Goal: Task Accomplishment & Management: Use online tool/utility

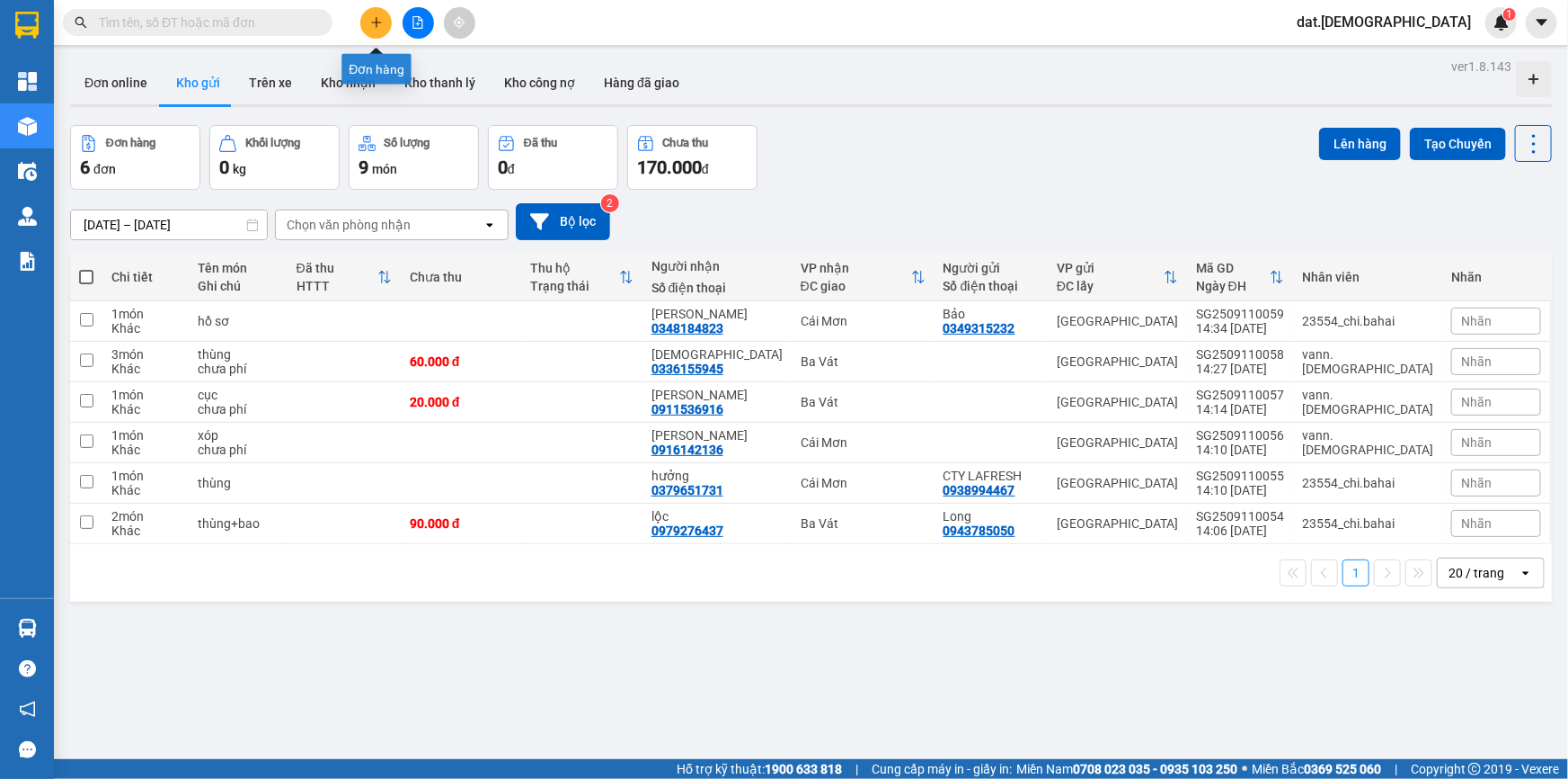
click at [384, 18] on button at bounding box center [376, 23] width 32 height 32
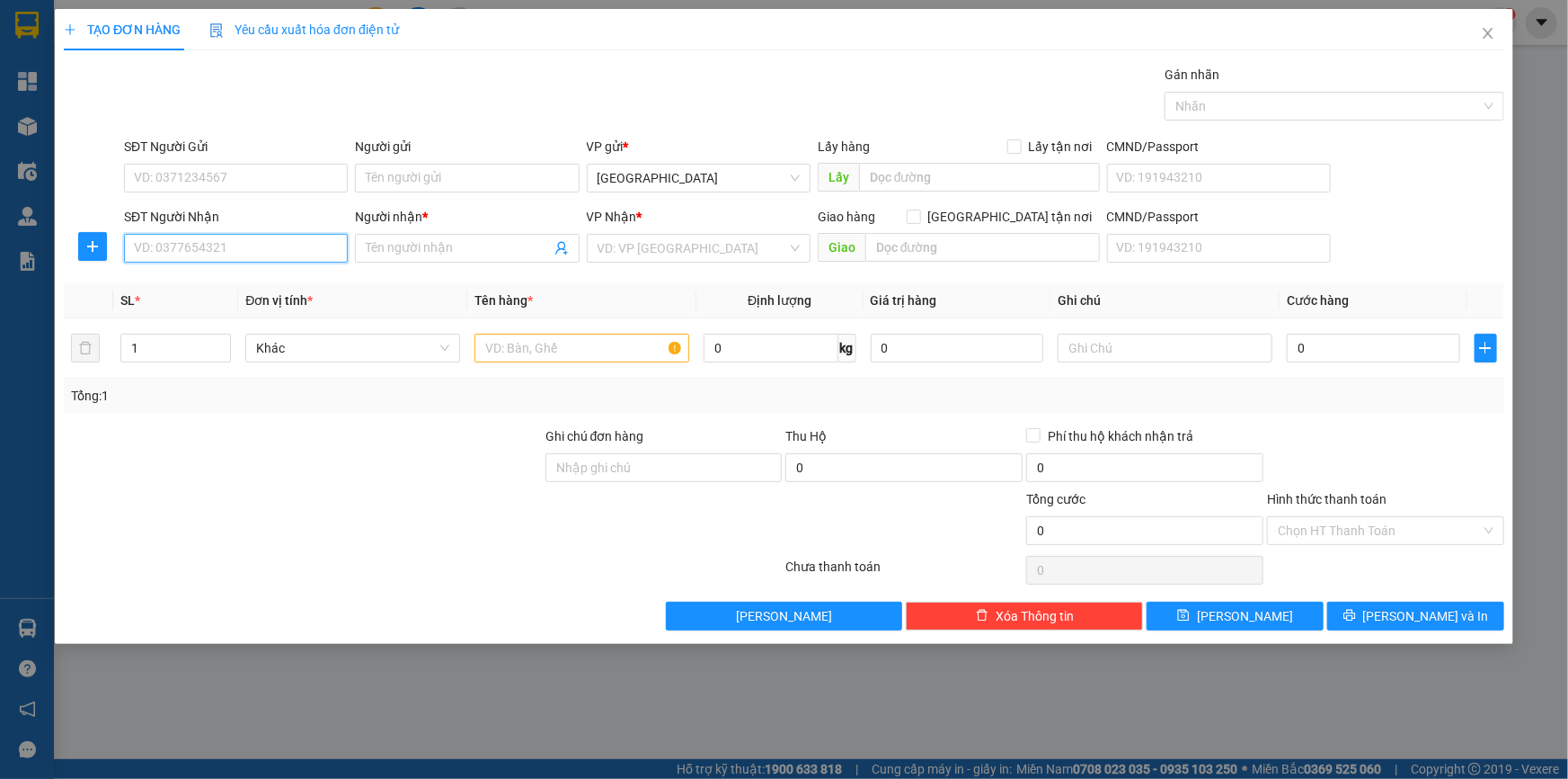
click at [214, 248] on input "SĐT Người Nhận" at bounding box center [235, 248] width 224 height 29
type input "0944214475"
click at [261, 295] on div "0944214475 - Phúc Toàn" at bounding box center [235, 284] width 224 height 29
type input "Phúc Toàn"
type input "0944214475"
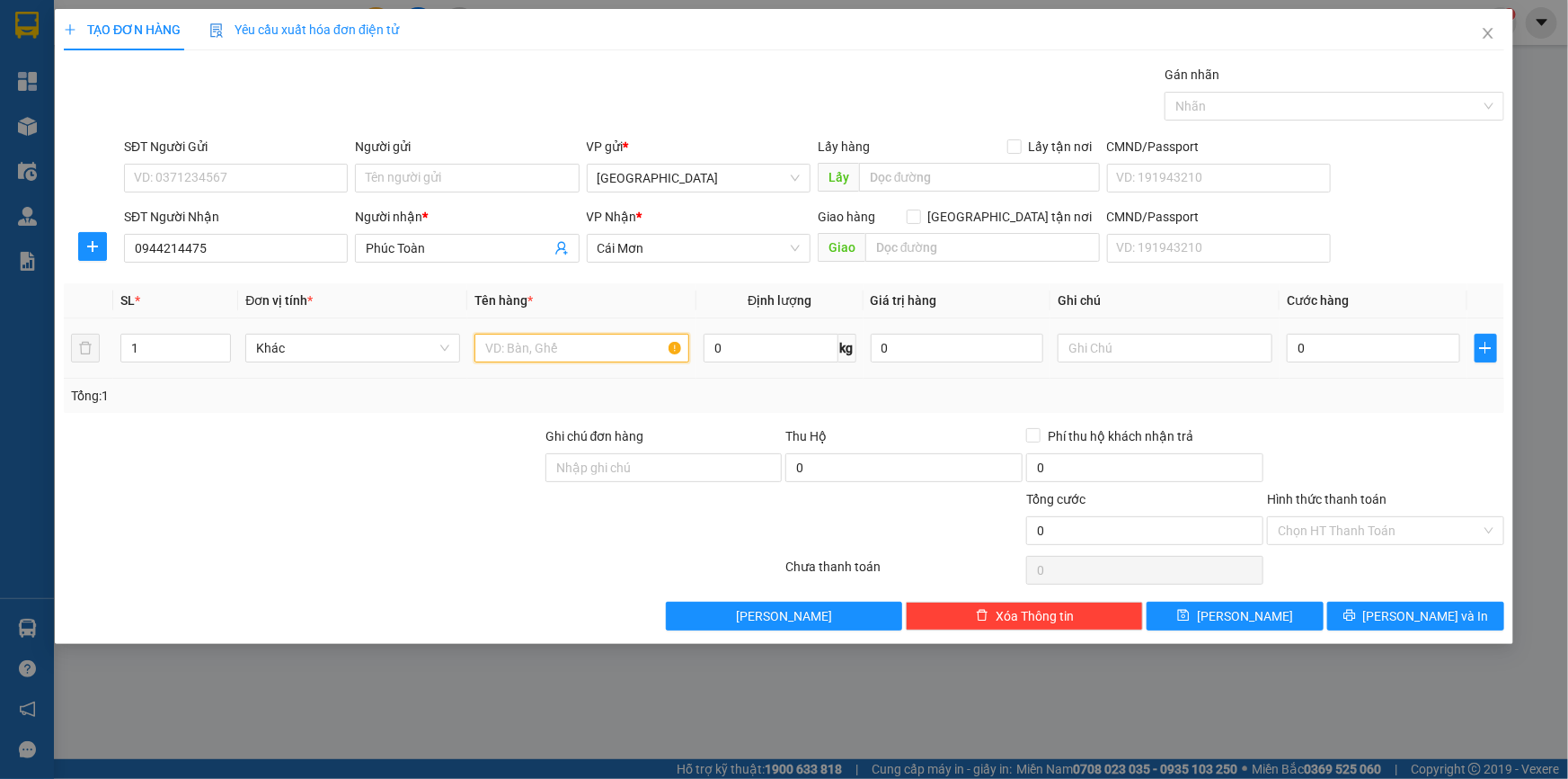
drag, startPoint x: 502, startPoint y: 349, endPoint x: 503, endPoint y: 332, distance: 17.0
click at [502, 341] on input "text" at bounding box center [581, 348] width 215 height 29
type input "cục"
click at [1086, 349] on input "text" at bounding box center [1164, 348] width 215 height 29
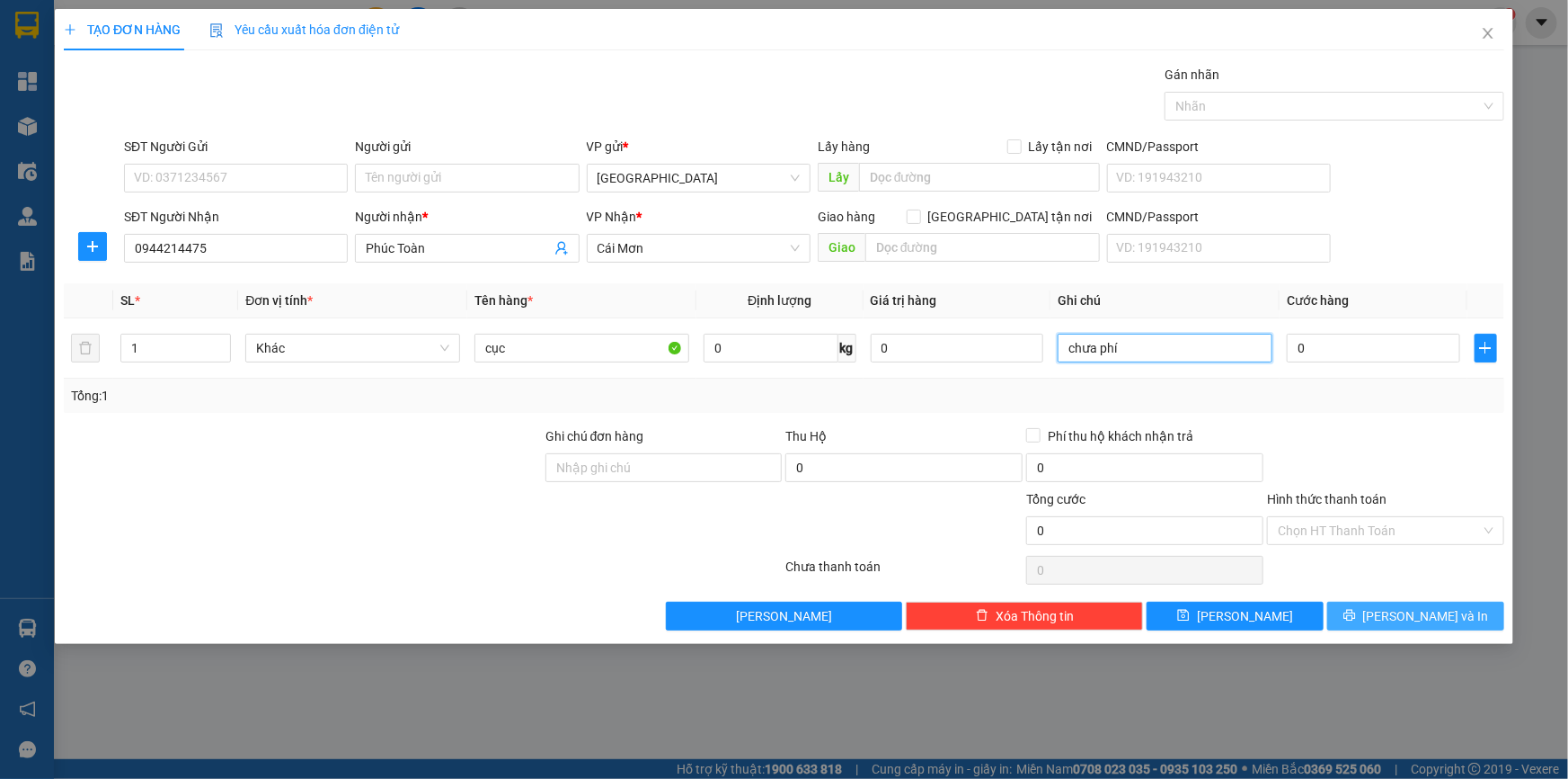
type input "chưa phí"
click at [1367, 612] on button "Lưu và In" at bounding box center [1416, 616] width 177 height 29
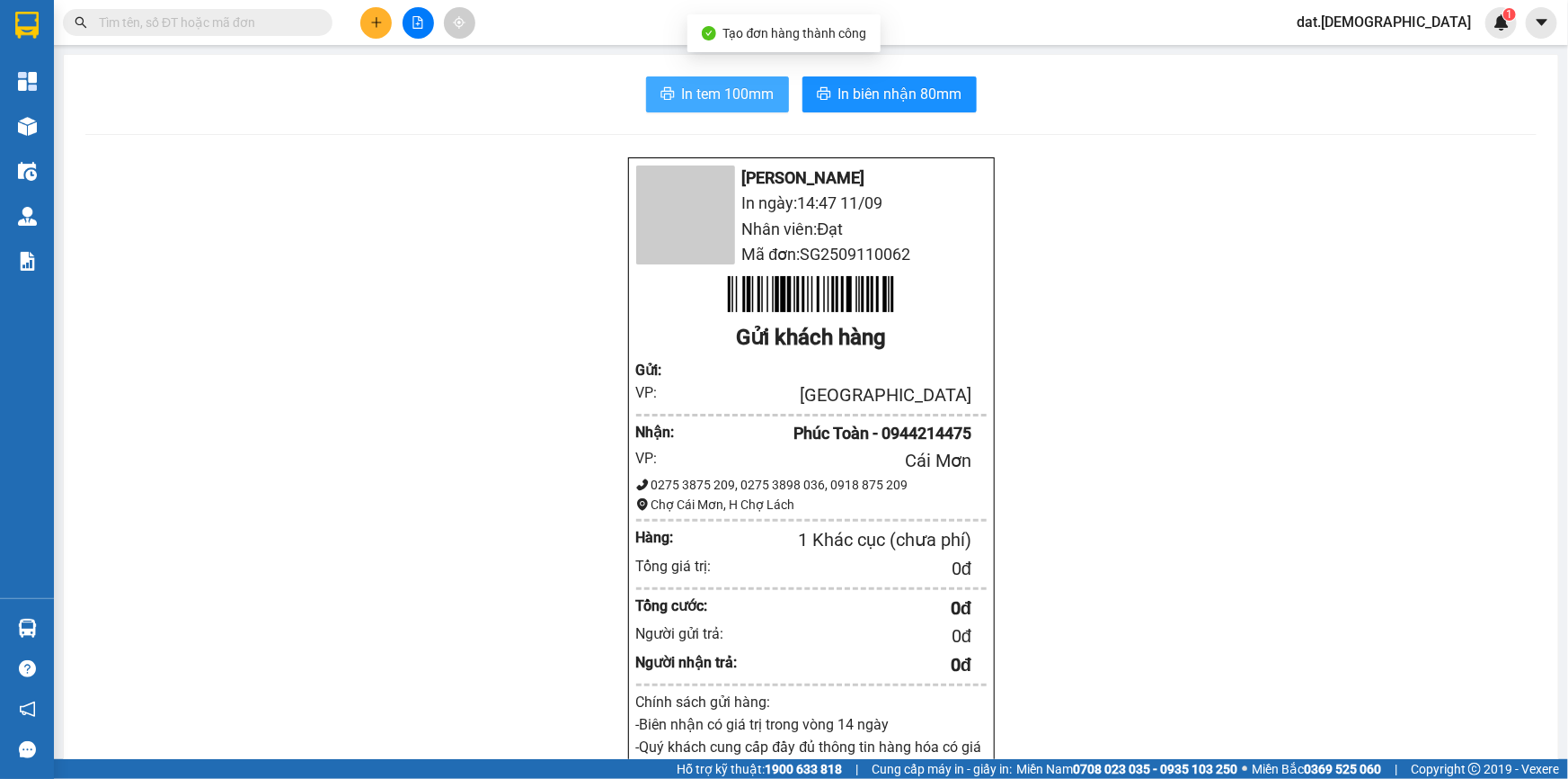
click at [728, 90] on span "In tem 100mm" at bounding box center [728, 93] width 92 height 23
click at [843, 82] on span "In biên nhận 80mm" at bounding box center [900, 93] width 124 height 23
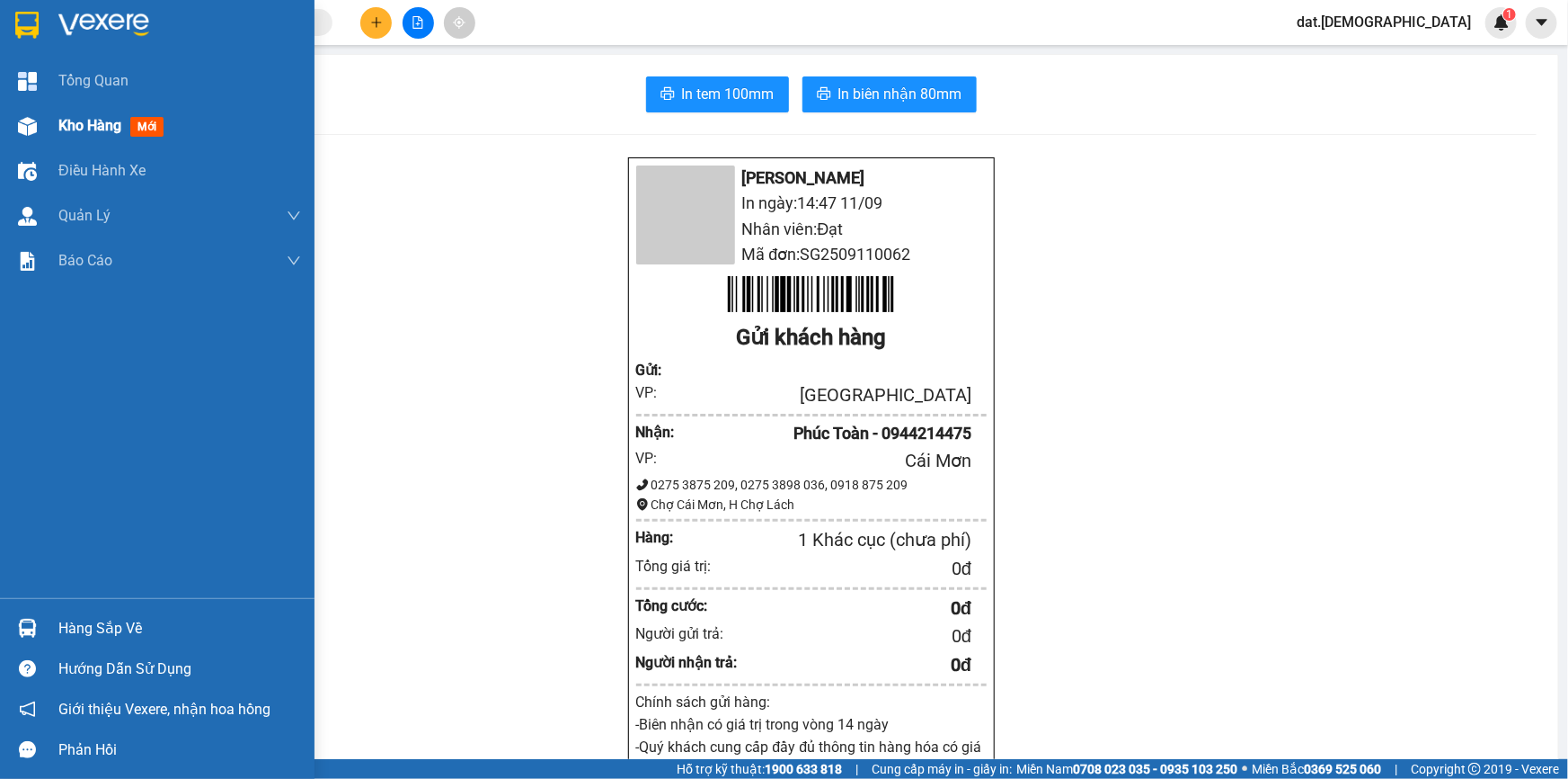
click at [153, 128] on span "mới" at bounding box center [147, 127] width 33 height 20
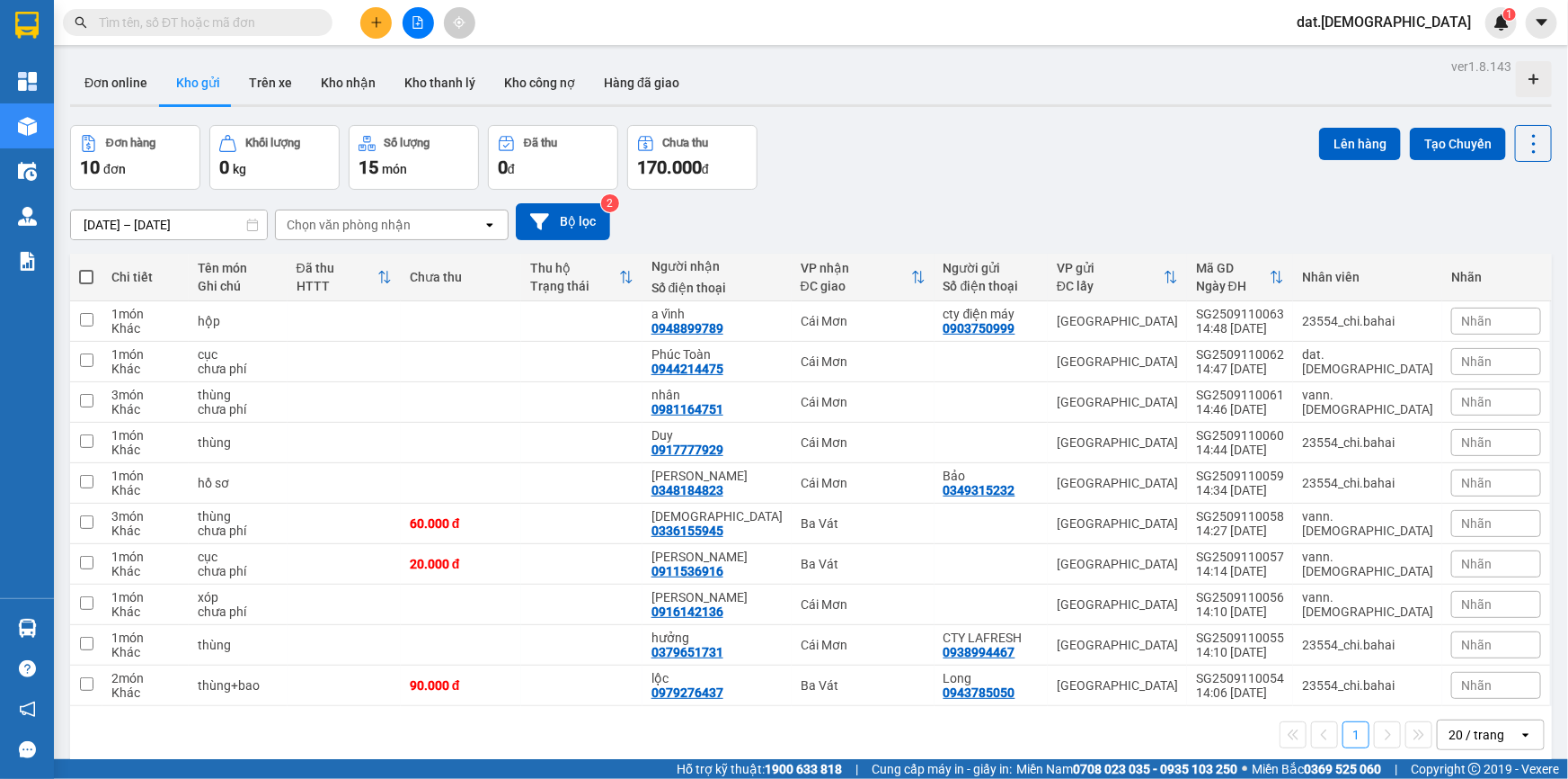
click at [85, 275] on span at bounding box center [86, 277] width 14 height 14
click at [86, 268] on input "checkbox" at bounding box center [86, 268] width 0 height 0
checkbox input "true"
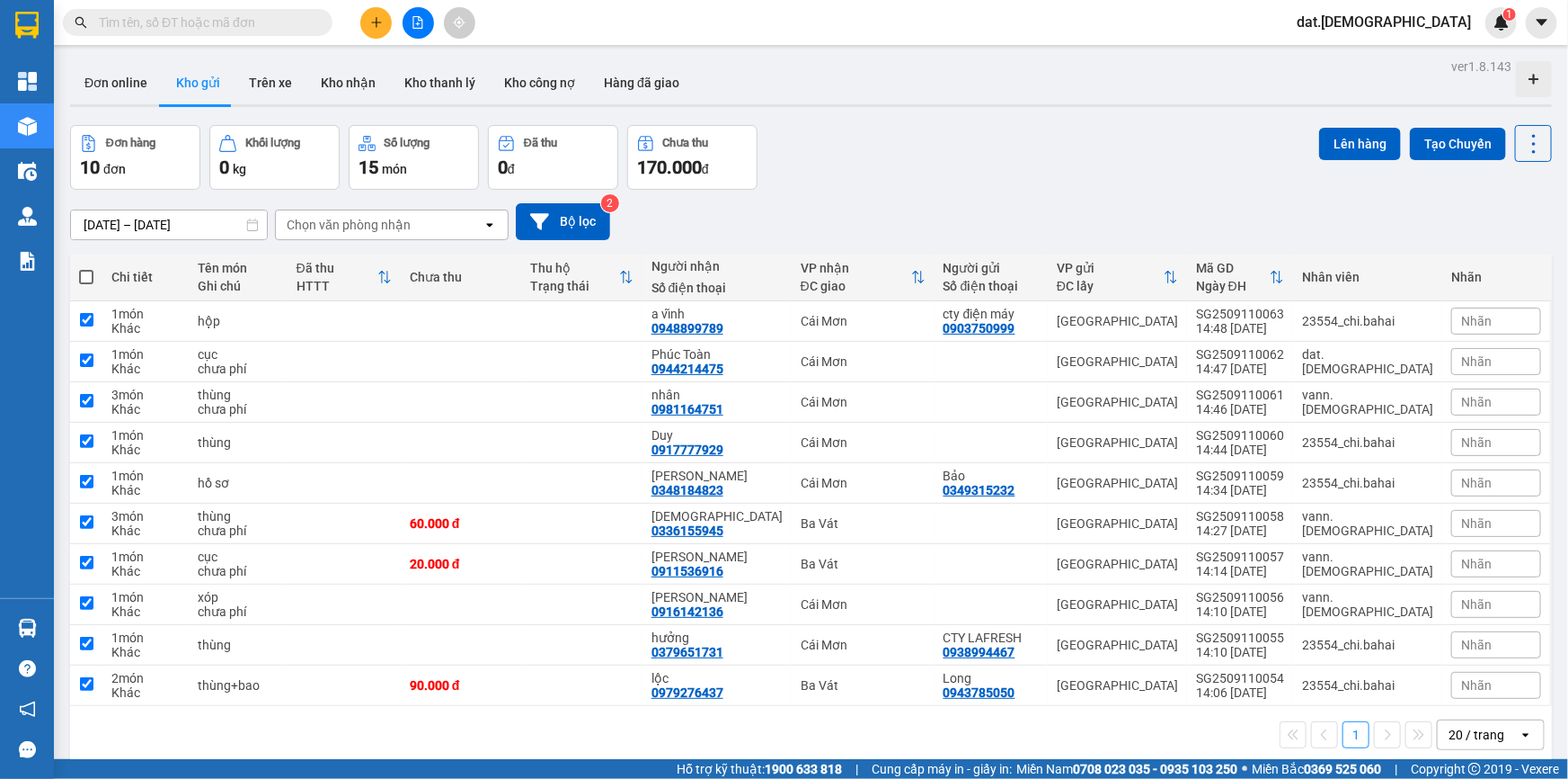
checkbox input "true"
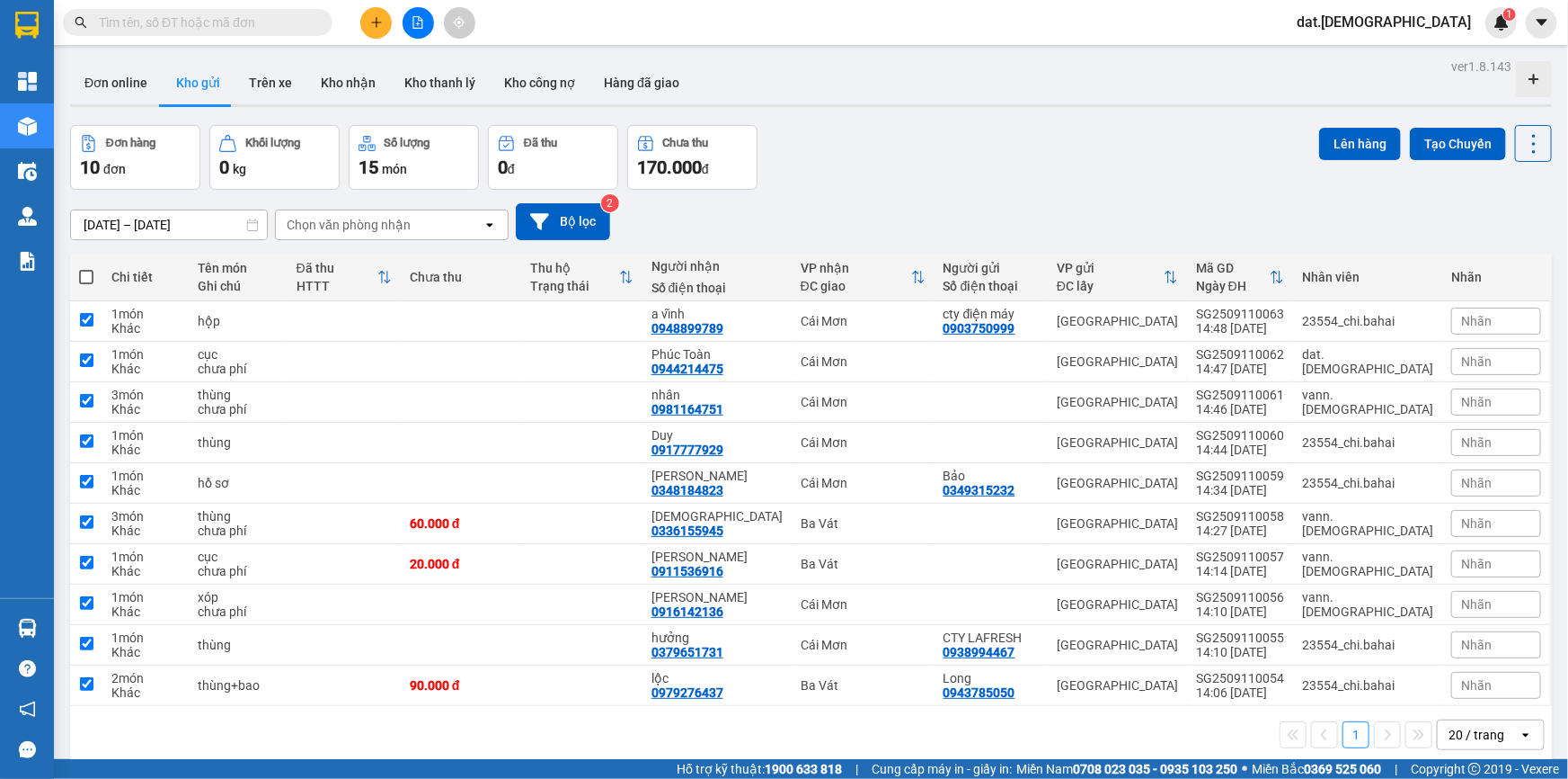
checkbox input "true"
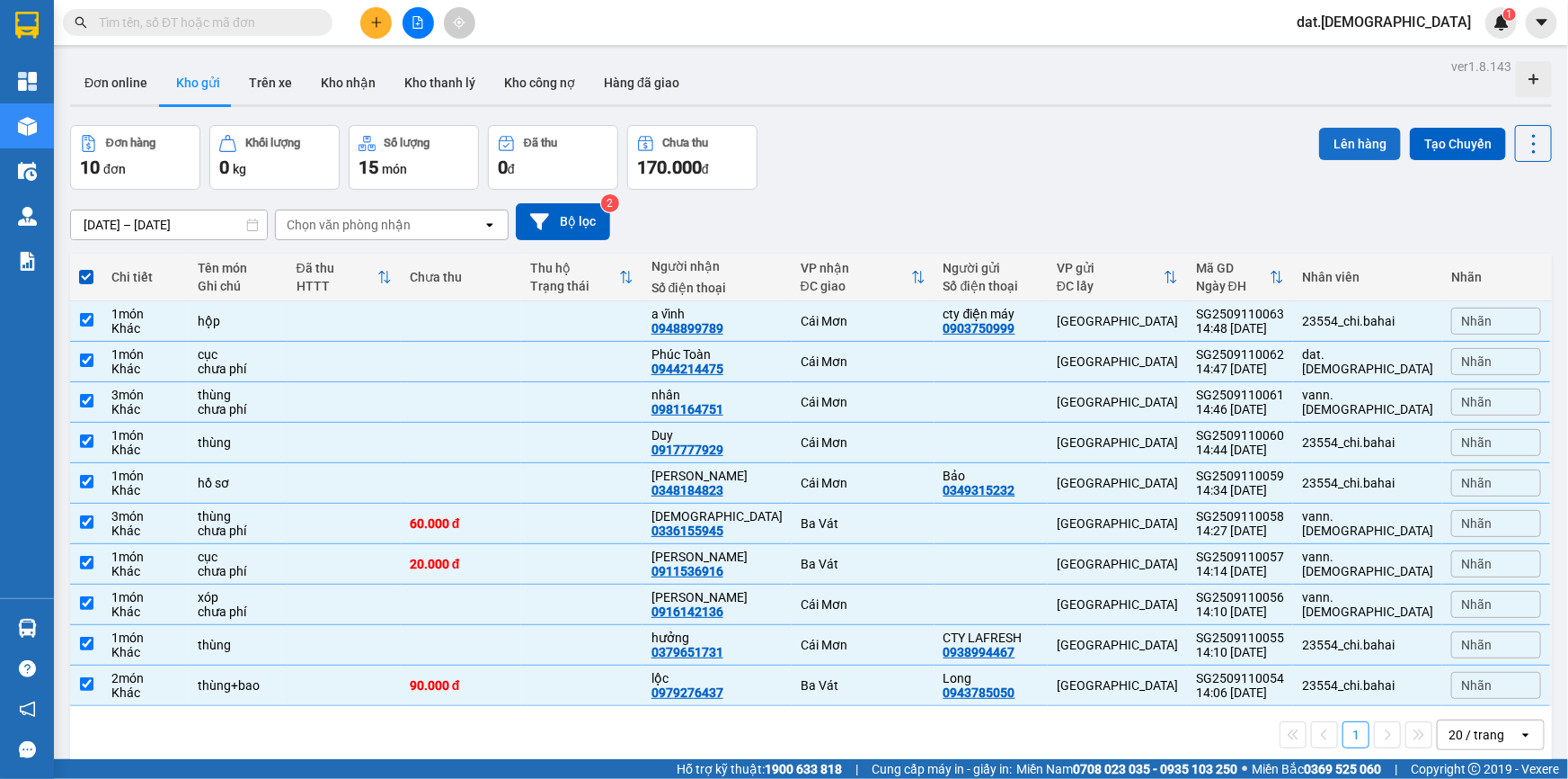
click at [1348, 137] on button "Lên hàng" at bounding box center [1360, 144] width 81 height 33
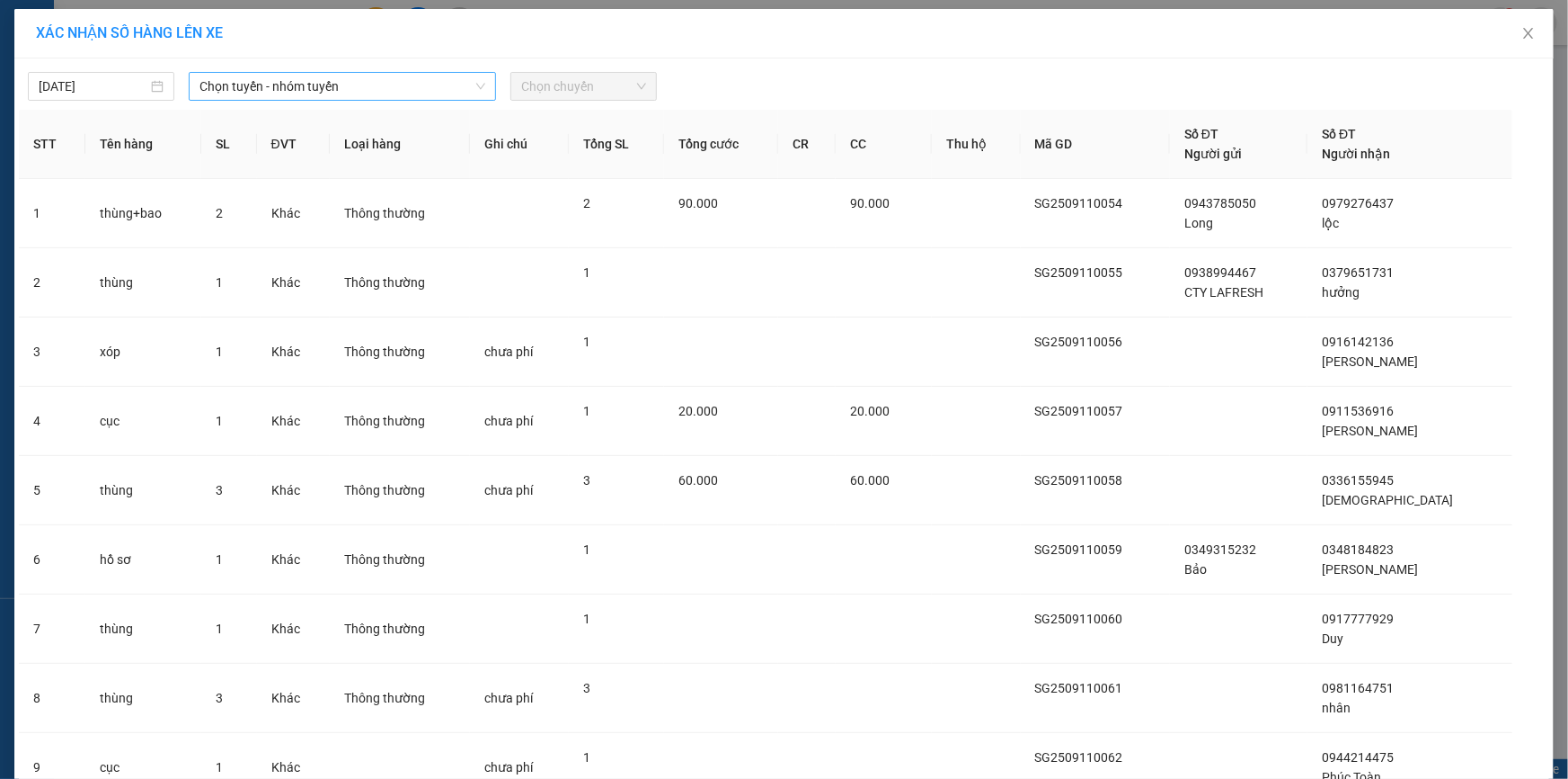
click at [361, 90] on span "Chọn tuyến - nhóm tuyến" at bounding box center [342, 86] width 286 height 27
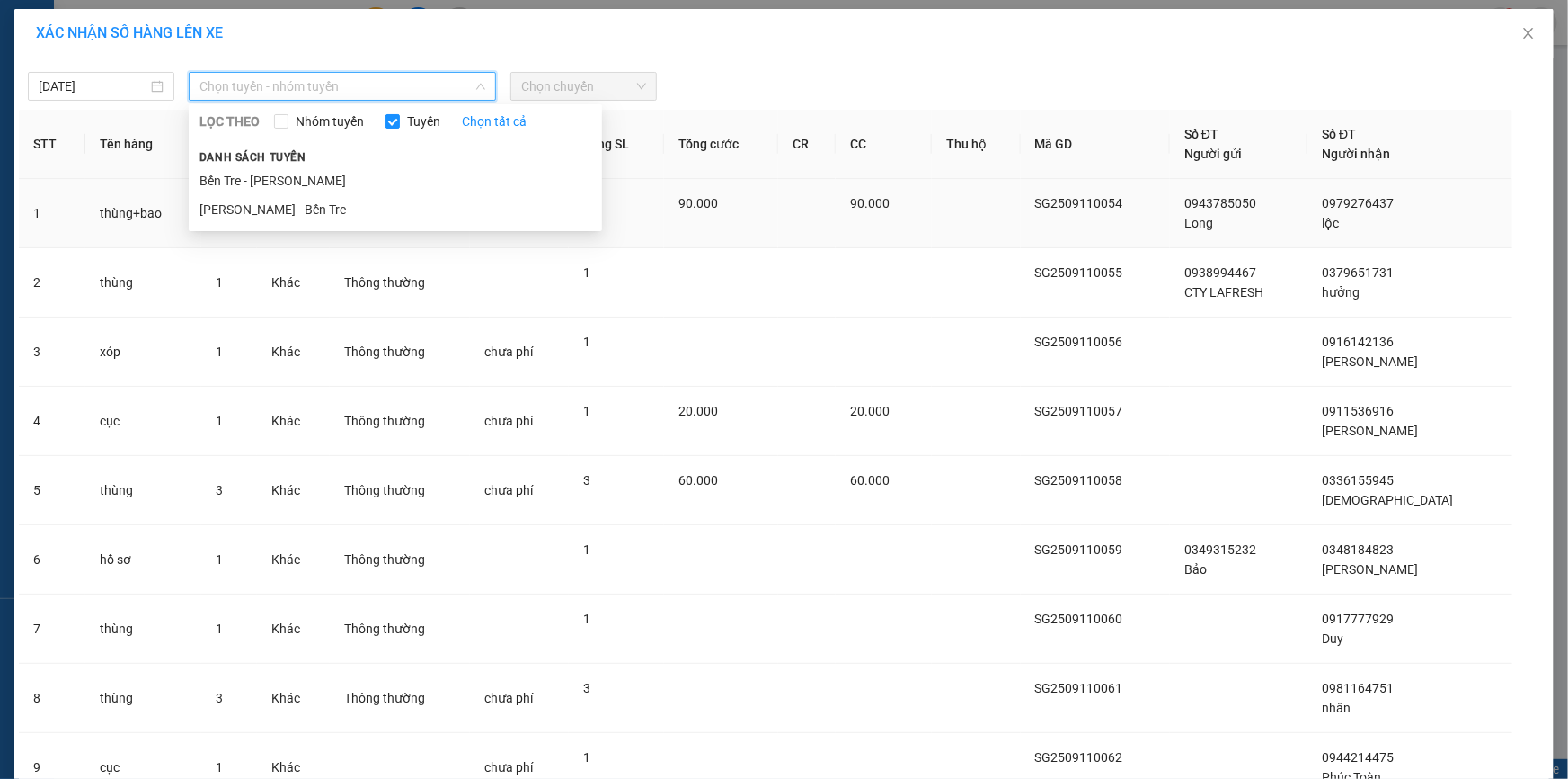
click at [331, 218] on li "[PERSON_NAME] - Bến Tre" at bounding box center [395, 209] width 414 height 29
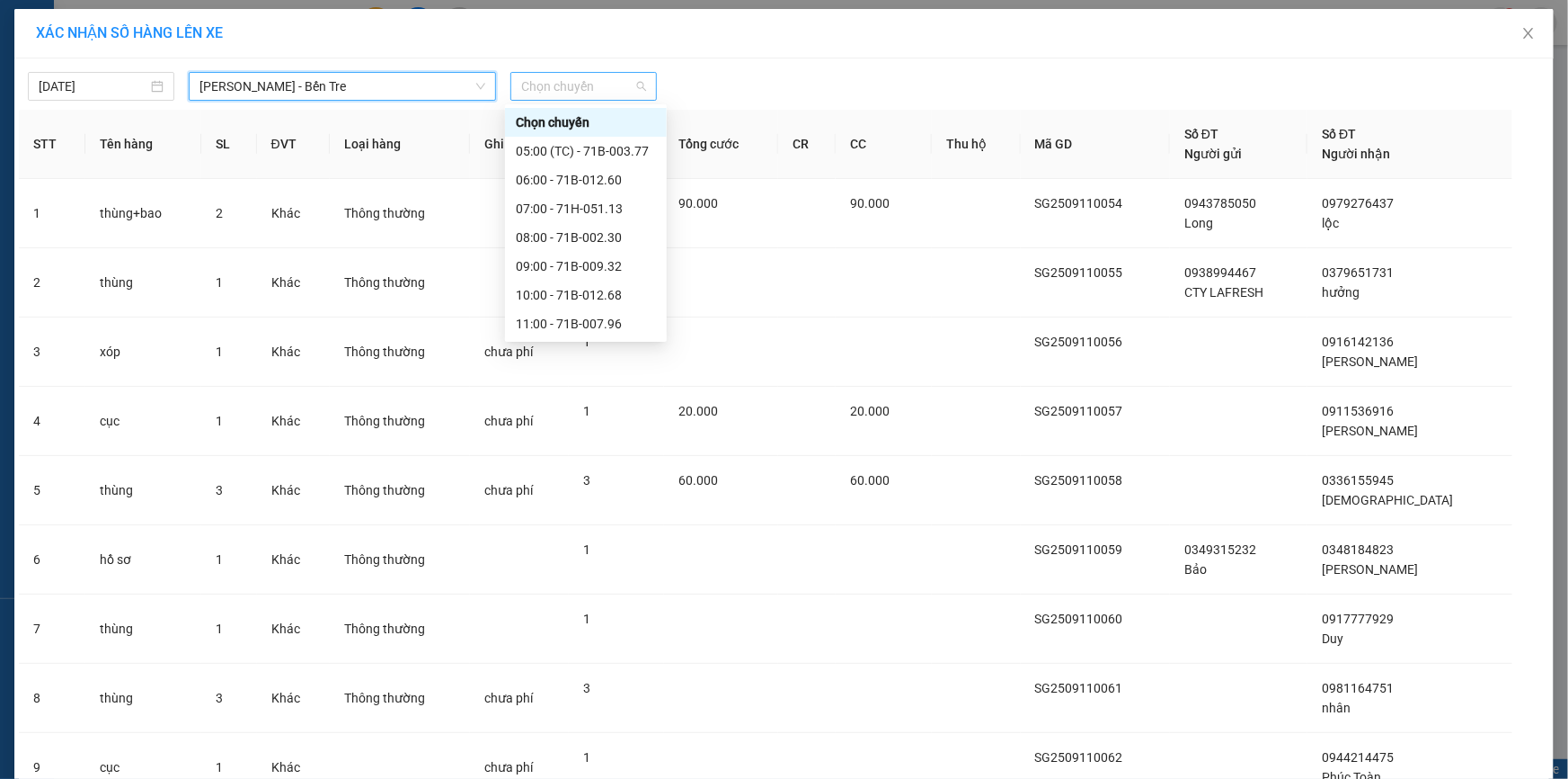
click at [617, 72] on span "Chọn chuyến" at bounding box center [584, 86] width 125 height 27
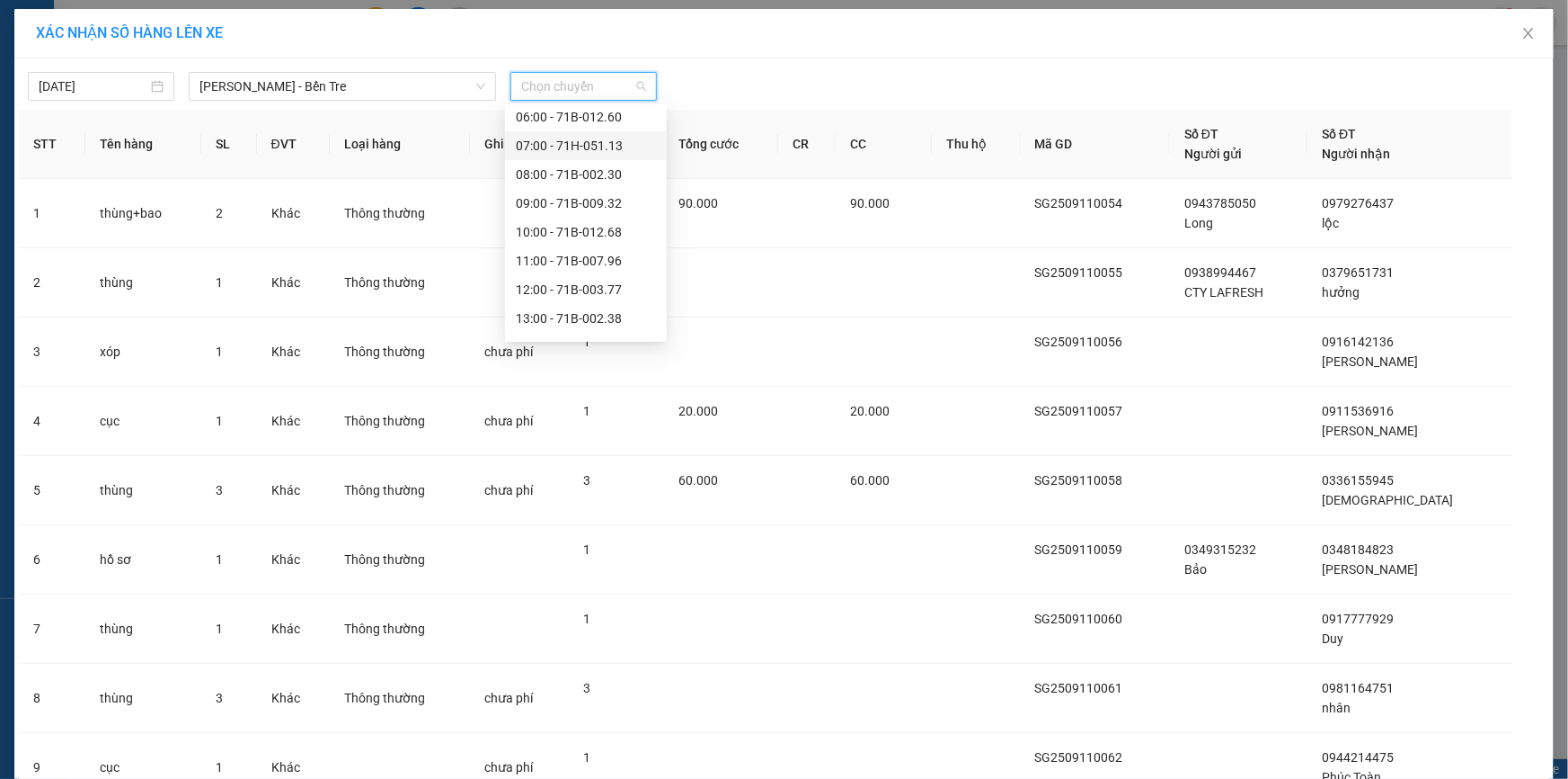
scroll to position [163, 0]
click at [566, 275] on div "15:00" at bounding box center [586, 276] width 140 height 20
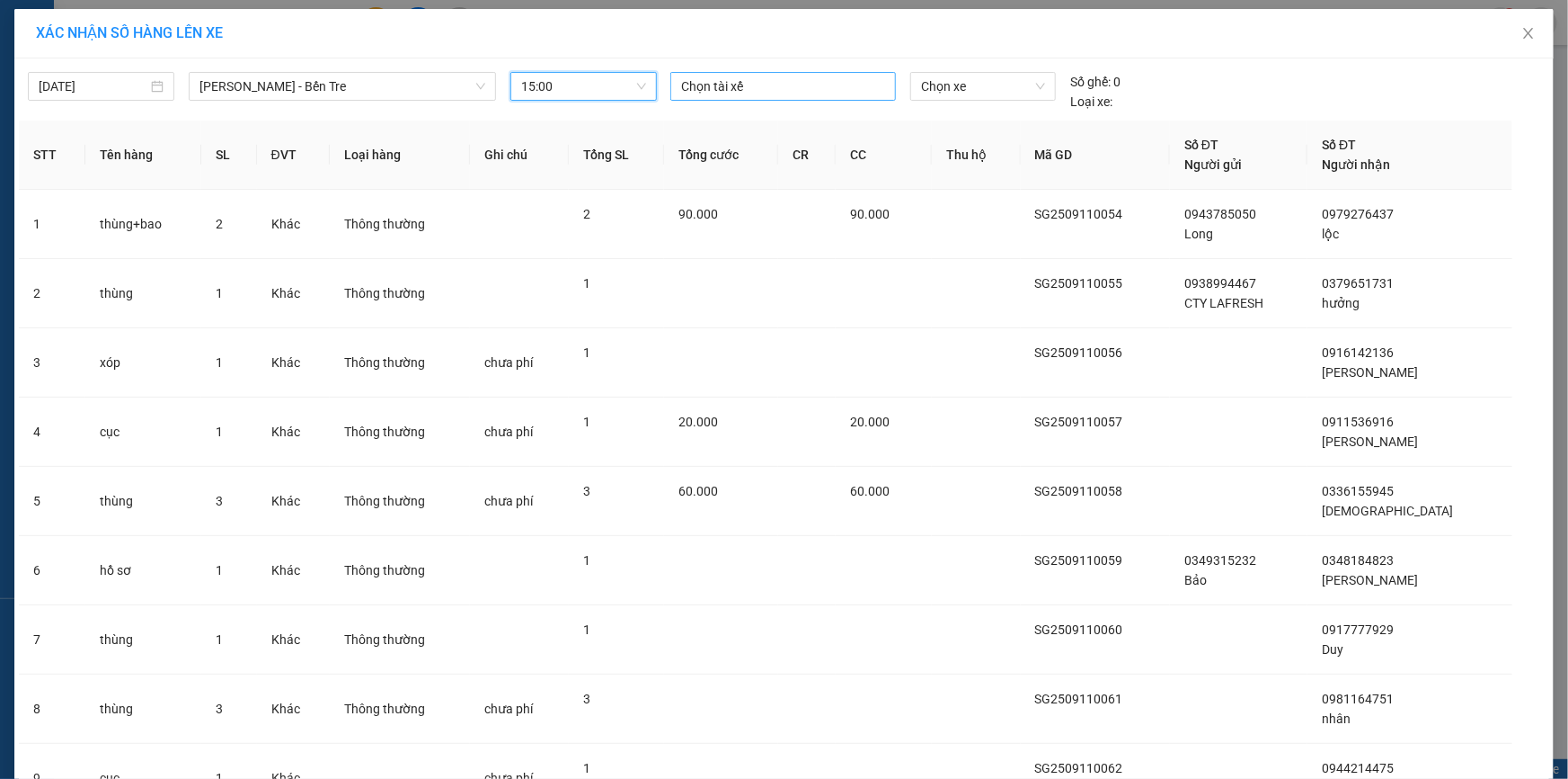
click at [702, 83] on div at bounding box center [782, 86] width 216 height 22
type input "h"
type input "hi"
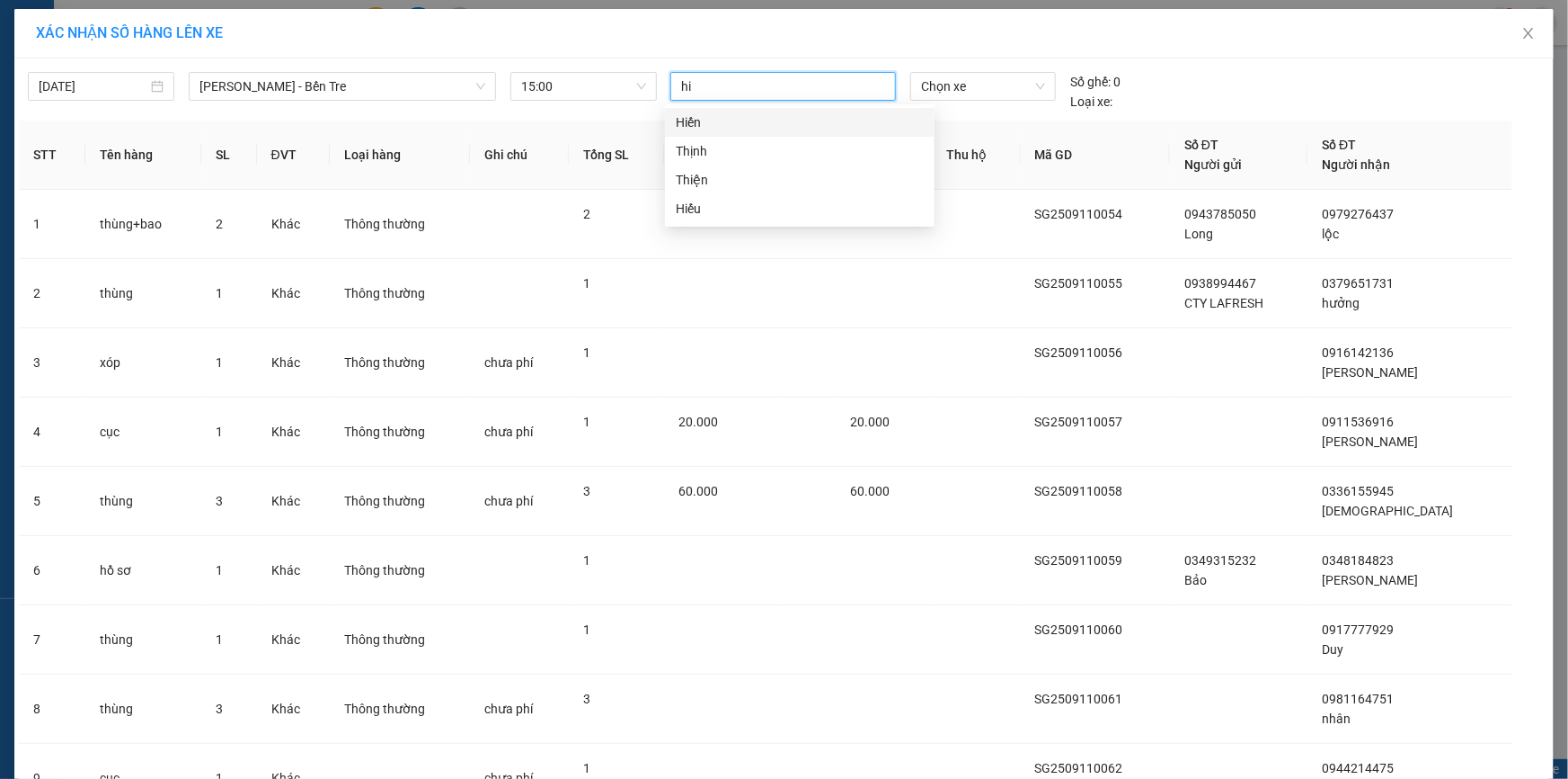
click at [717, 130] on div "Hiến" at bounding box center [799, 122] width 248 height 20
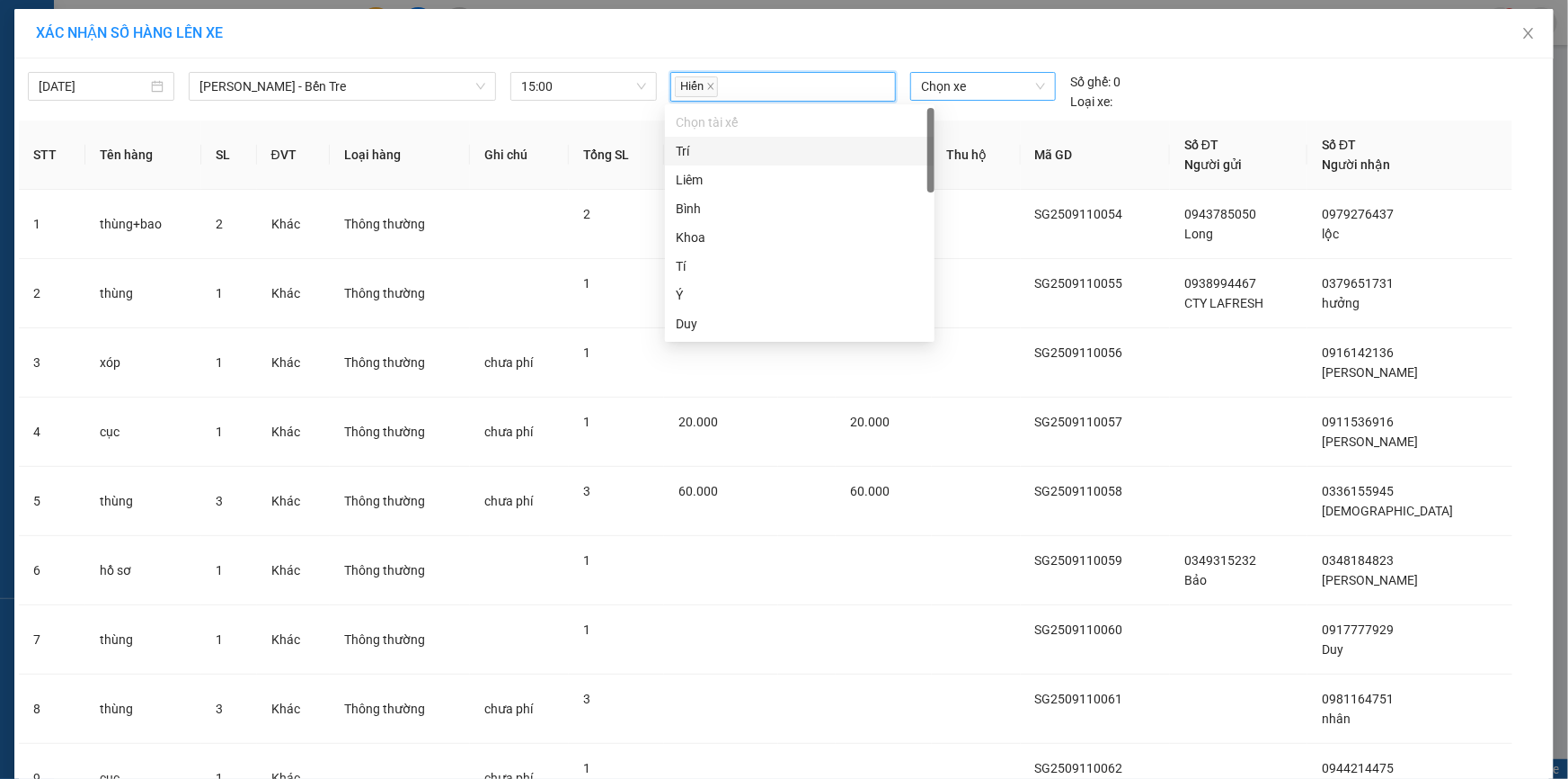
click at [951, 81] on span "Chọn xe" at bounding box center [982, 86] width 124 height 27
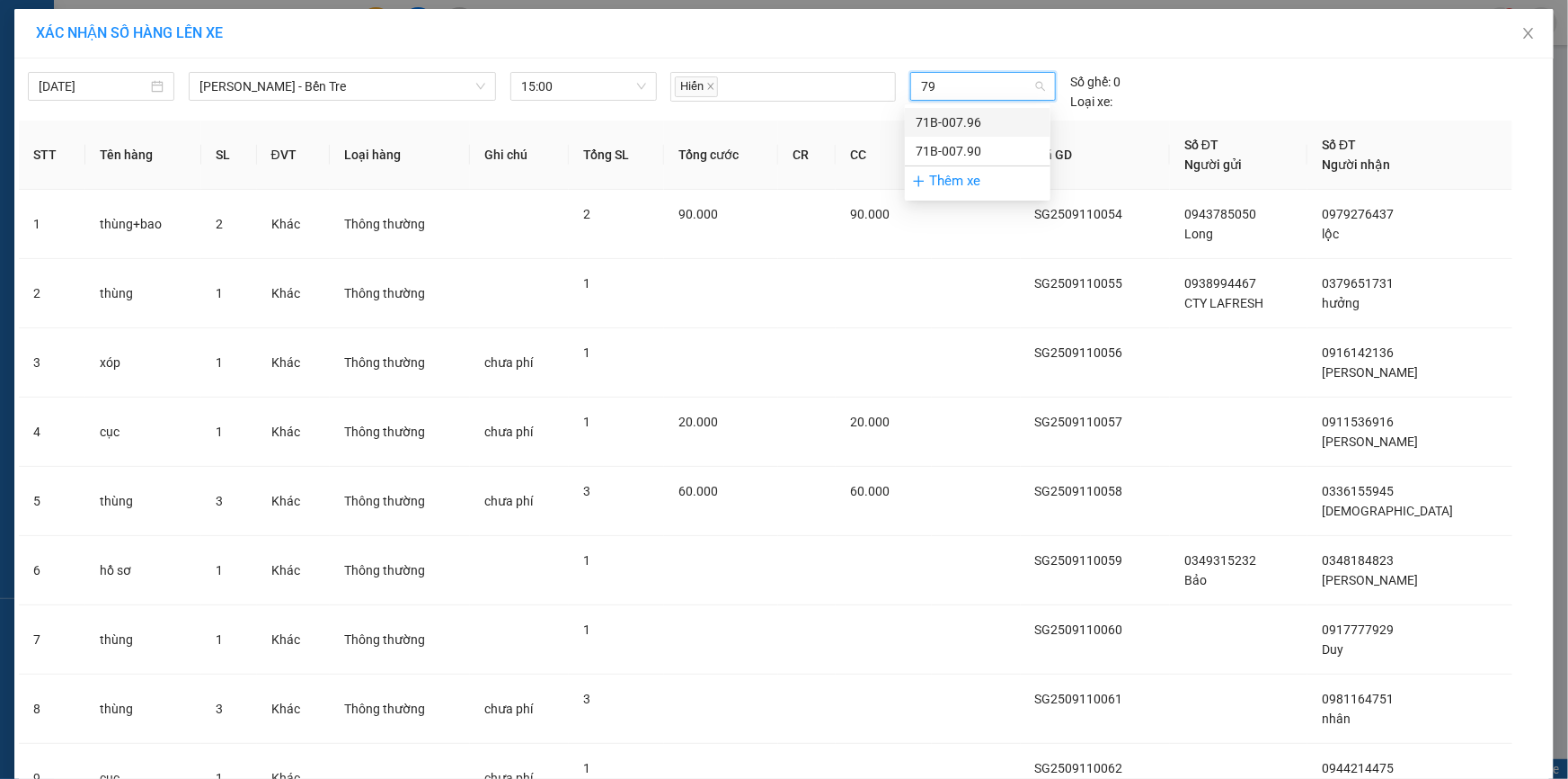
type input "790"
click at [944, 117] on div "71B-007.90" at bounding box center [977, 122] width 124 height 20
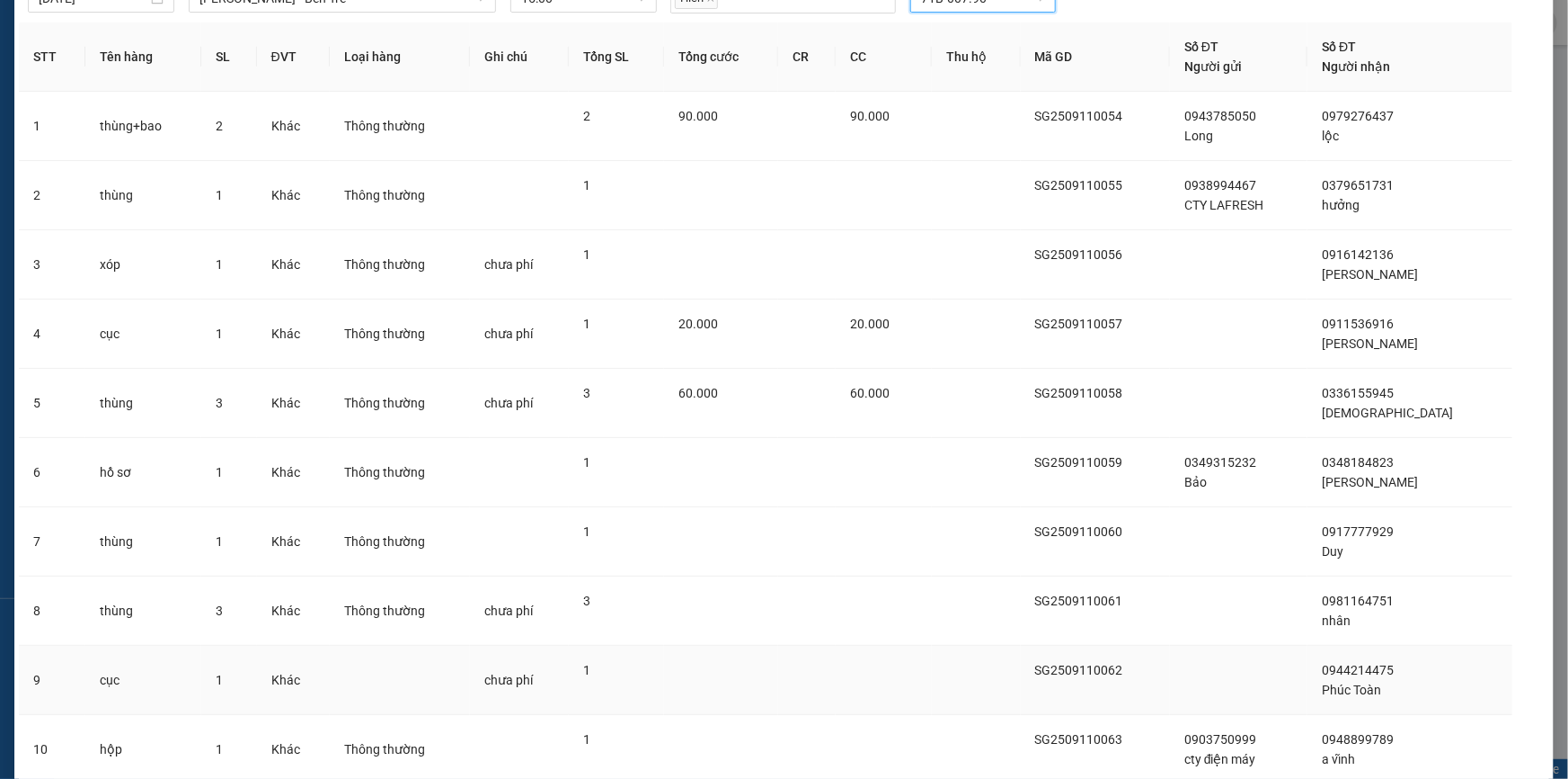
scroll to position [223, 0]
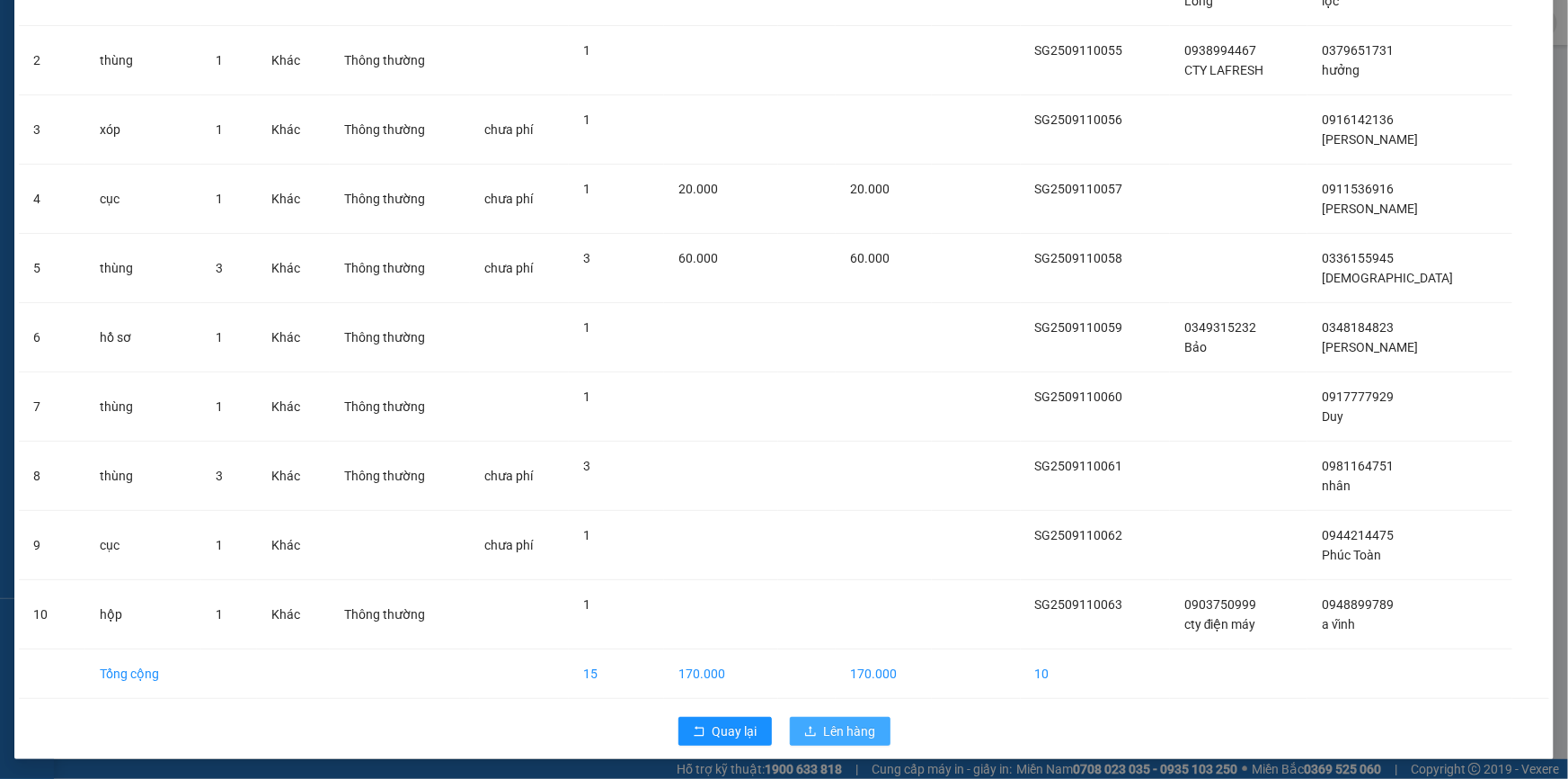
click at [826, 735] on span "Lên hàng" at bounding box center [850, 731] width 53 height 20
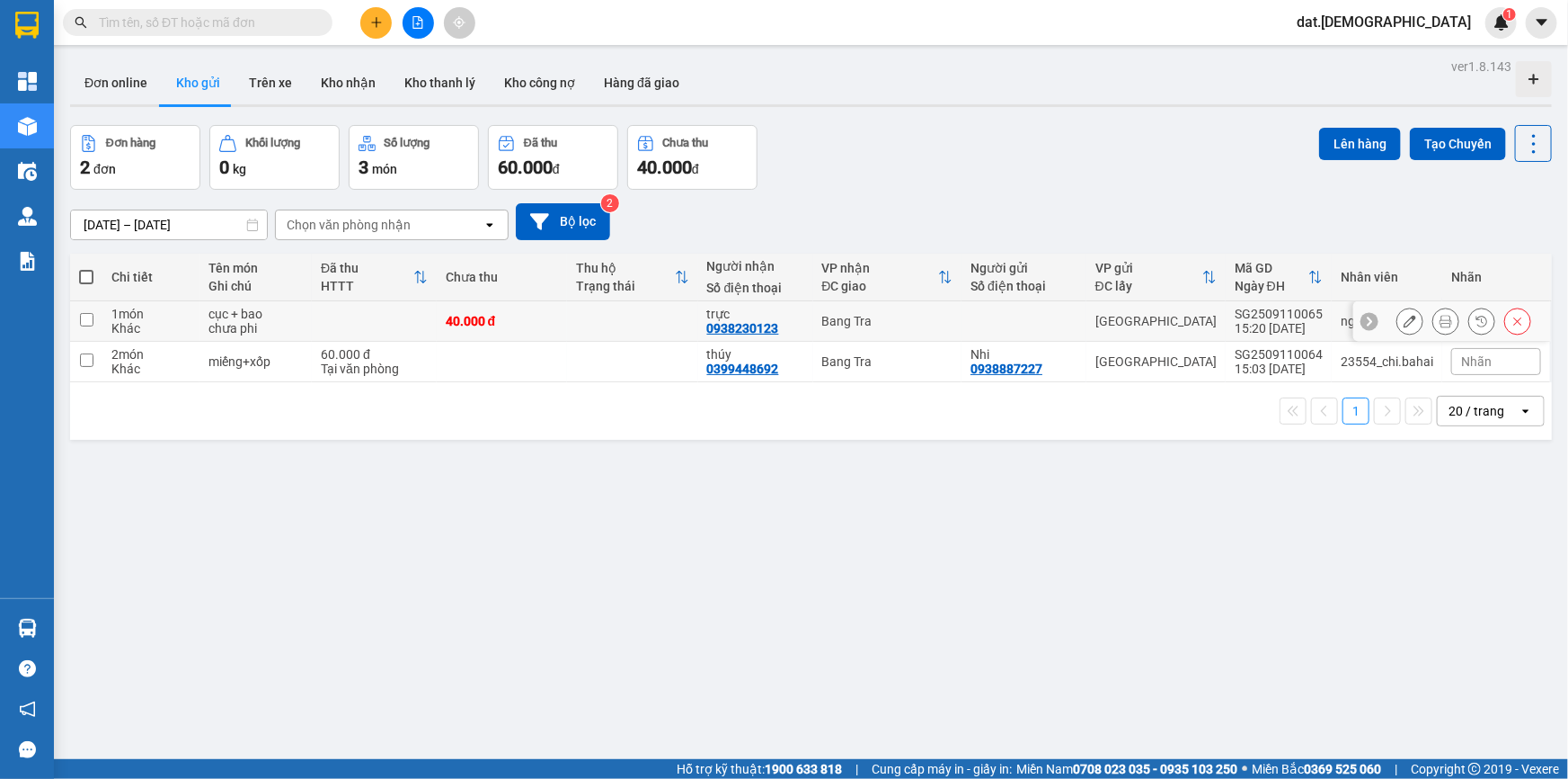
click at [1439, 320] on icon at bounding box center [1446, 321] width 13 height 13
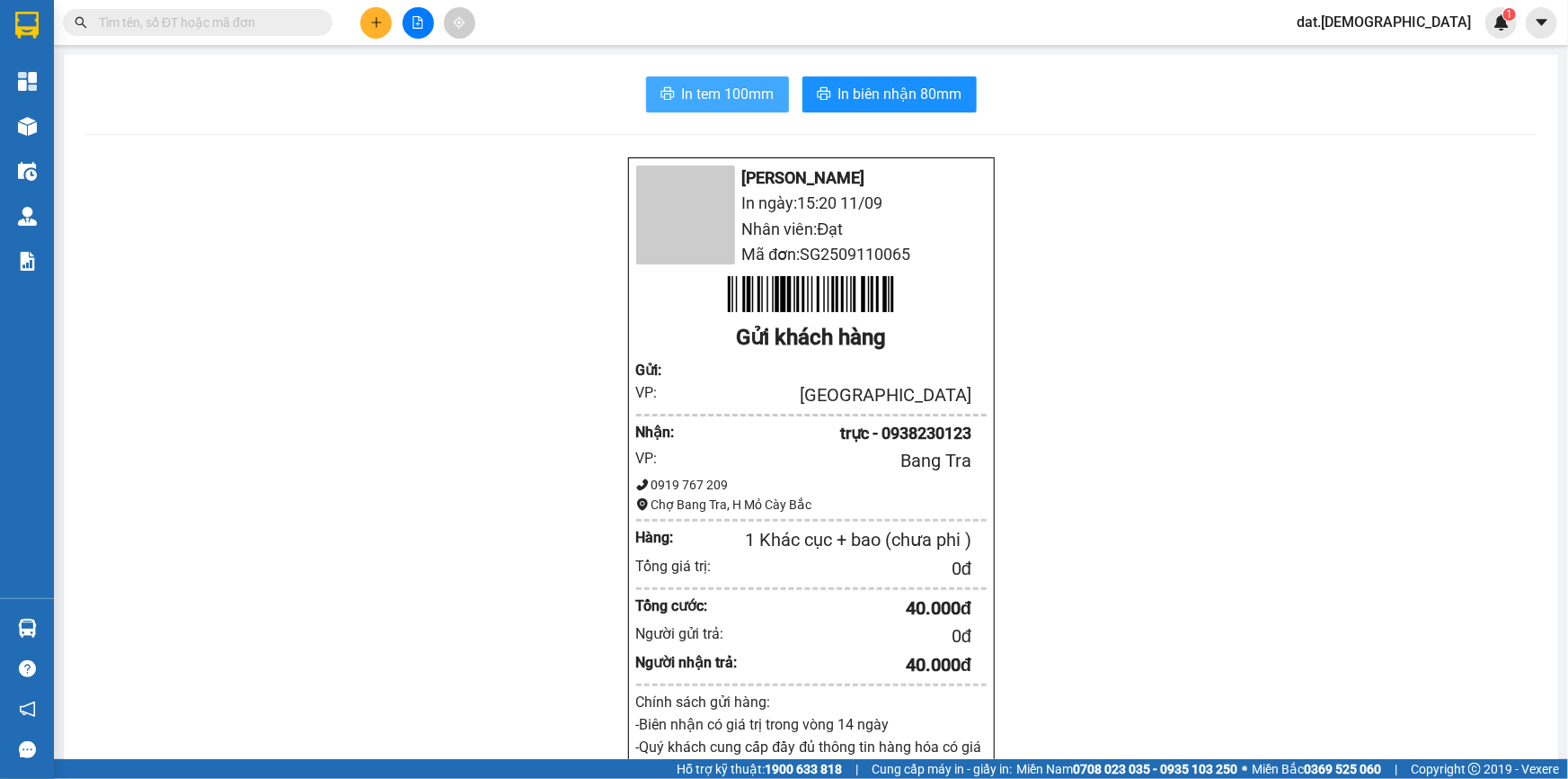
click at [721, 97] on span "In tem 100mm" at bounding box center [728, 93] width 92 height 23
click at [709, 93] on span "In tem 100mm" at bounding box center [728, 93] width 92 height 23
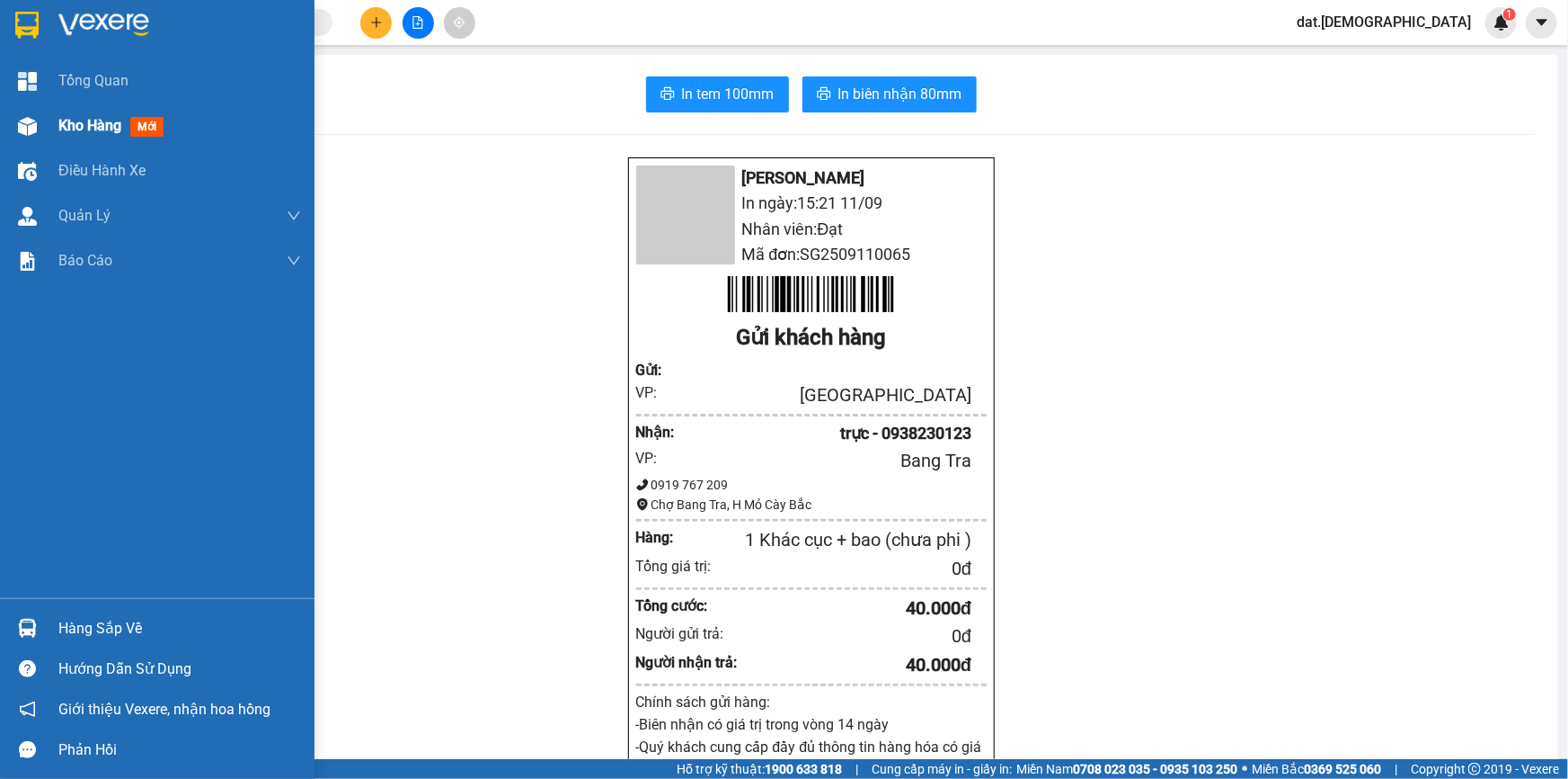
click at [151, 117] on span "mới" at bounding box center [147, 127] width 33 height 20
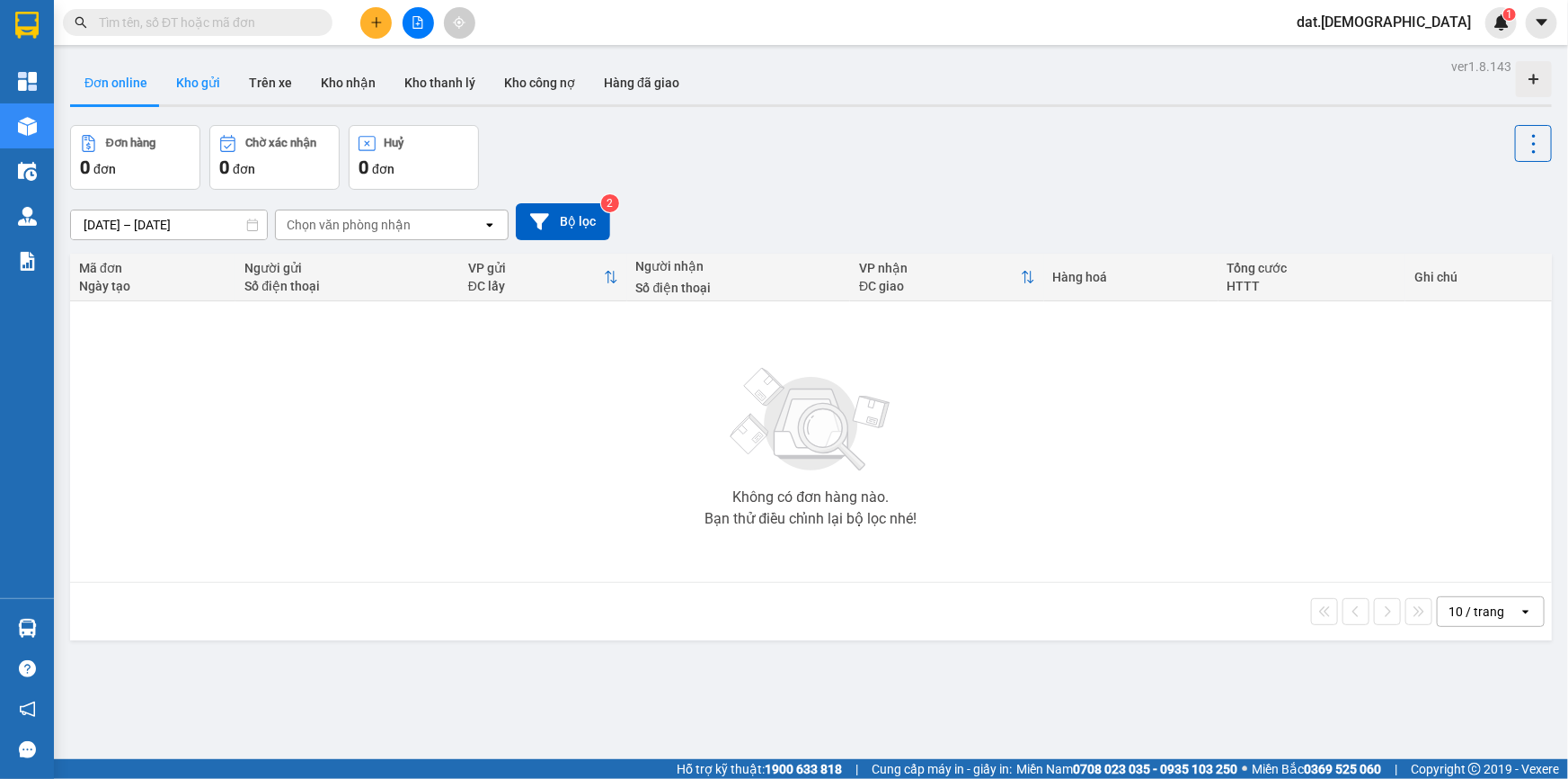
click at [188, 91] on button "Kho gửi" at bounding box center [198, 82] width 72 height 43
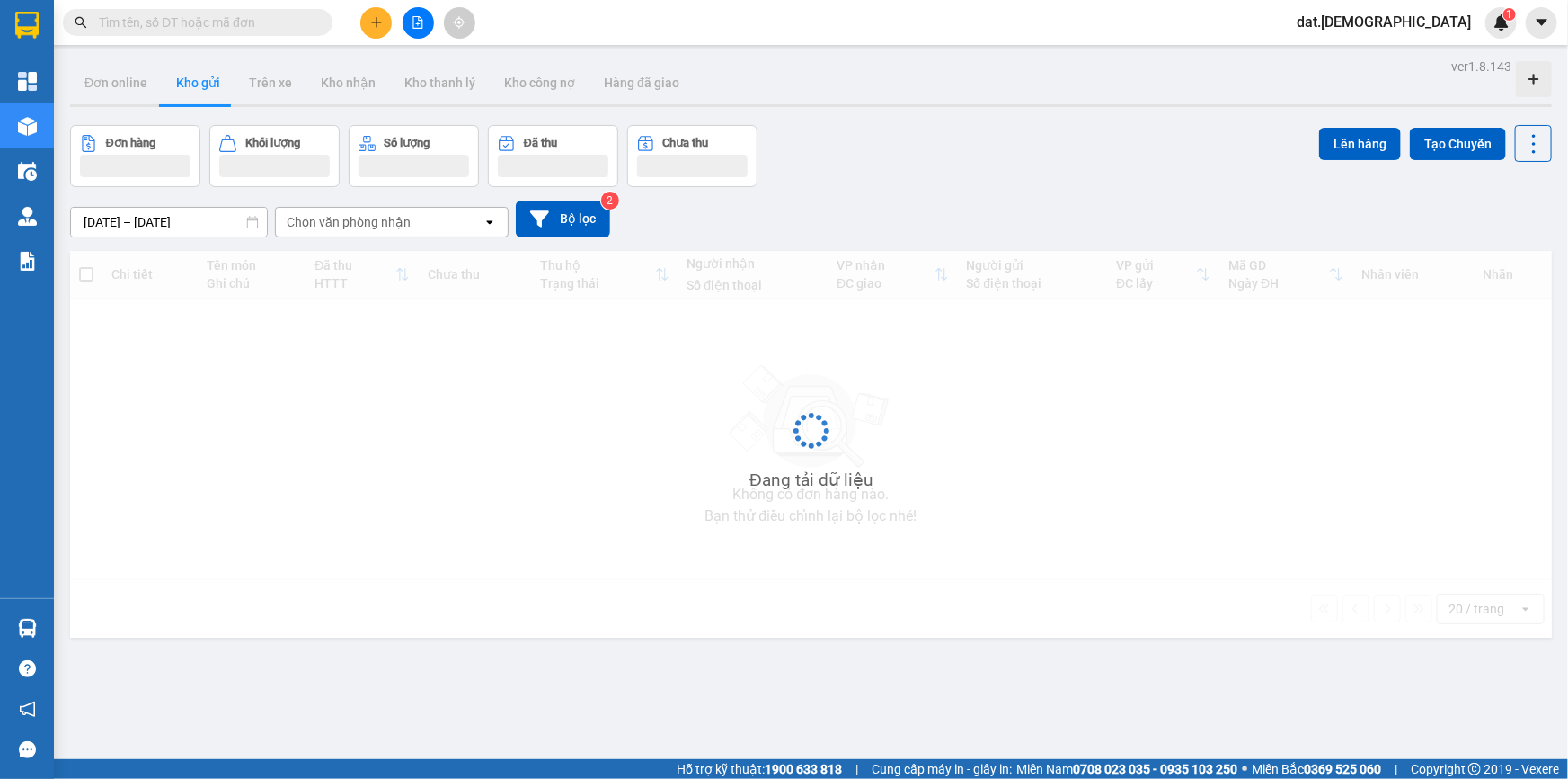
type input "[DATE] – [DATE]"
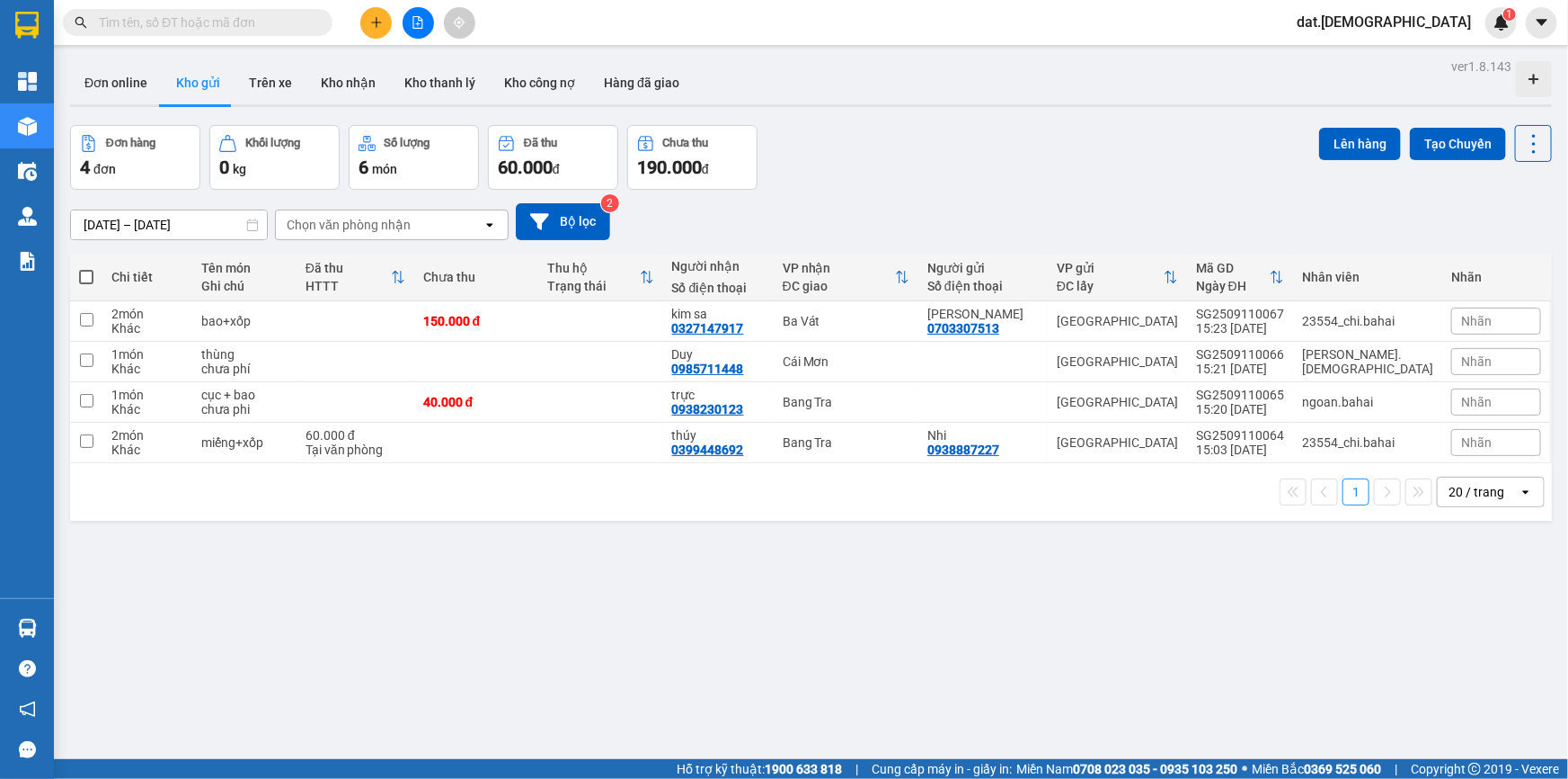
click at [162, 61] on button "Kho gửi" at bounding box center [198, 82] width 72 height 43
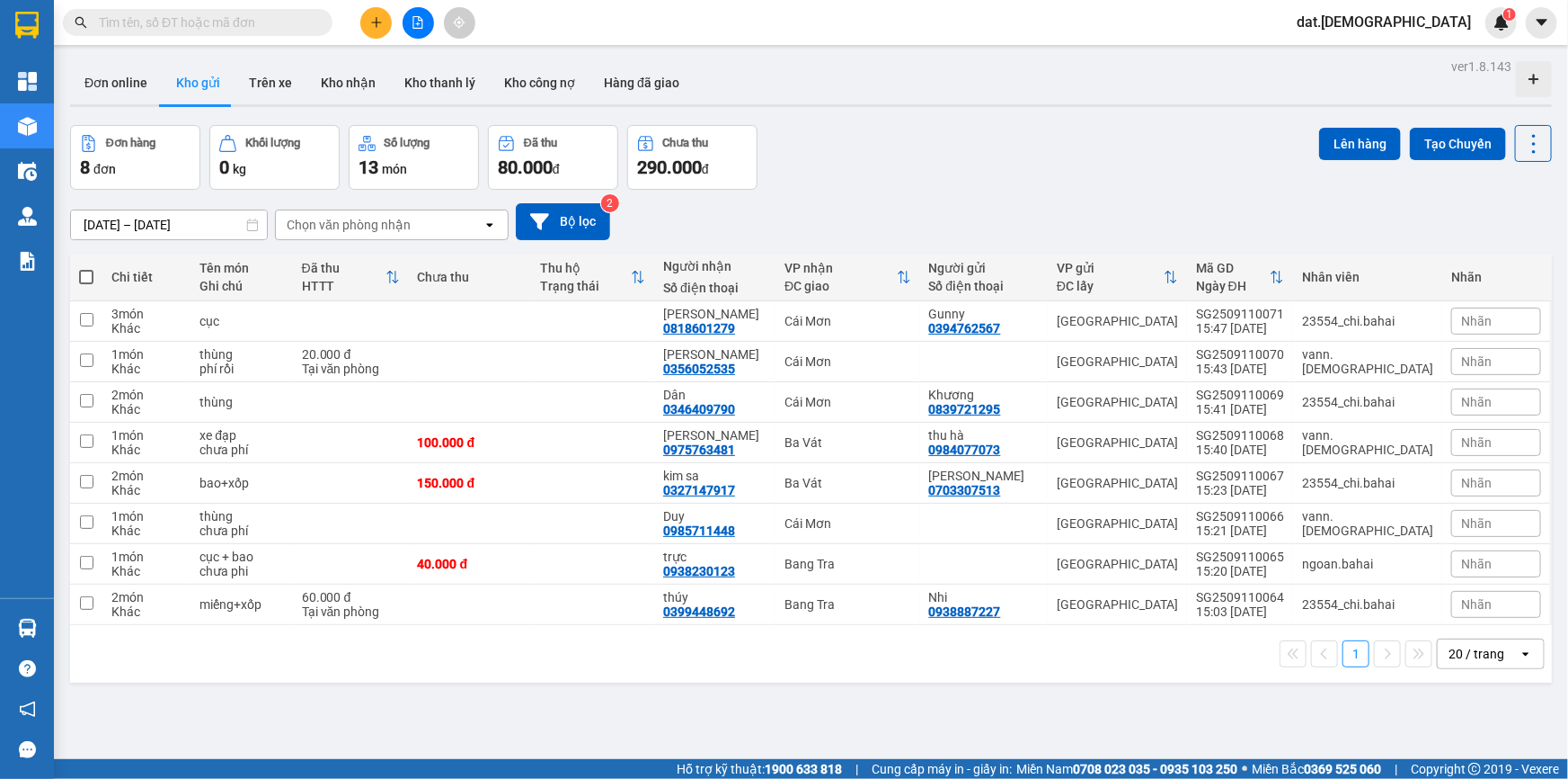
click at [88, 276] on span at bounding box center [86, 277] width 14 height 14
click at [86, 268] on input "checkbox" at bounding box center [86, 268] width 0 height 0
checkbox input "true"
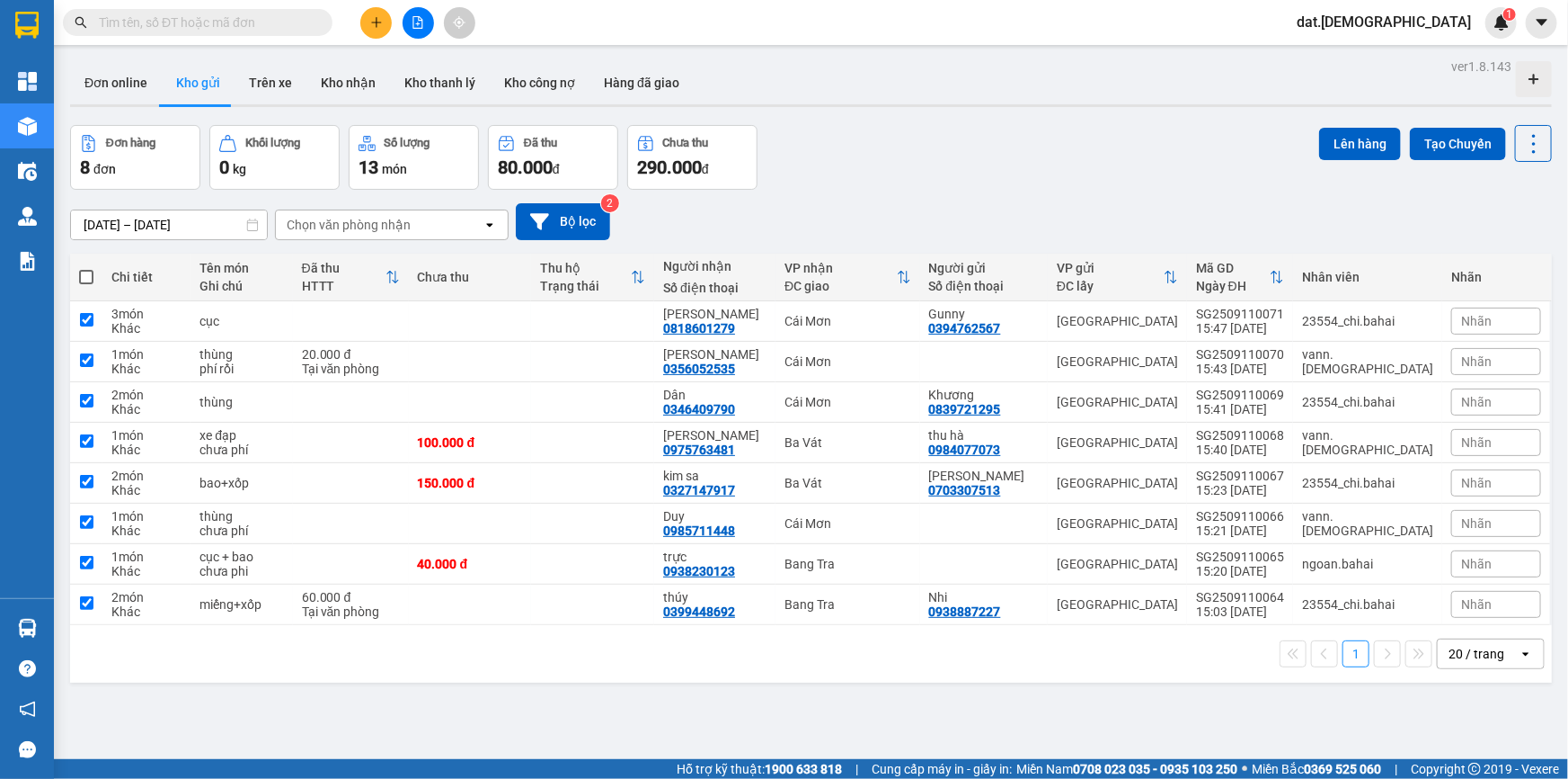
checkbox input "true"
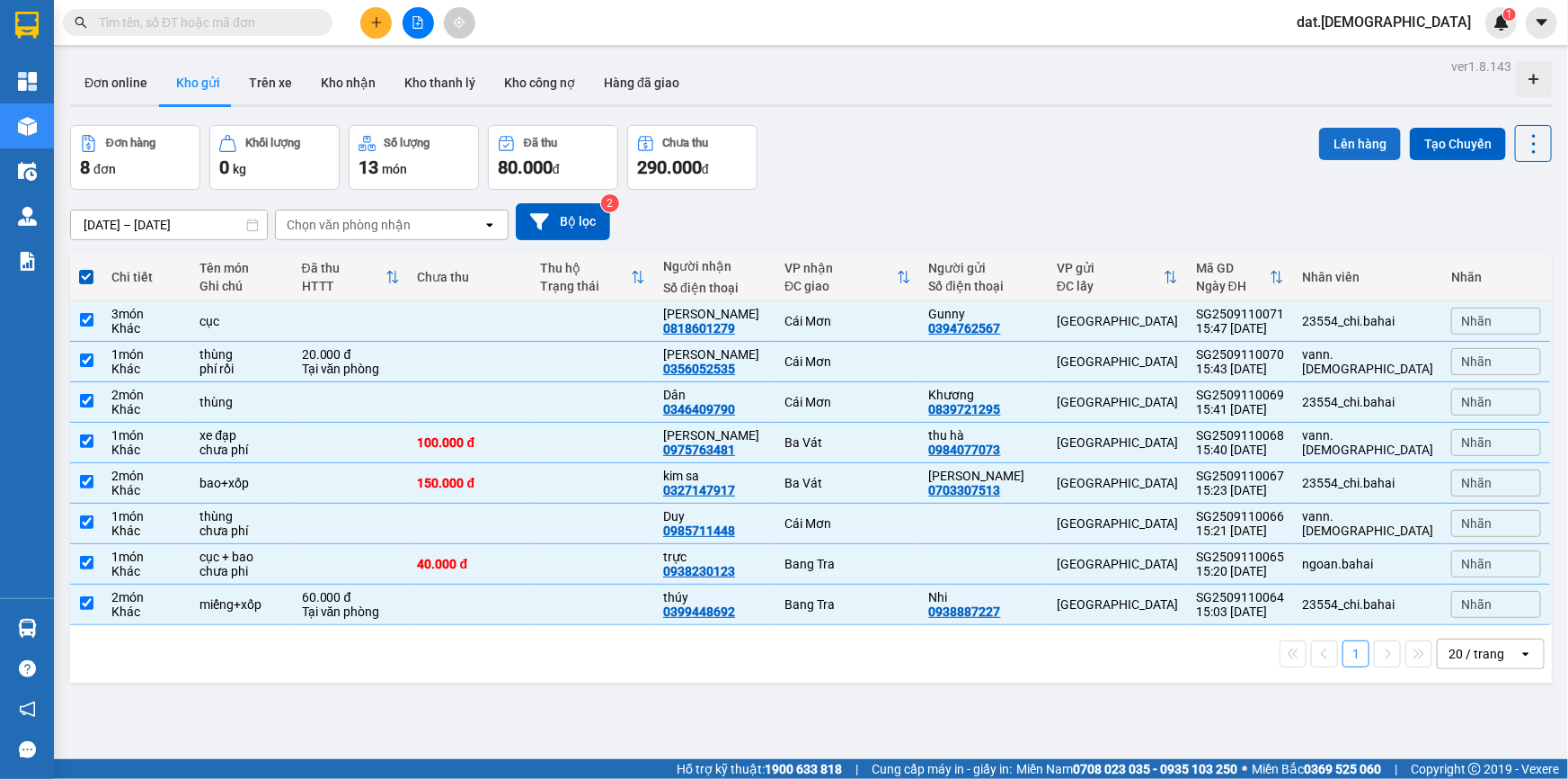
click at [1343, 143] on button "Lên hàng" at bounding box center [1360, 144] width 81 height 33
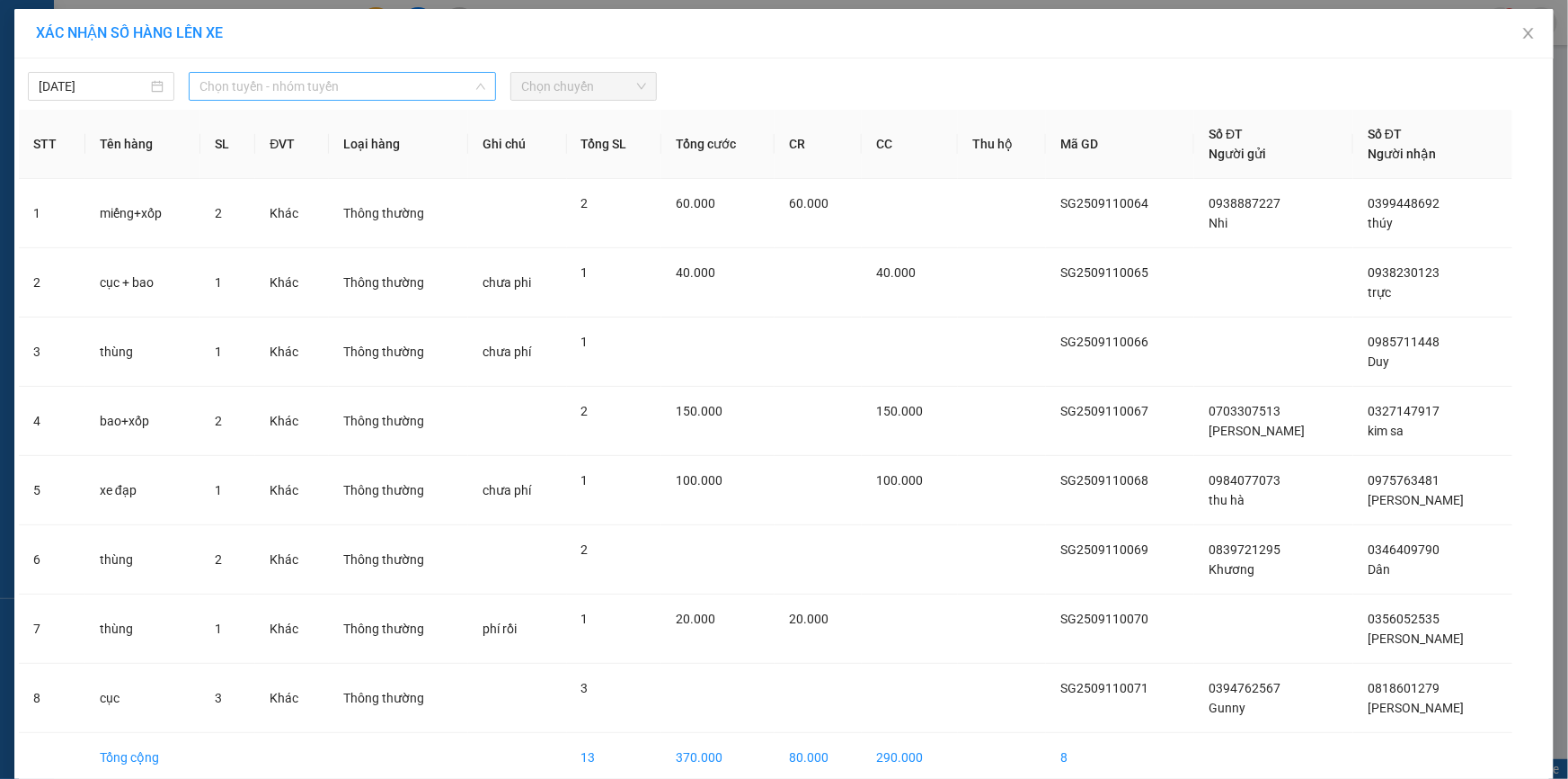
click at [339, 89] on span "Chọn tuyến - nhóm tuyến" at bounding box center [342, 86] width 286 height 27
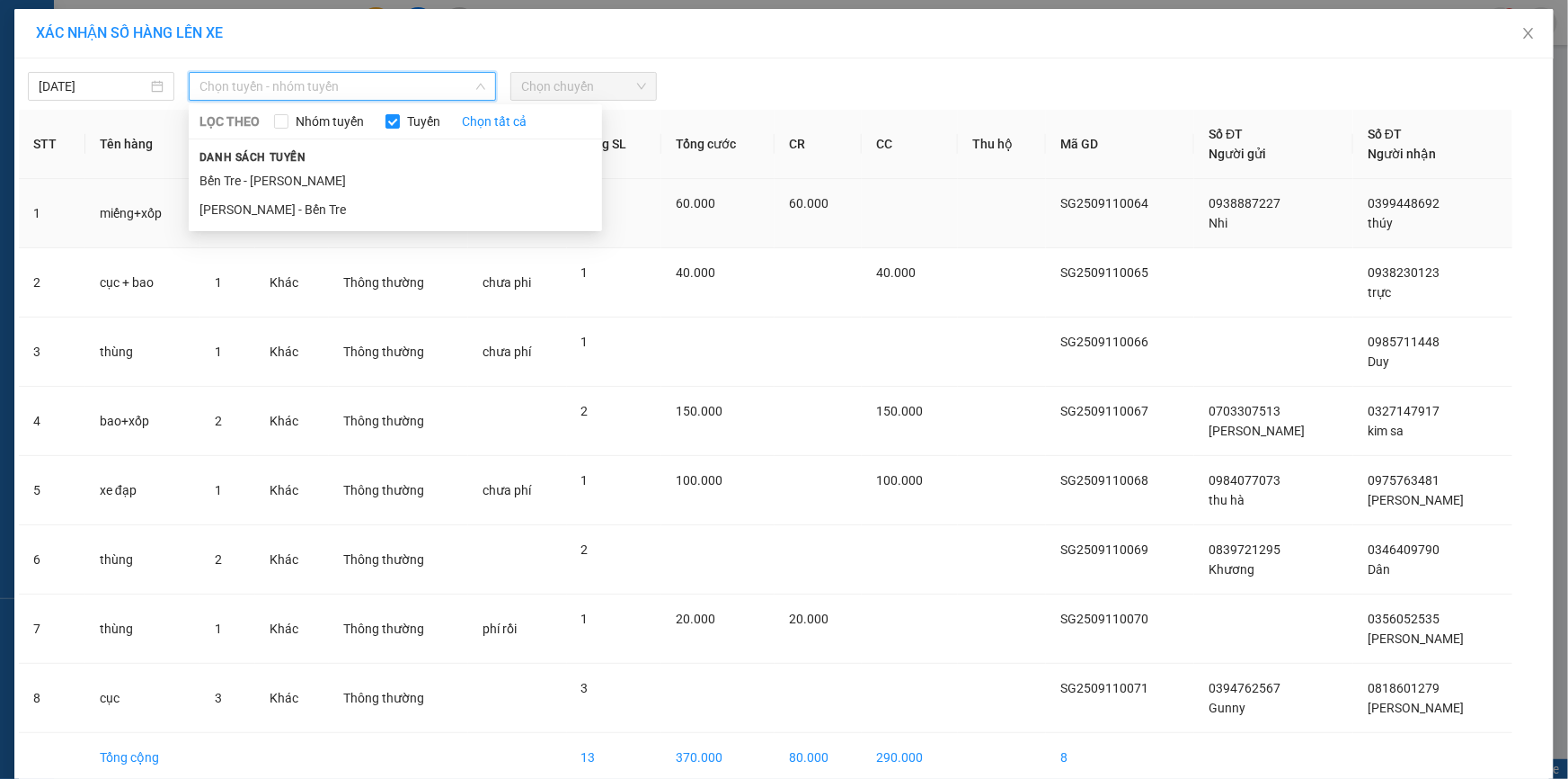
click at [302, 206] on li "[PERSON_NAME] - Bến Tre" at bounding box center [395, 209] width 414 height 29
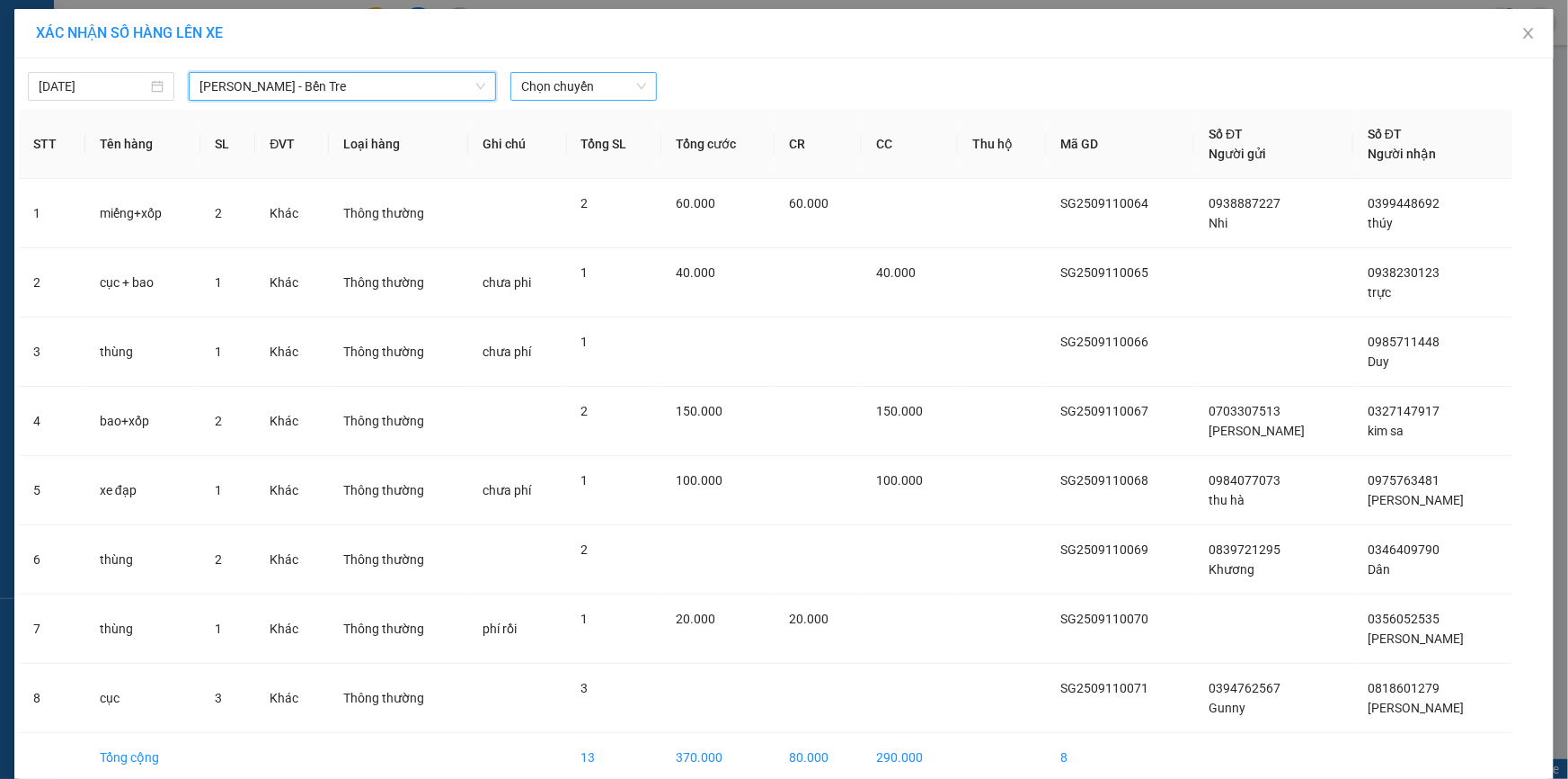
click at [593, 86] on span "Chọn chuyến" at bounding box center [584, 86] width 125 height 27
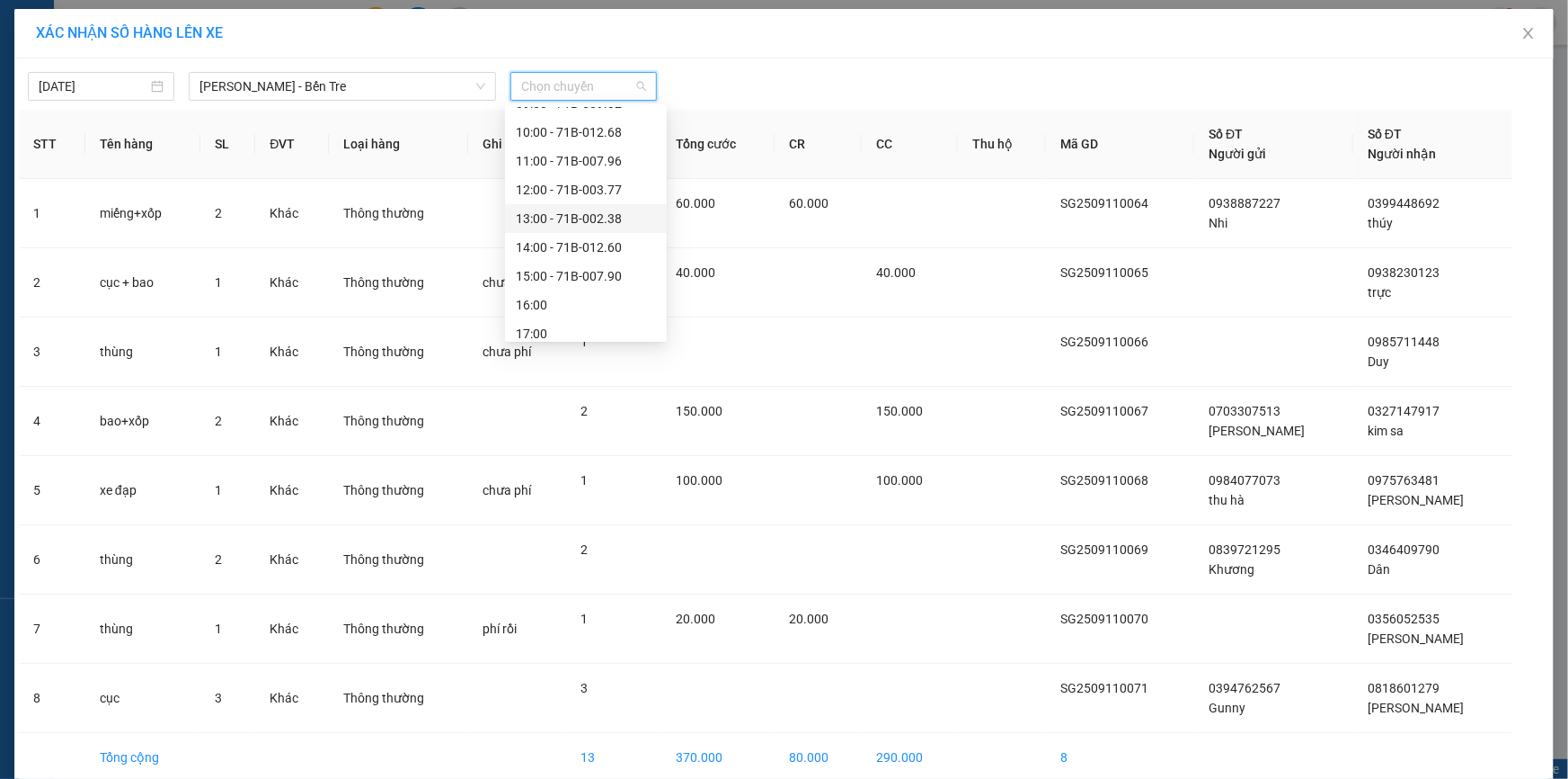
scroll to position [200, 0]
click at [559, 272] on div "16:00" at bounding box center [586, 267] width 140 height 20
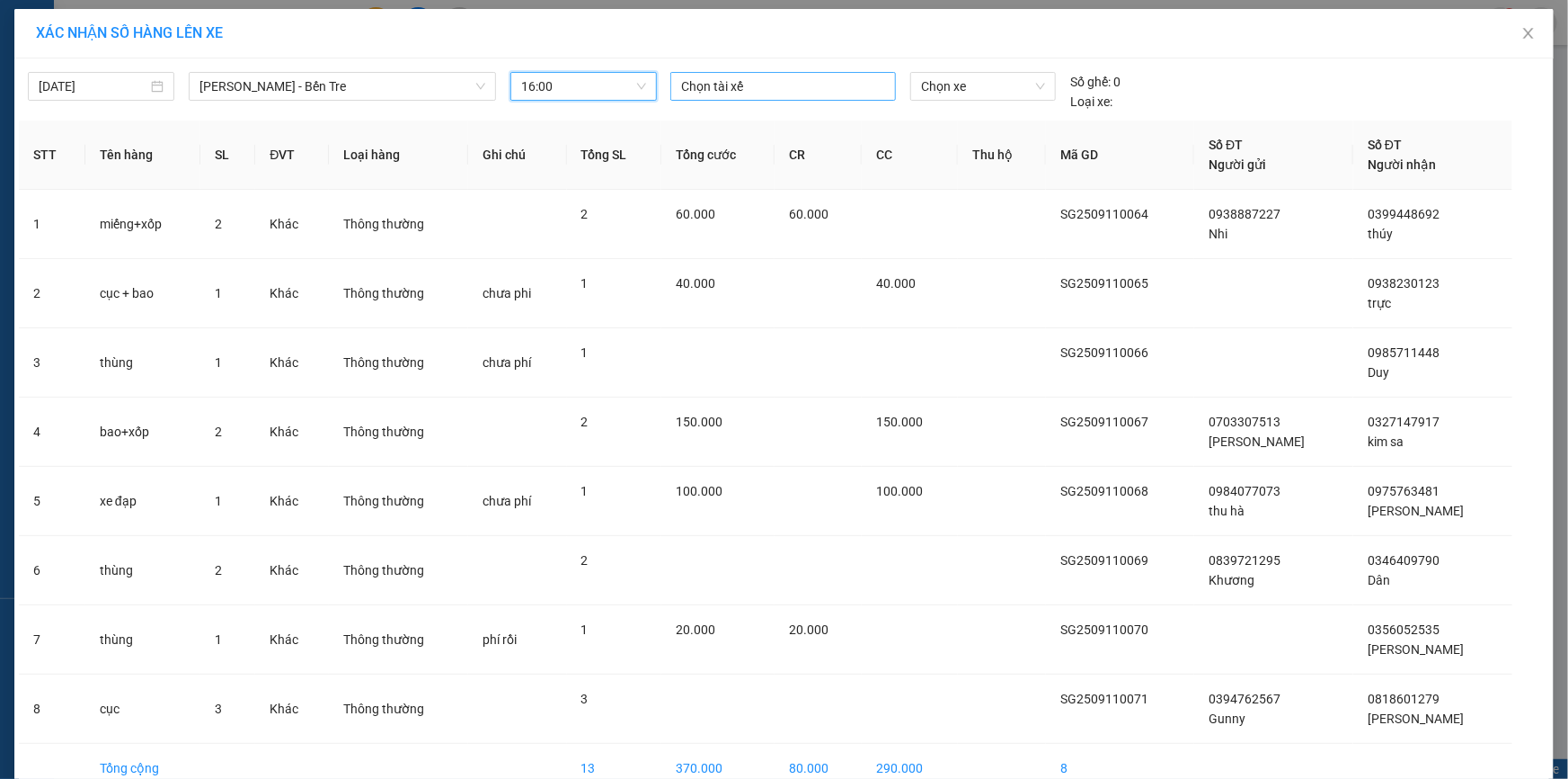
click at [744, 85] on div at bounding box center [782, 86] width 216 height 22
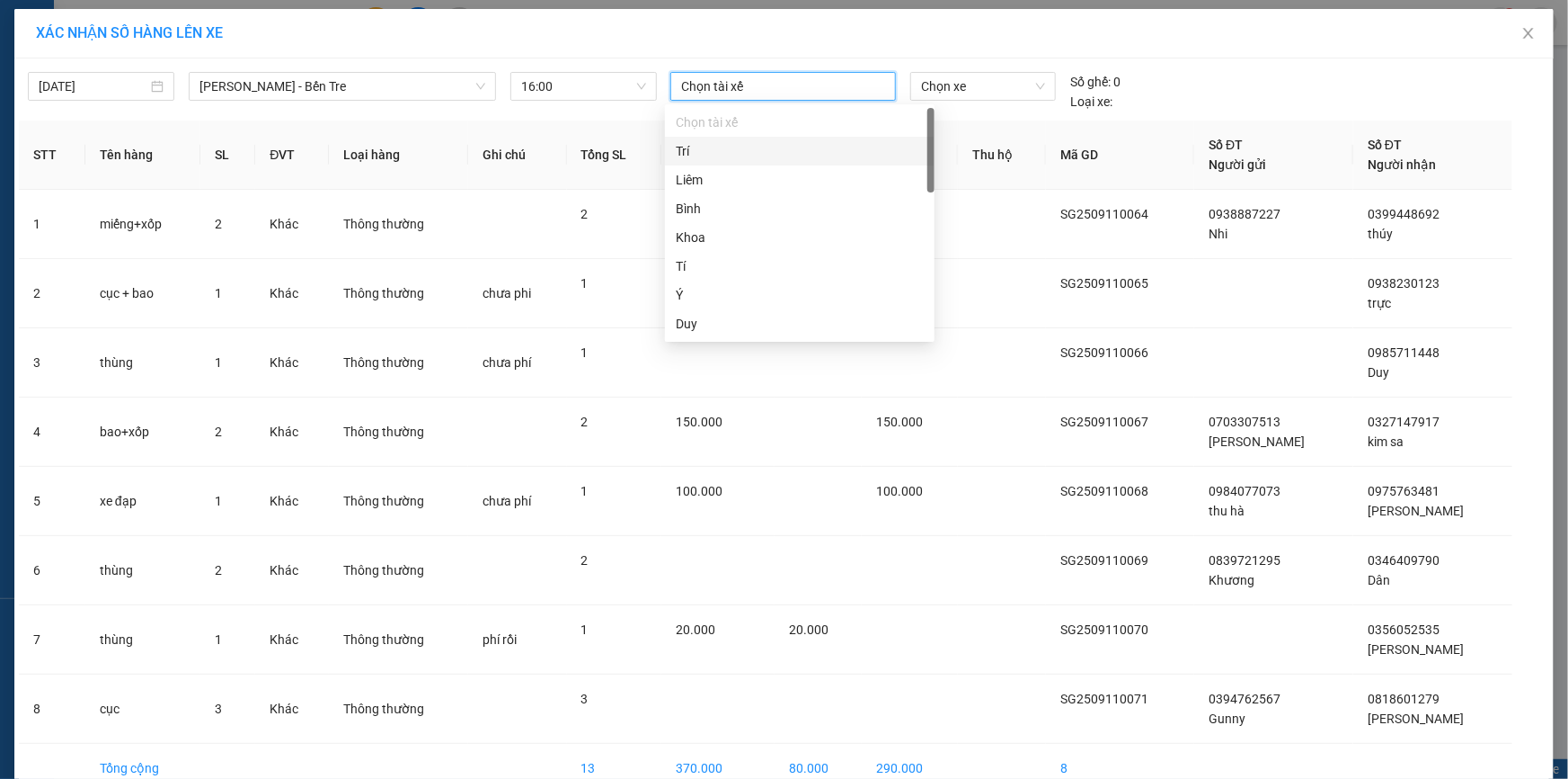
click at [698, 153] on div "Trí" at bounding box center [799, 151] width 248 height 20
click at [943, 85] on span "Chọn xe" at bounding box center [982, 86] width 124 height 27
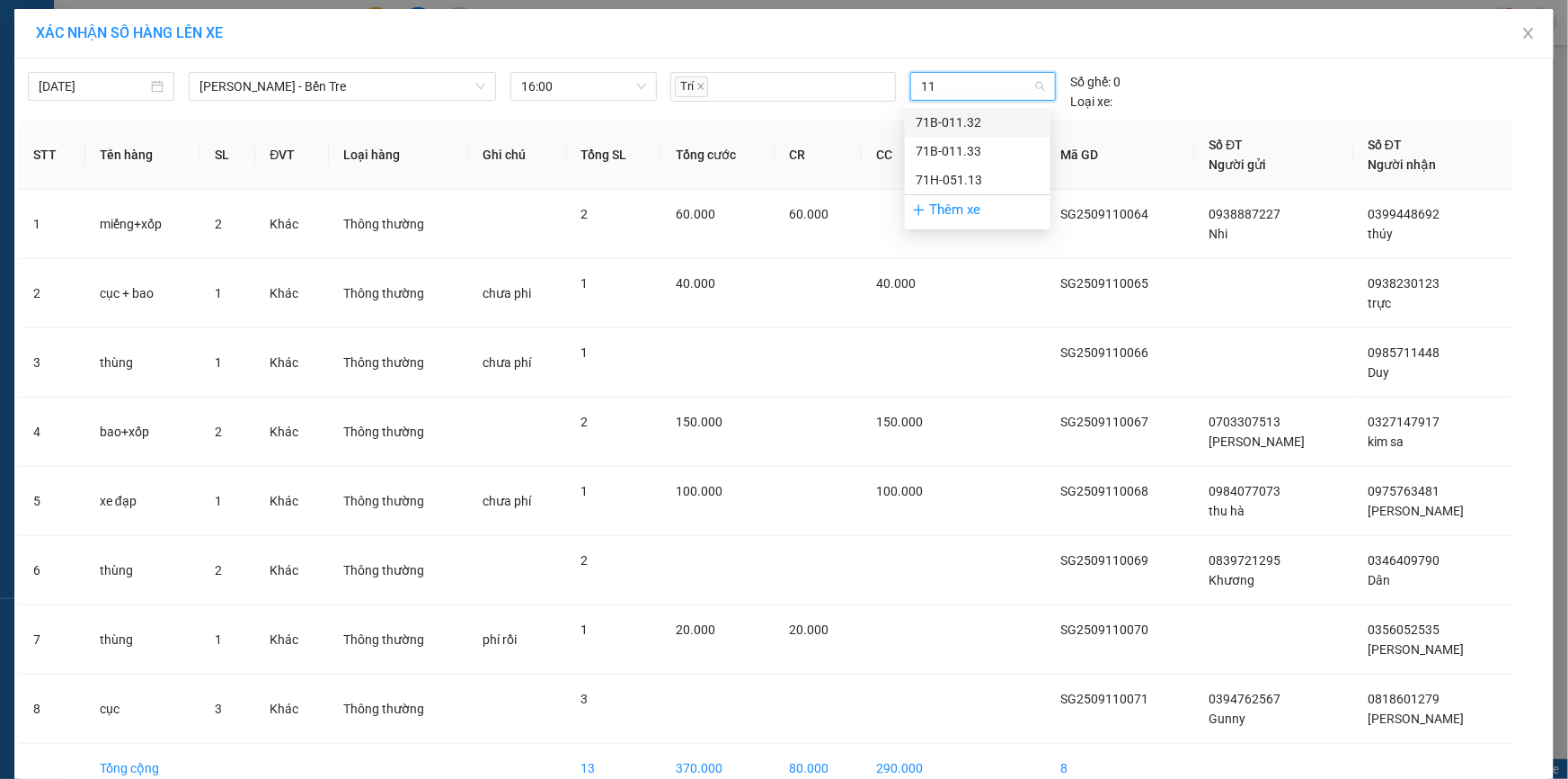
type input "113"
click at [959, 175] on div "71H-051.13" at bounding box center [977, 180] width 124 height 20
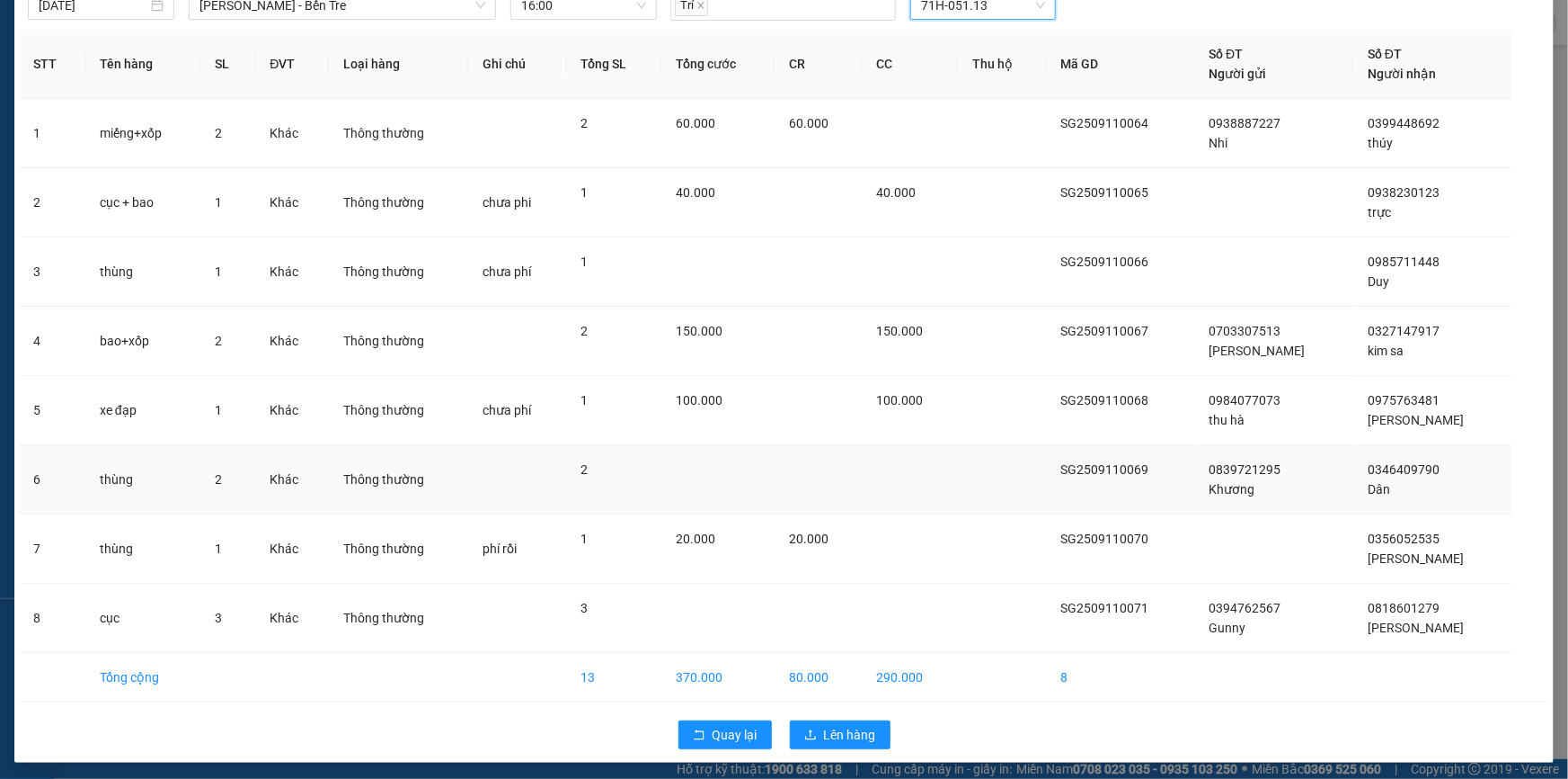
scroll to position [83, 0]
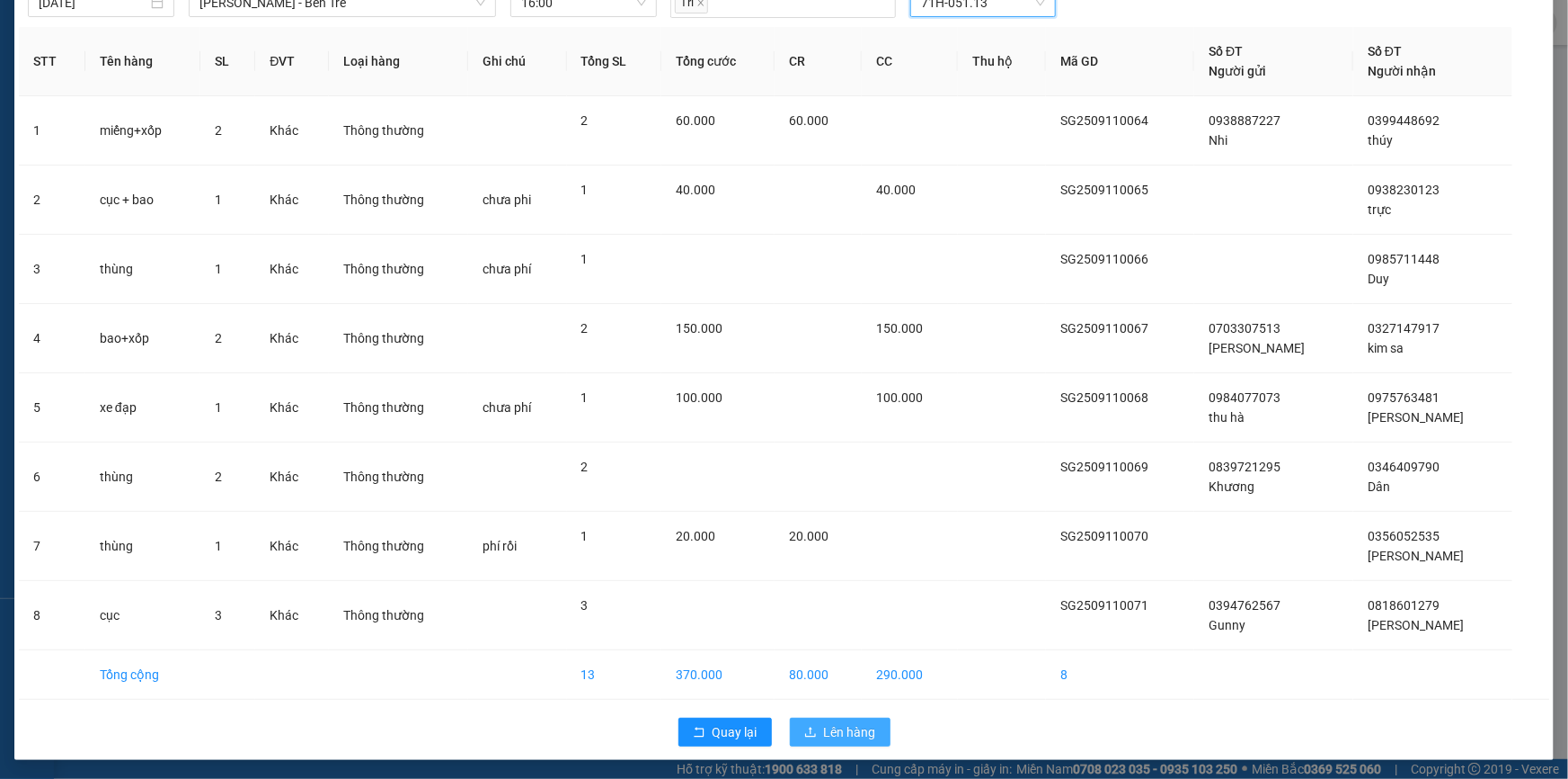
click at [826, 733] on span "Lên hàng" at bounding box center [850, 732] width 53 height 20
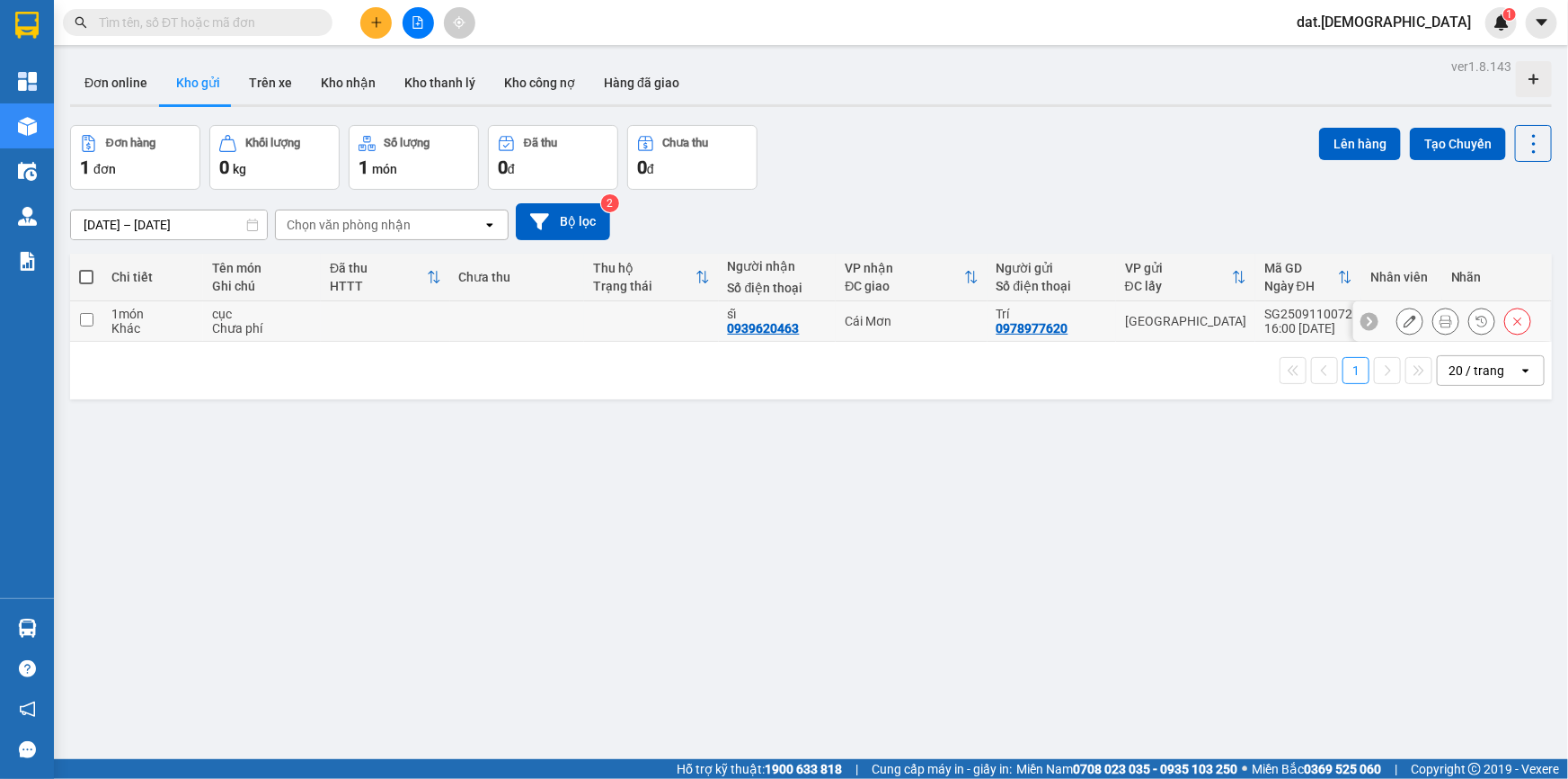
click at [552, 308] on td at bounding box center [517, 321] width 135 height 41
checkbox input "true"
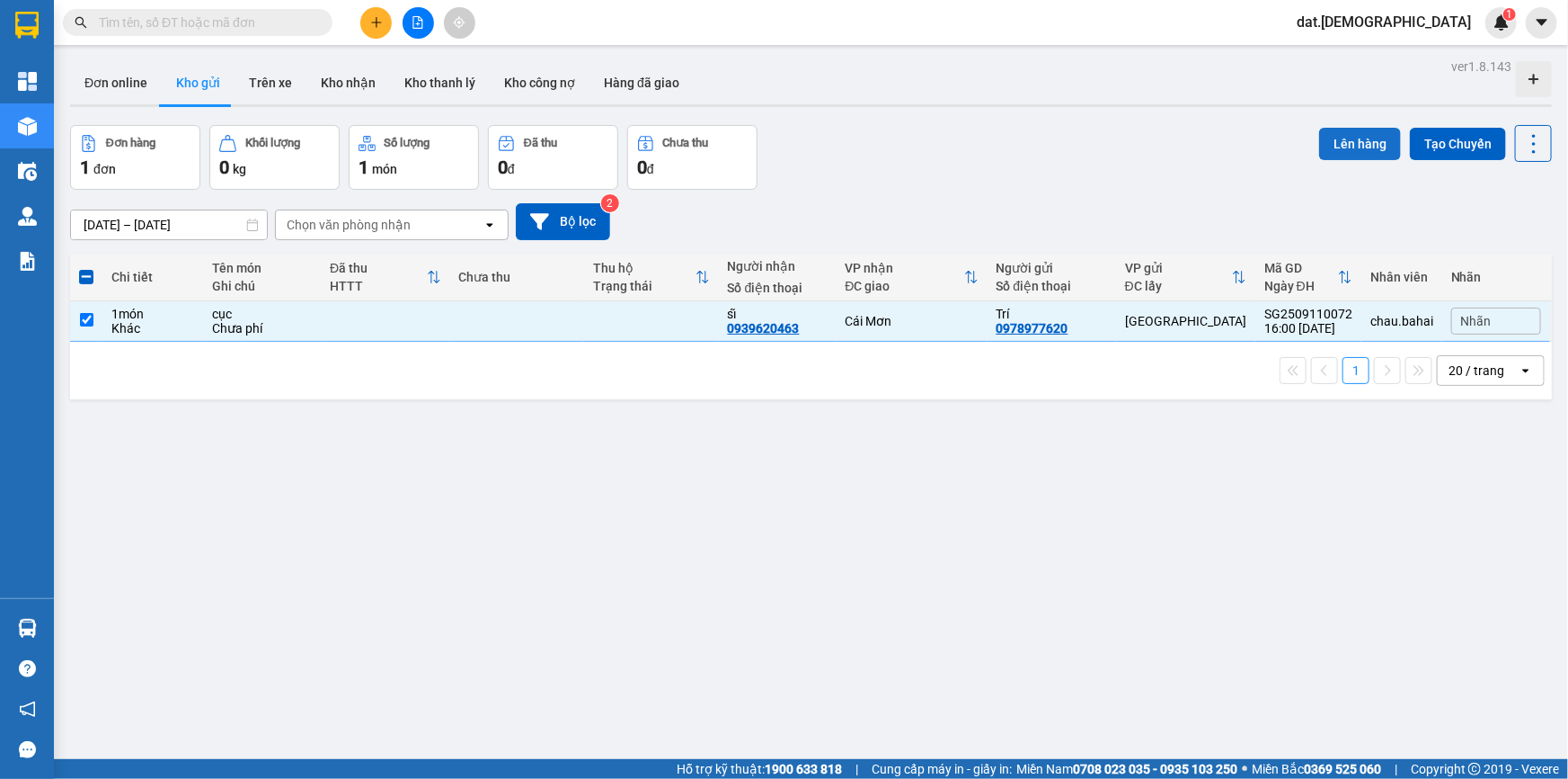
click at [1328, 137] on button "Lên hàng" at bounding box center [1360, 144] width 81 height 33
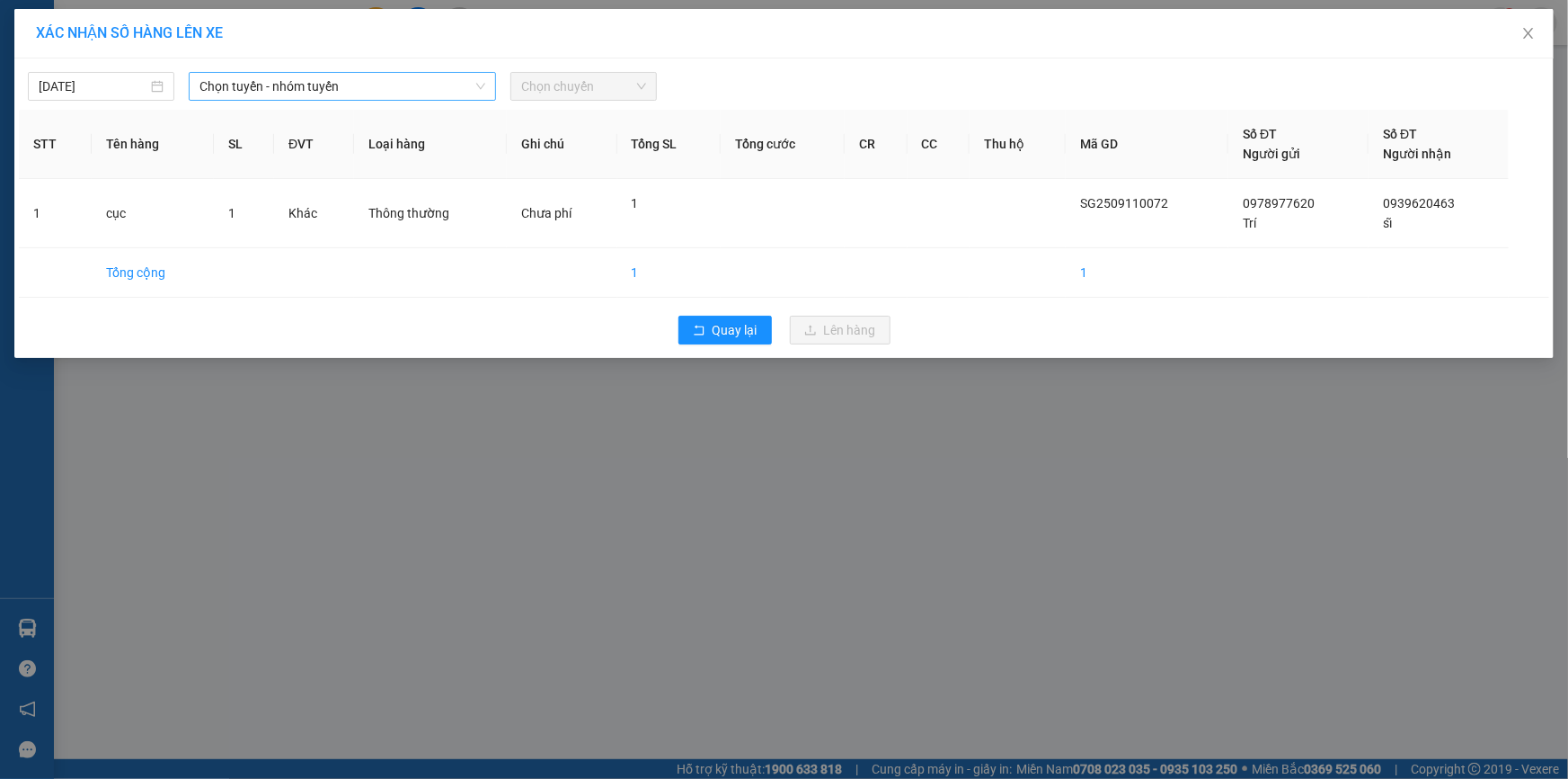
click at [347, 86] on span "Chọn tuyến - nhóm tuyến" at bounding box center [342, 86] width 286 height 27
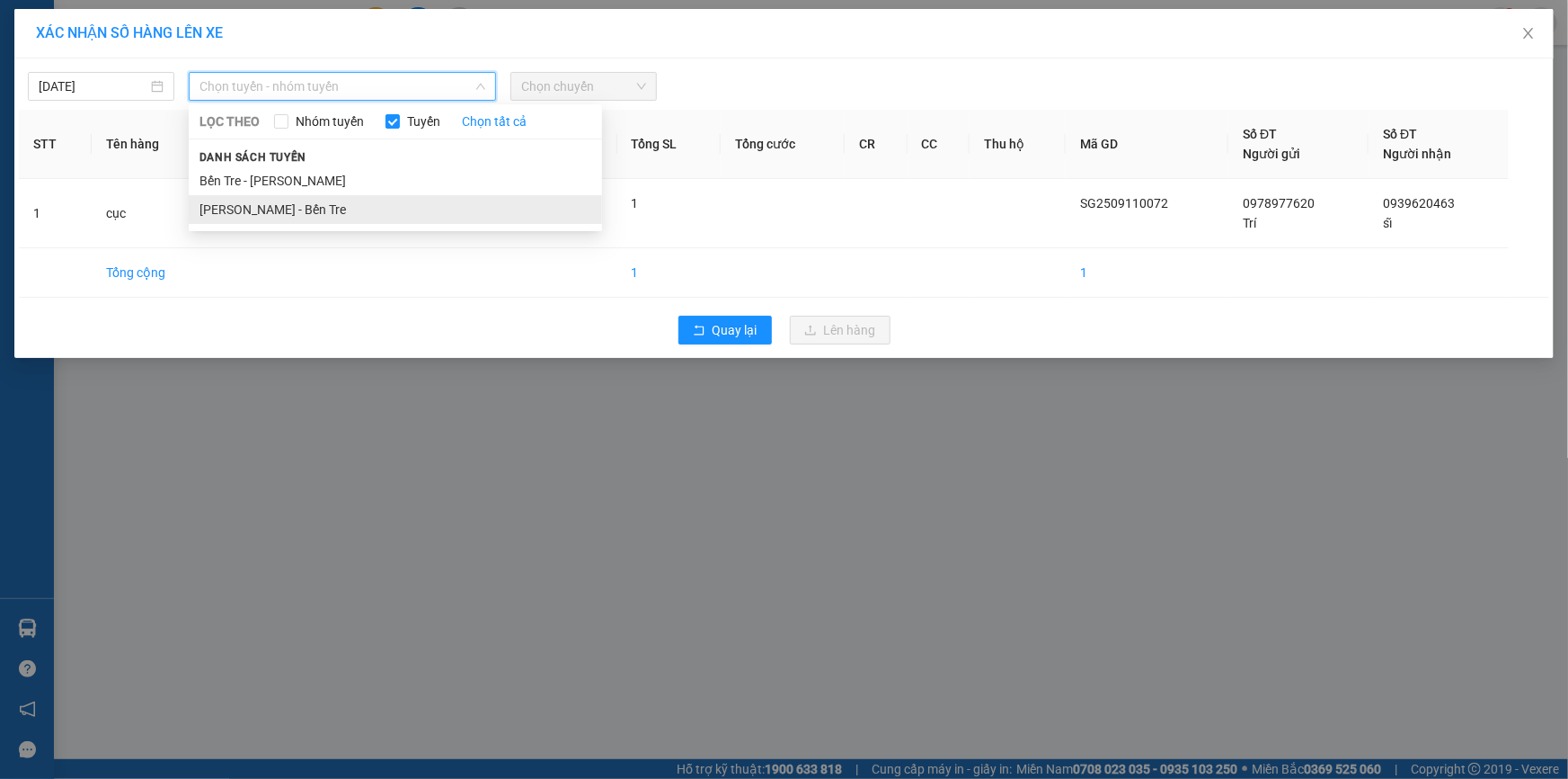
click at [323, 207] on li "[PERSON_NAME] - Bến Tre" at bounding box center [395, 209] width 414 height 29
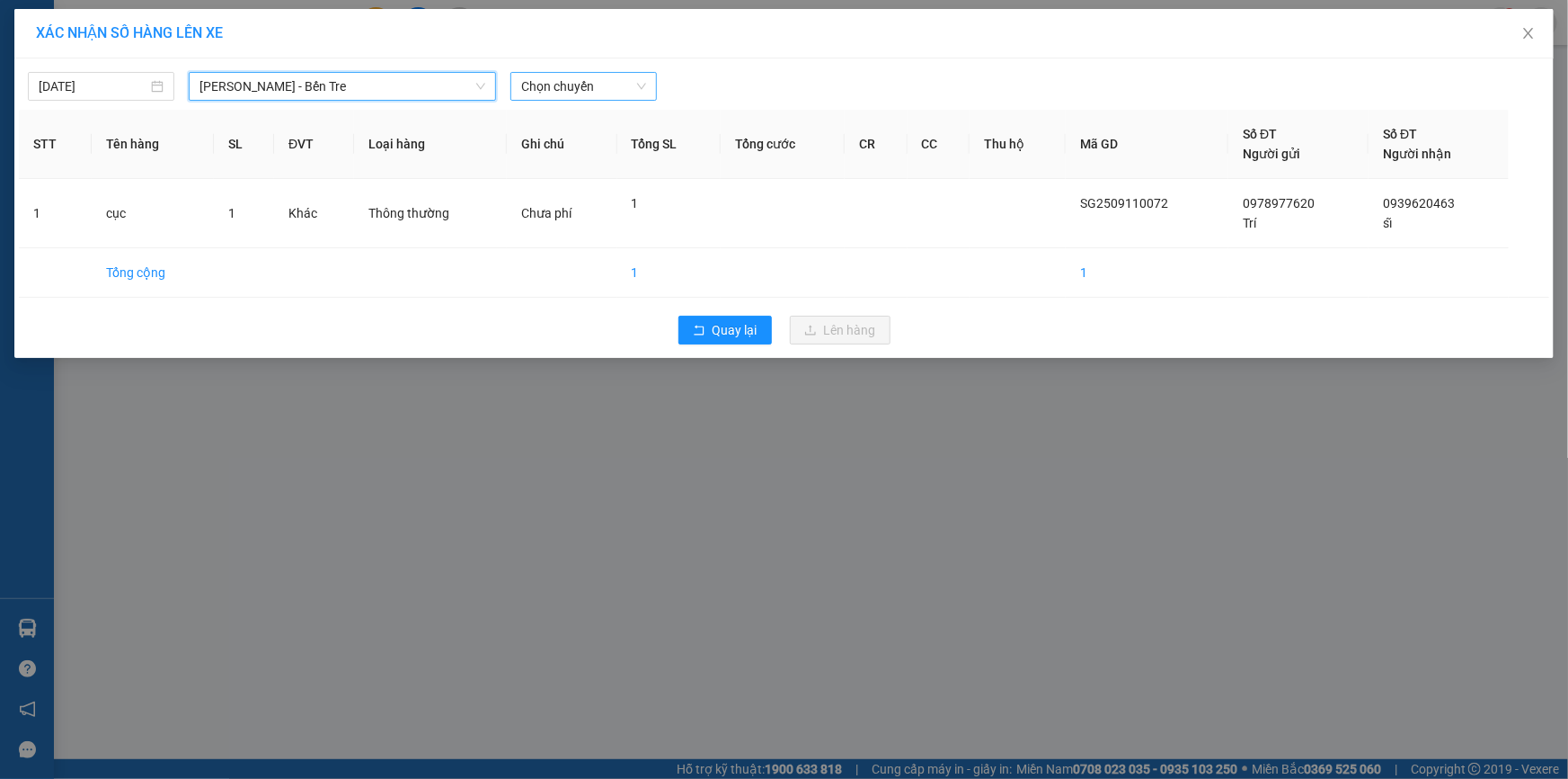
click at [618, 88] on span "Chọn chuyến" at bounding box center [584, 86] width 125 height 27
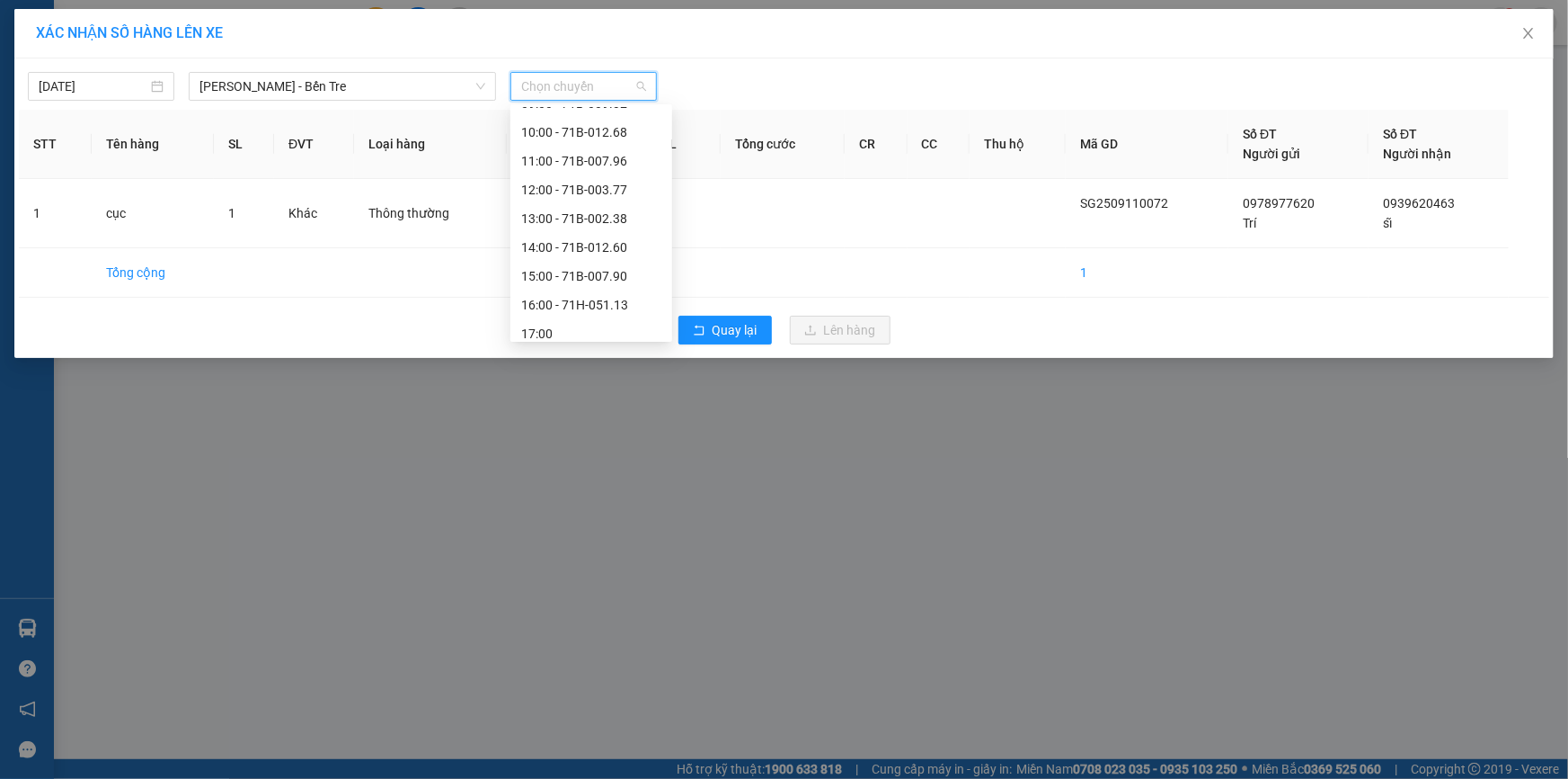
scroll to position [200, 0]
click at [588, 266] on div "16:00 - 71H-051.13" at bounding box center [591, 267] width 140 height 20
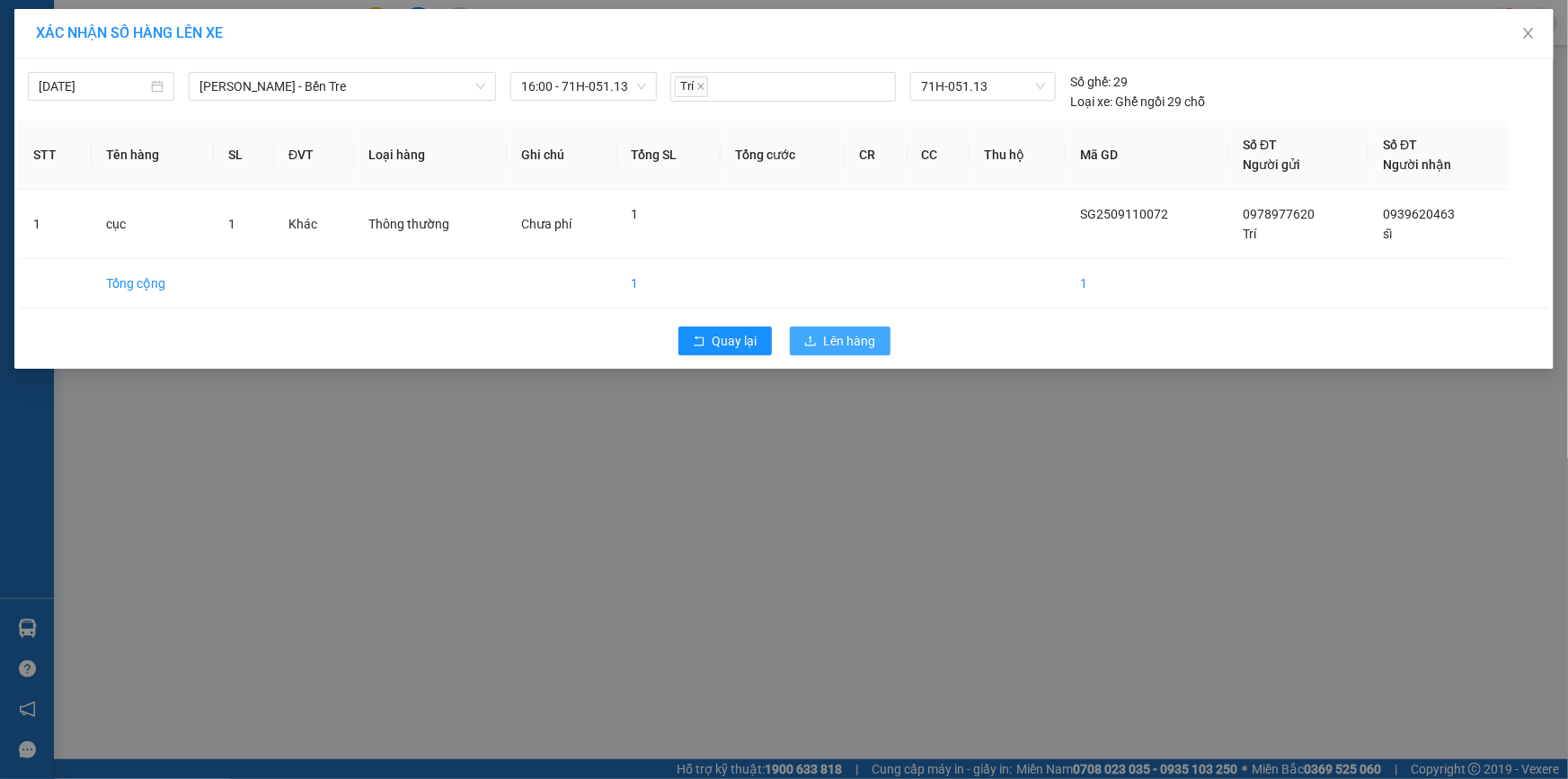
click at [860, 341] on span "Lên hàng" at bounding box center [850, 341] width 53 height 20
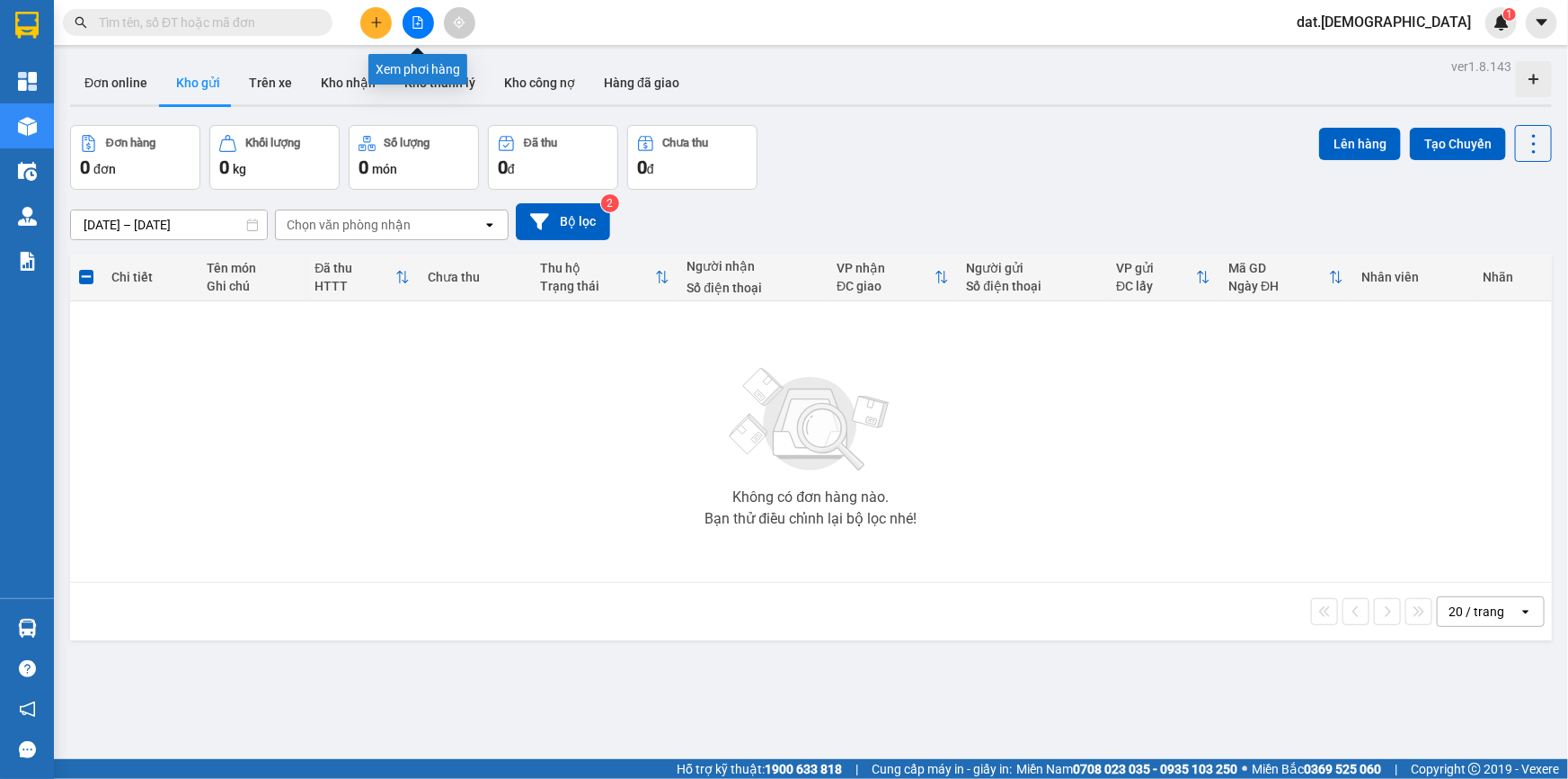
click at [417, 20] on icon "file-add" at bounding box center [418, 23] width 13 height 13
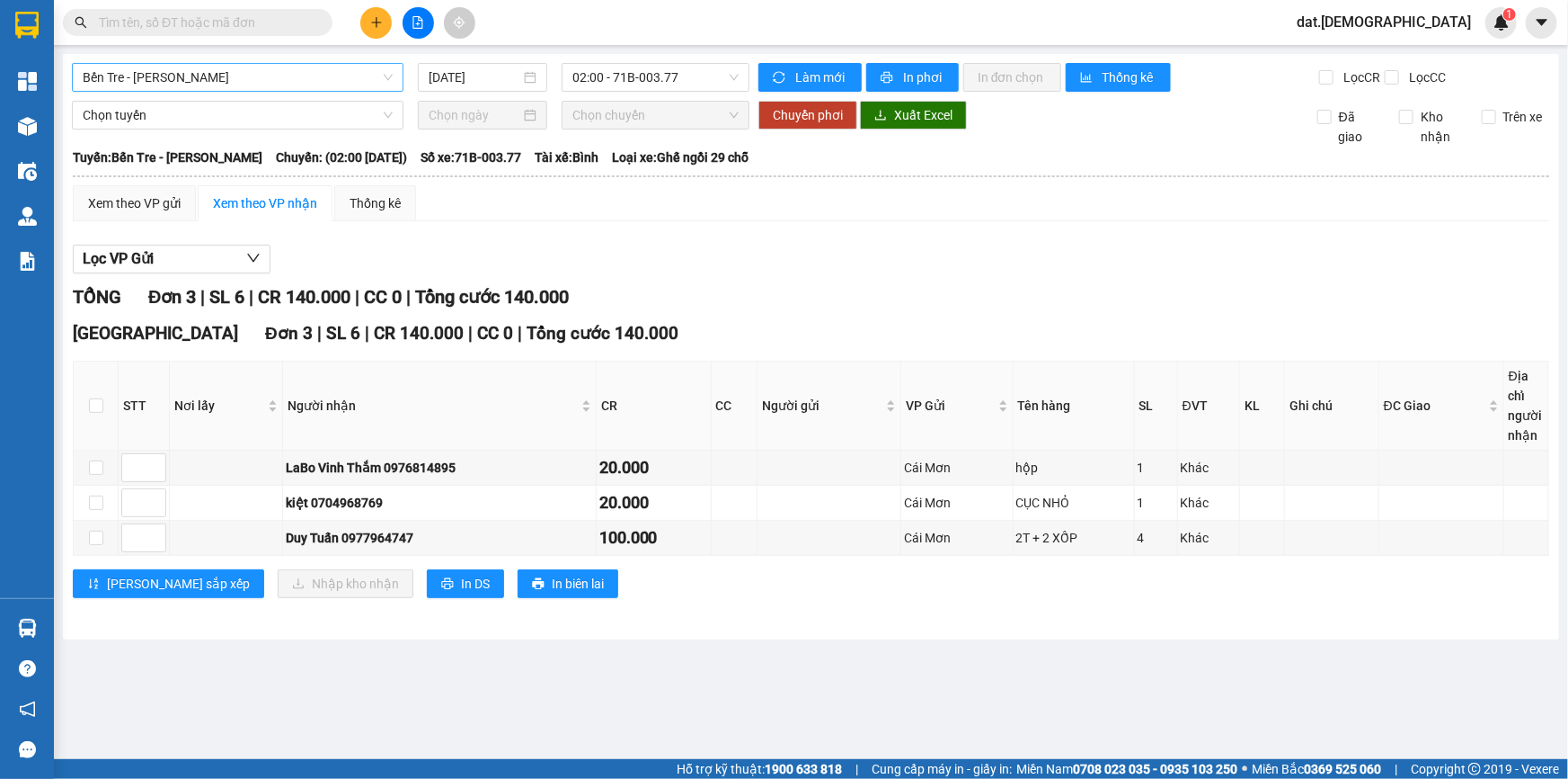
click at [340, 74] on span "Bến Tre - Hồ Chí Minh" at bounding box center [237, 77] width 310 height 27
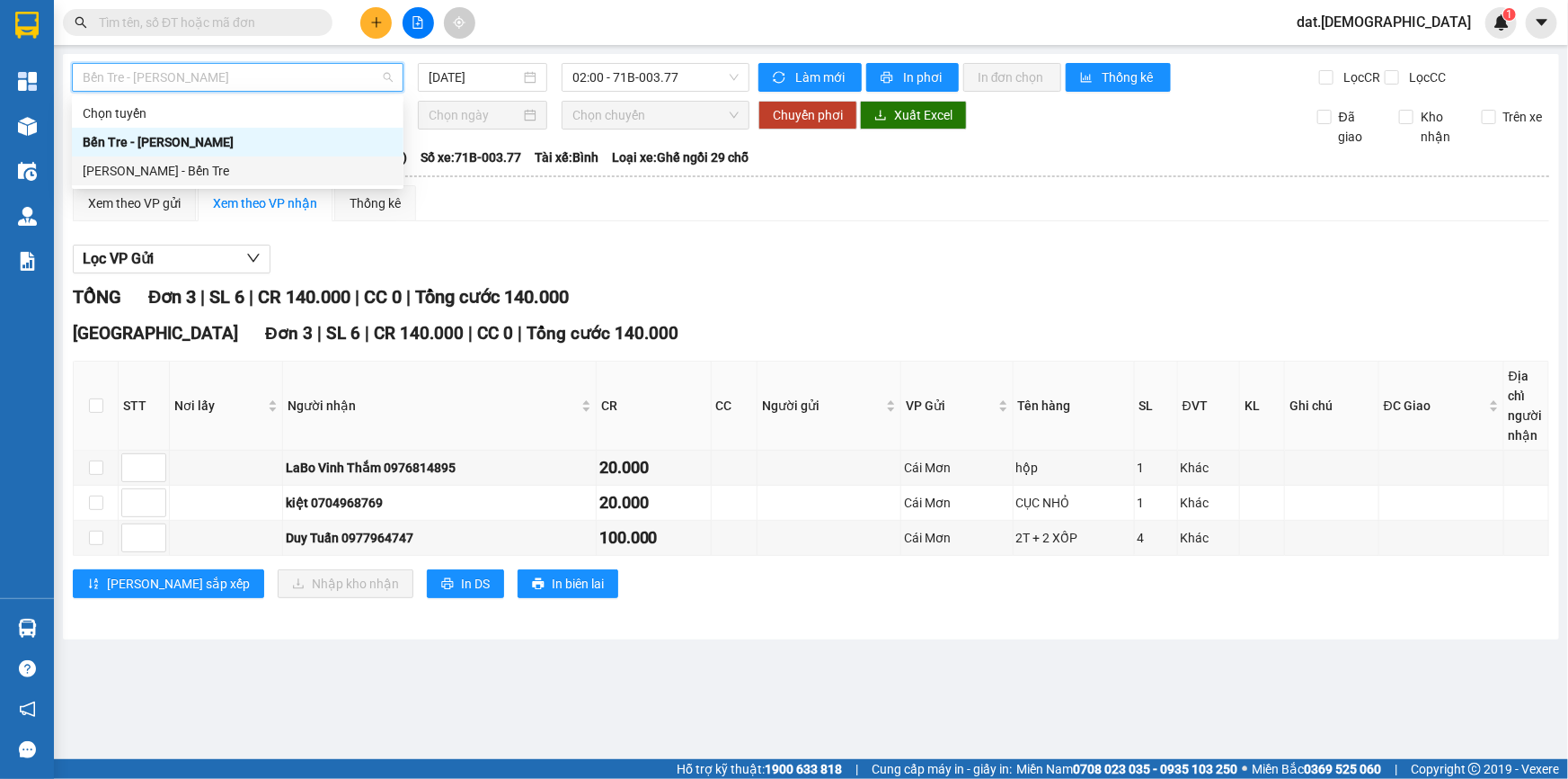
click at [230, 178] on div "Hồ Chí Minh - Bến Tre" at bounding box center [237, 171] width 310 height 20
type input "11/09/2025"
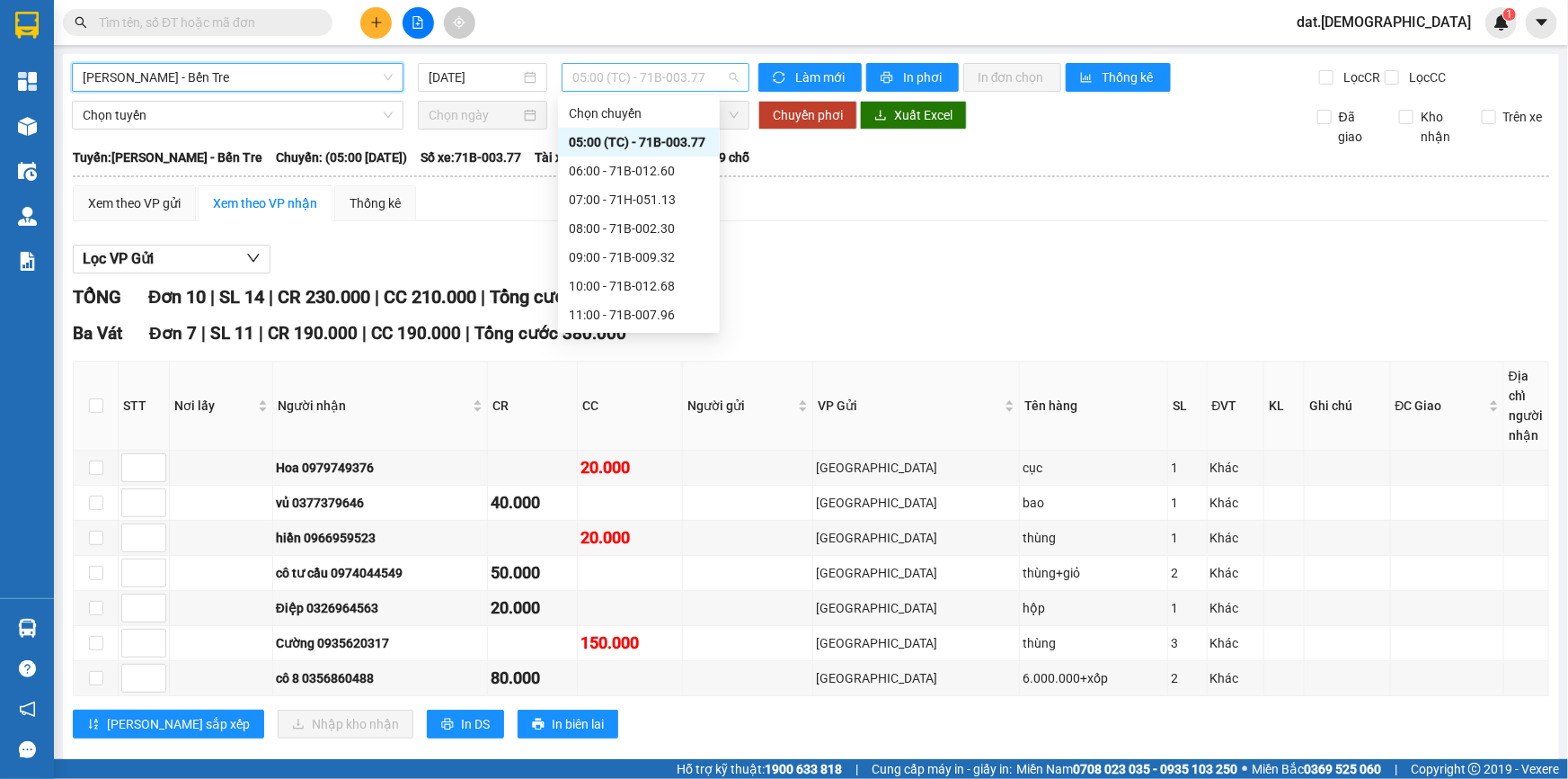
click at [727, 74] on span "05:00 (TC) - 71B-003.77" at bounding box center [655, 77] width 167 height 27
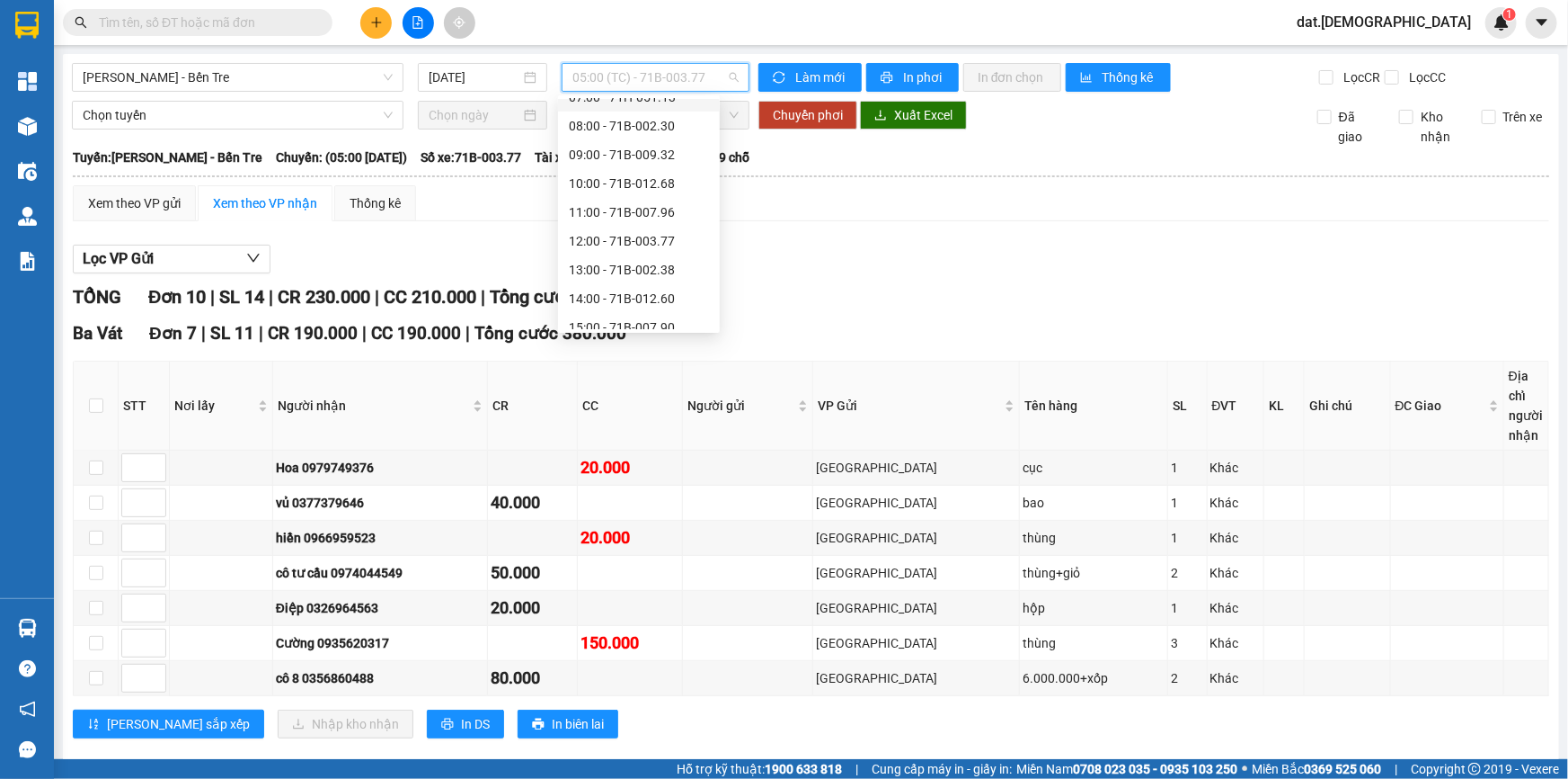
scroll to position [200, 0]
click at [626, 251] on div "16:00 - 71H-051.13" at bounding box center [638, 258] width 140 height 20
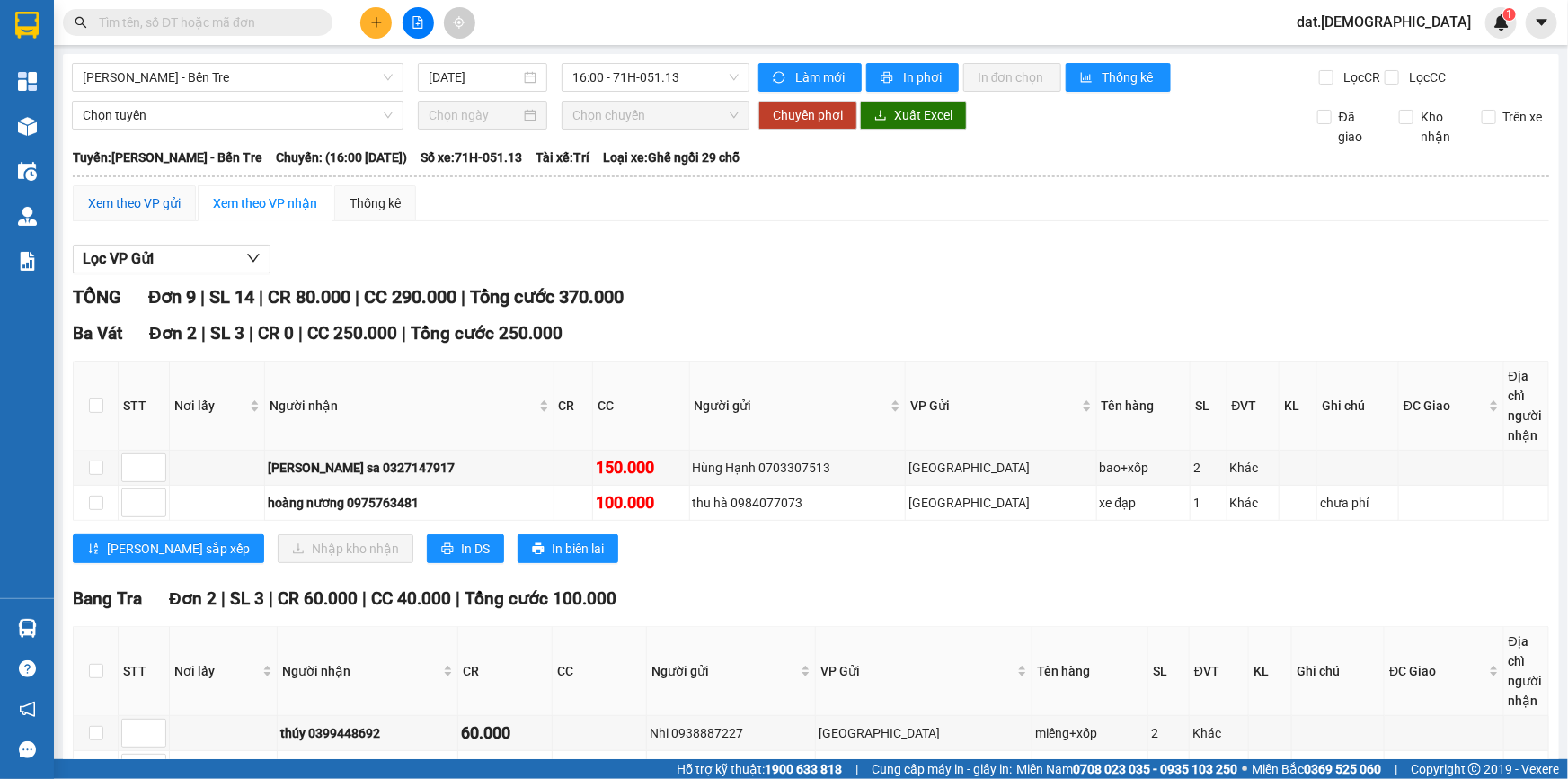
click at [138, 206] on div "Xem theo VP gửi" at bounding box center [134, 203] width 92 height 20
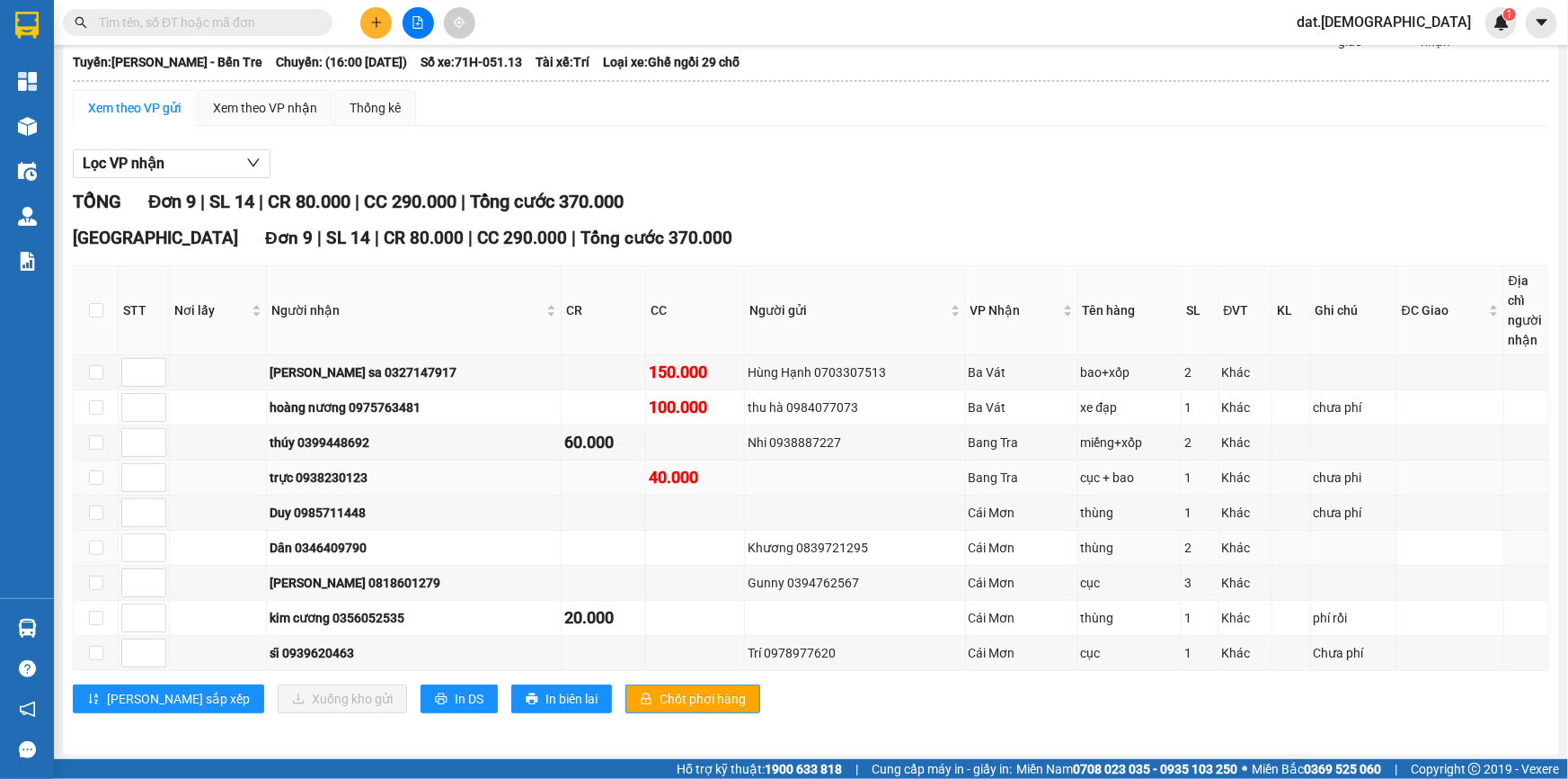
scroll to position [96, 0]
click at [96, 577] on input "checkbox" at bounding box center [96, 582] width 14 height 14
checkbox input "true"
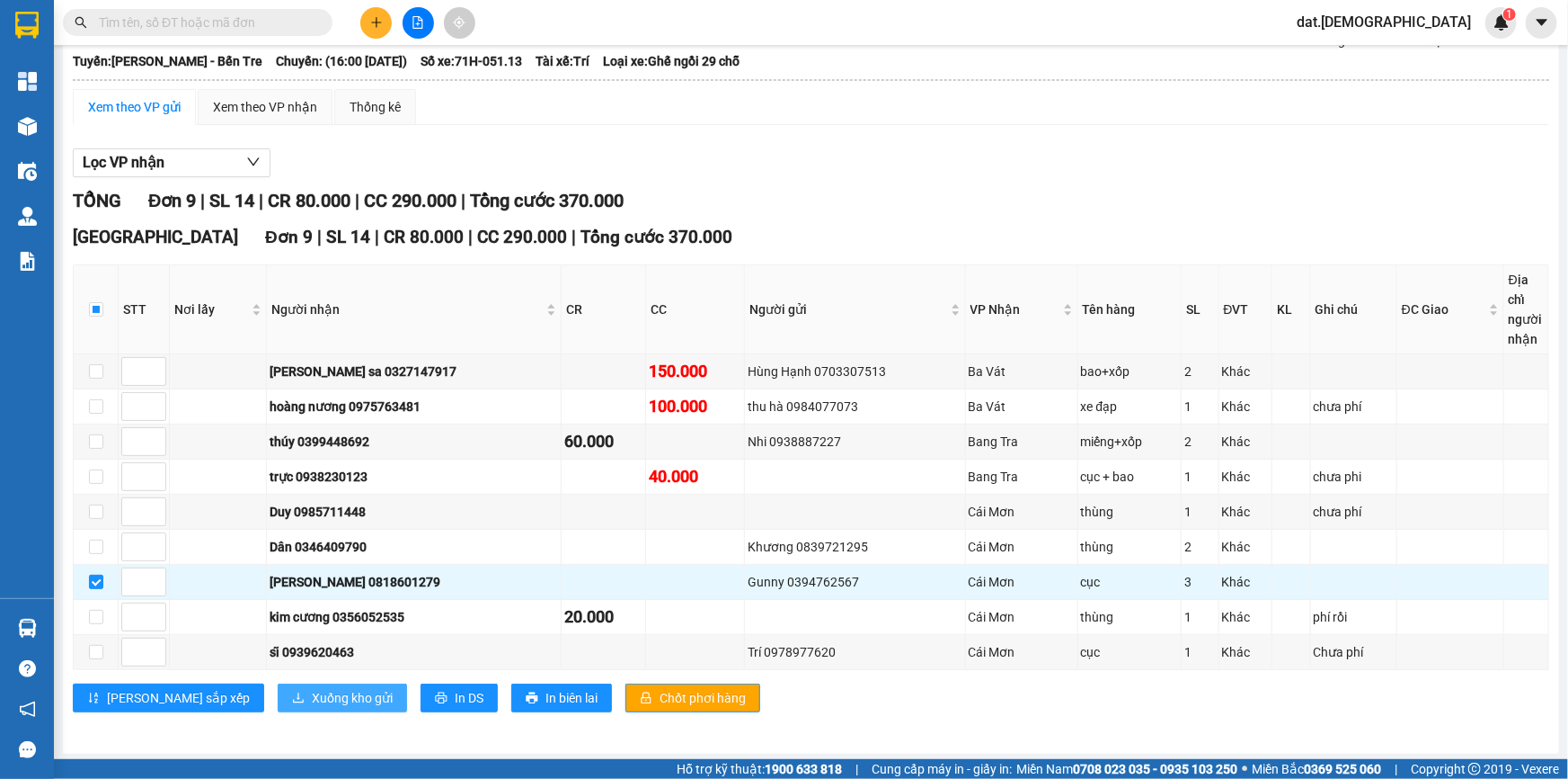
click at [311, 702] on span "Xuống kho gửi" at bounding box center [351, 697] width 81 height 20
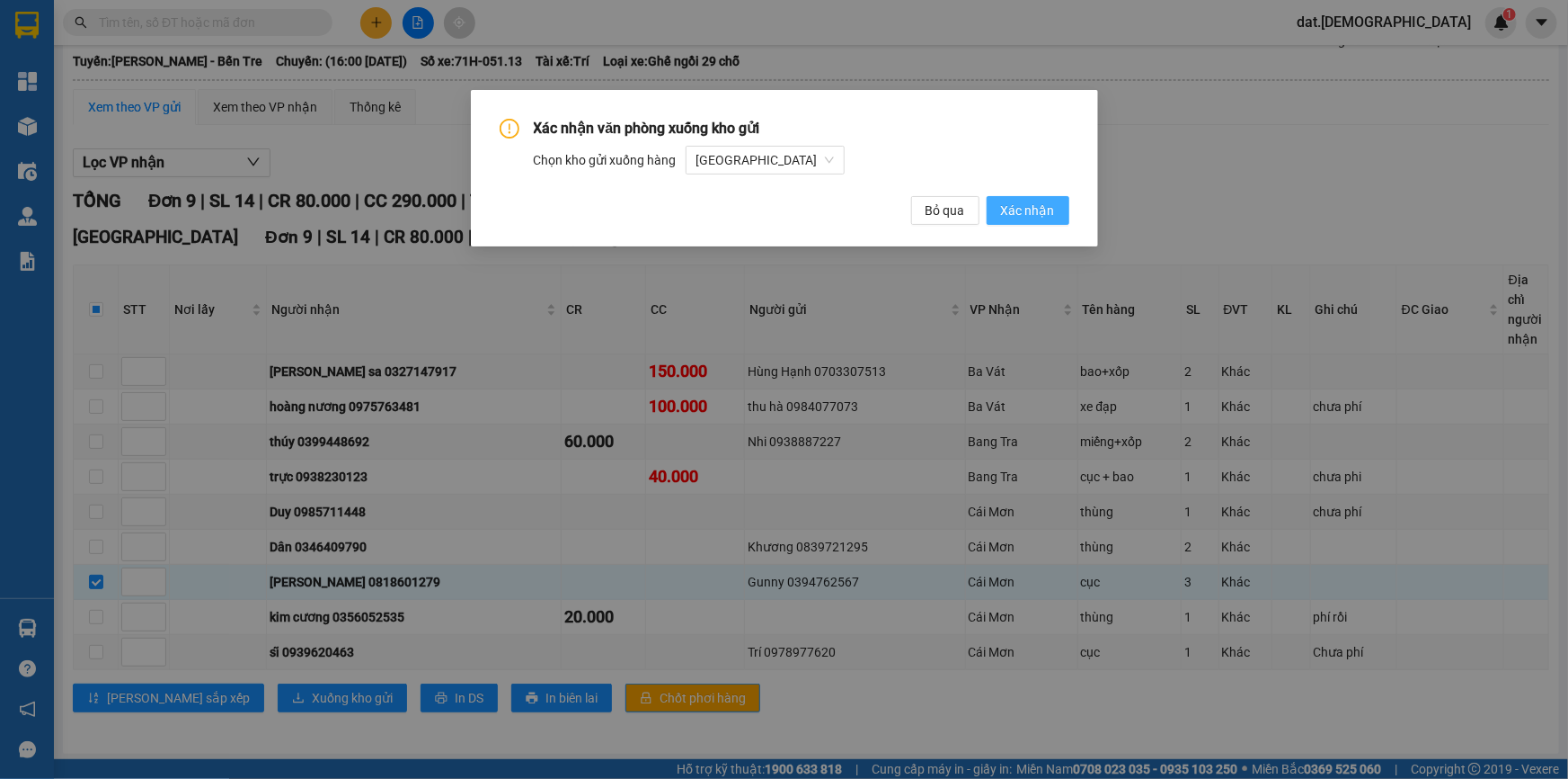
click at [1026, 213] on span "Xác nhận" at bounding box center [1028, 210] width 54 height 20
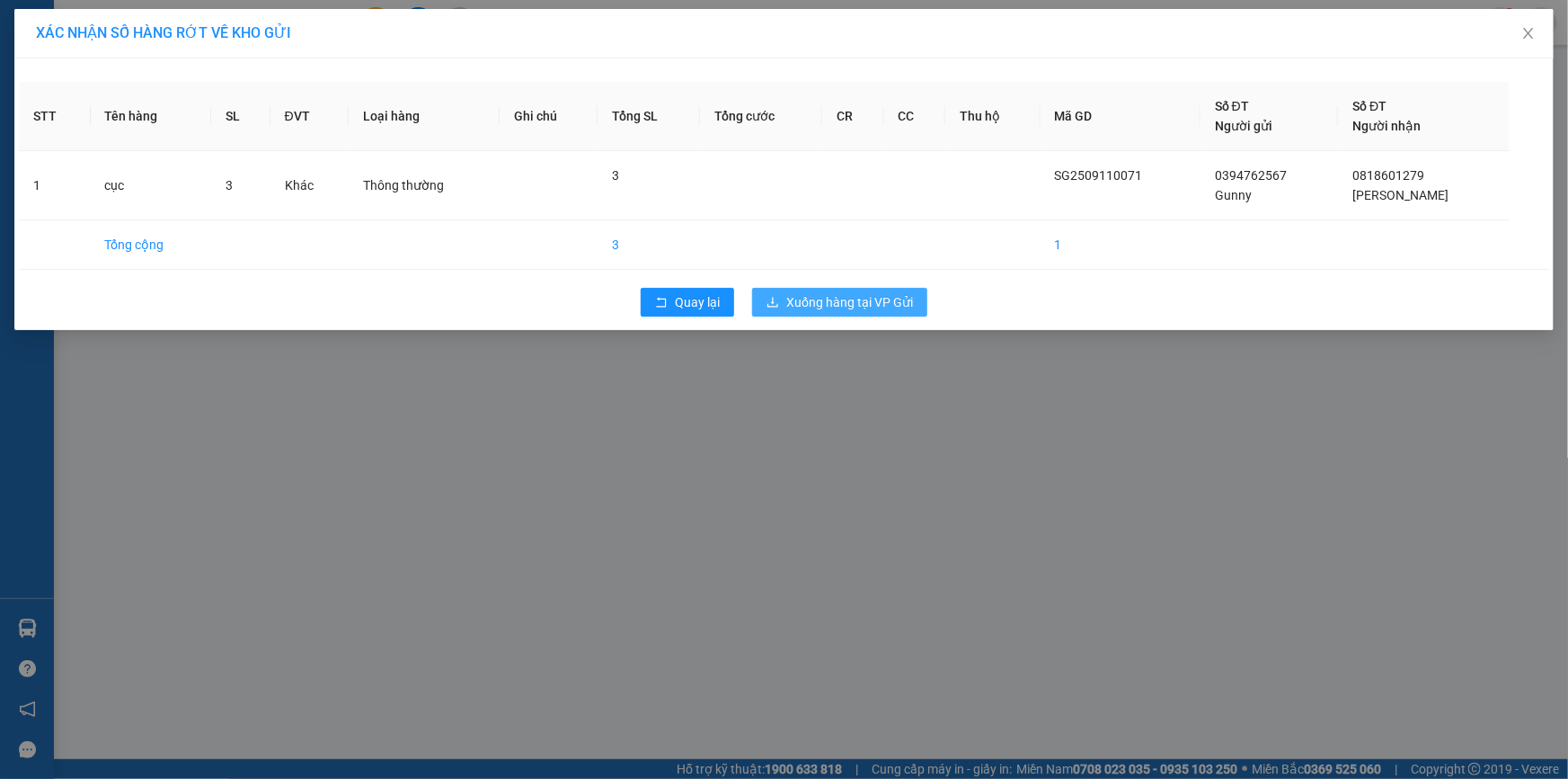
click at [827, 299] on span "Xuống hàng tại VP Gửi" at bounding box center [849, 303] width 127 height 20
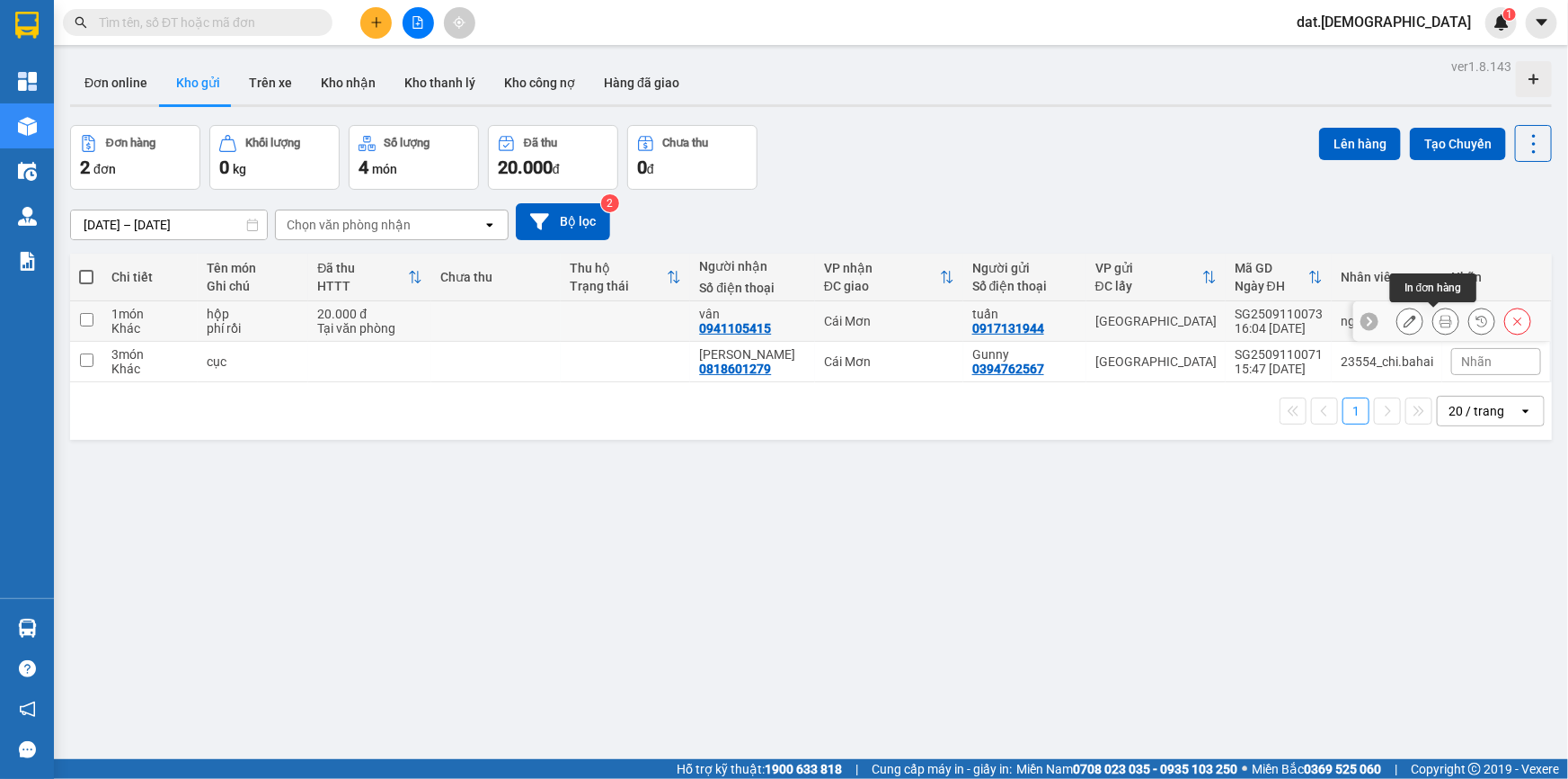
click at [1439, 314] on icon at bounding box center [1446, 321] width 13 height 13
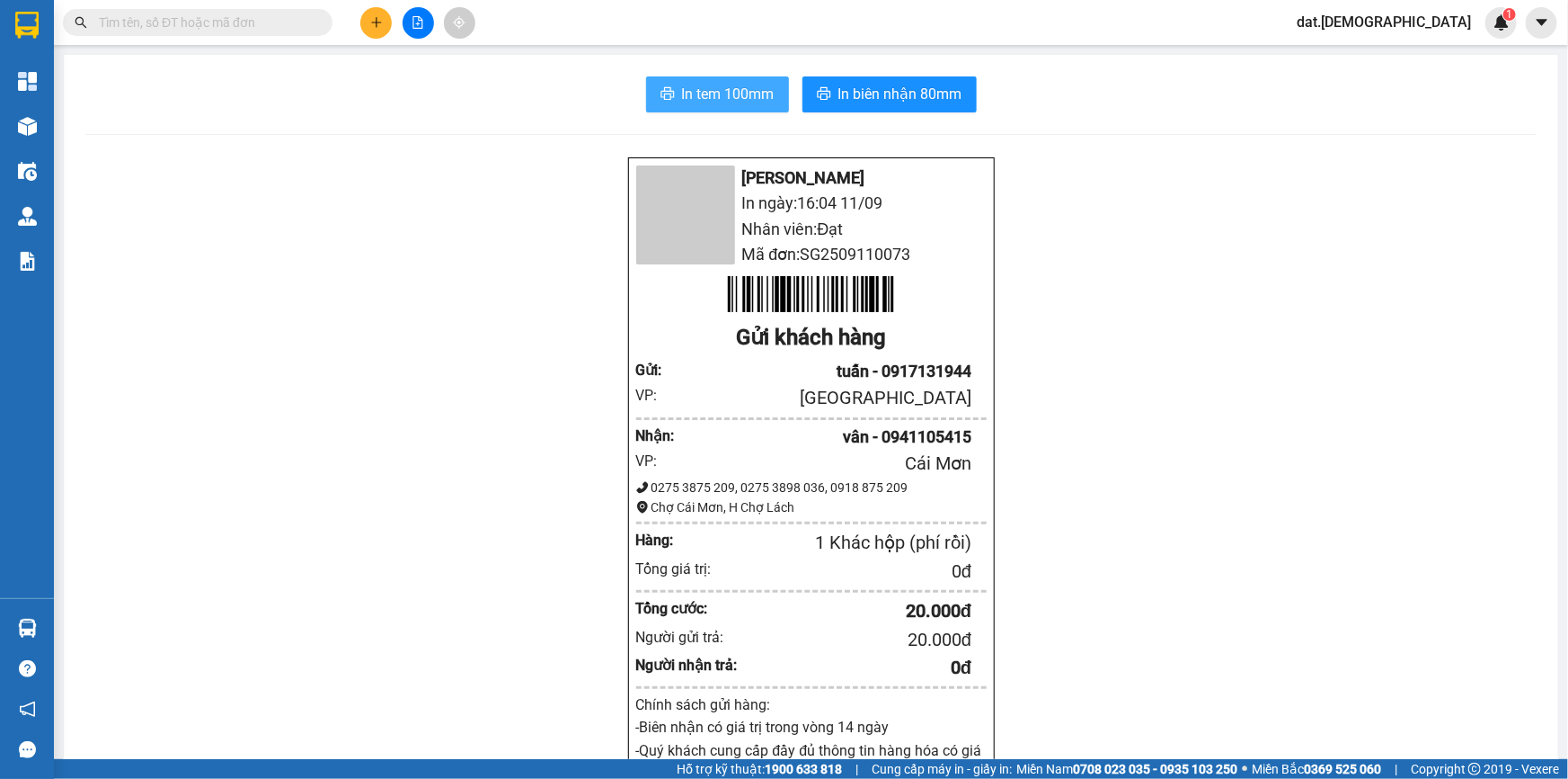
click at [743, 90] on span "In tem 100mm" at bounding box center [728, 93] width 92 height 23
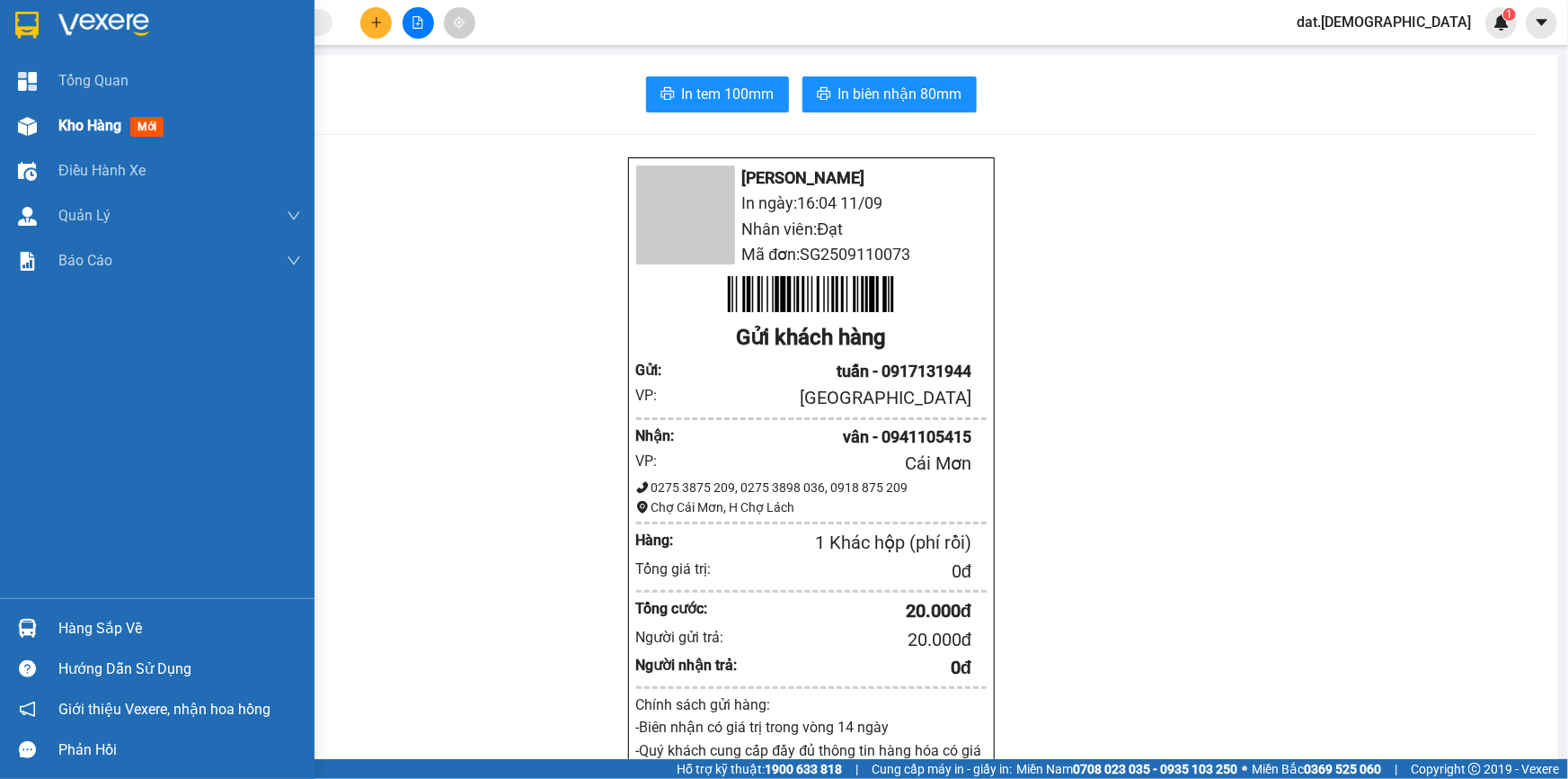
click at [135, 124] on span "mới" at bounding box center [147, 127] width 33 height 20
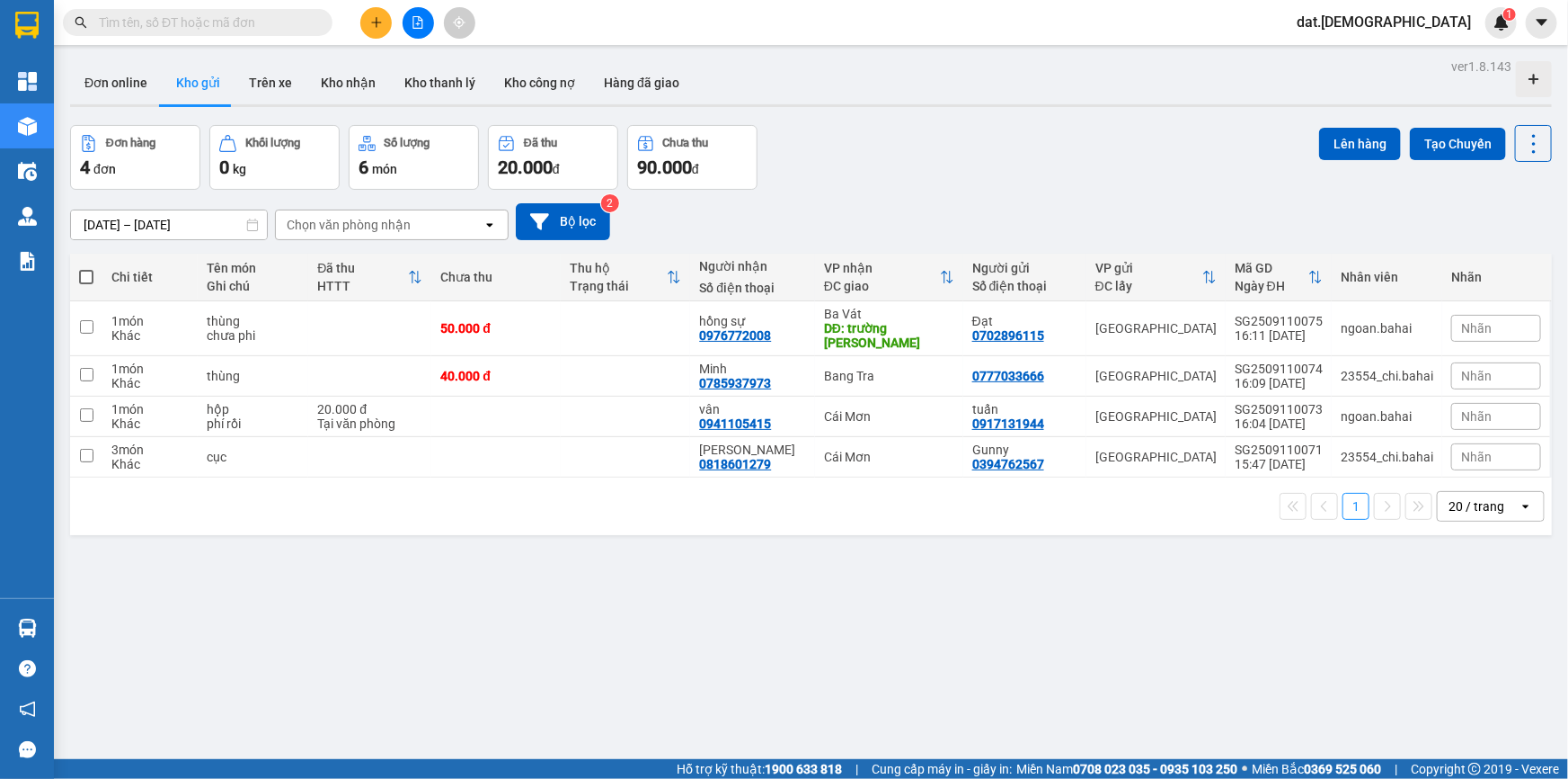
click at [469, 222] on div "Chọn văn phòng nhận" at bounding box center [379, 225] width 206 height 29
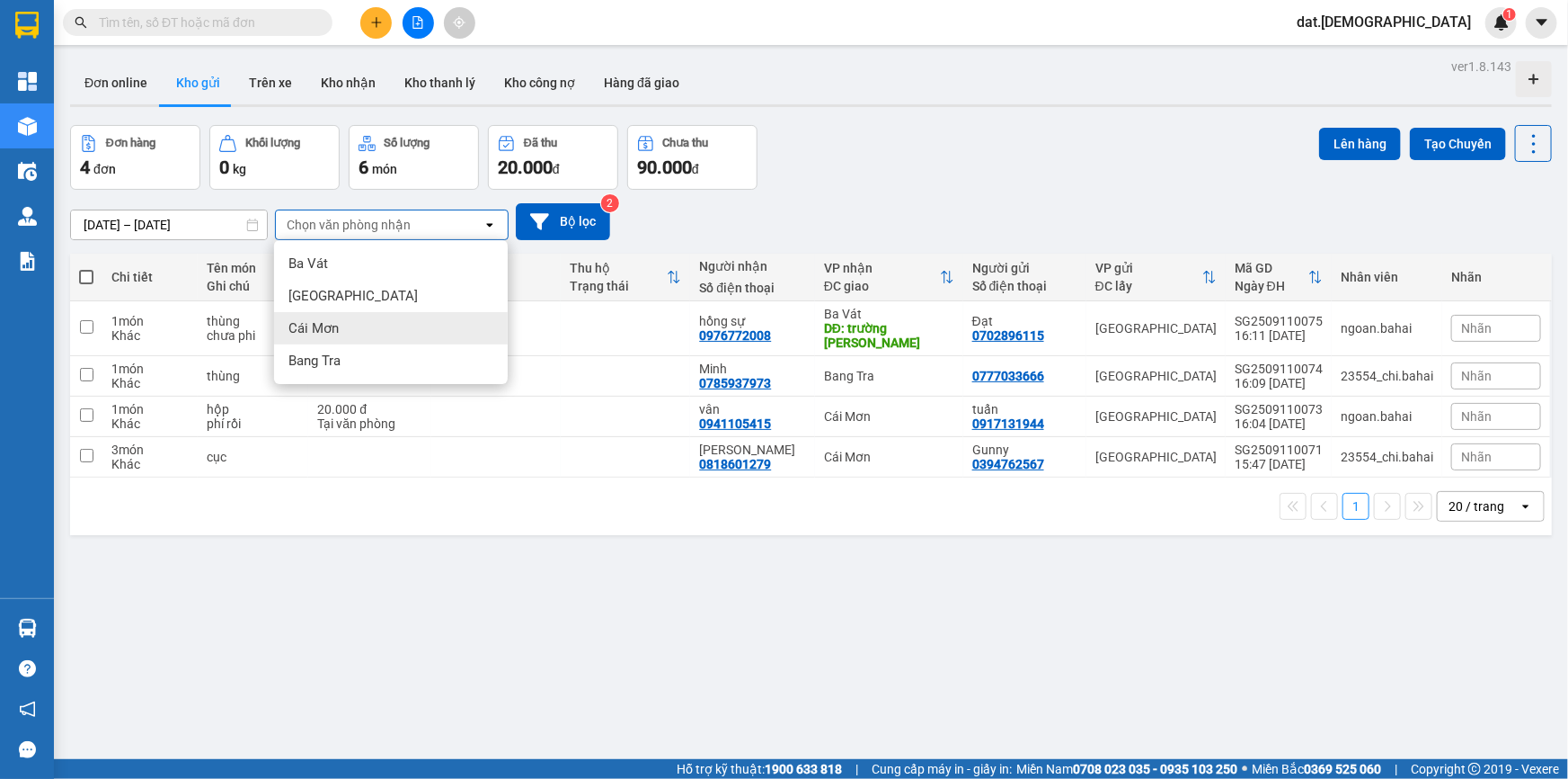
click at [360, 323] on div "Cái Mơn" at bounding box center [391, 328] width 234 height 33
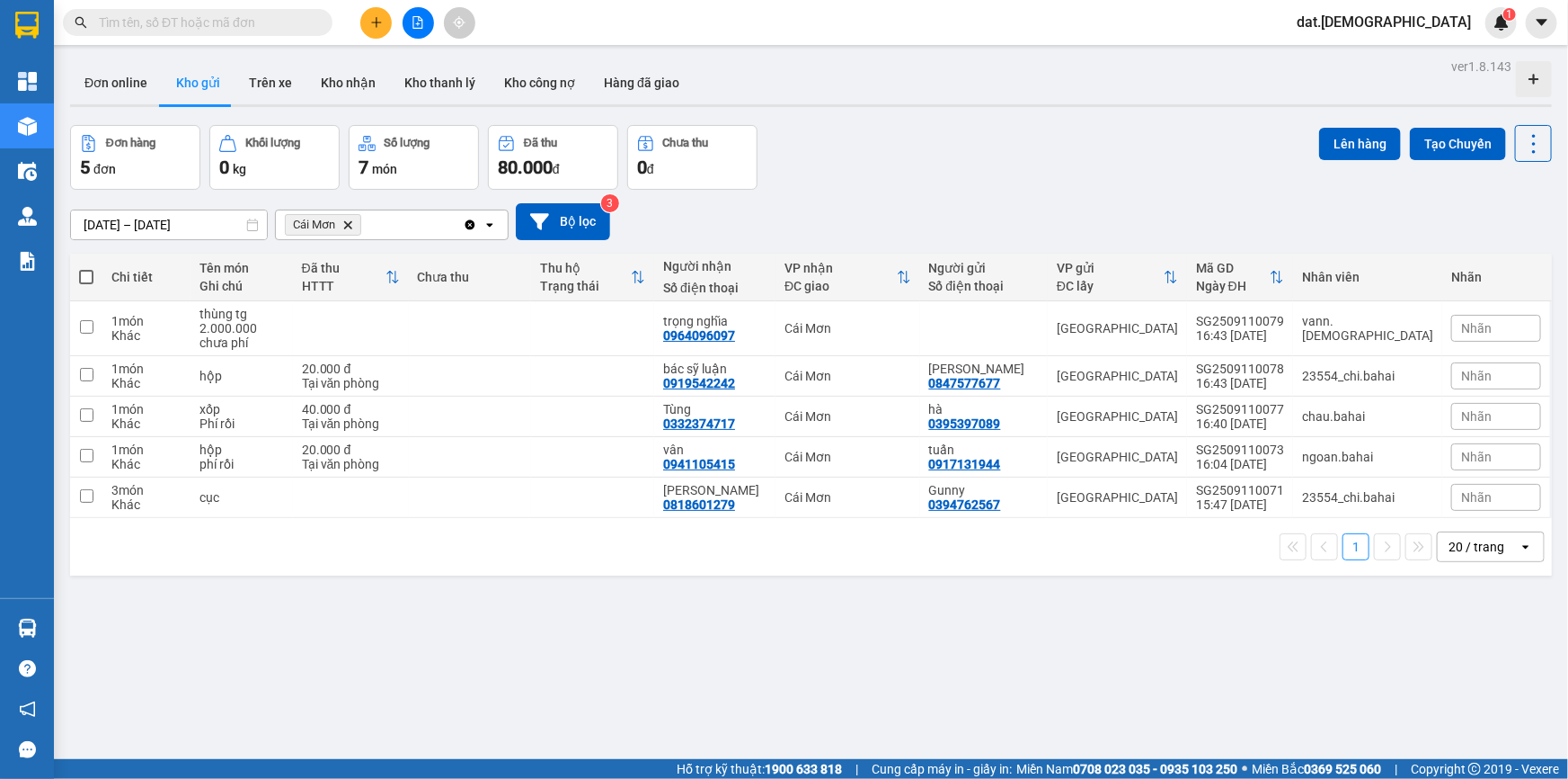
click at [87, 276] on span at bounding box center [86, 277] width 14 height 14
click at [86, 268] on input "checkbox" at bounding box center [86, 268] width 0 height 0
checkbox input "true"
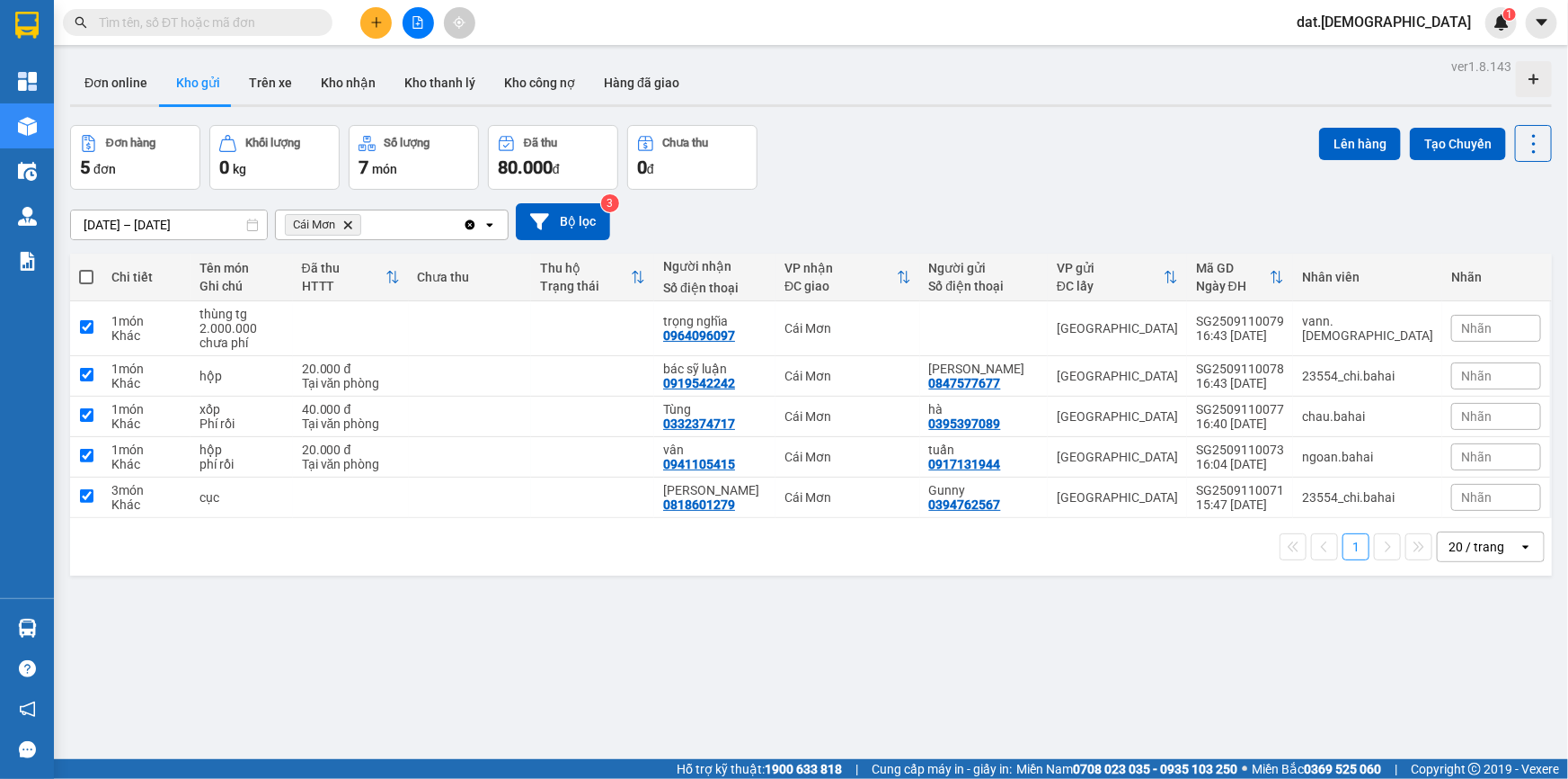
checkbox input "true"
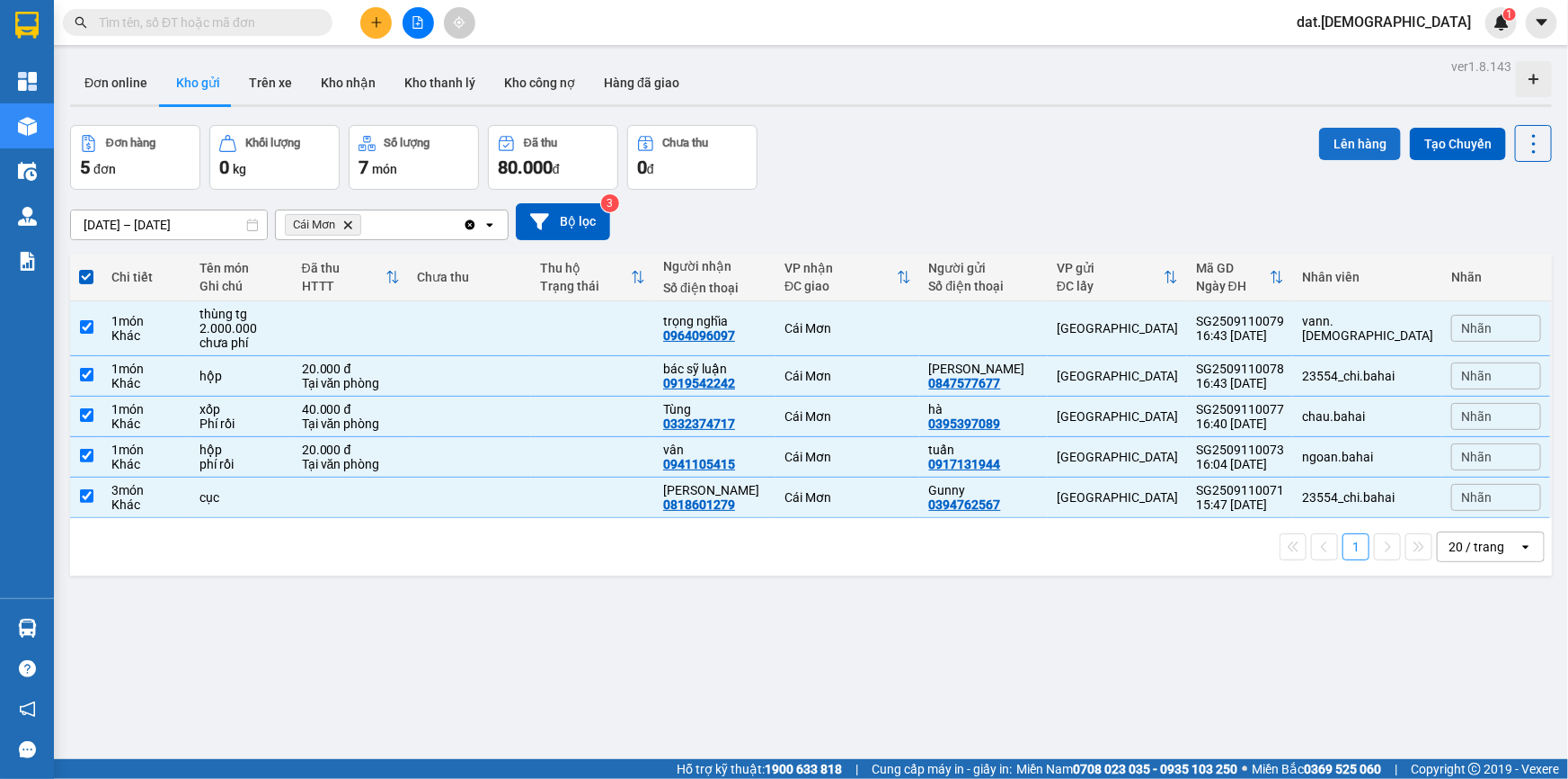
click at [1334, 144] on button "Lên hàng" at bounding box center [1360, 144] width 81 height 33
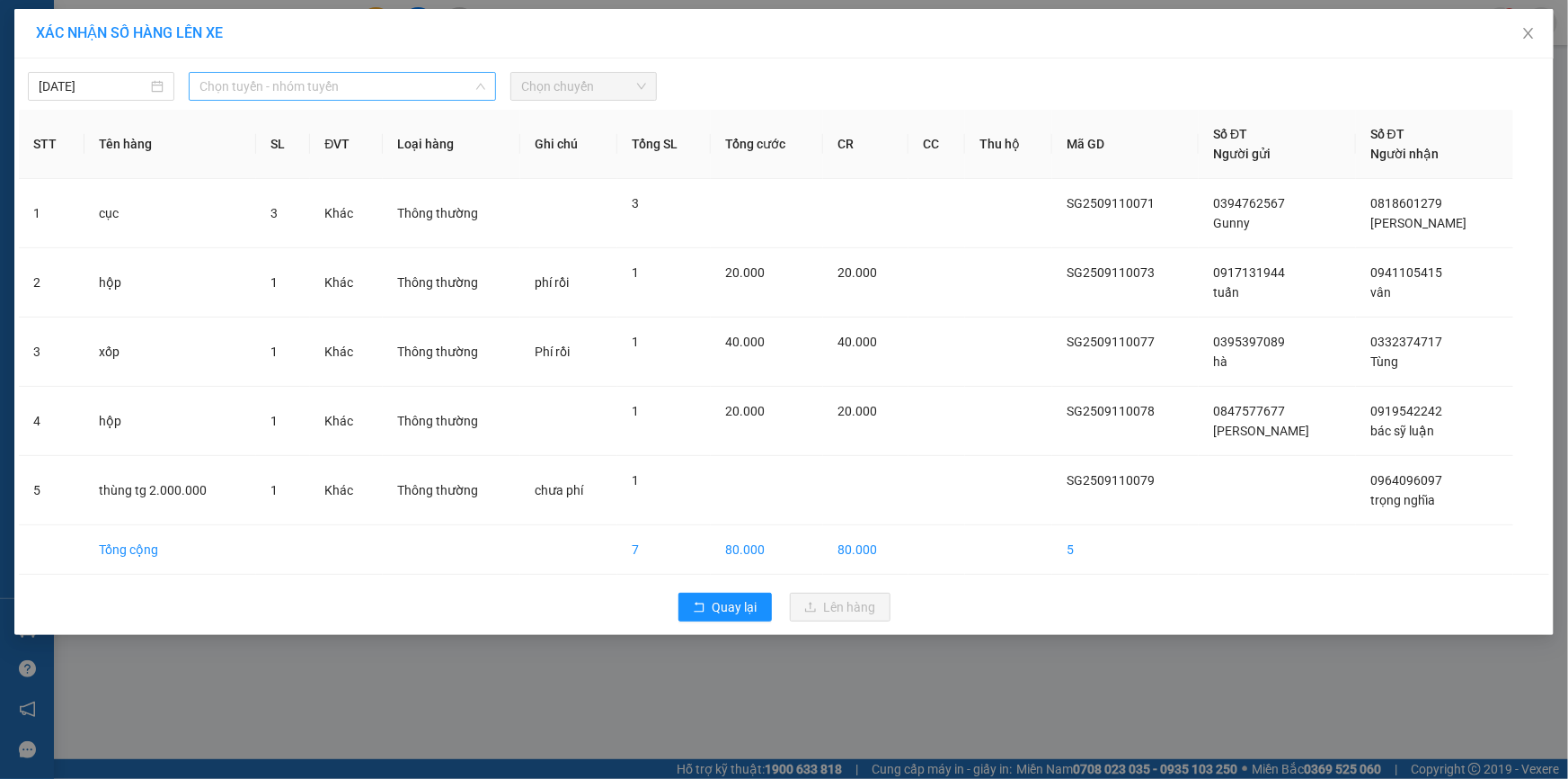
click at [439, 85] on span "Chọn tuyến - nhóm tuyến" at bounding box center [342, 86] width 286 height 27
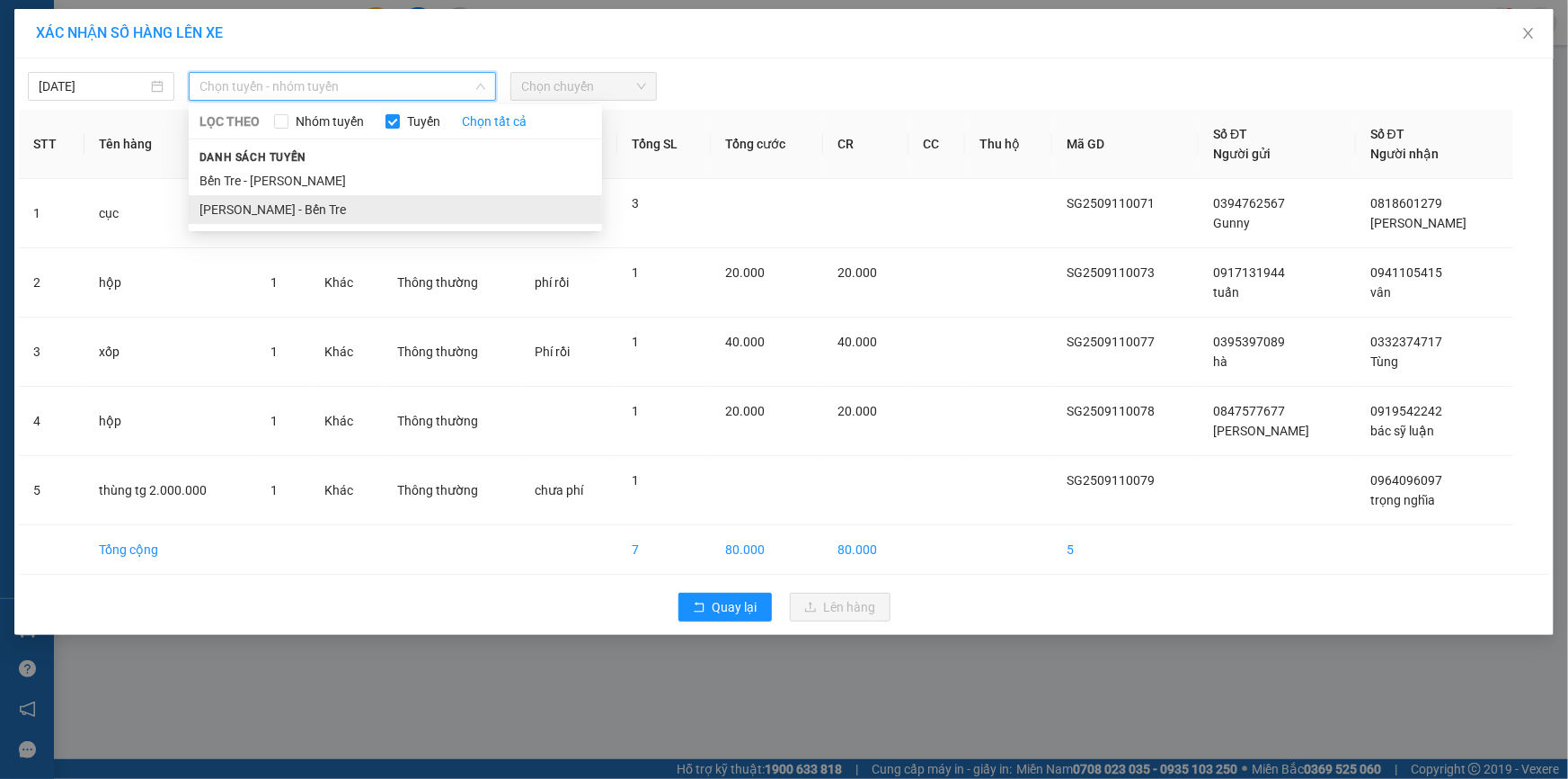
click at [349, 210] on li "Hồ Chí Minh - Bến Tre" at bounding box center [395, 209] width 414 height 29
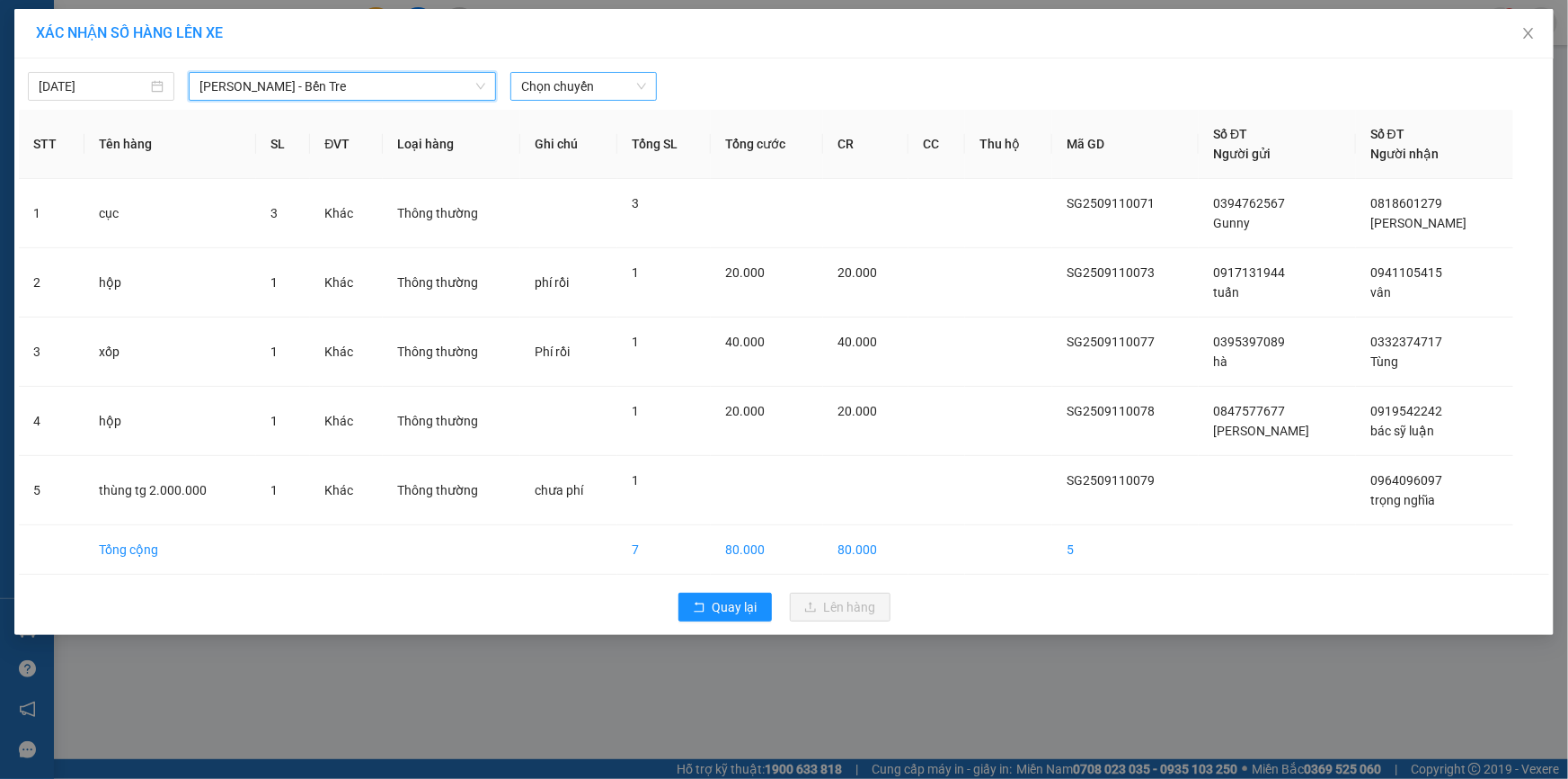
click at [617, 78] on span "Chọn chuyến" at bounding box center [584, 86] width 125 height 27
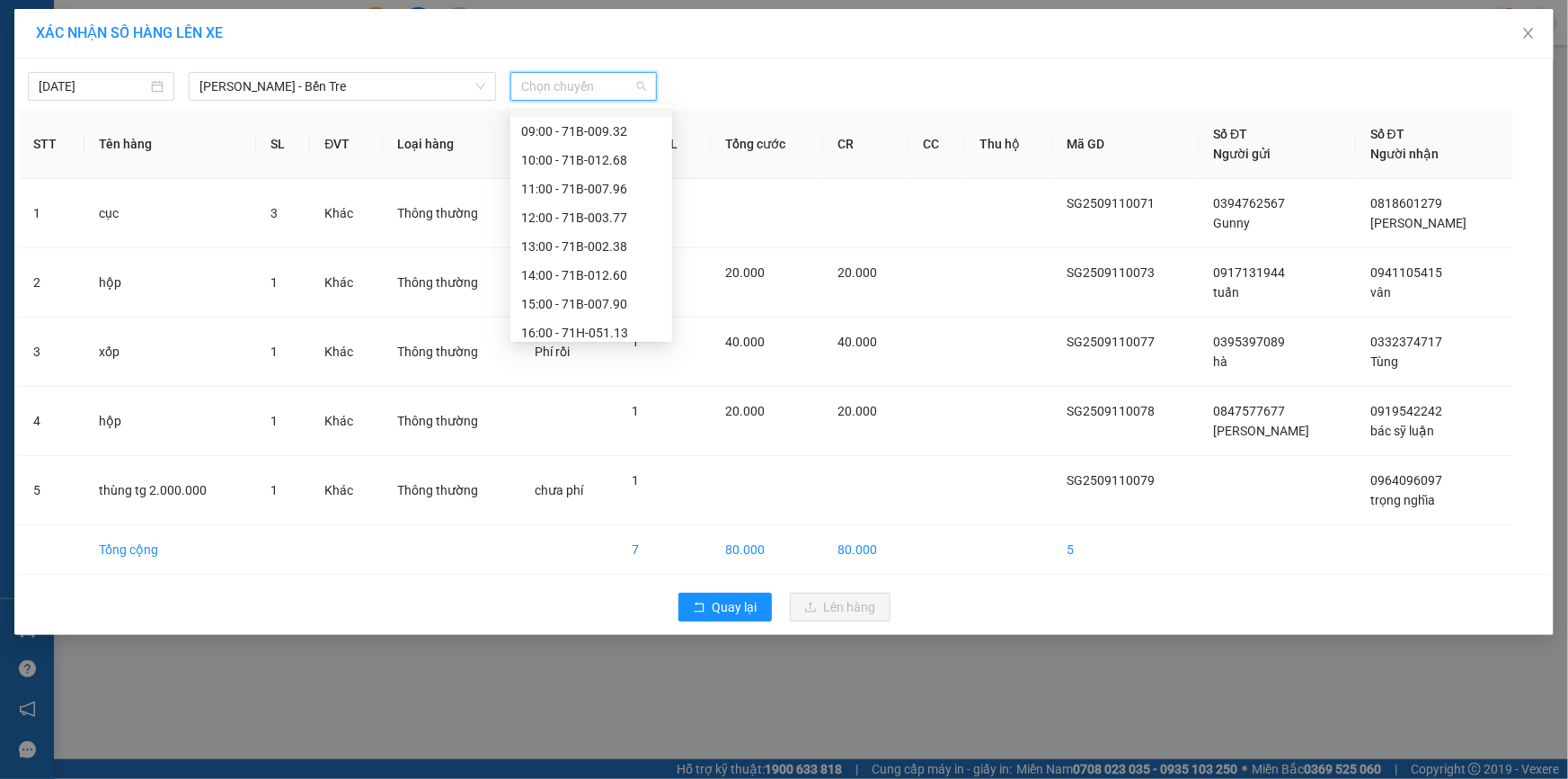
scroll to position [200, 0]
click at [556, 293] on div "17:00" at bounding box center [591, 296] width 140 height 20
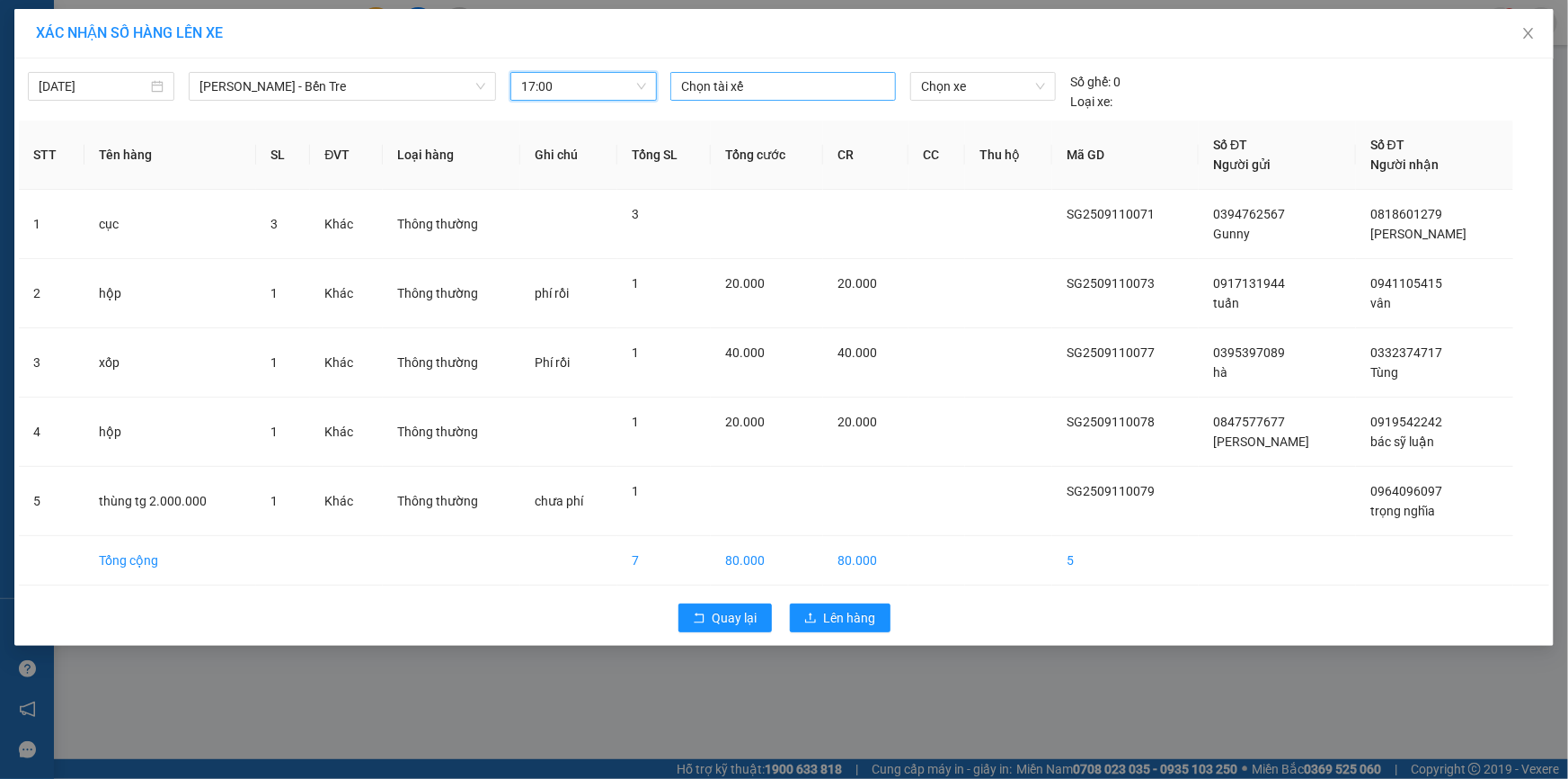
click at [714, 82] on div at bounding box center [782, 86] width 216 height 22
type input "nhan"
click at [716, 119] on div "Nhân" at bounding box center [806, 122] width 248 height 20
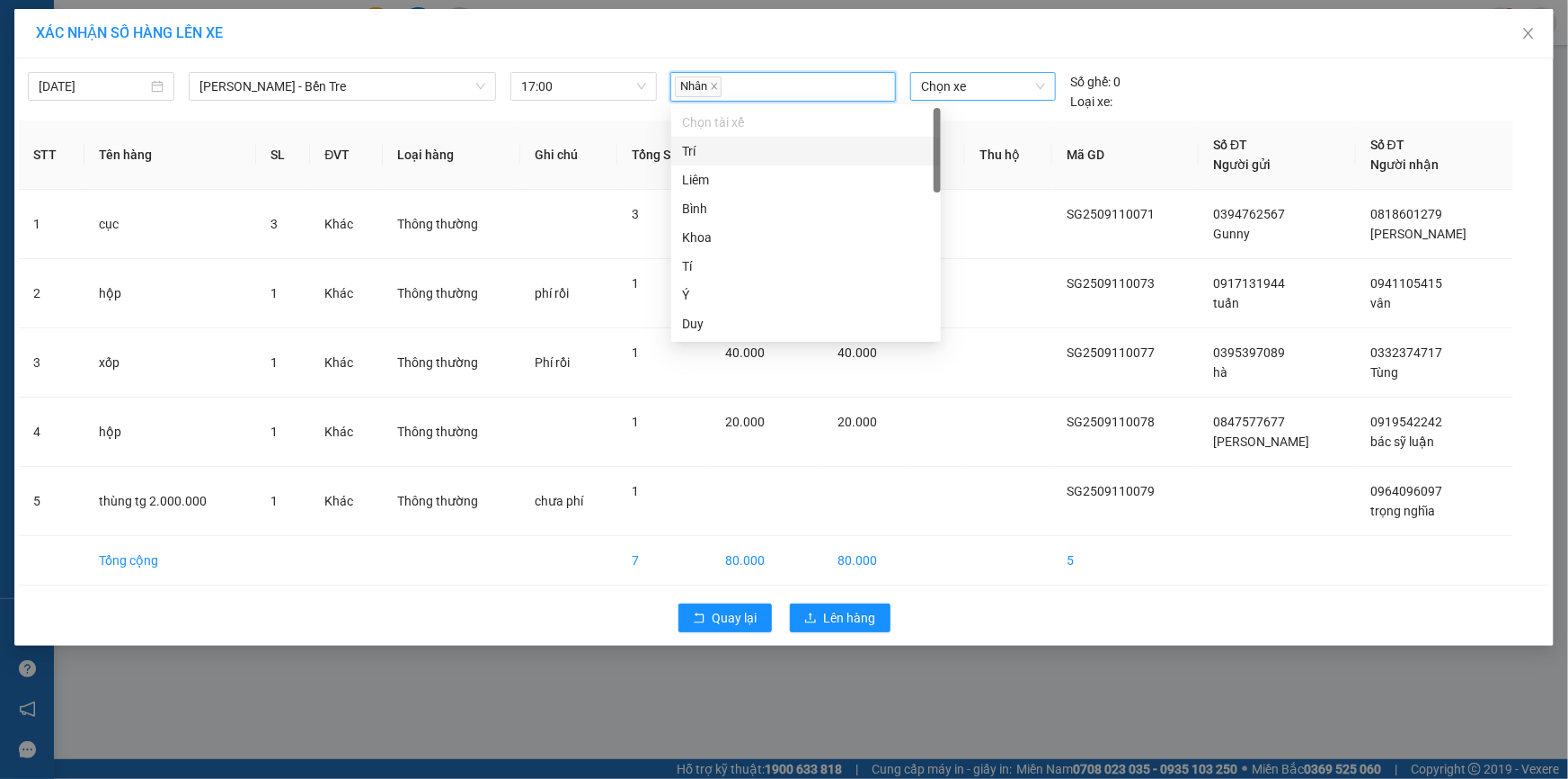
click at [980, 85] on span "Chọn xe" at bounding box center [982, 86] width 124 height 27
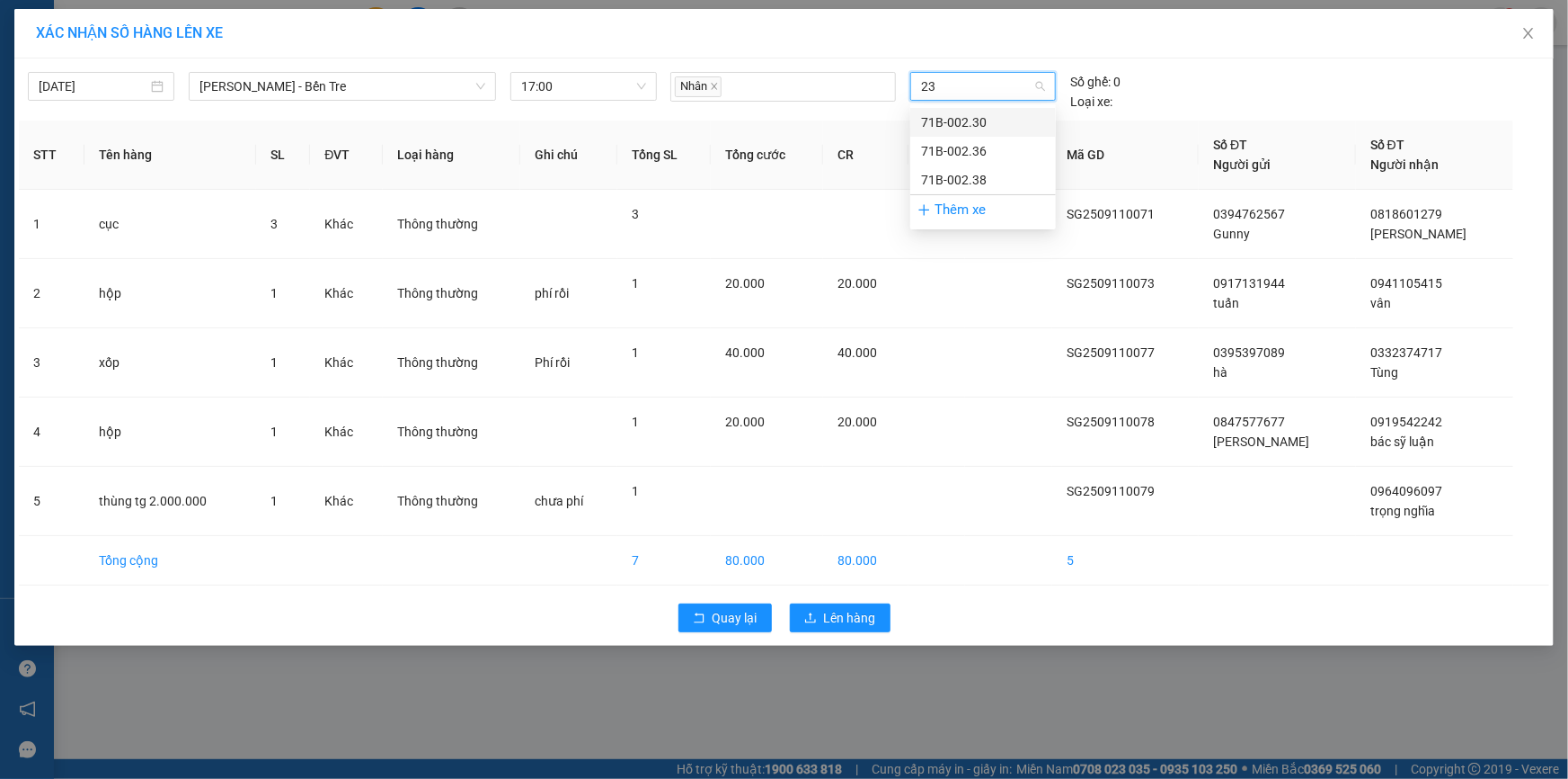
type input "230"
click at [965, 119] on div "71B-002.30" at bounding box center [982, 122] width 124 height 20
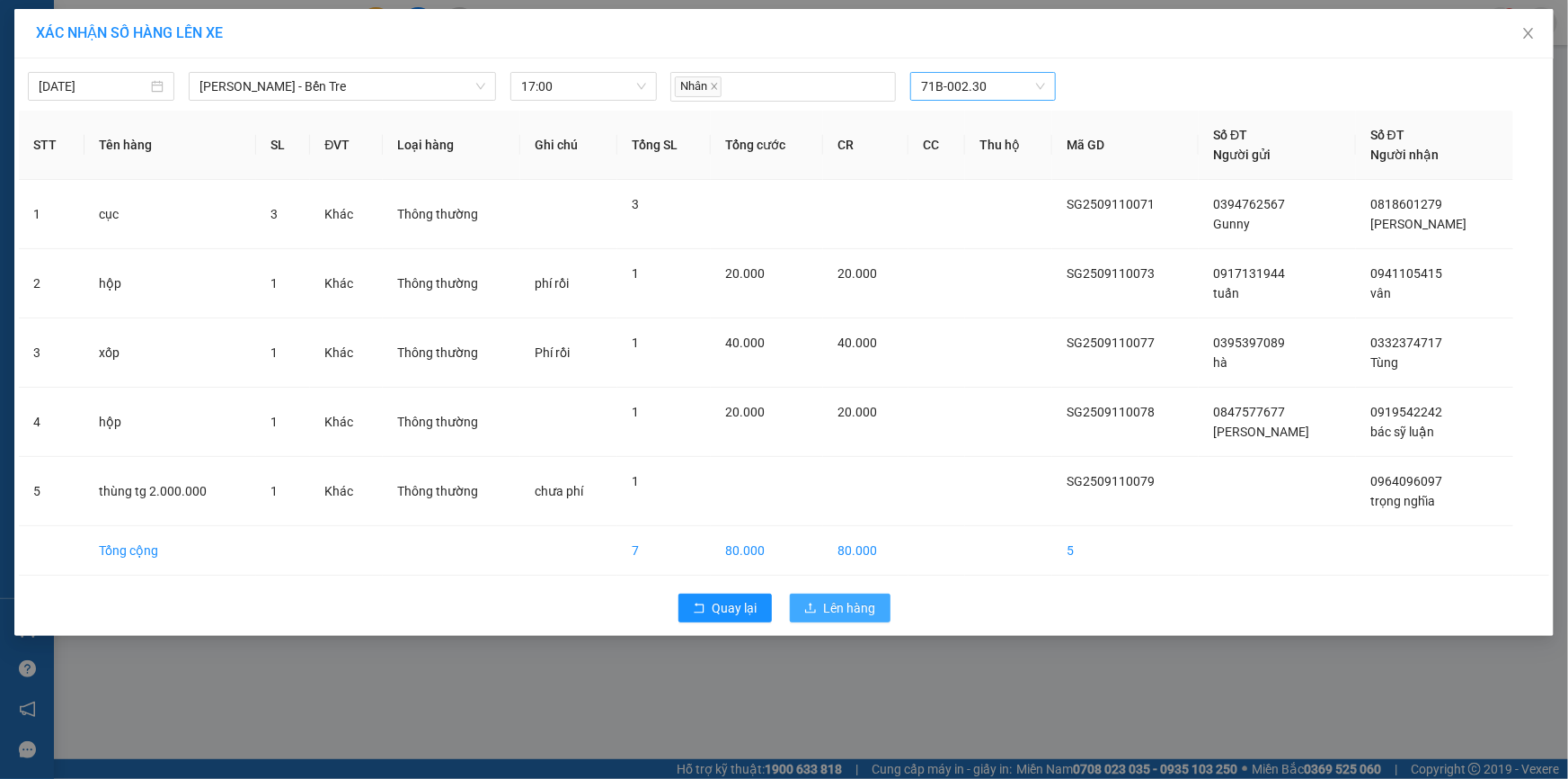
click at [821, 609] on button "Lên hàng" at bounding box center [839, 608] width 100 height 29
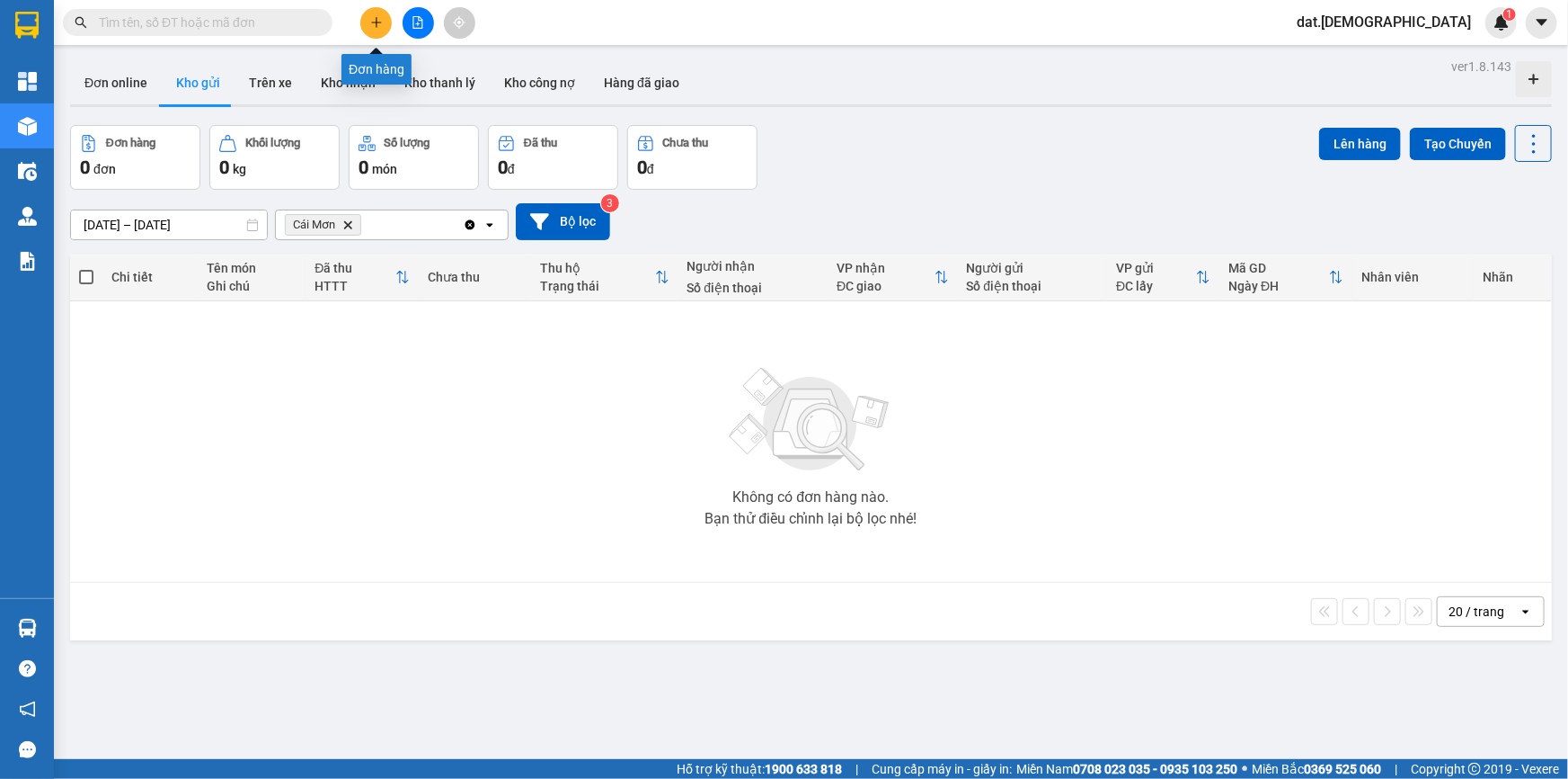
click at [371, 19] on icon "plus" at bounding box center [377, 23] width 13 height 13
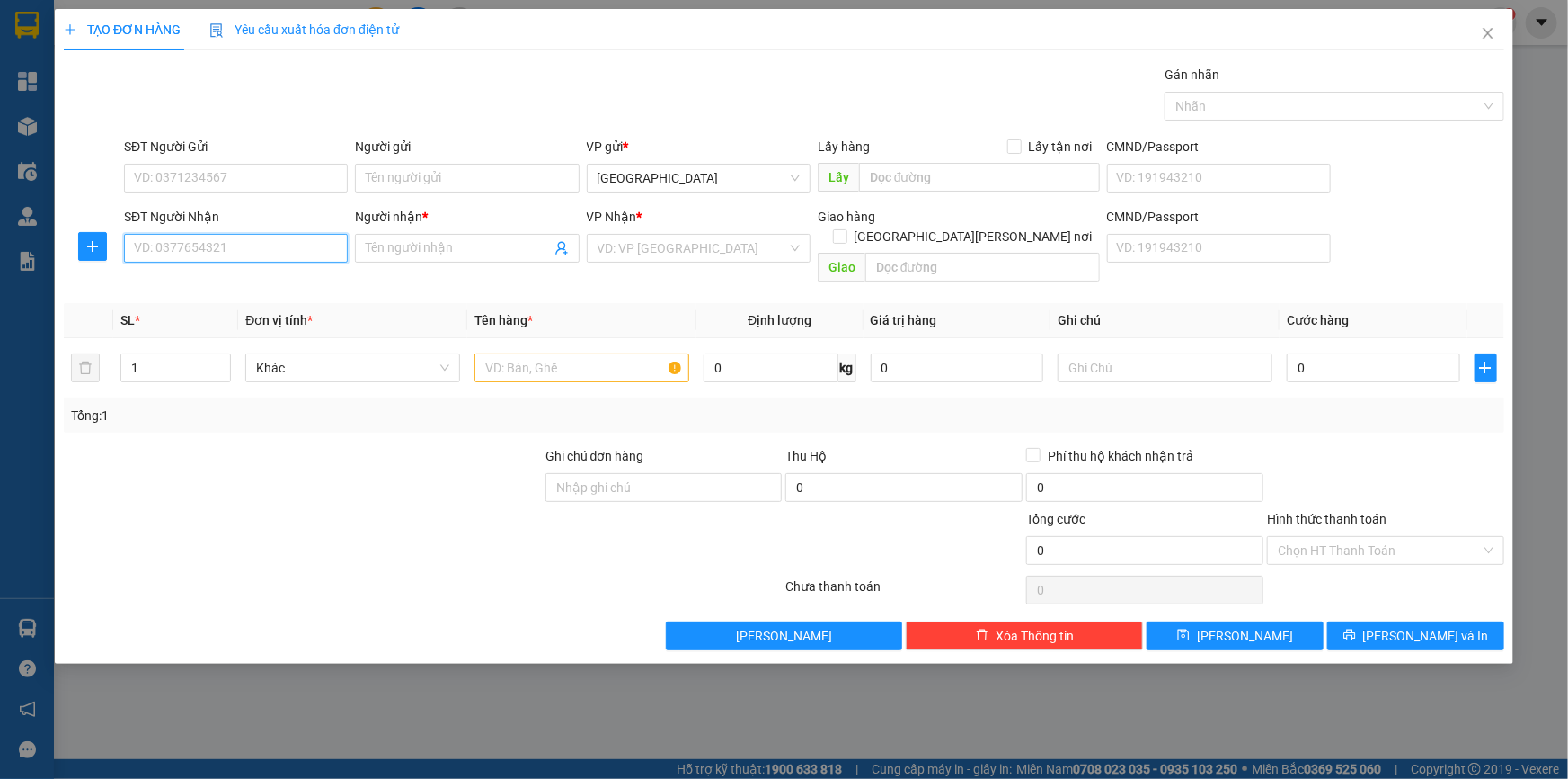
click at [201, 250] on input "SĐT Người Nhận" at bounding box center [235, 248] width 224 height 29
type input "0793982572"
click at [234, 286] on div "0793982572 - [PERSON_NAME]" at bounding box center [235, 284] width 202 height 20
type input "Huy"
type input "0793982572"
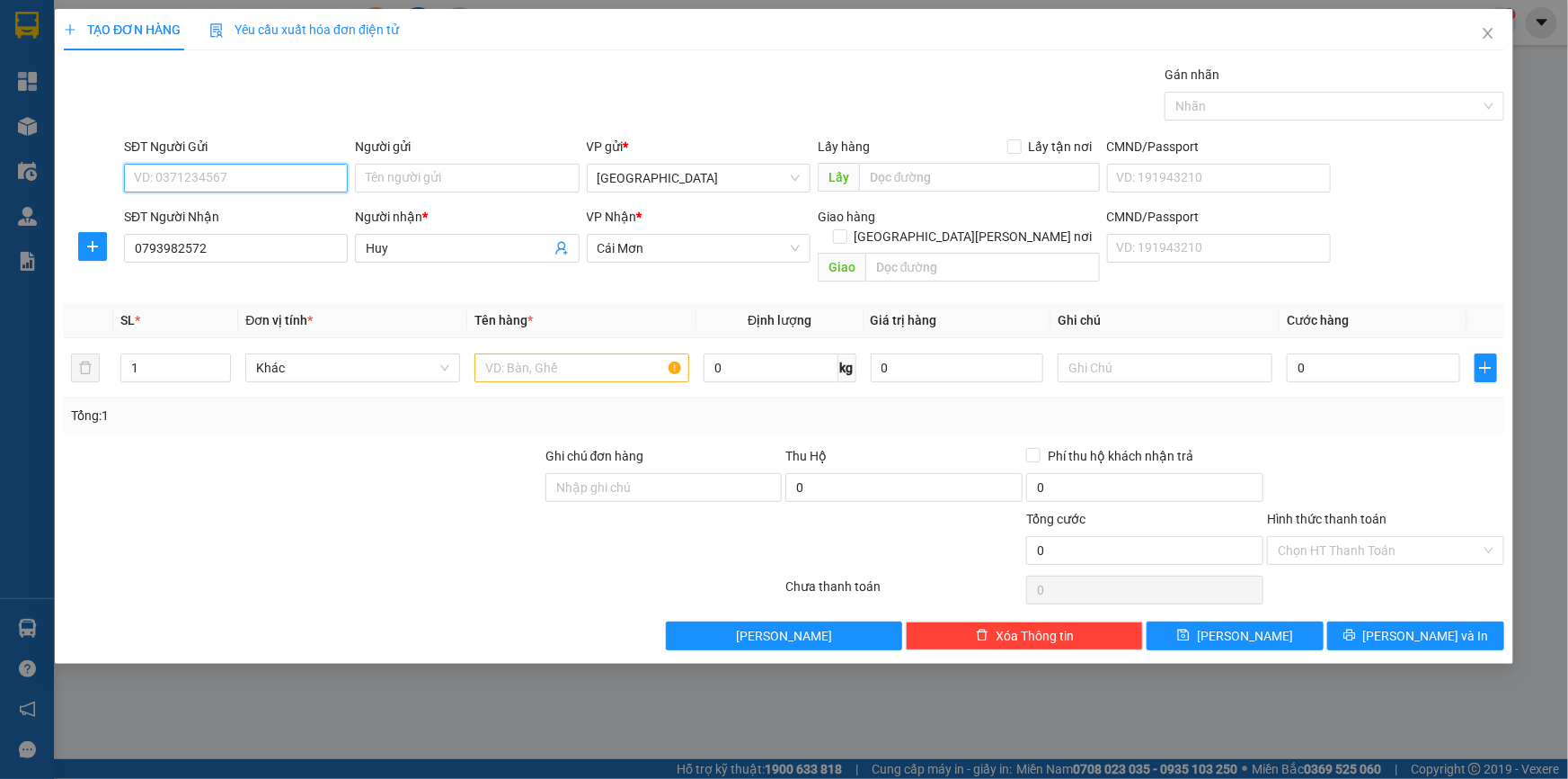
click at [185, 169] on input "SĐT Người Gửi" at bounding box center [235, 178] width 224 height 29
click at [221, 239] on div "0918098839 - minh" at bounding box center [235, 243] width 202 height 20
type input "0918098839"
type input "minh"
click at [503, 353] on input "text" at bounding box center [581, 368] width 215 height 29
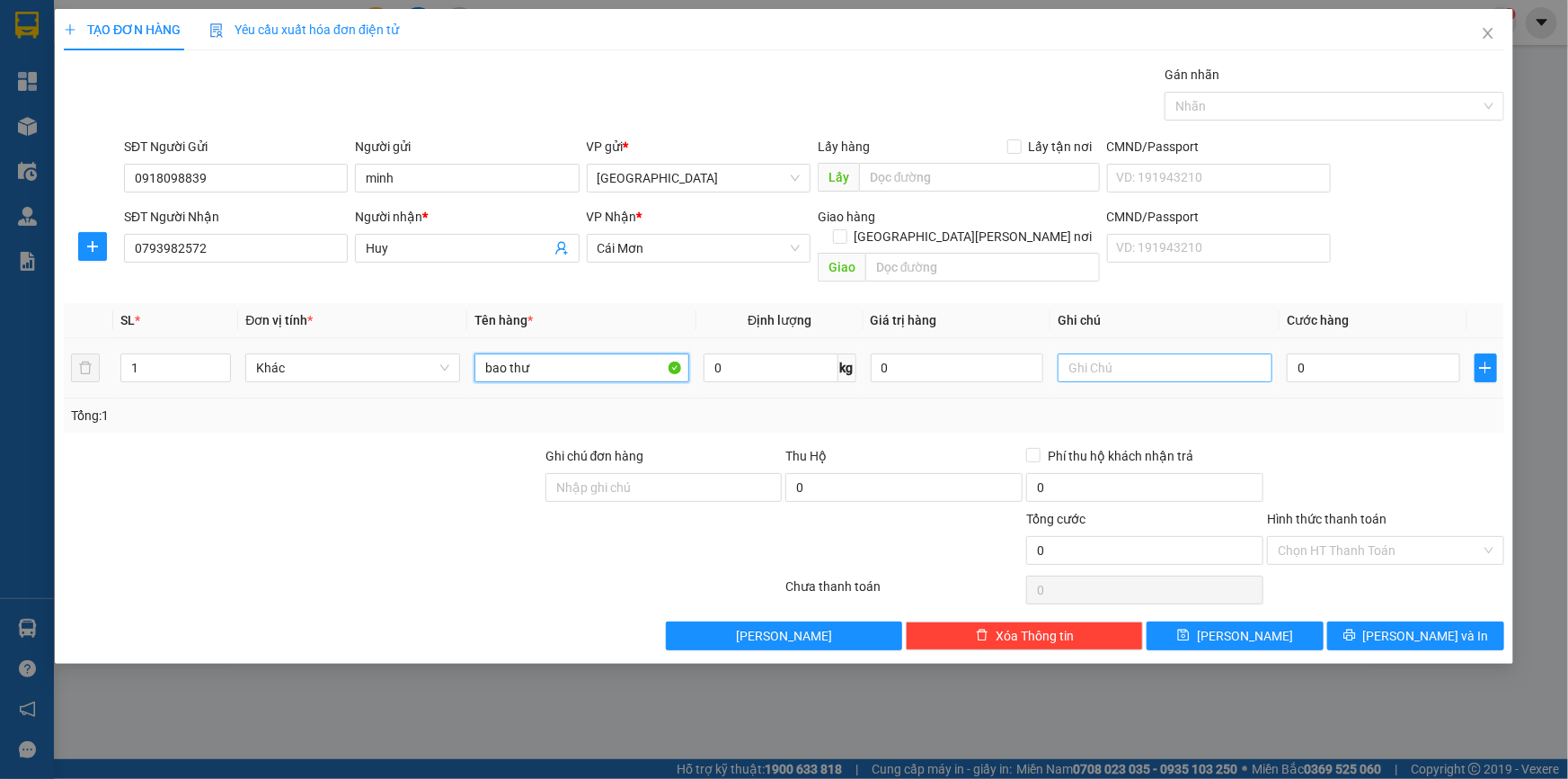
type input "bao thư"
click at [1108, 353] on input "text" at bounding box center [1164, 368] width 215 height 29
type input "chưa phí"
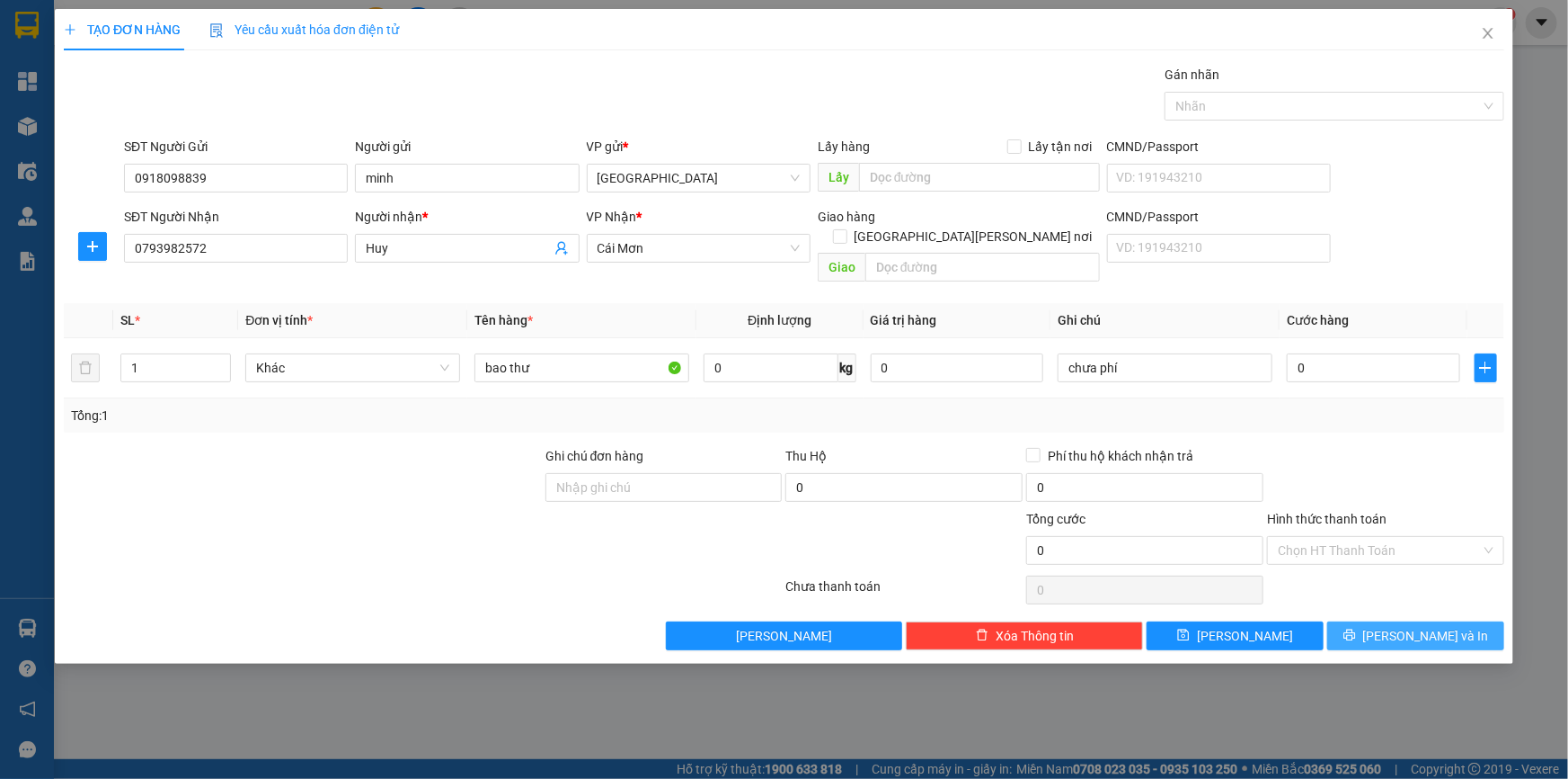
click at [1375, 621] on button "Lưu và In" at bounding box center [1416, 636] width 177 height 29
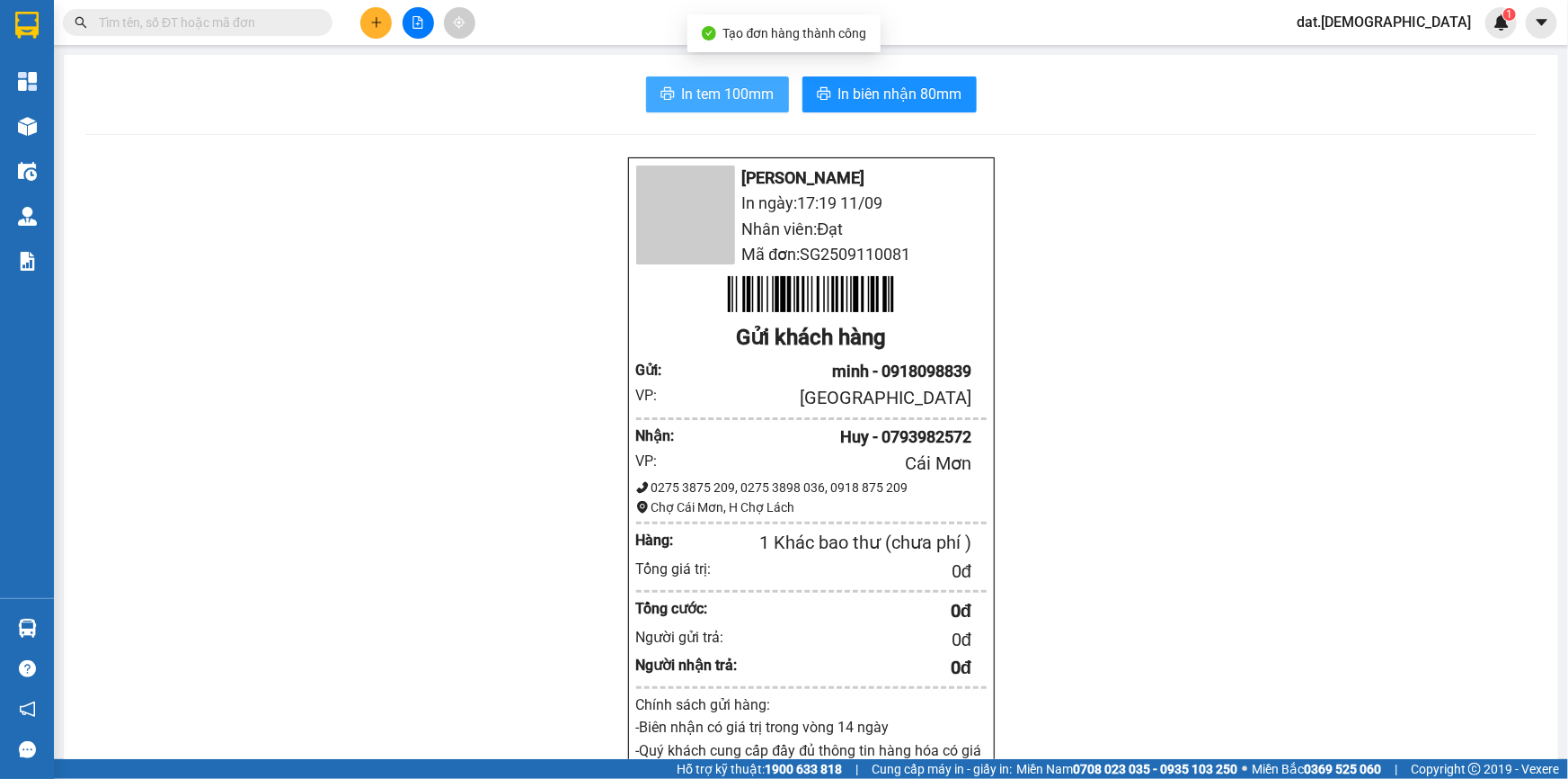
click at [699, 87] on span "In tem 100mm" at bounding box center [728, 93] width 92 height 23
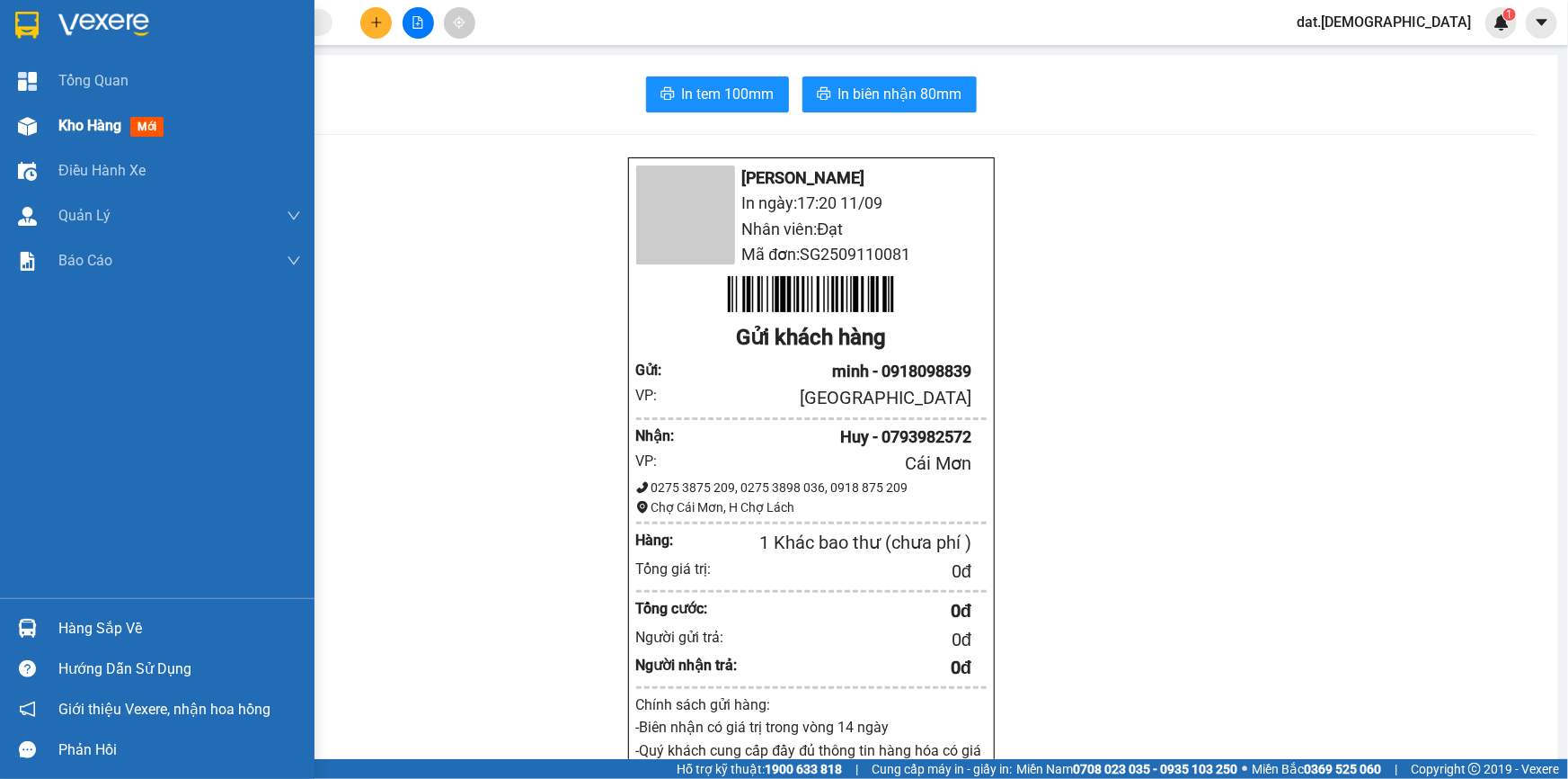
click at [144, 124] on span "mới" at bounding box center [147, 127] width 33 height 20
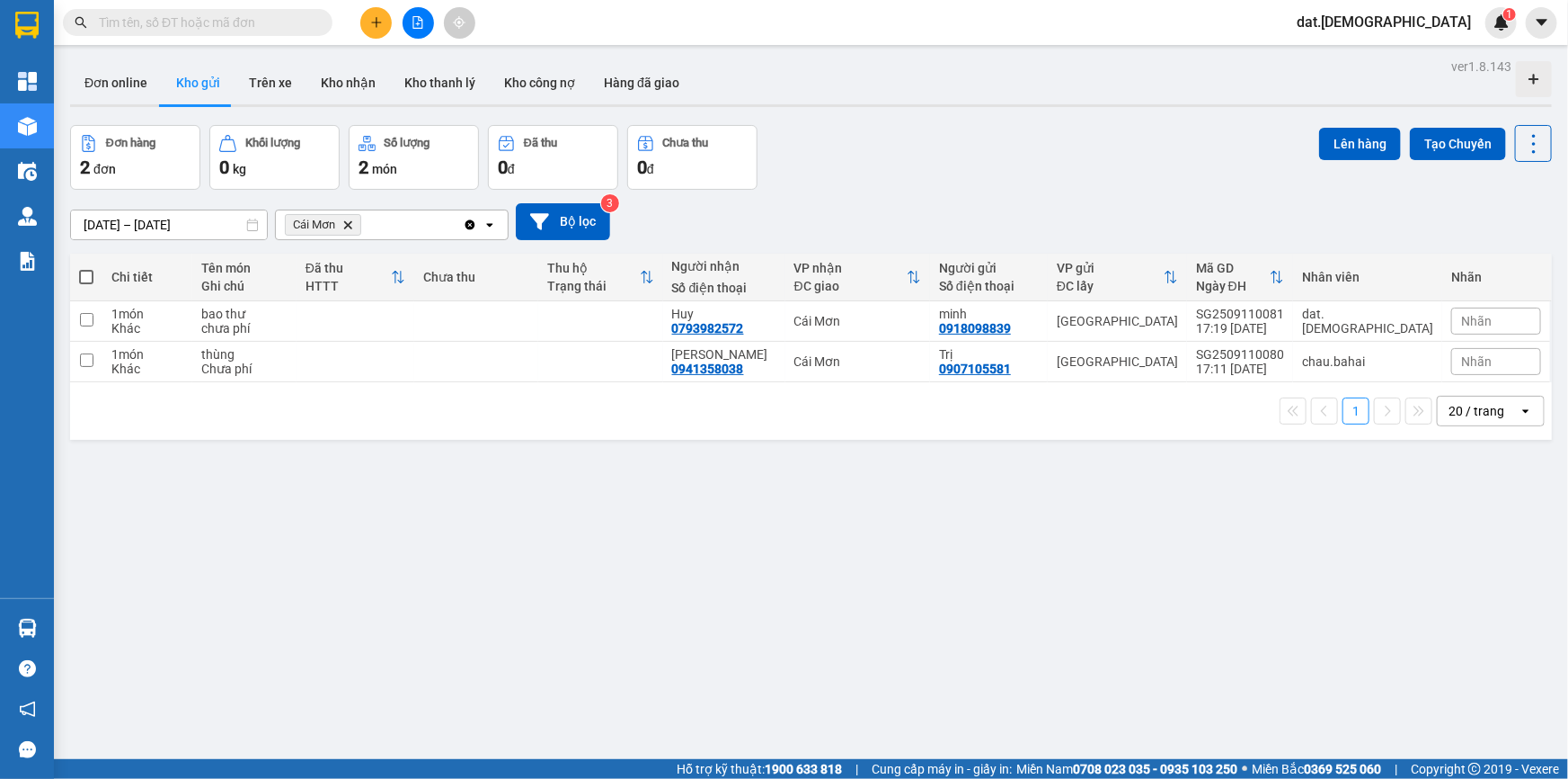
click at [193, 19] on input "text" at bounding box center [205, 23] width 212 height 20
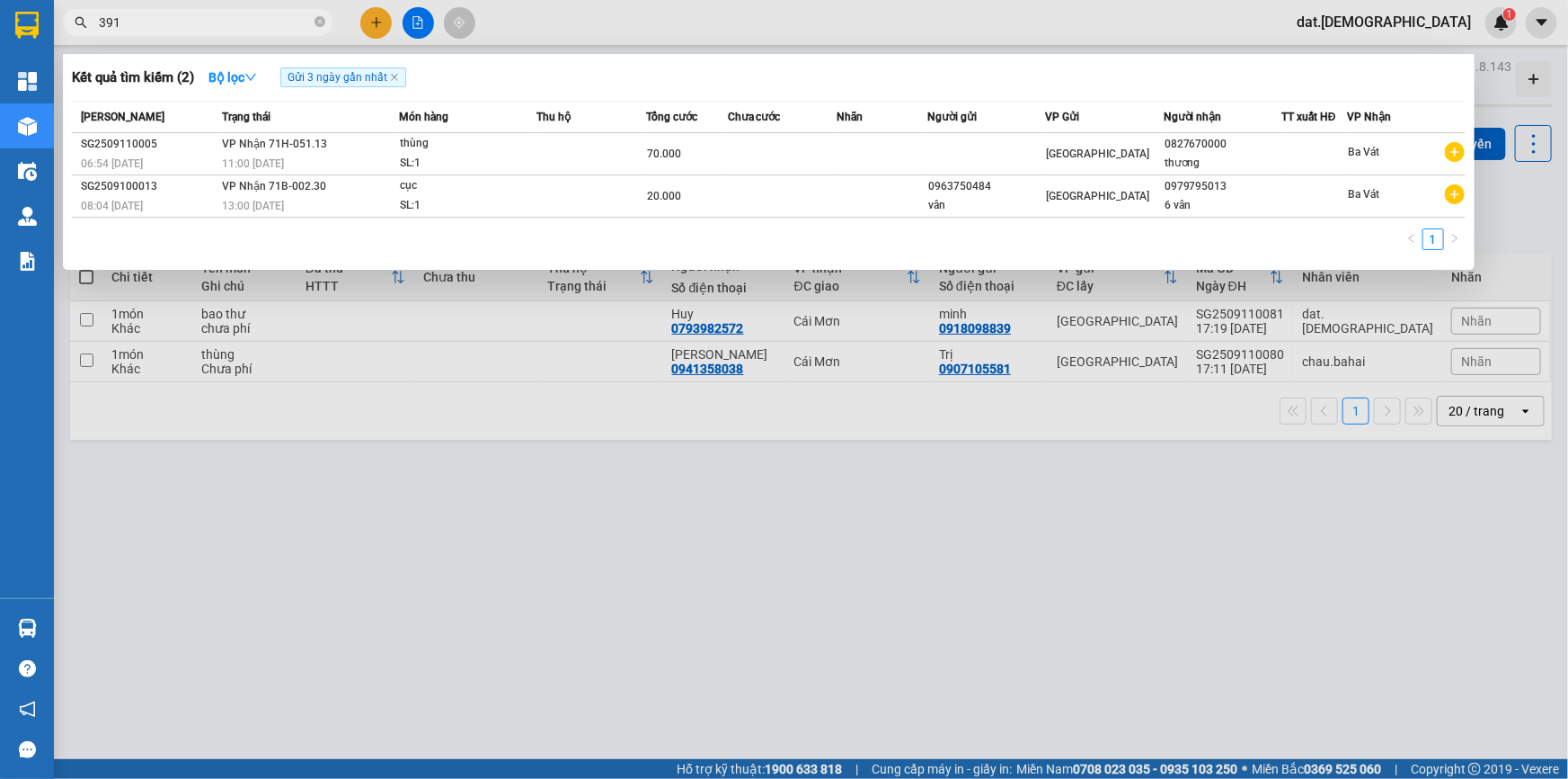
click at [151, 18] on input "391" at bounding box center [205, 23] width 212 height 20
type input "3"
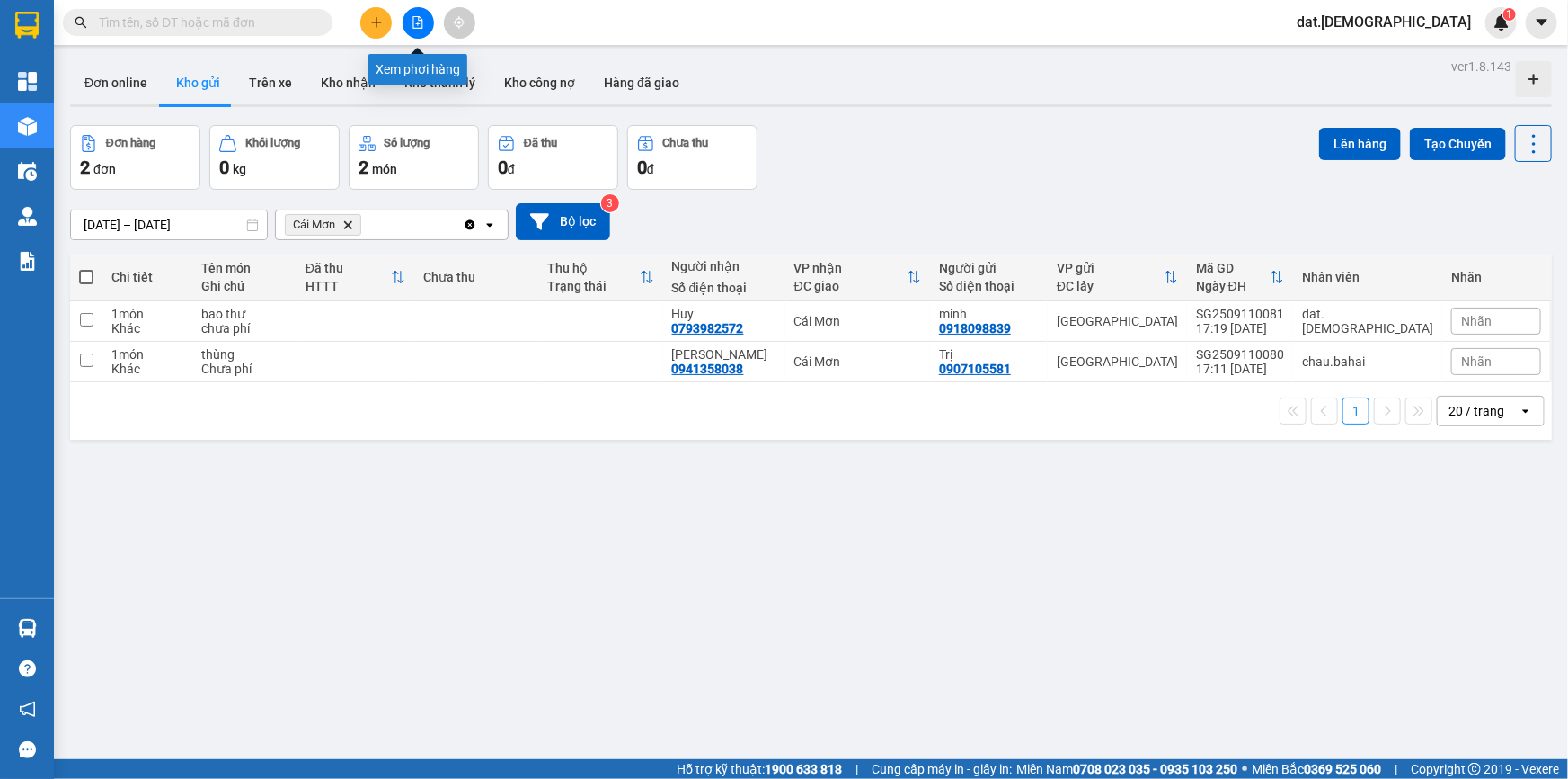
click at [423, 26] on icon "file-add" at bounding box center [418, 23] width 13 height 13
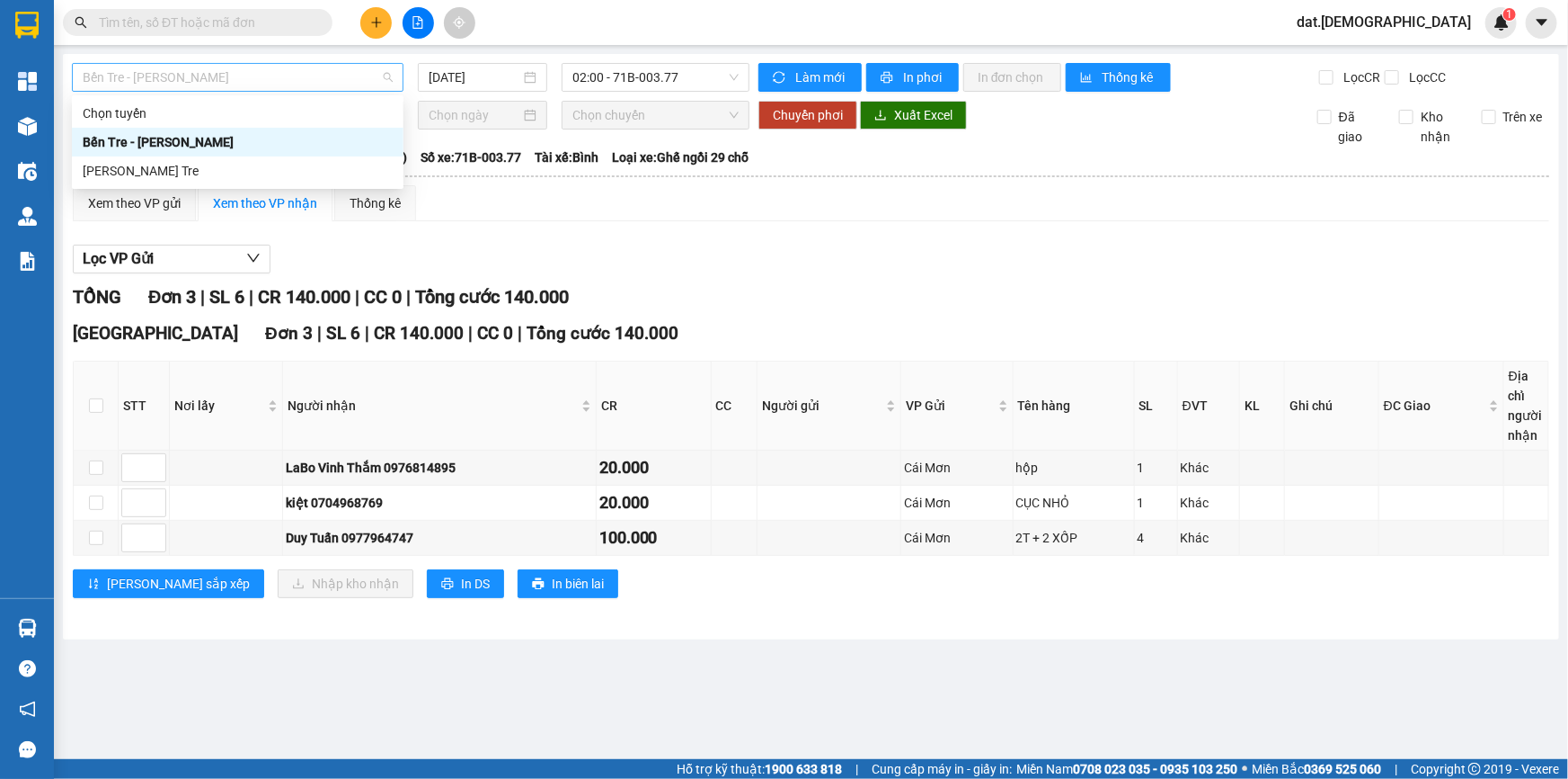
click at [372, 72] on span "Bến Tre - [PERSON_NAME]" at bounding box center [237, 77] width 310 height 27
click at [197, 178] on div "[PERSON_NAME] - Bến Tre" at bounding box center [237, 171] width 310 height 20
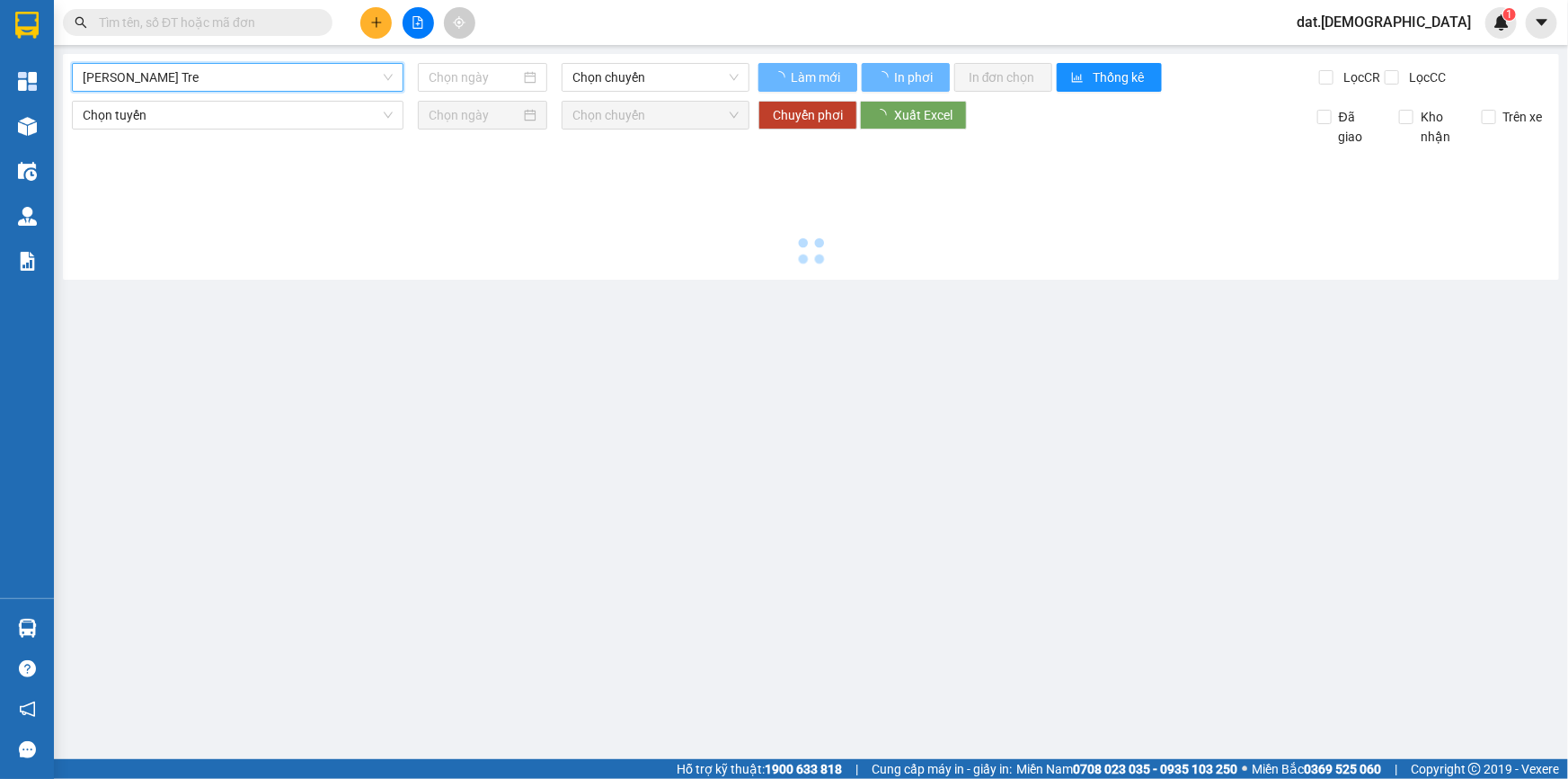
type input "[DATE]"
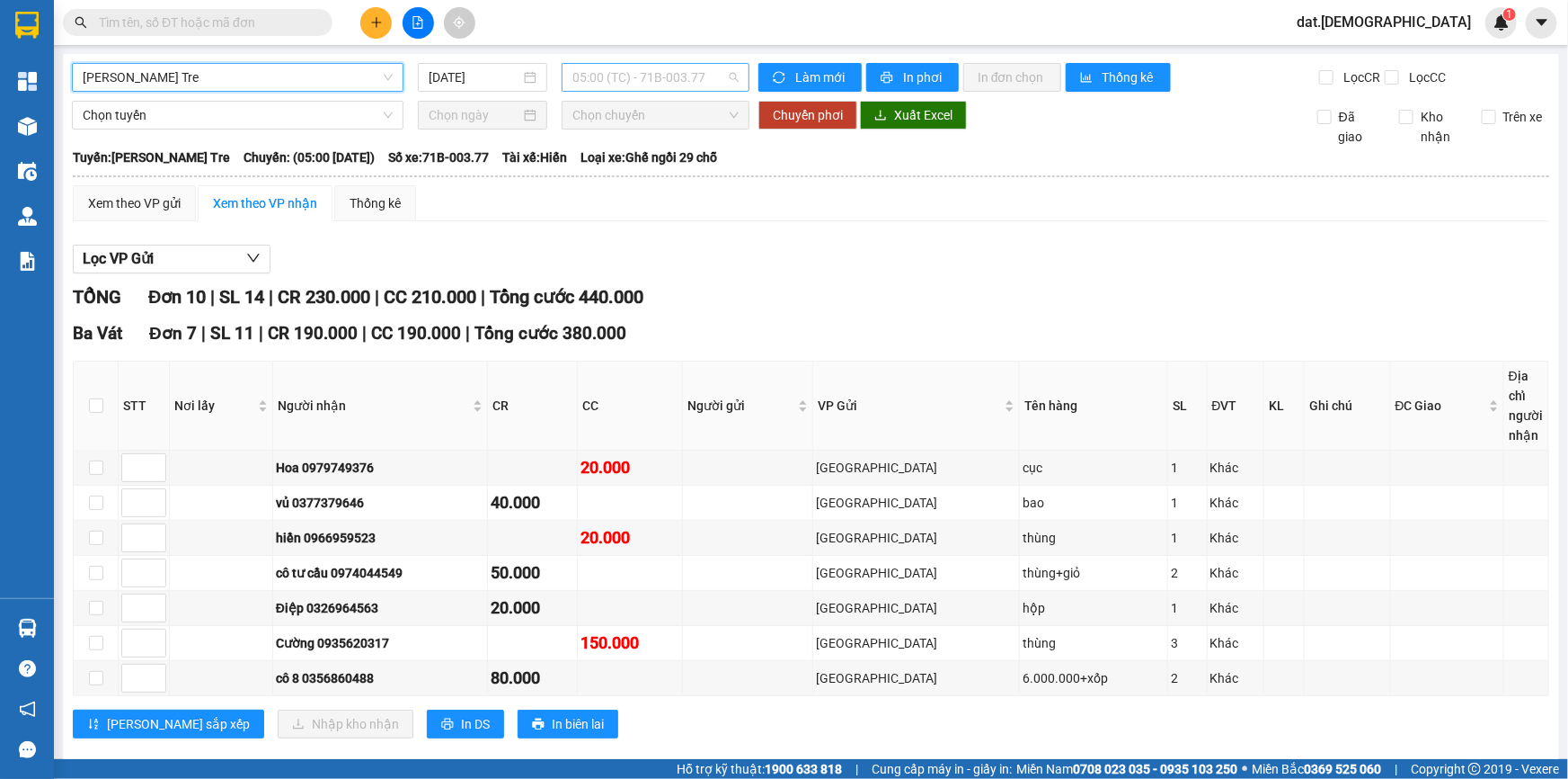
click at [699, 67] on span "05:00 (TC) - 71B-003.77" at bounding box center [655, 77] width 167 height 27
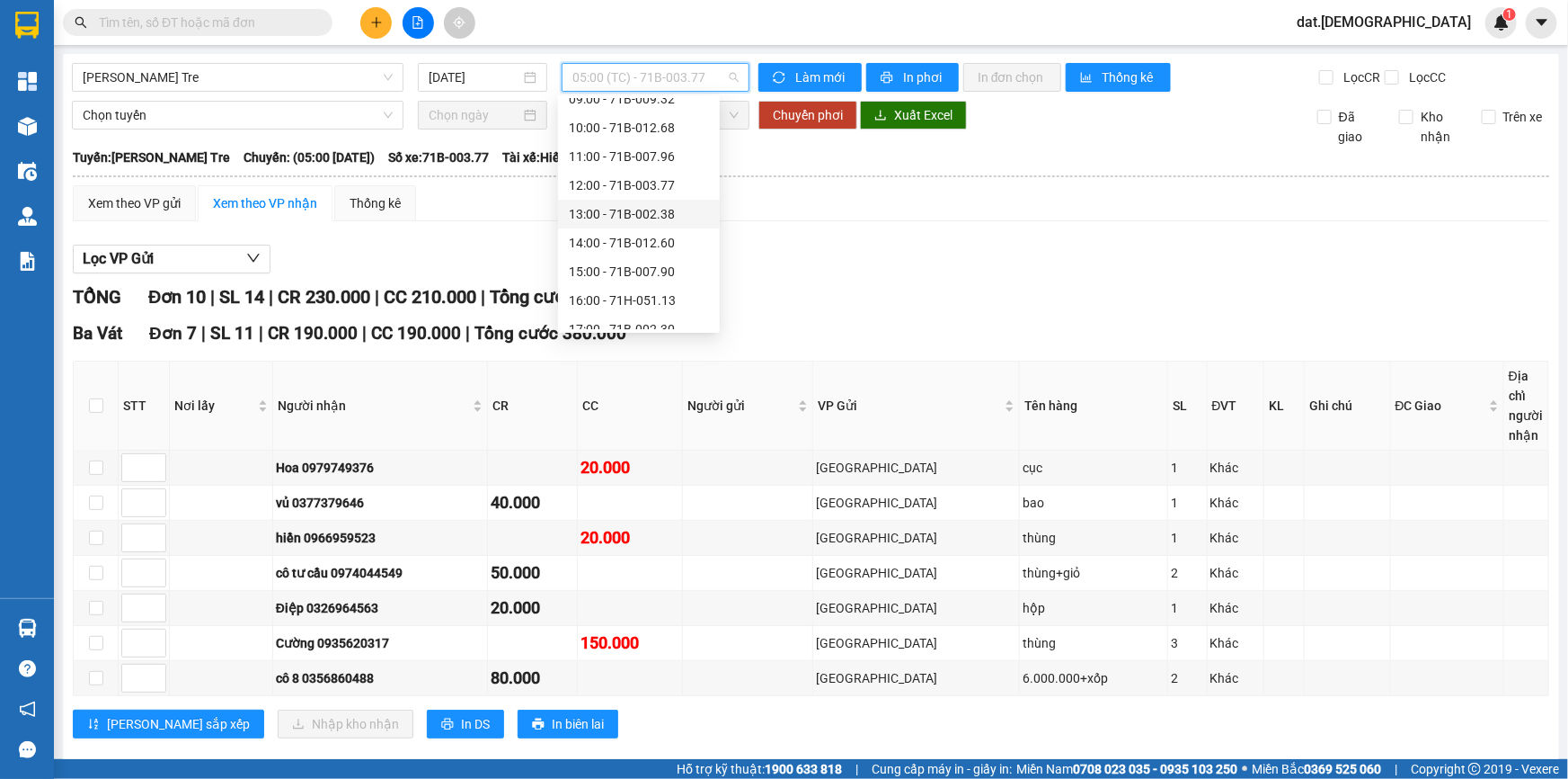
scroll to position [200, 0]
click at [638, 149] on div "12:00 - 71B-003.77" at bounding box center [638, 143] width 140 height 20
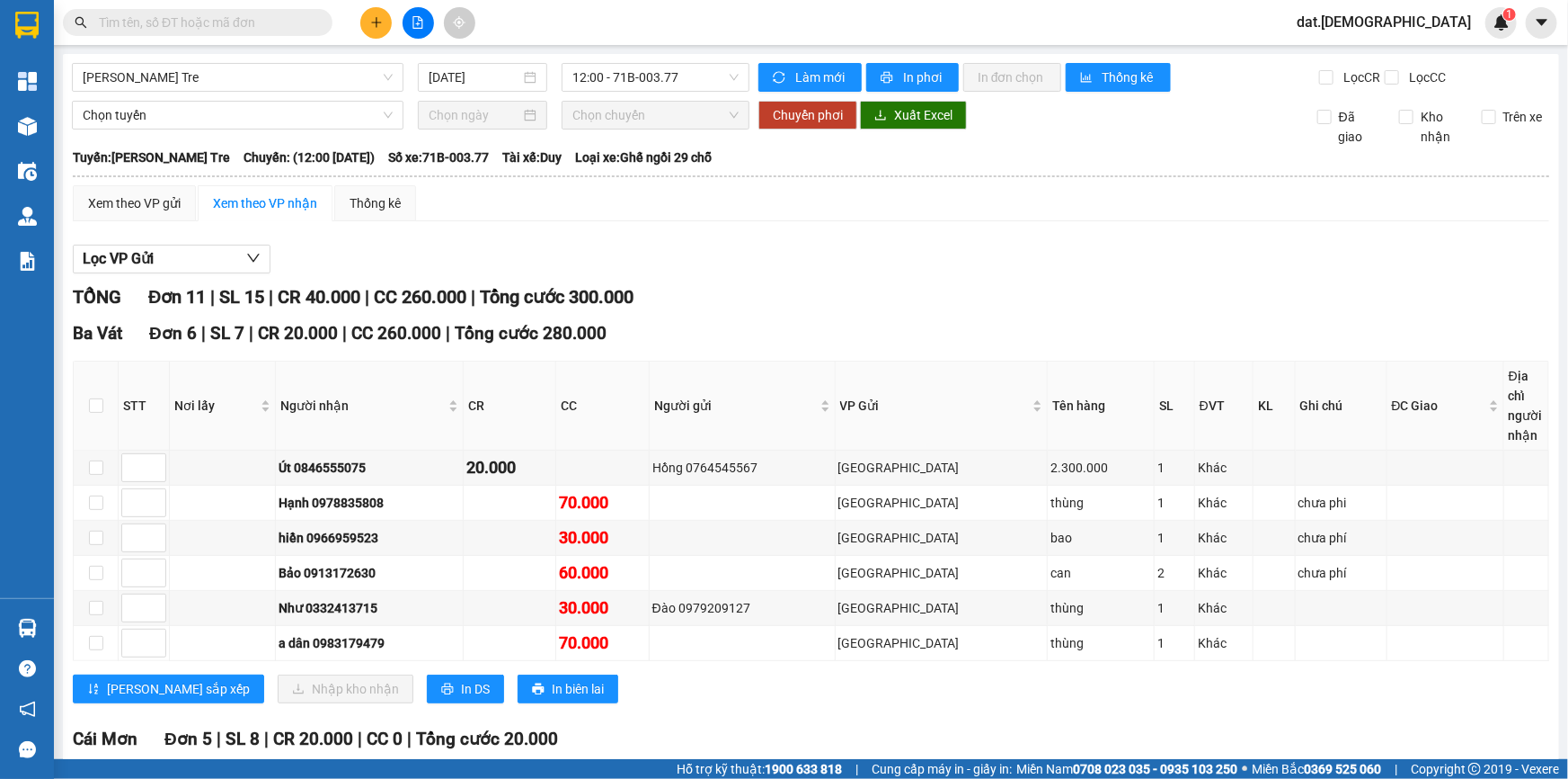
click at [183, 27] on input "text" at bounding box center [205, 23] width 212 height 20
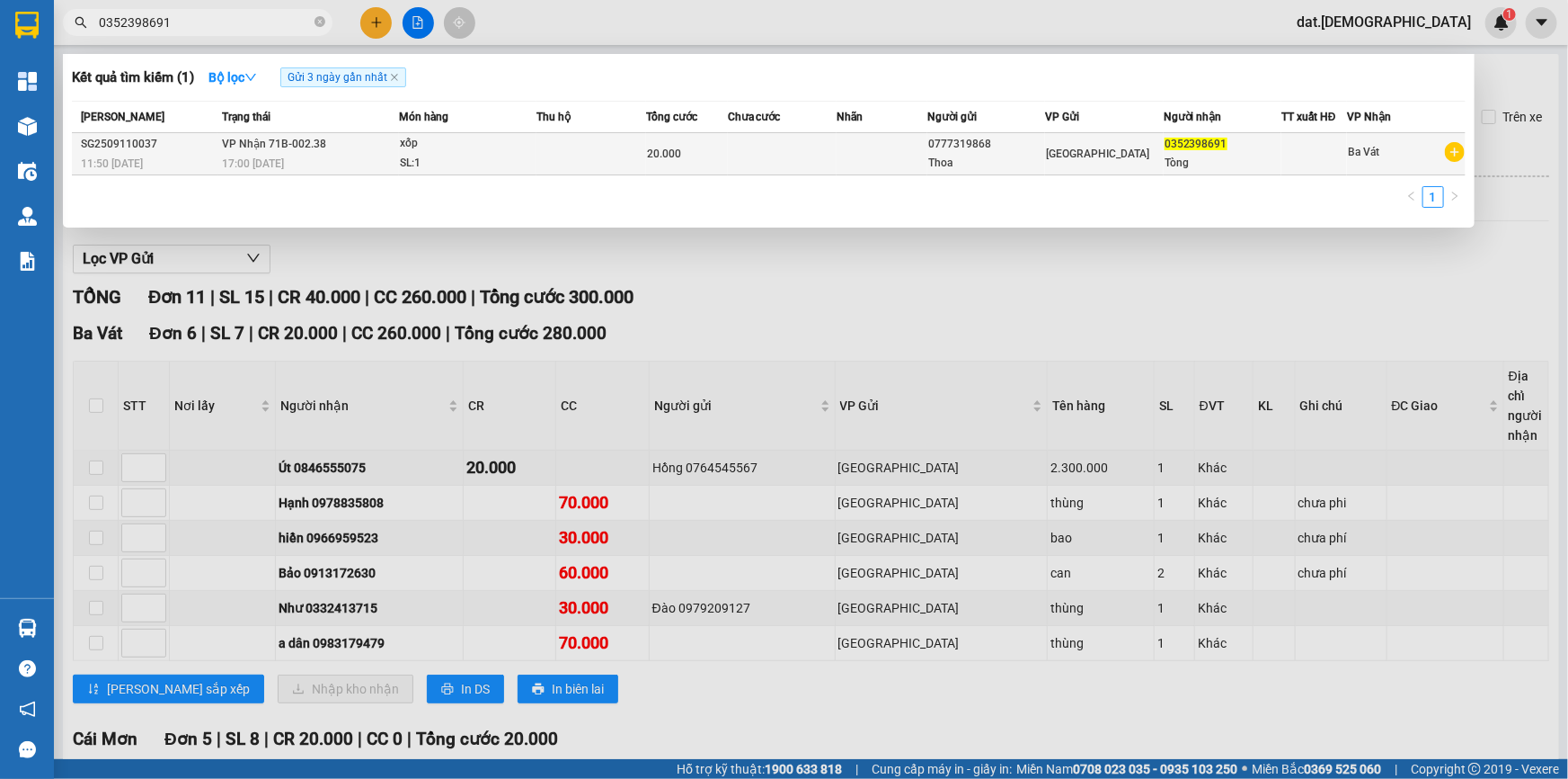
type input "0352398691"
click at [599, 152] on td at bounding box center [591, 154] width 109 height 43
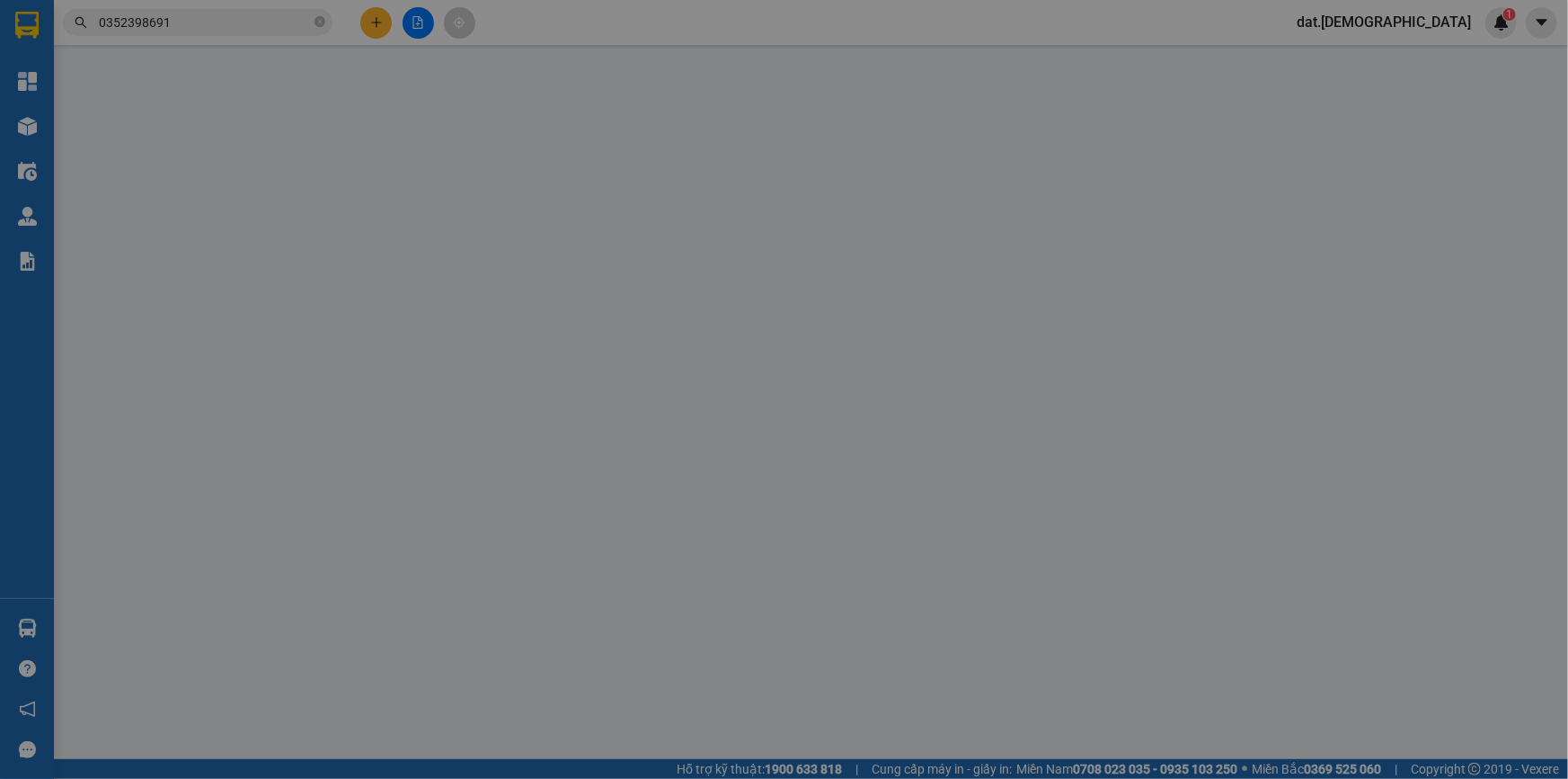
click at [599, 152] on div "VP gửi *" at bounding box center [698, 150] width 224 height 20
type input "0777319868"
type input "Thoa"
type input "0352398691"
type input "Tòng"
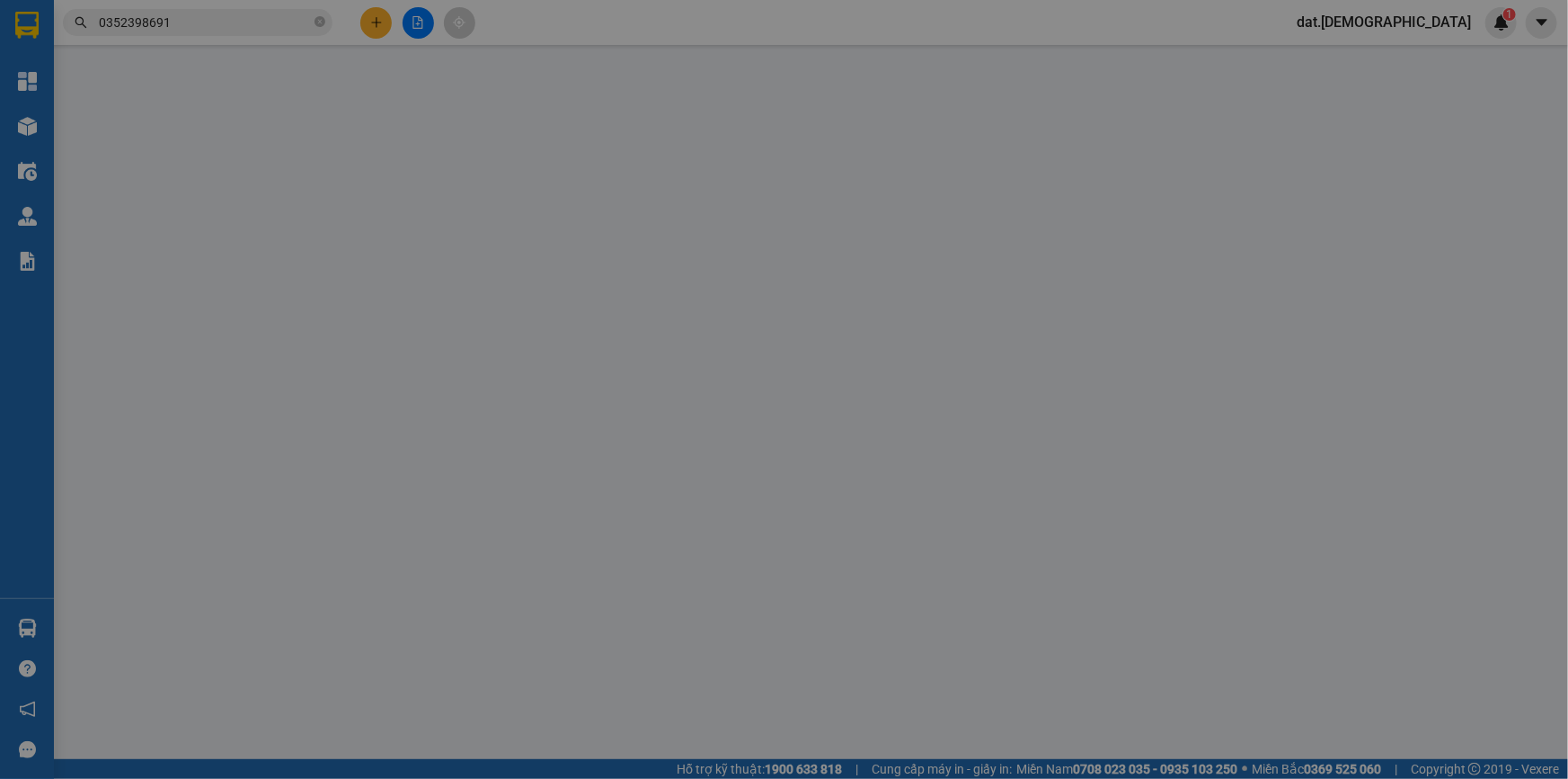
type input "20.000"
type input "0"
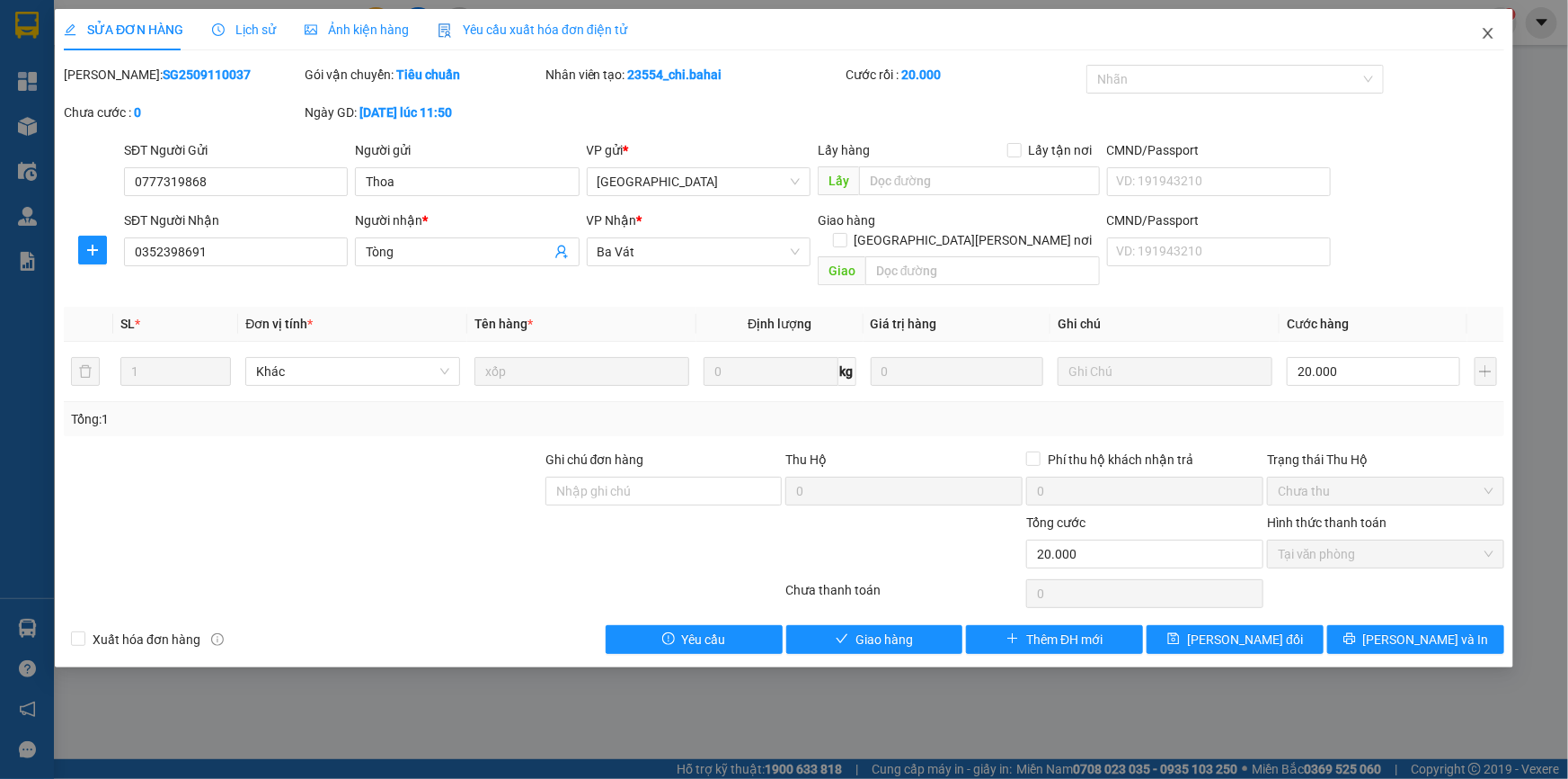
click at [1487, 33] on icon "close" at bounding box center [1487, 34] width 10 height 11
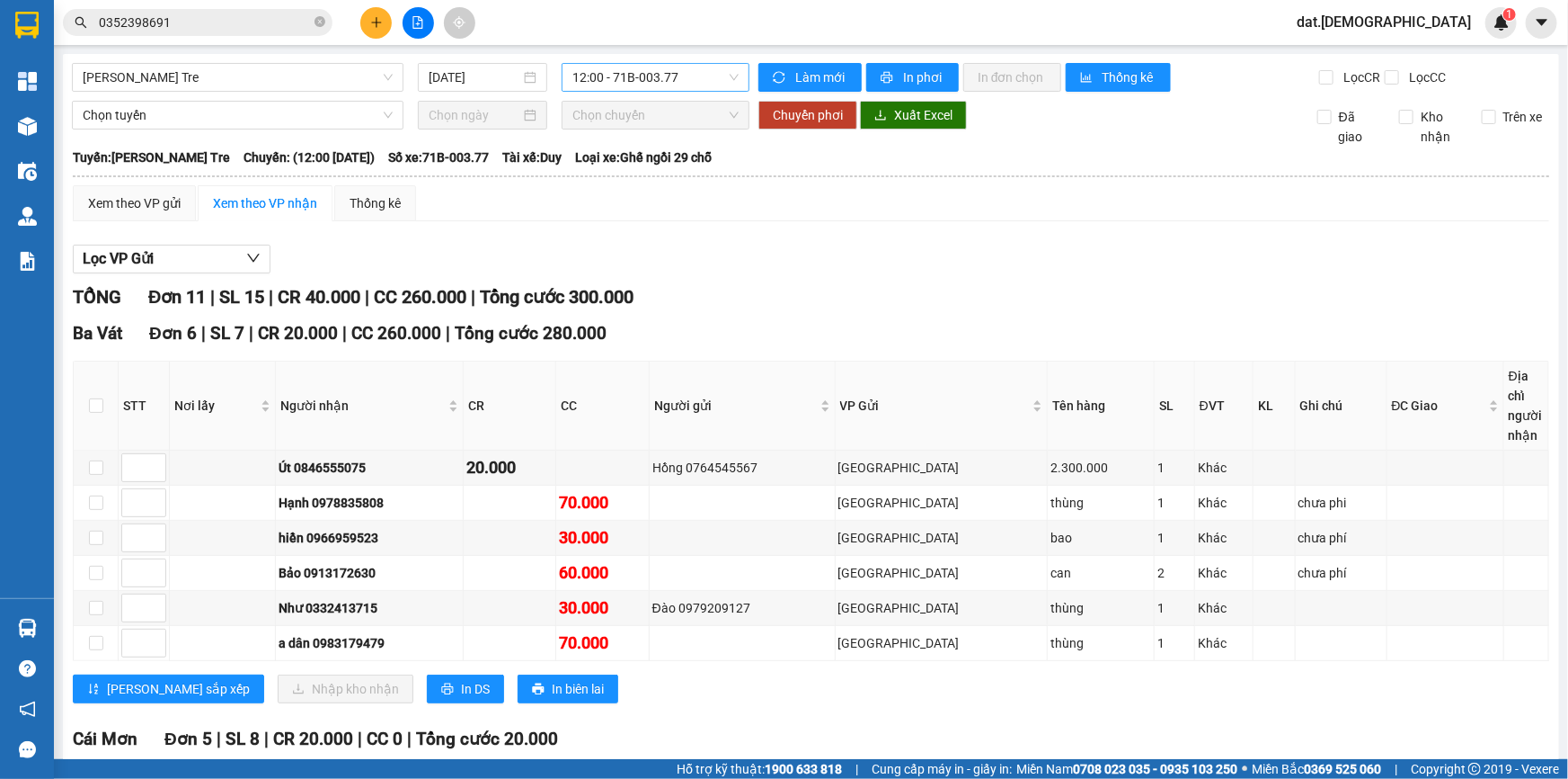
click at [705, 78] on span "12:00 - 71B-003.77" at bounding box center [655, 77] width 167 height 27
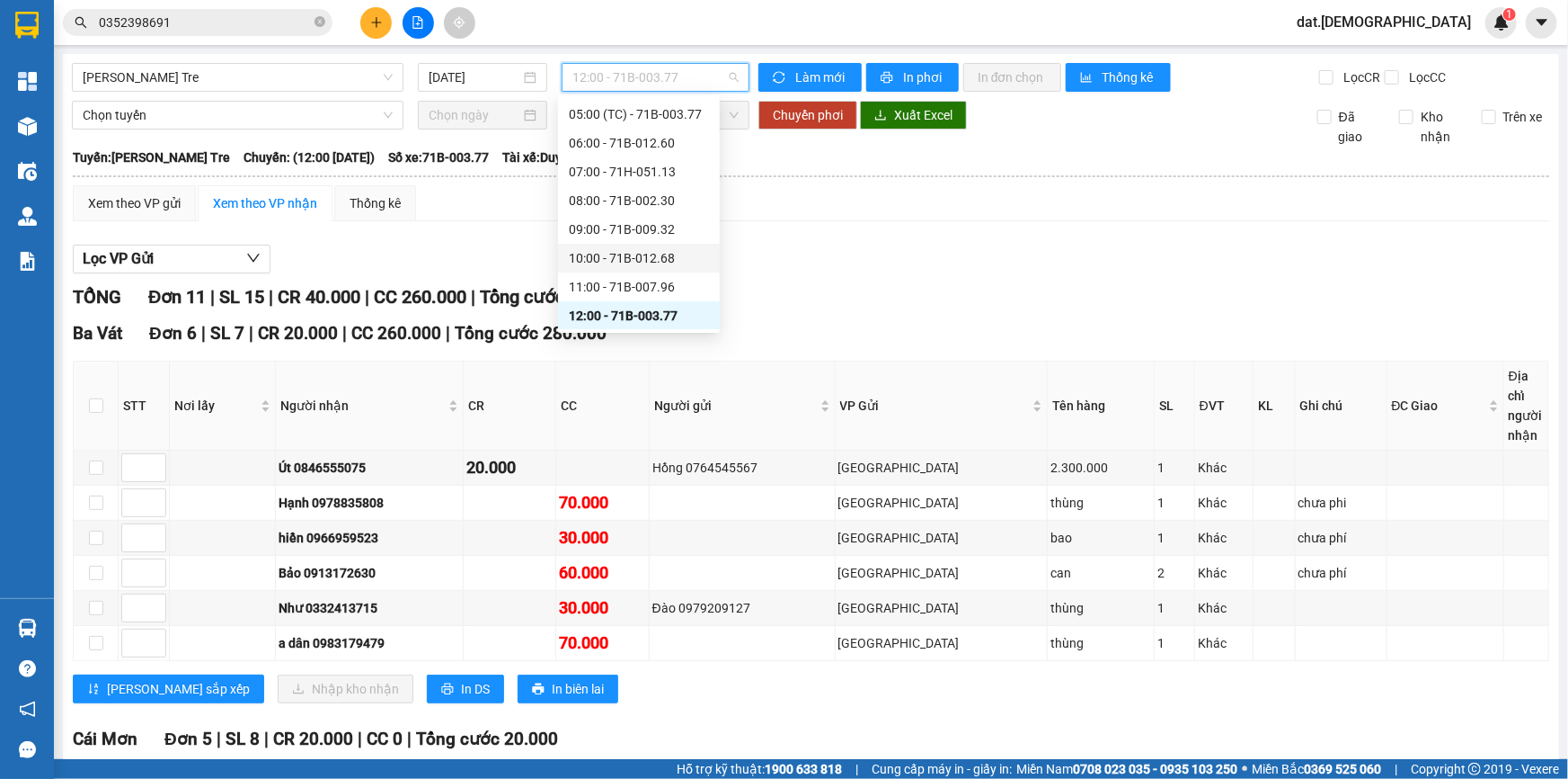
scroll to position [110, 0]
click at [639, 261] on div "13:00 - 71B-002.38" at bounding box center [638, 263] width 140 height 20
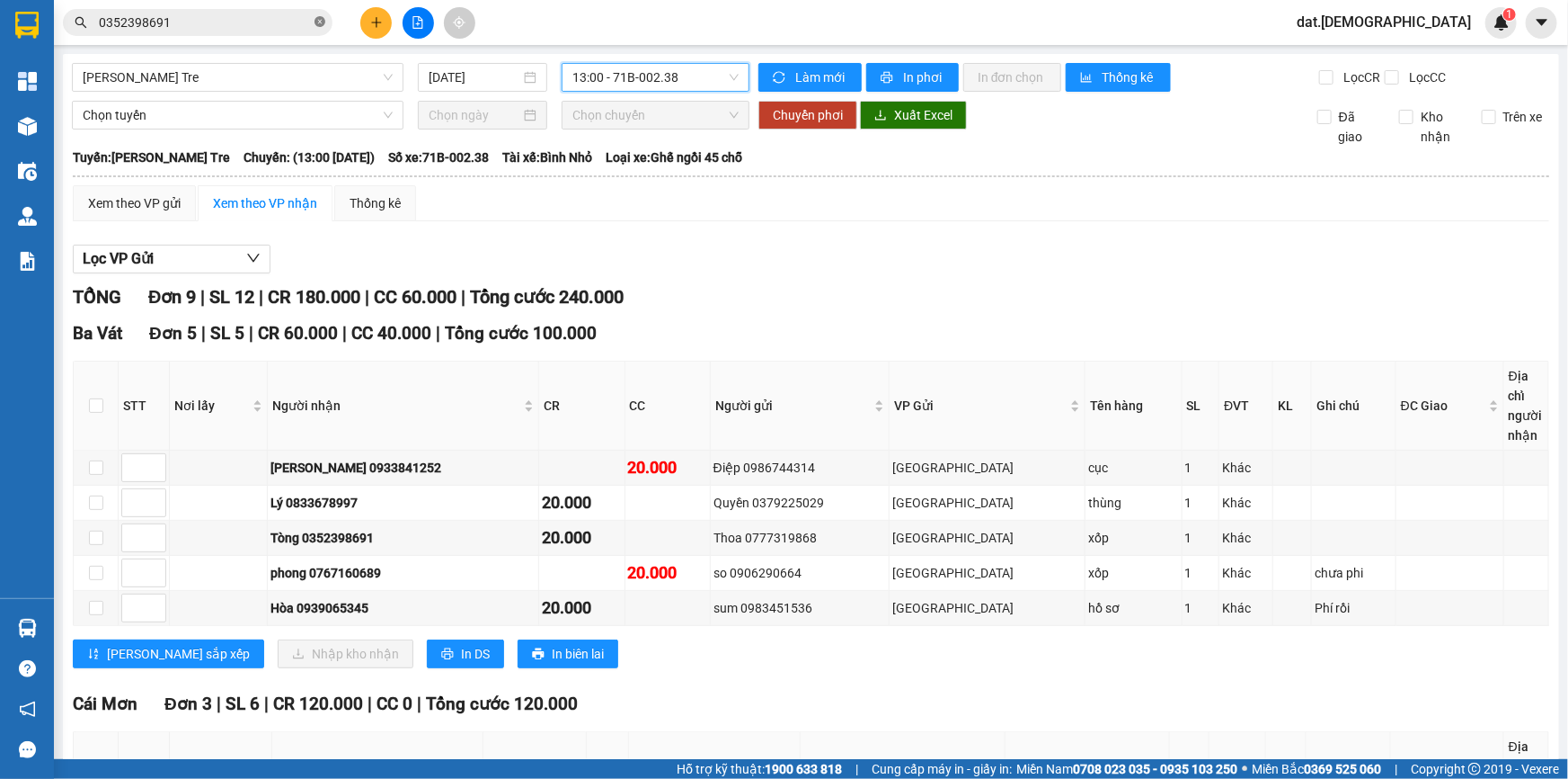
click at [322, 20] on icon "close-circle" at bounding box center [320, 22] width 11 height 11
click at [414, 16] on icon "file-add" at bounding box center [418, 23] width 13 height 13
click at [714, 75] on span "13:00 - 71B-002.38" at bounding box center [655, 77] width 167 height 27
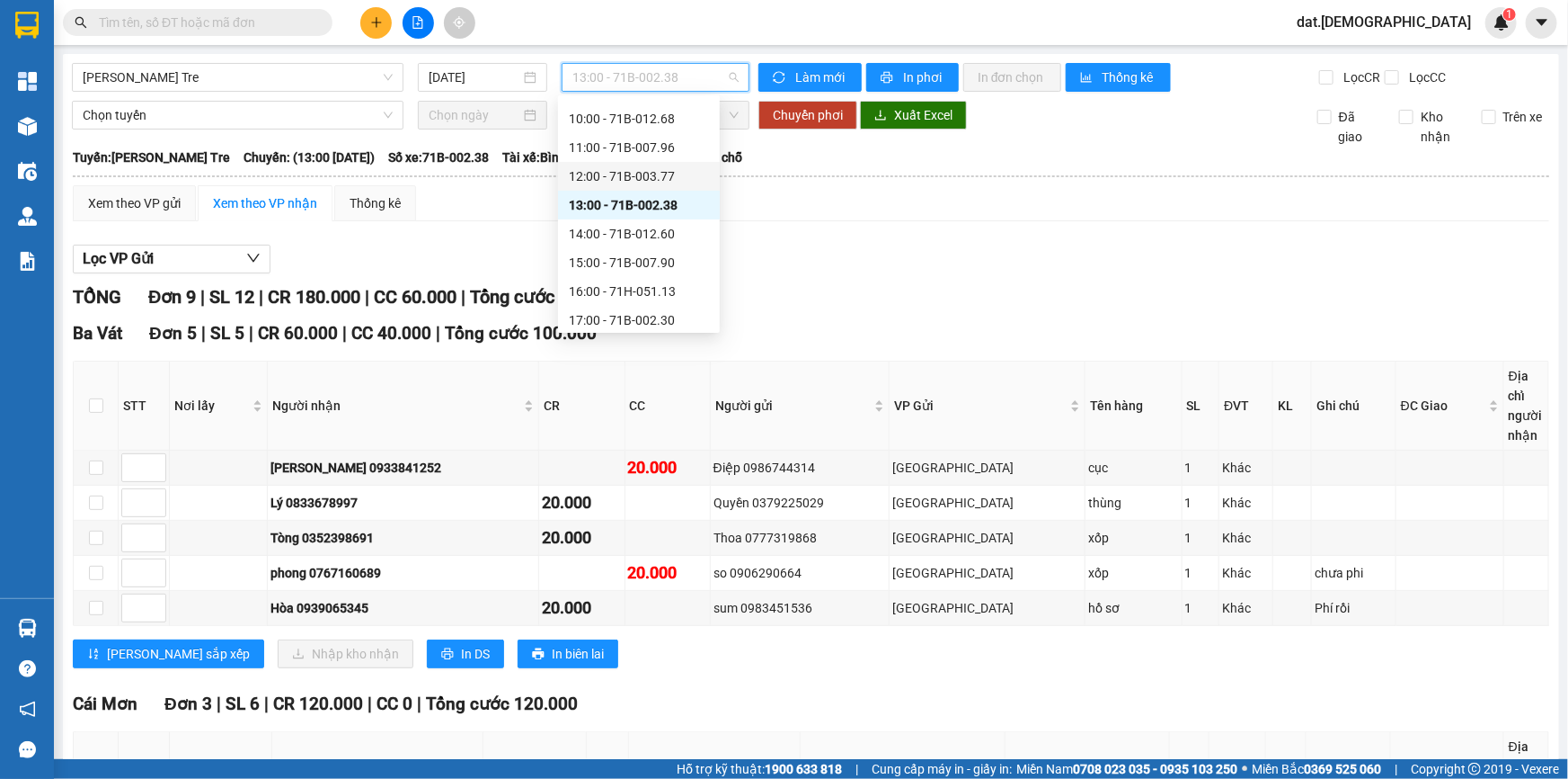
scroll to position [191, 0]
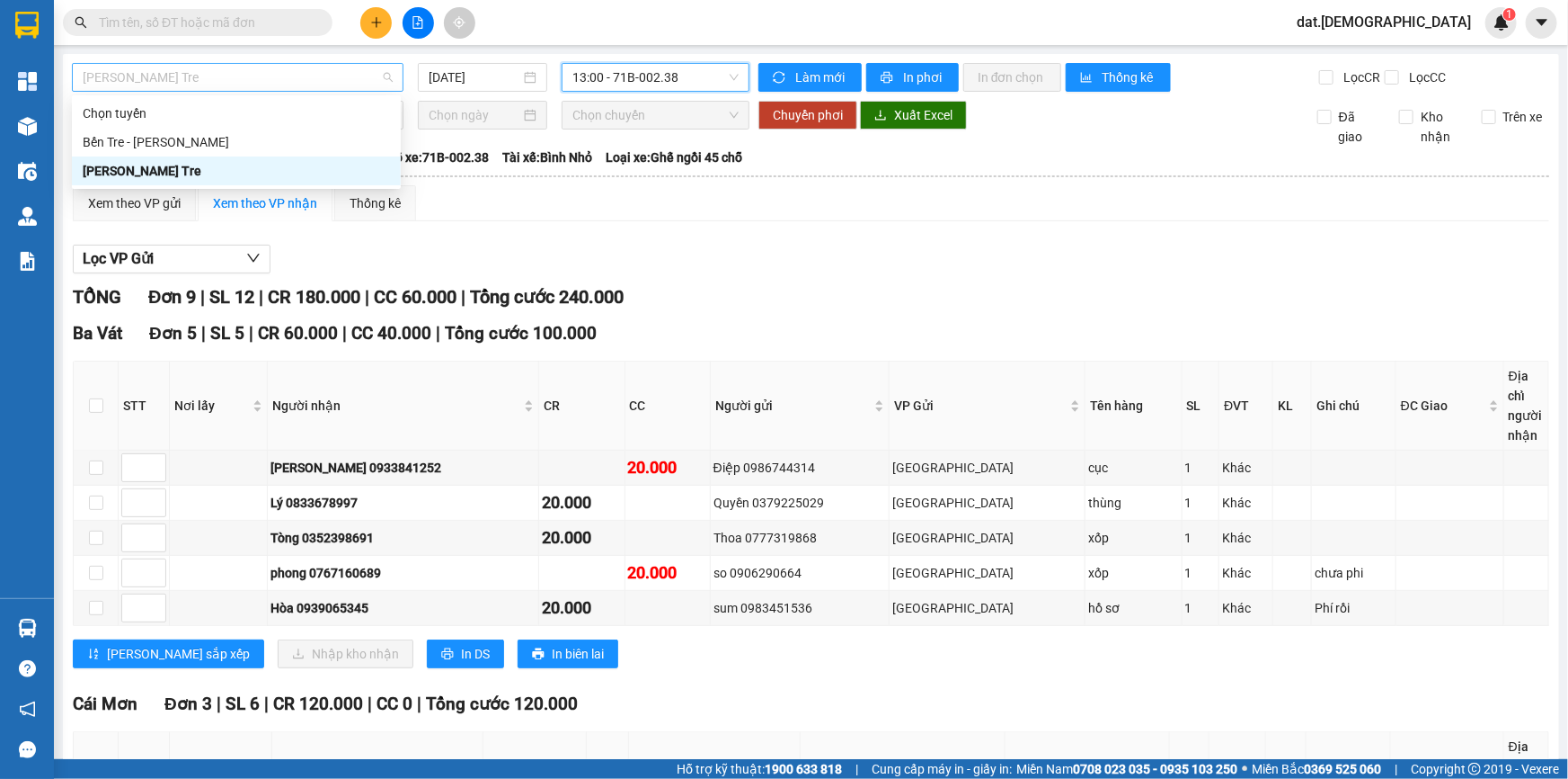
click at [382, 76] on span "[PERSON_NAME] - Bến Tre" at bounding box center [237, 77] width 310 height 27
click at [219, 143] on div "Bến Tre - [PERSON_NAME]" at bounding box center [235, 142] width 307 height 20
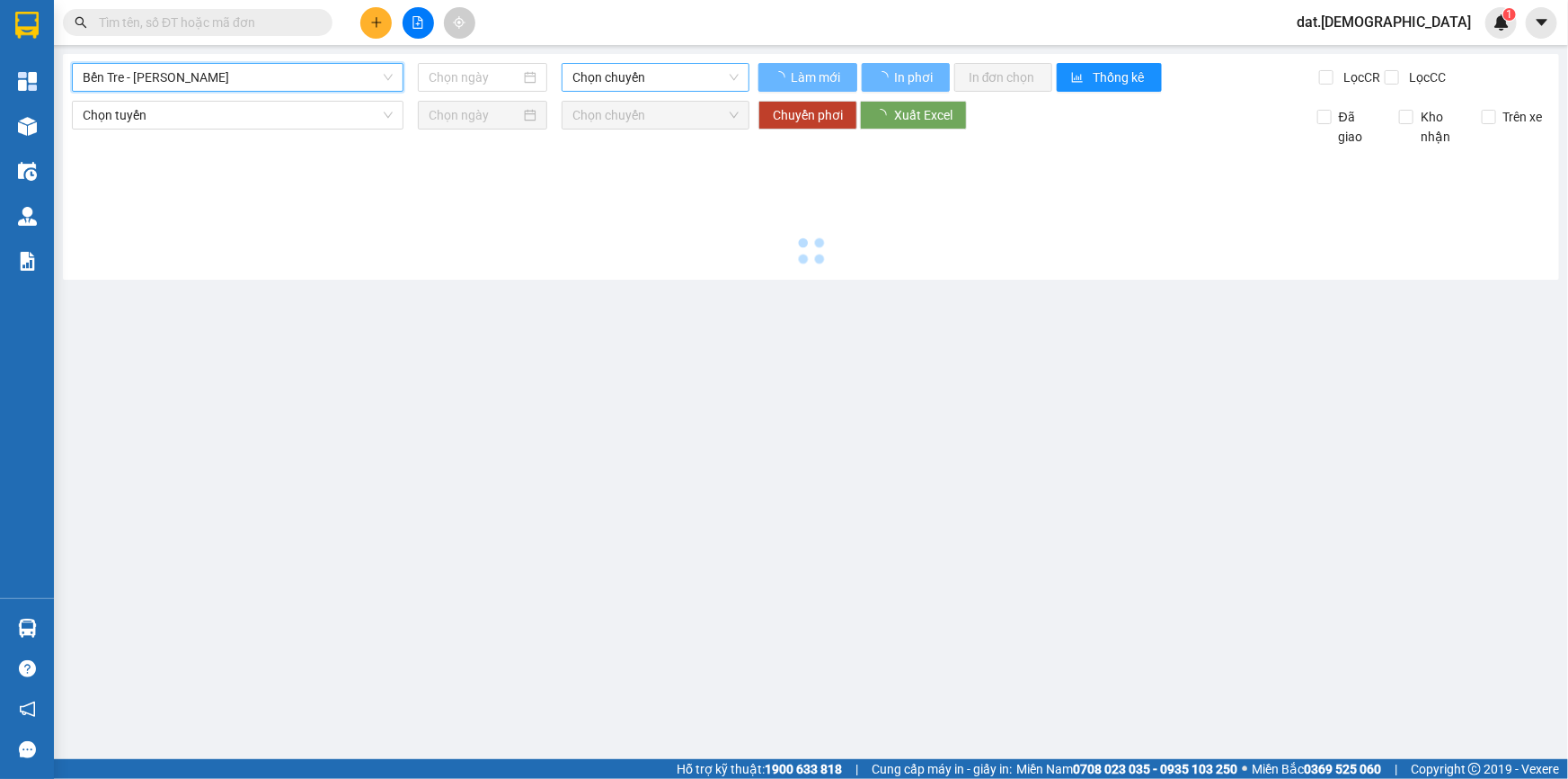
type input "[DATE]"
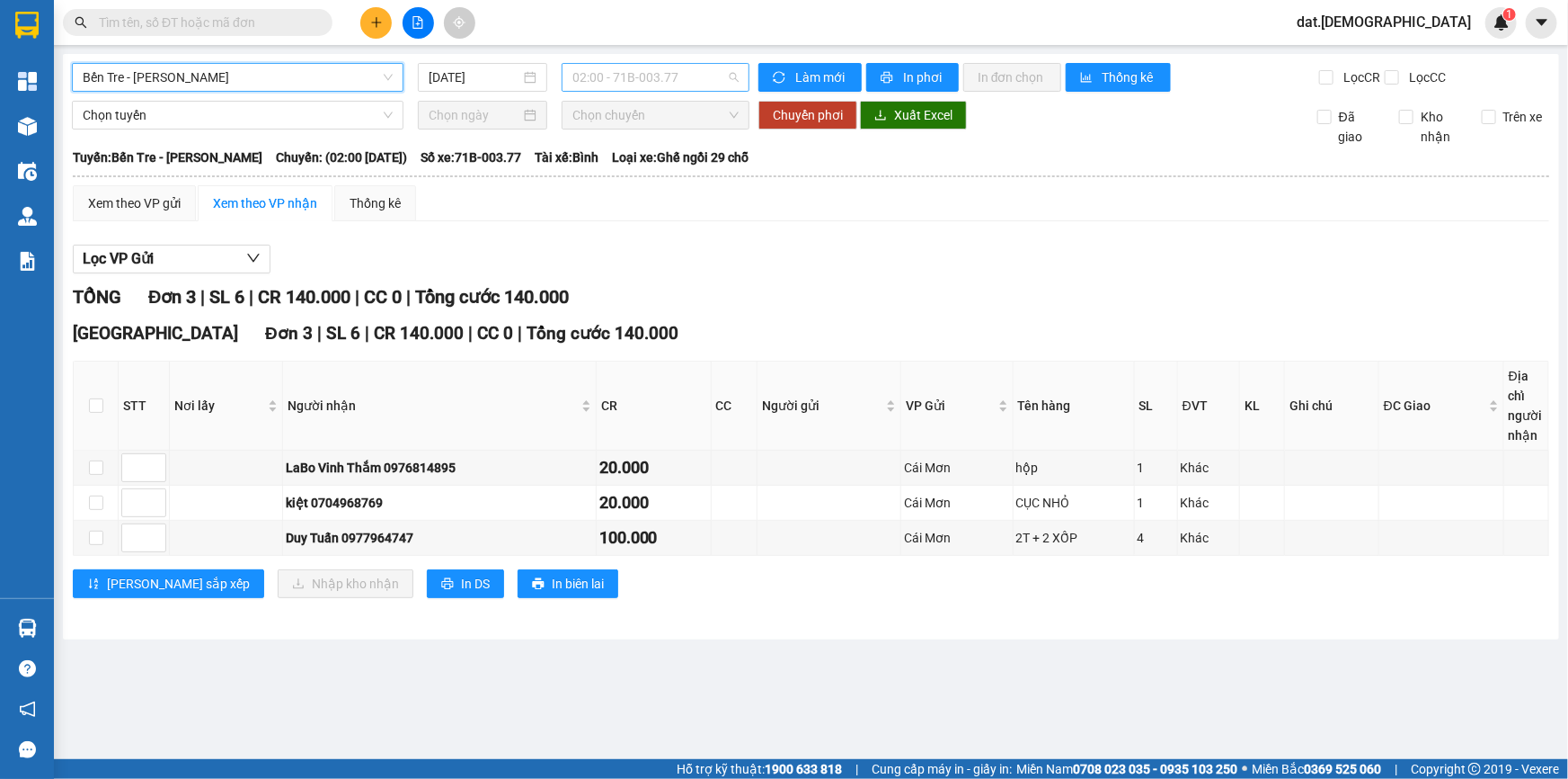
click at [687, 70] on span "02:00 - 71B-003.77" at bounding box center [655, 77] width 167 height 27
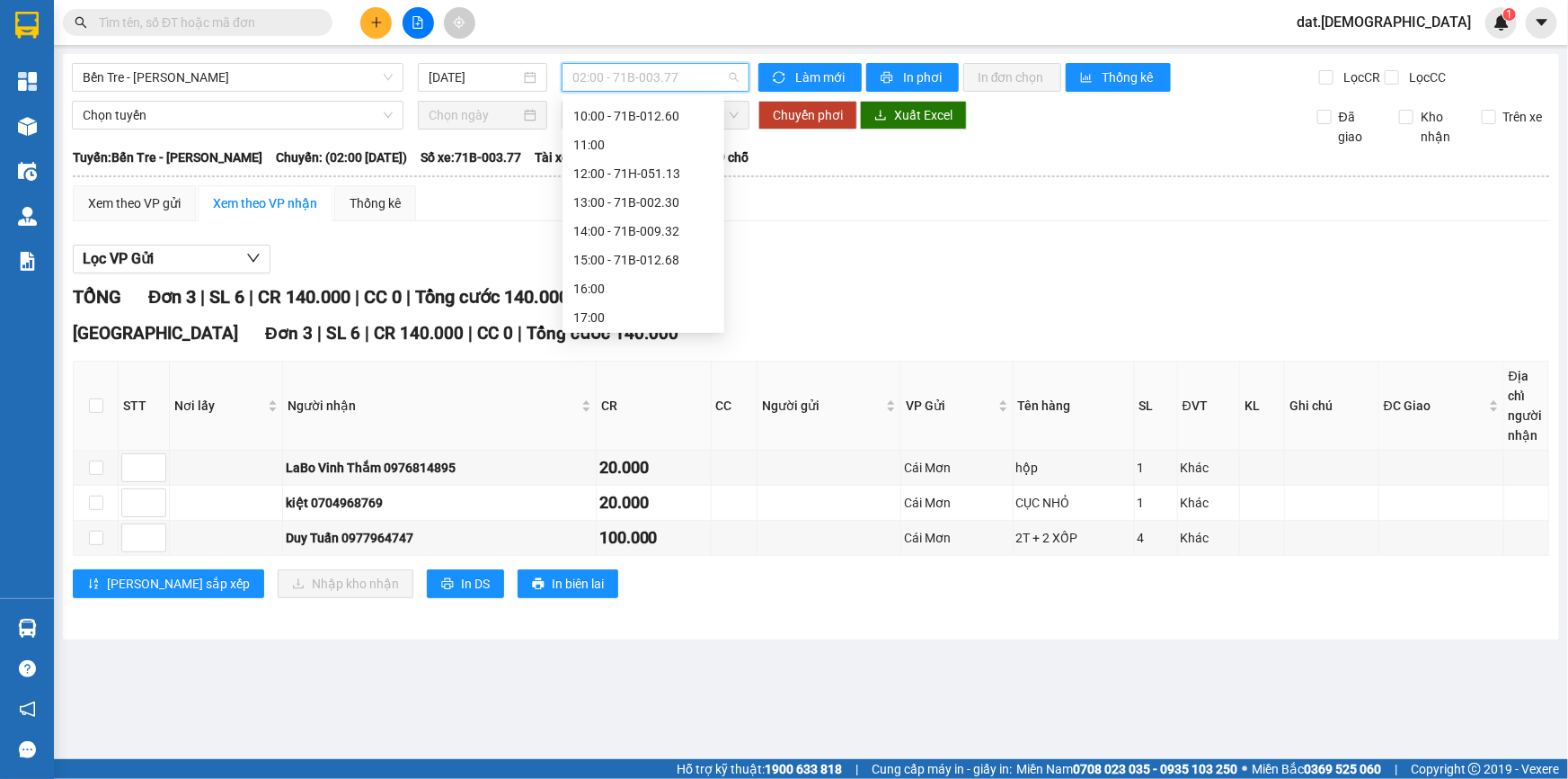
scroll to position [258, 0]
click at [659, 254] on div "15:00 - 71B-012.68" at bounding box center [643, 258] width 140 height 20
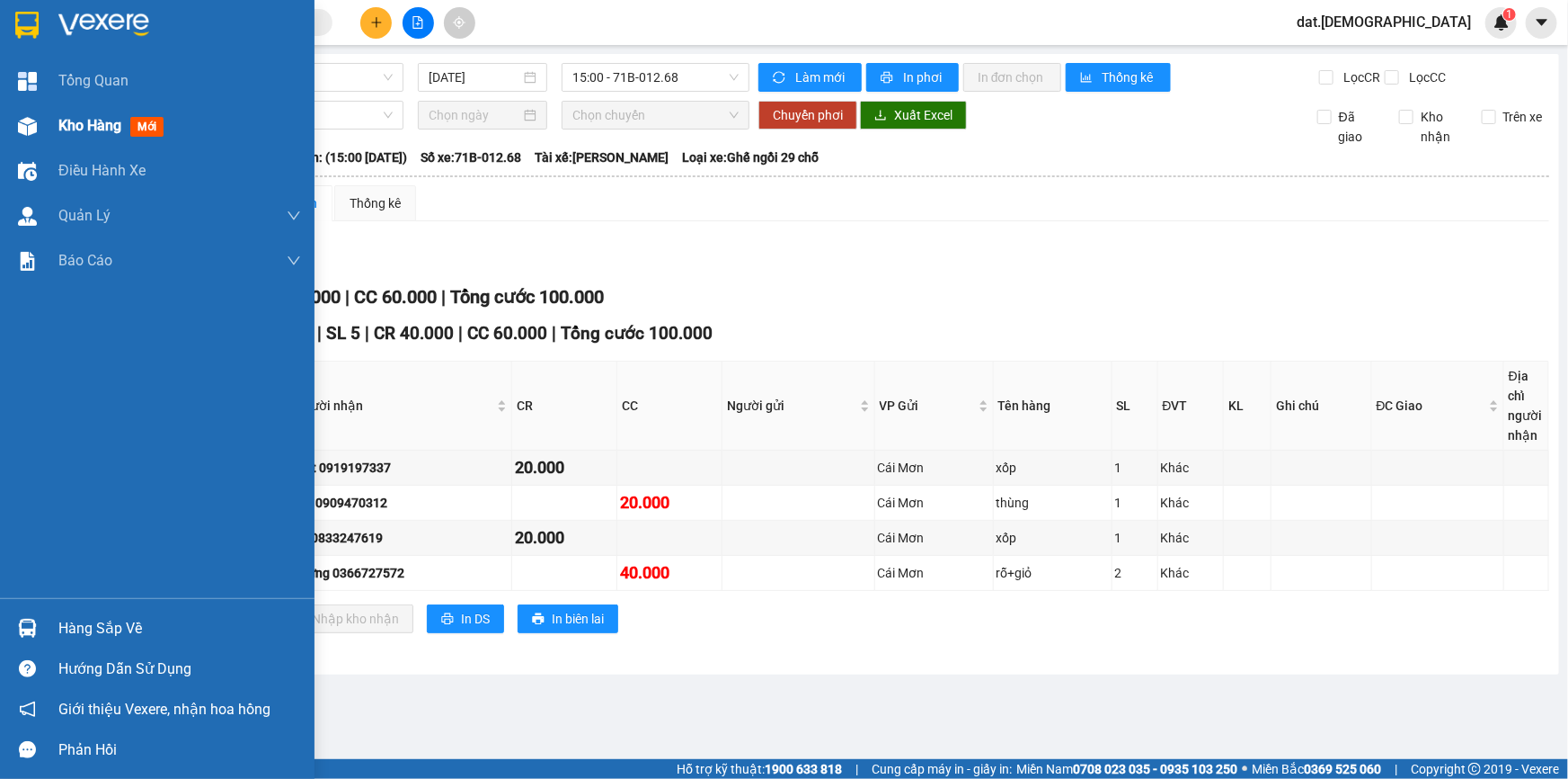
click at [155, 135] on span "mới" at bounding box center [147, 127] width 33 height 20
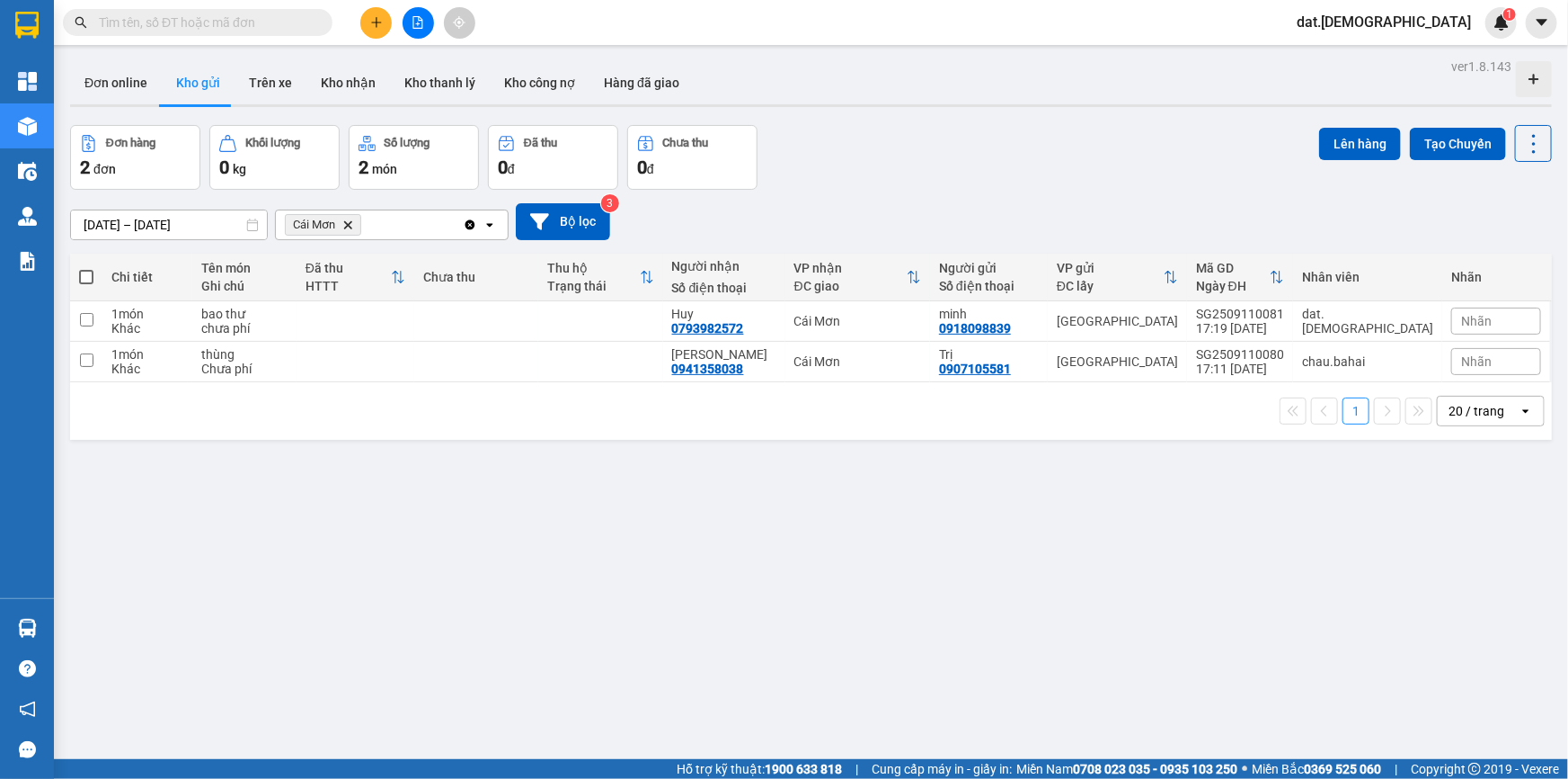
click at [344, 224] on icon "Delete" at bounding box center [348, 225] width 11 height 11
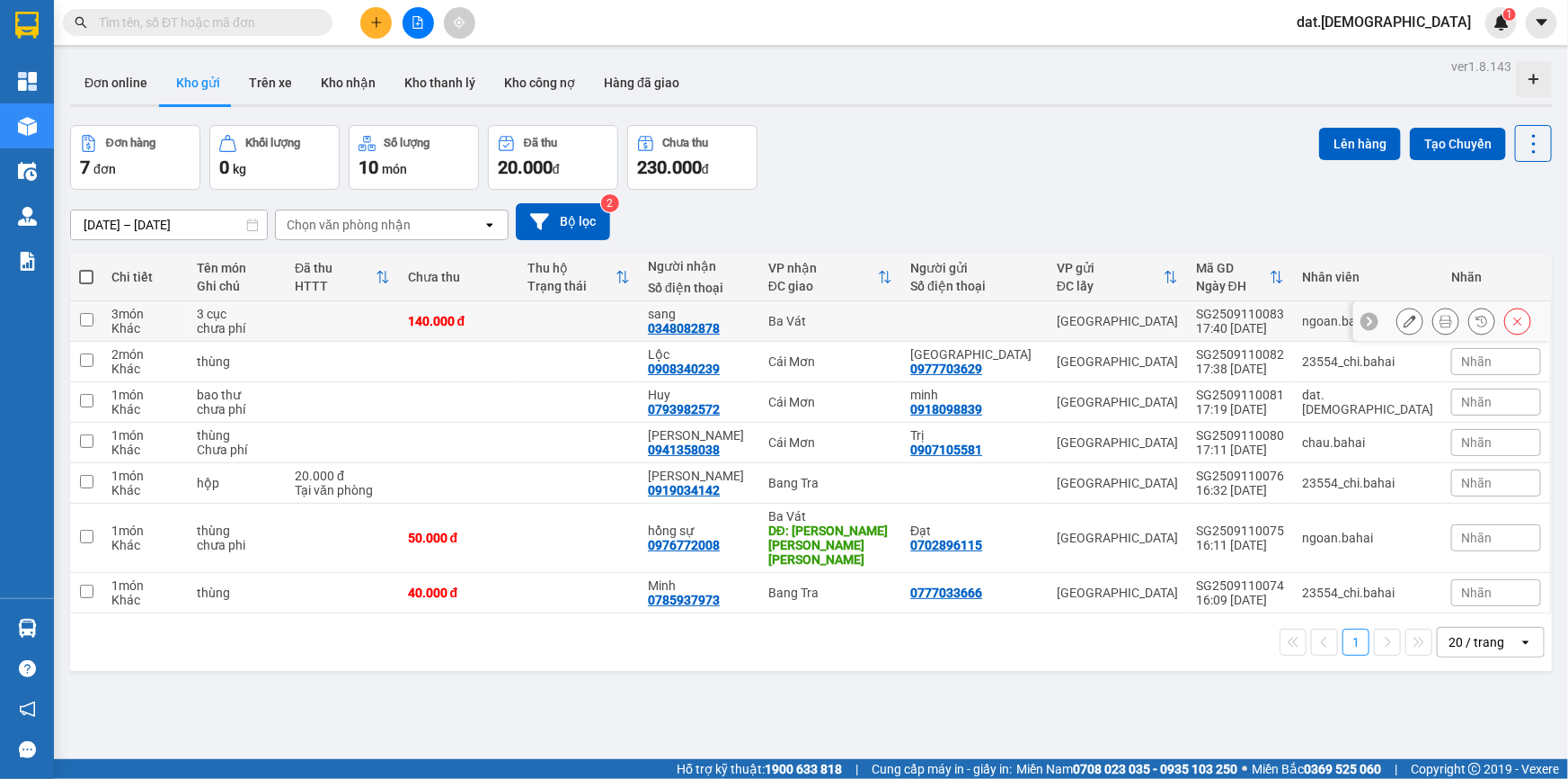
click at [1439, 321] on icon at bounding box center [1446, 321] width 13 height 13
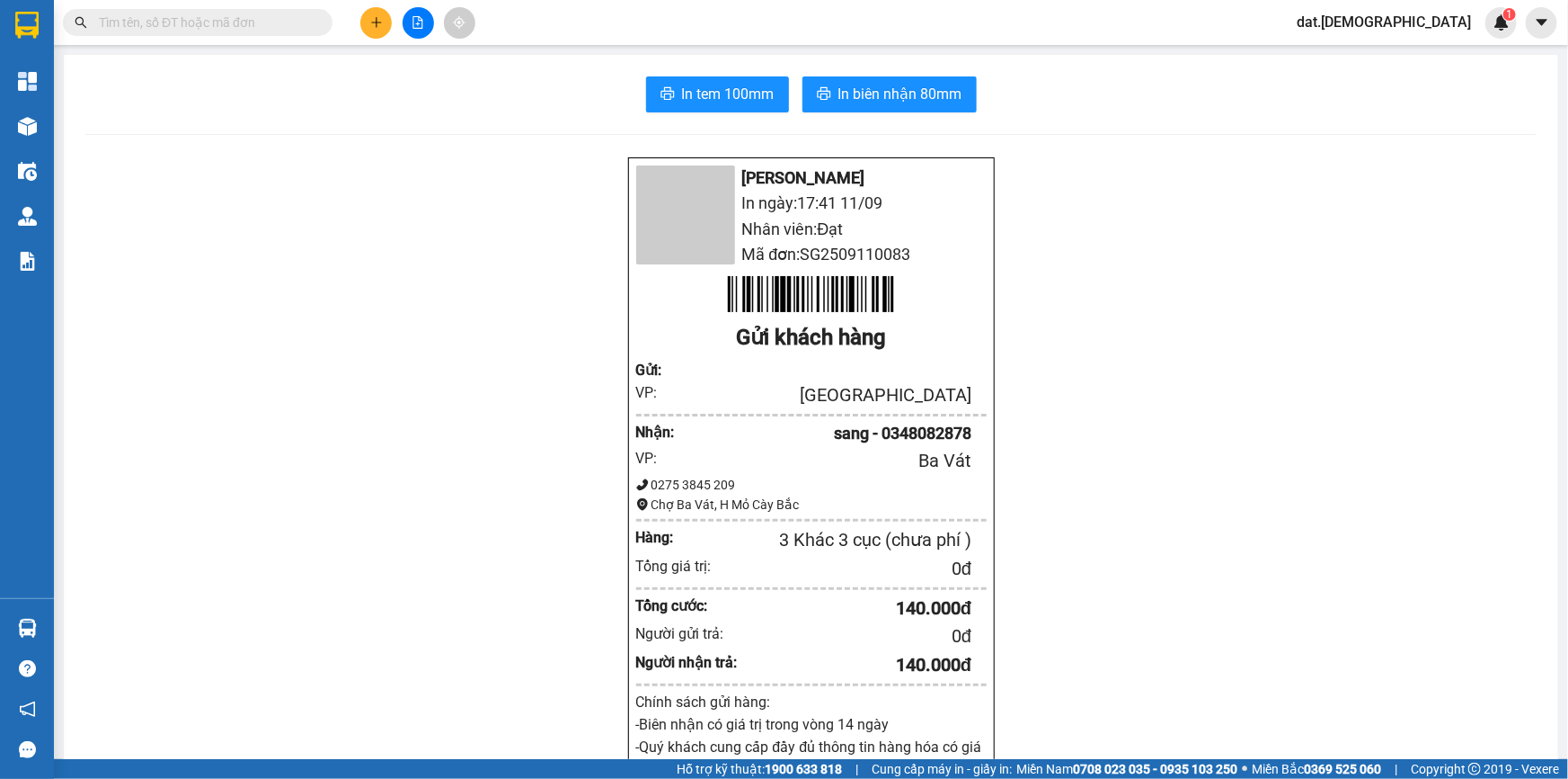
drag, startPoint x: 614, startPoint y: 95, endPoint x: 685, endPoint y: 93, distance: 71.0
click at [615, 95] on div "In tem 100mm In biên nhận 80mm" at bounding box center [810, 94] width 1451 height 36
click at [686, 93] on span "In tem 100mm" at bounding box center [728, 93] width 92 height 23
drag, startPoint x: 717, startPoint y: 93, endPoint x: 1065, endPoint y: 390, distance: 457.5
click at [717, 94] on span "In tem 100mm" at bounding box center [728, 93] width 92 height 23
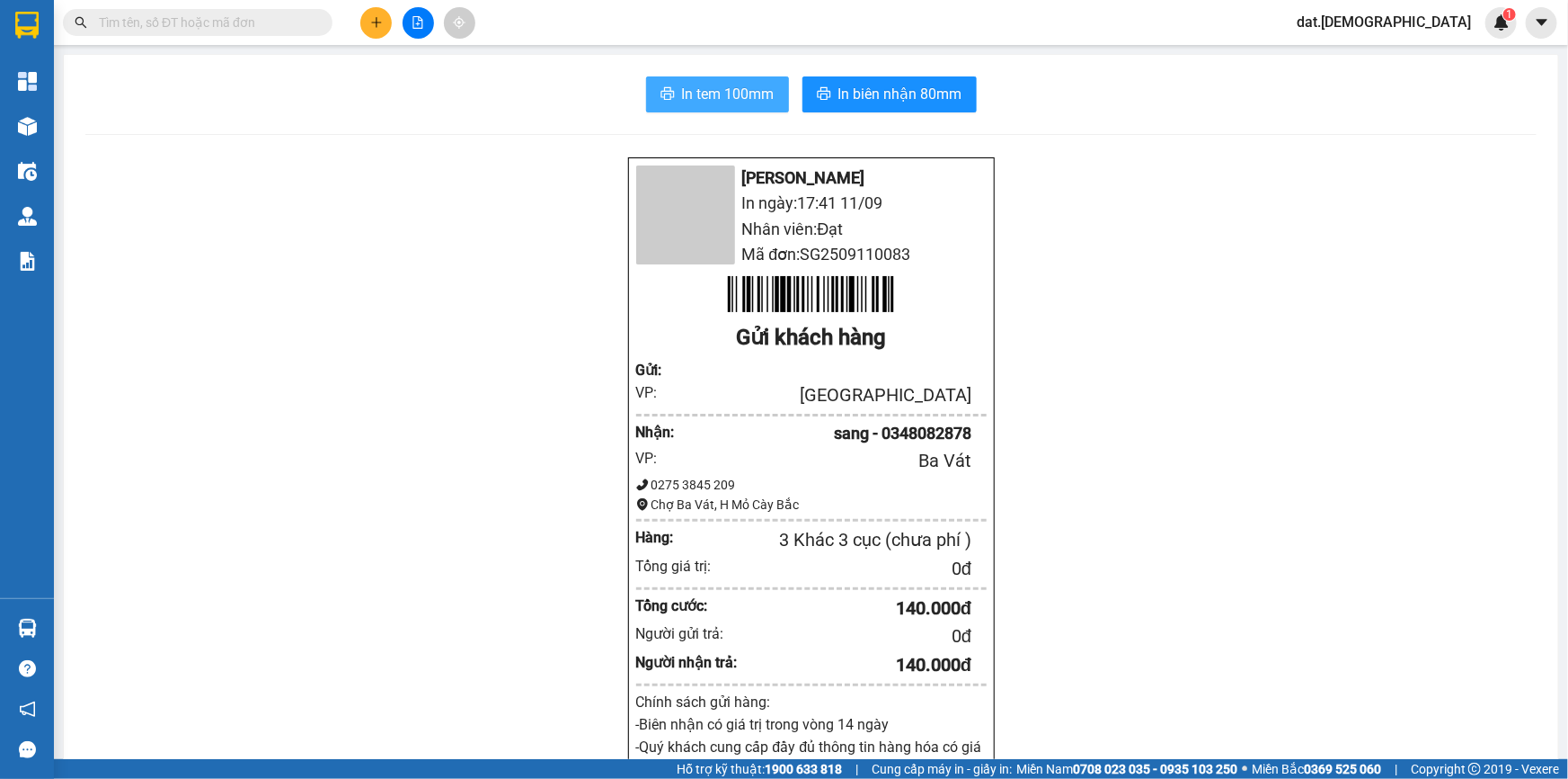
drag, startPoint x: 667, startPoint y: 91, endPoint x: 864, endPoint y: 227, distance: 239.4
click at [666, 93] on icon "printer" at bounding box center [667, 93] width 14 height 14
click at [872, 97] on span "In biên nhận 80mm" at bounding box center [900, 93] width 124 height 23
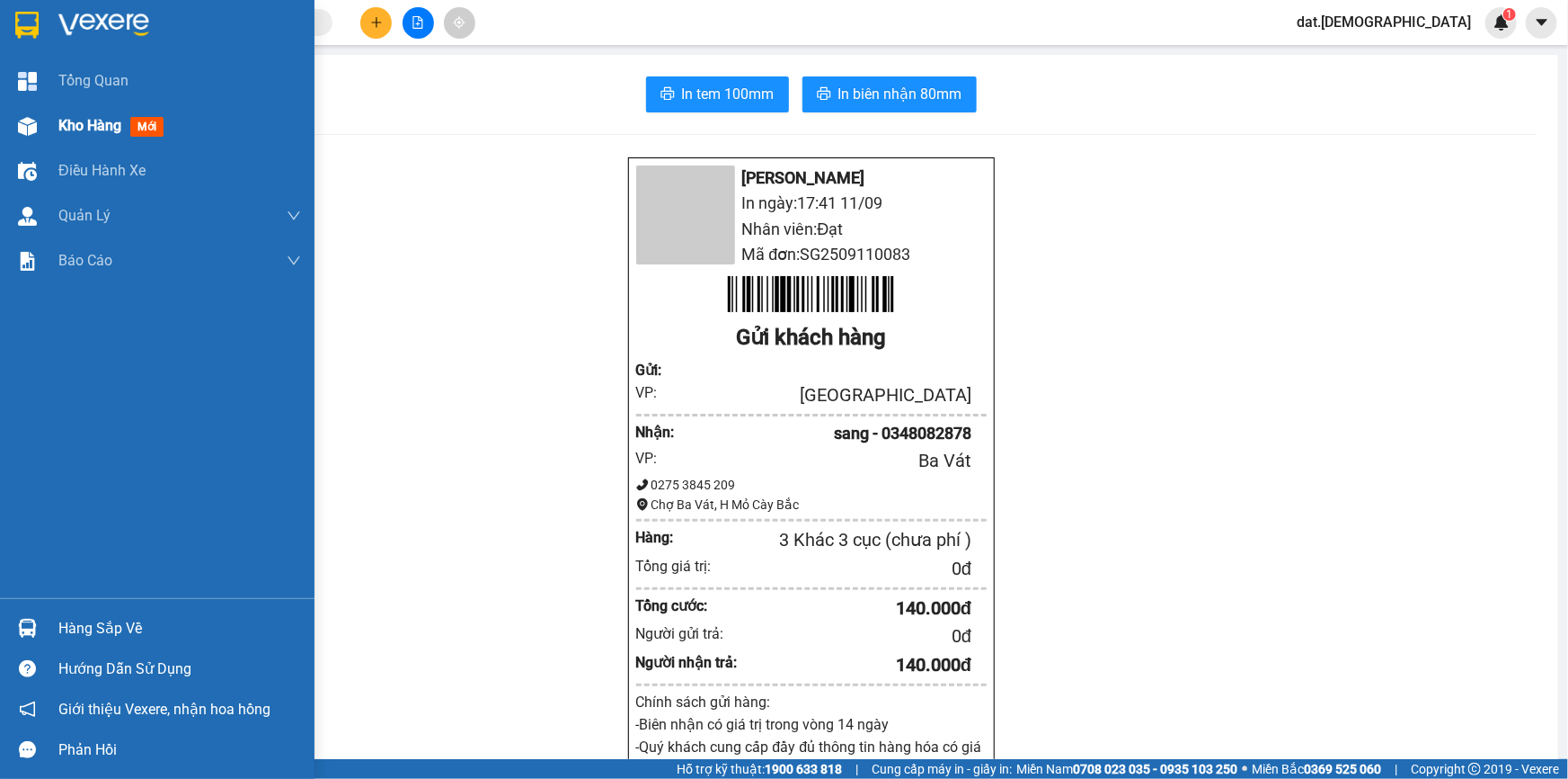
click at [149, 129] on span "mới" at bounding box center [147, 127] width 33 height 20
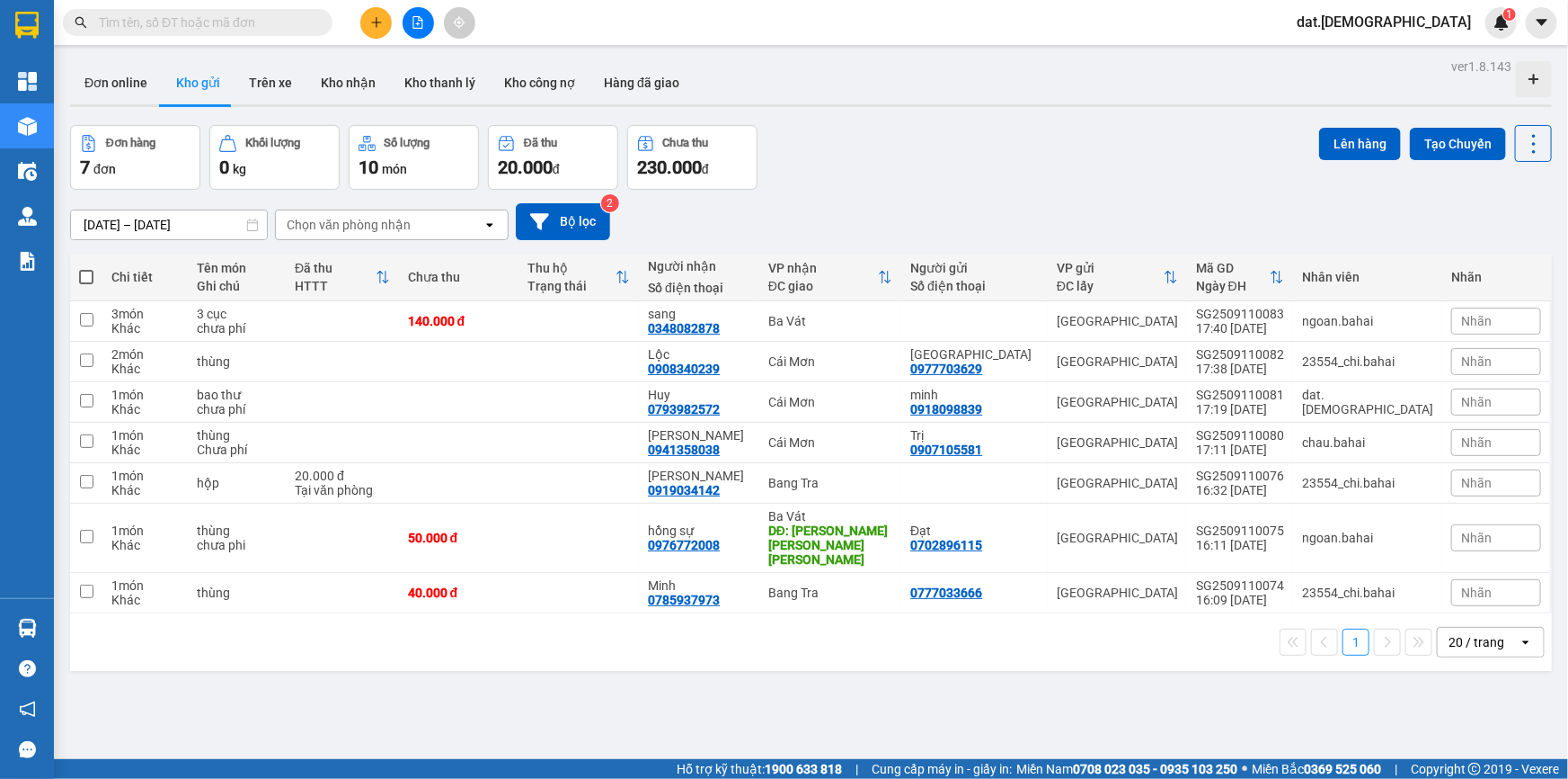
click at [492, 225] on icon "open" at bounding box center [490, 225] width 14 height 14
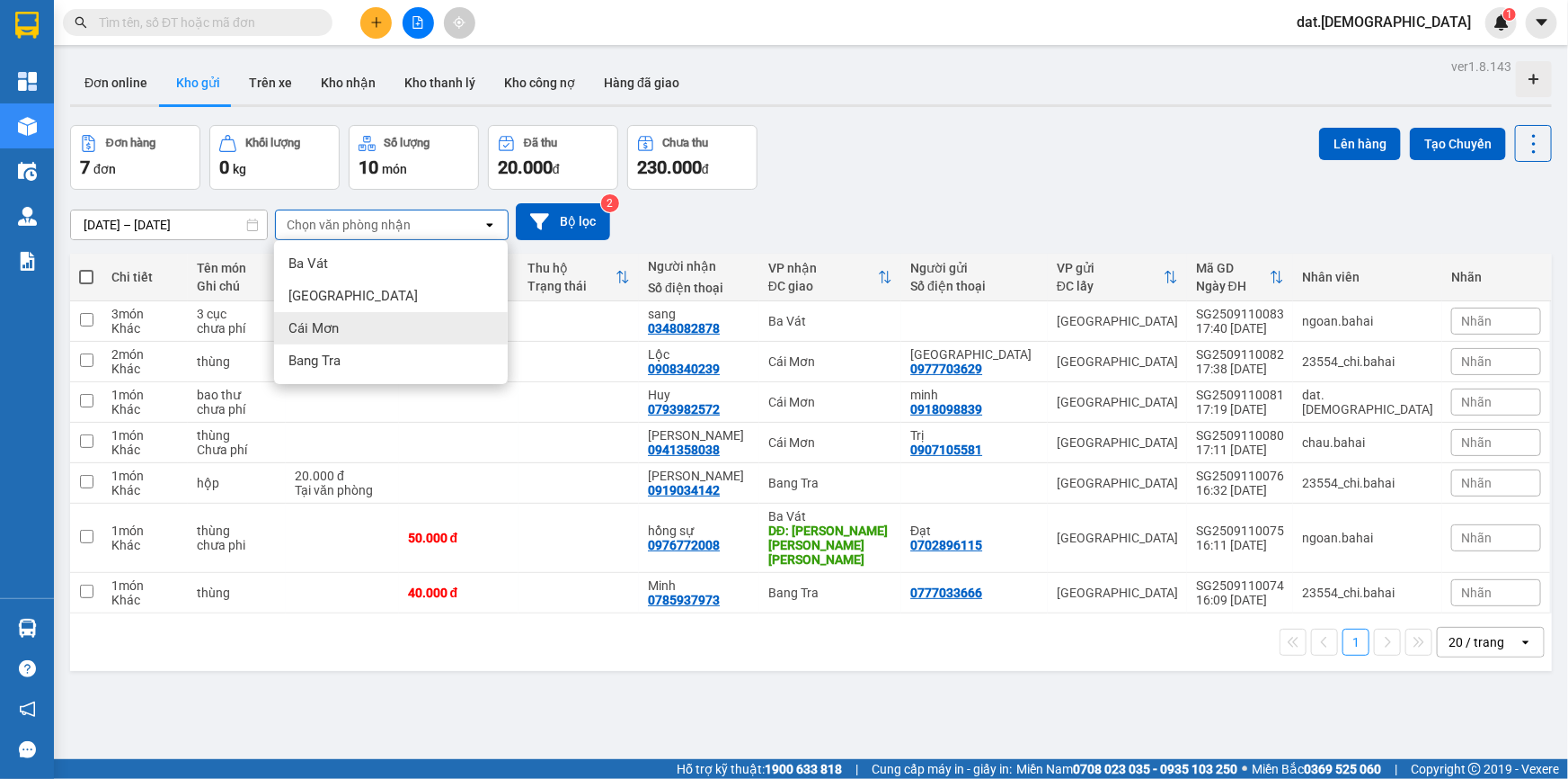
click at [383, 324] on div "Cái Mơn" at bounding box center [391, 328] width 234 height 33
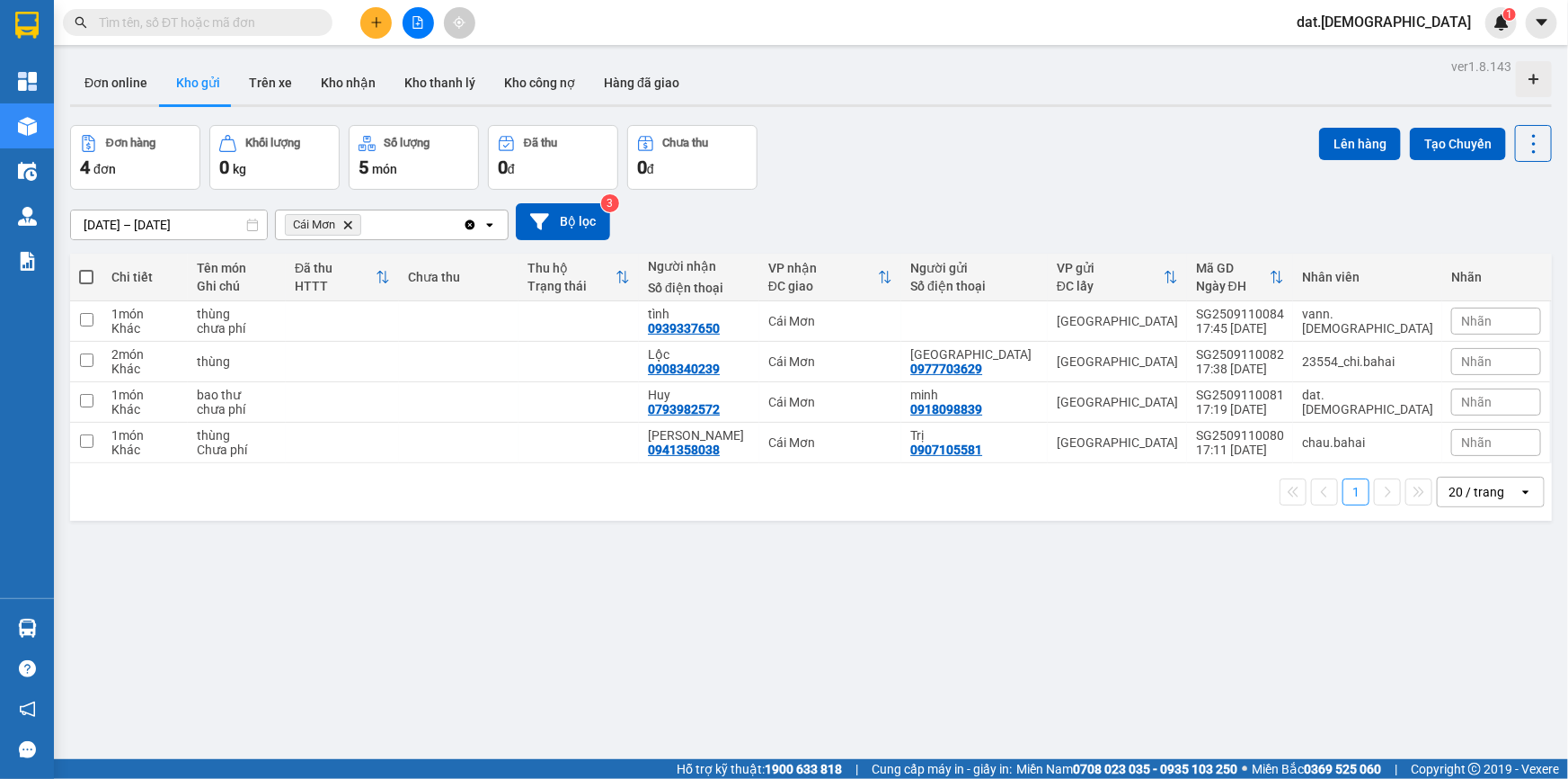
click at [346, 224] on icon "Cái Mơn, close by backspace" at bounding box center [348, 224] width 8 height 8
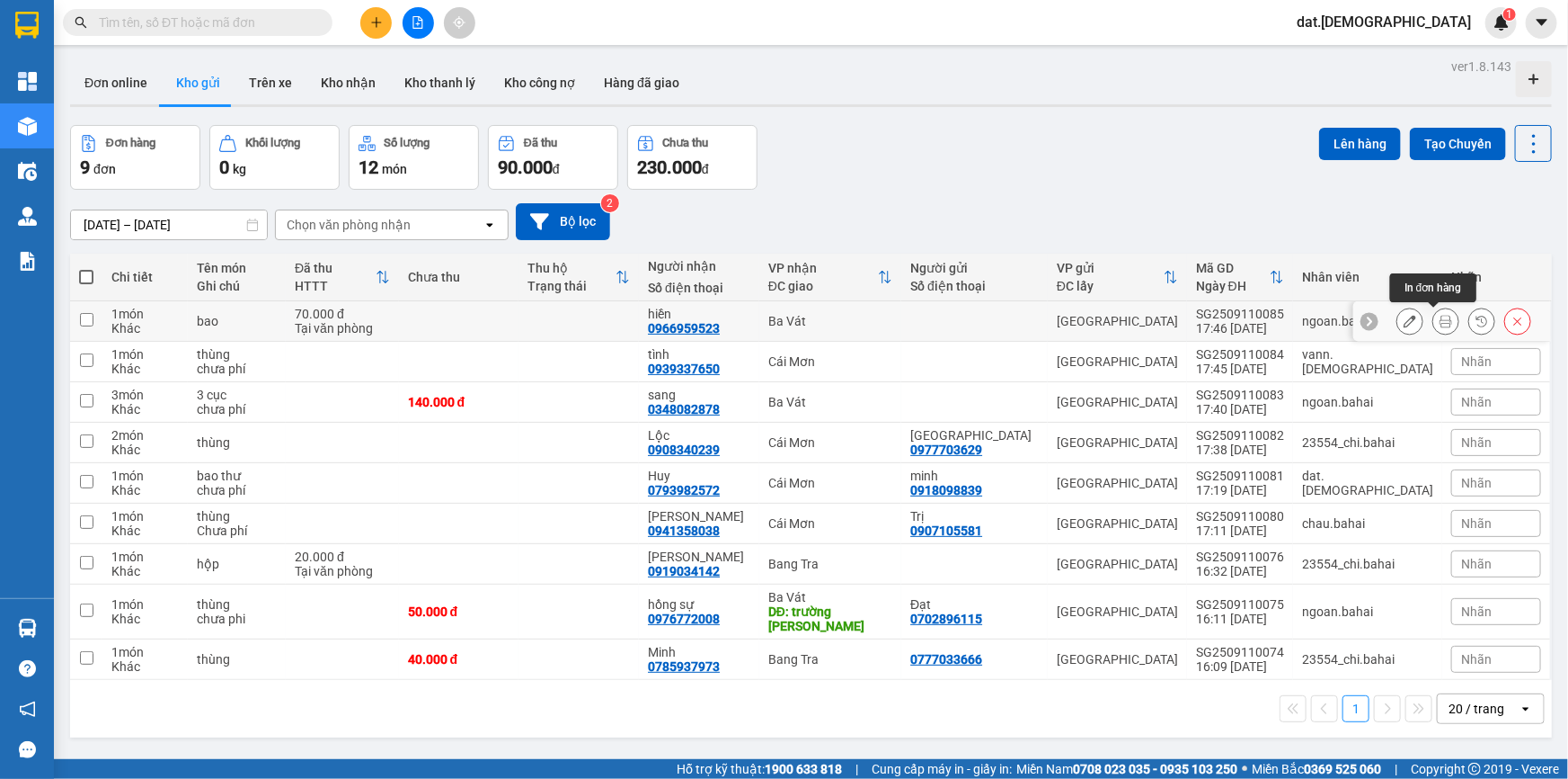
drag, startPoint x: 1437, startPoint y: 321, endPoint x: 1420, endPoint y: 320, distance: 17.0
click at [1439, 322] on icon at bounding box center [1446, 321] width 13 height 13
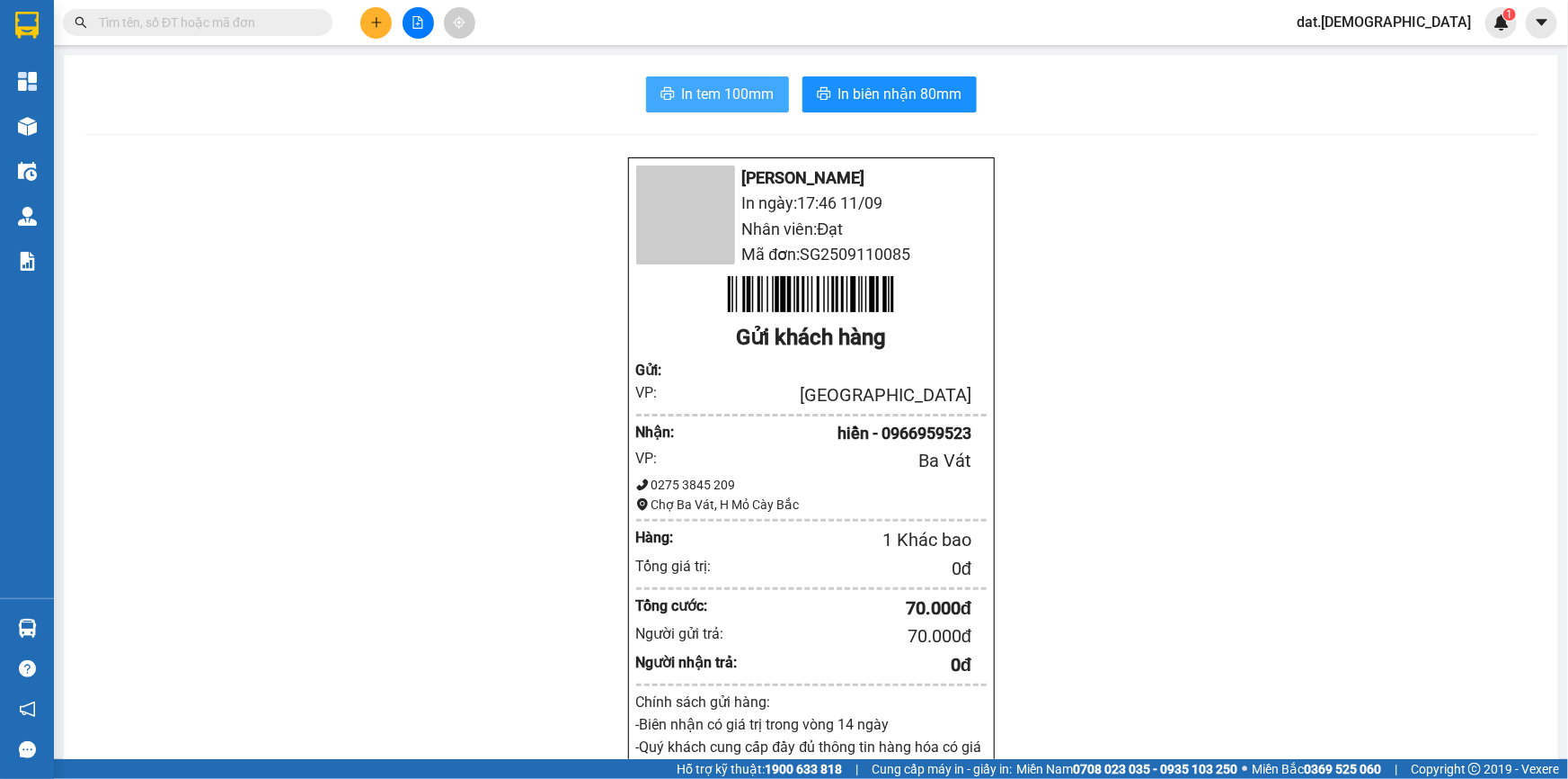
click at [716, 96] on span "In tem 100mm" at bounding box center [728, 93] width 92 height 23
drag, startPoint x: 1173, startPoint y: 642, endPoint x: 879, endPoint y: 180, distance: 547.6
click at [838, 97] on span "In biên nhận 80mm" at bounding box center [900, 93] width 124 height 23
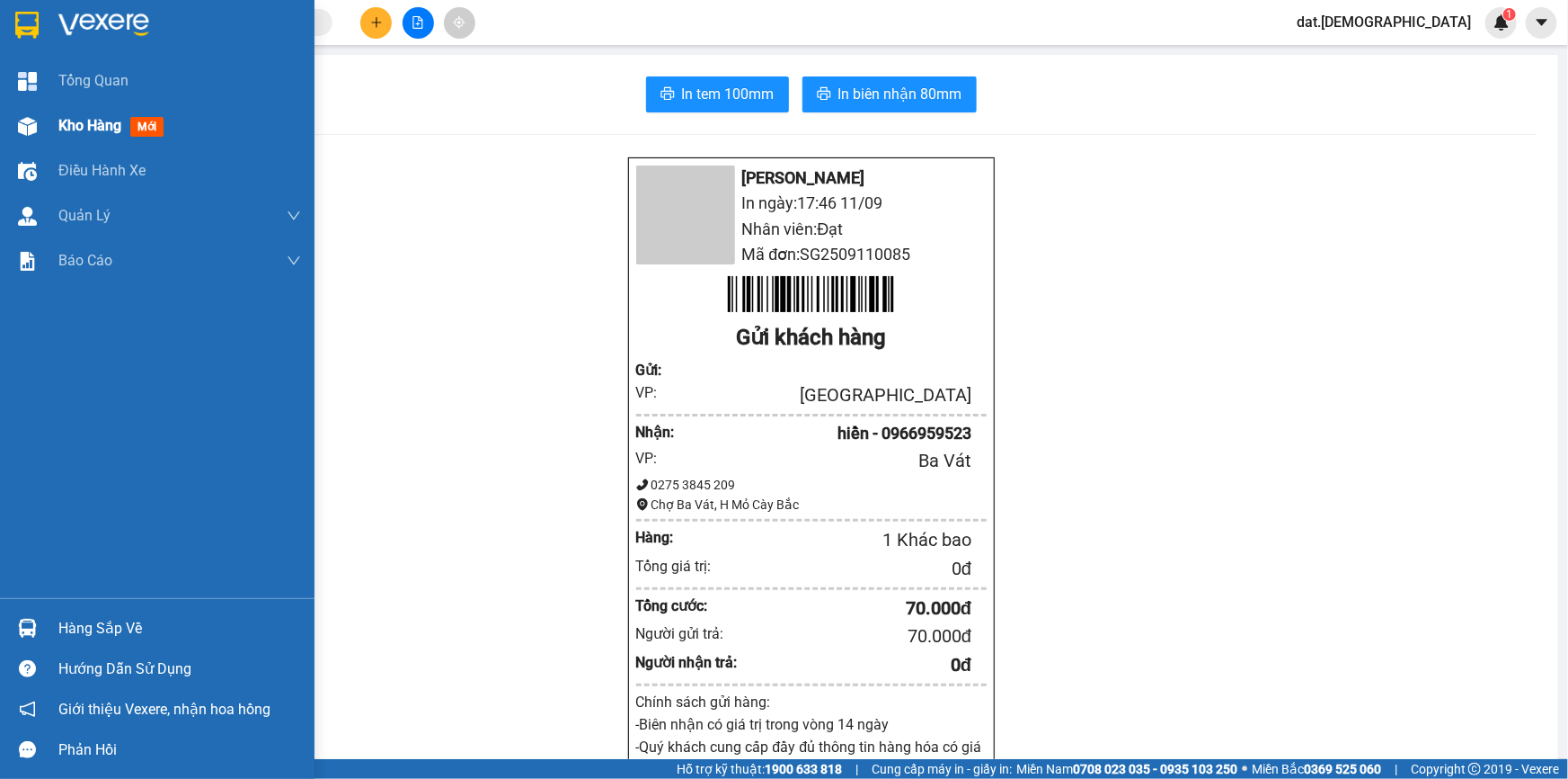
click at [152, 125] on span "mới" at bounding box center [147, 127] width 33 height 20
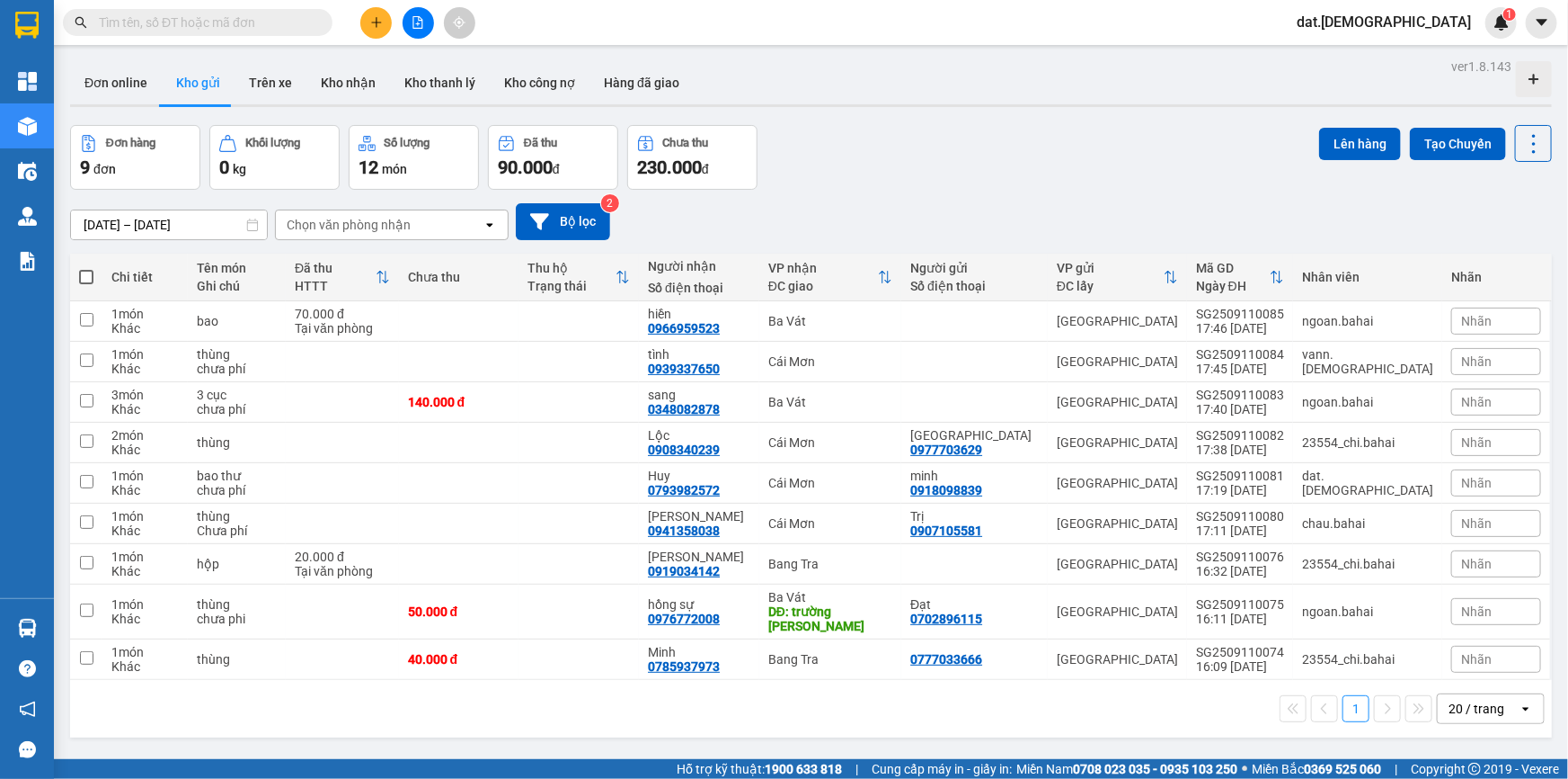
click at [489, 223] on icon "open" at bounding box center [490, 225] width 14 height 14
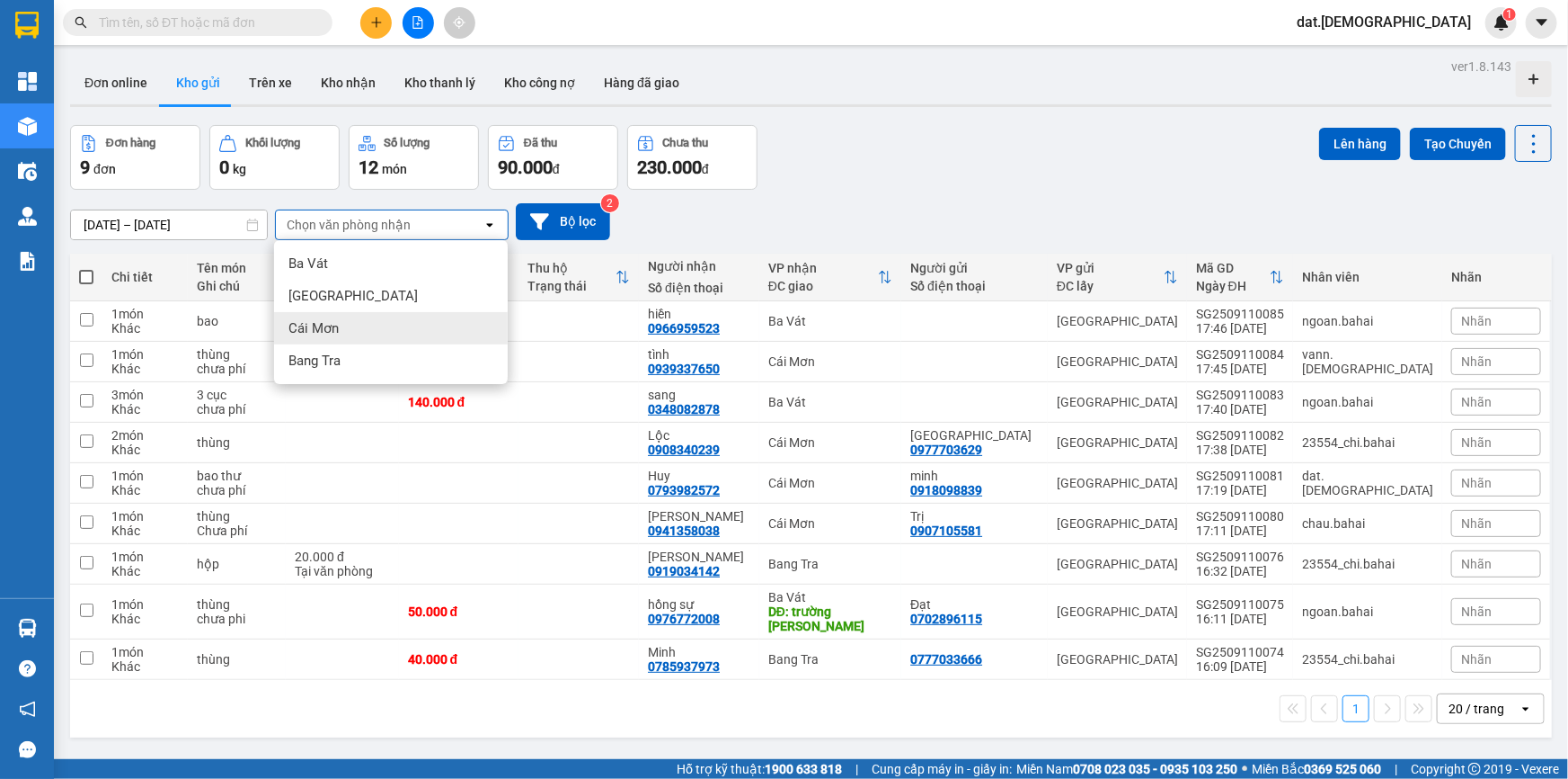
click at [359, 331] on div "Cái Mơn" at bounding box center [391, 328] width 234 height 33
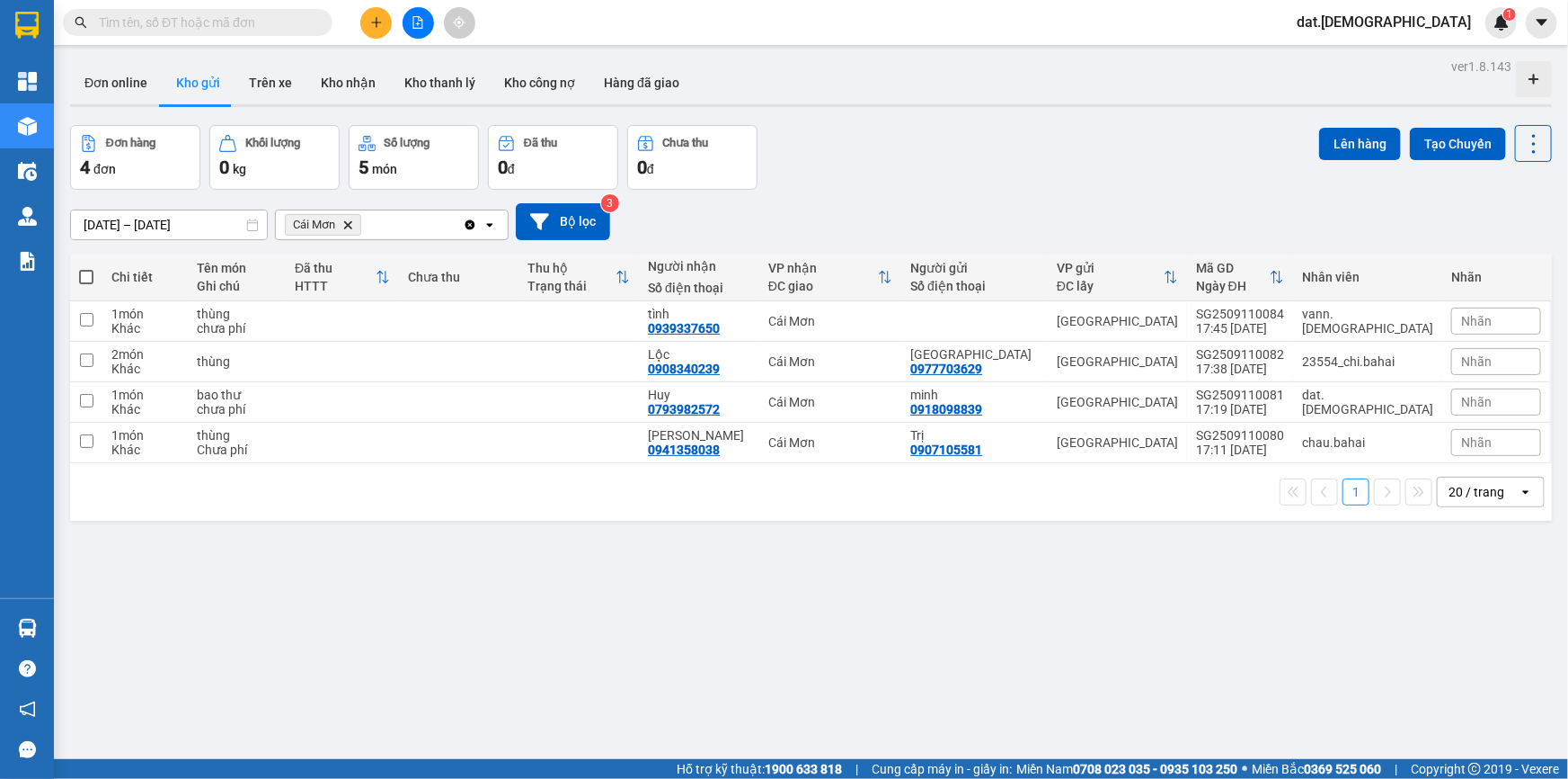
click at [87, 277] on span at bounding box center [86, 277] width 14 height 14
click at [86, 268] on input "checkbox" at bounding box center [86, 268] width 0 height 0
checkbox input "true"
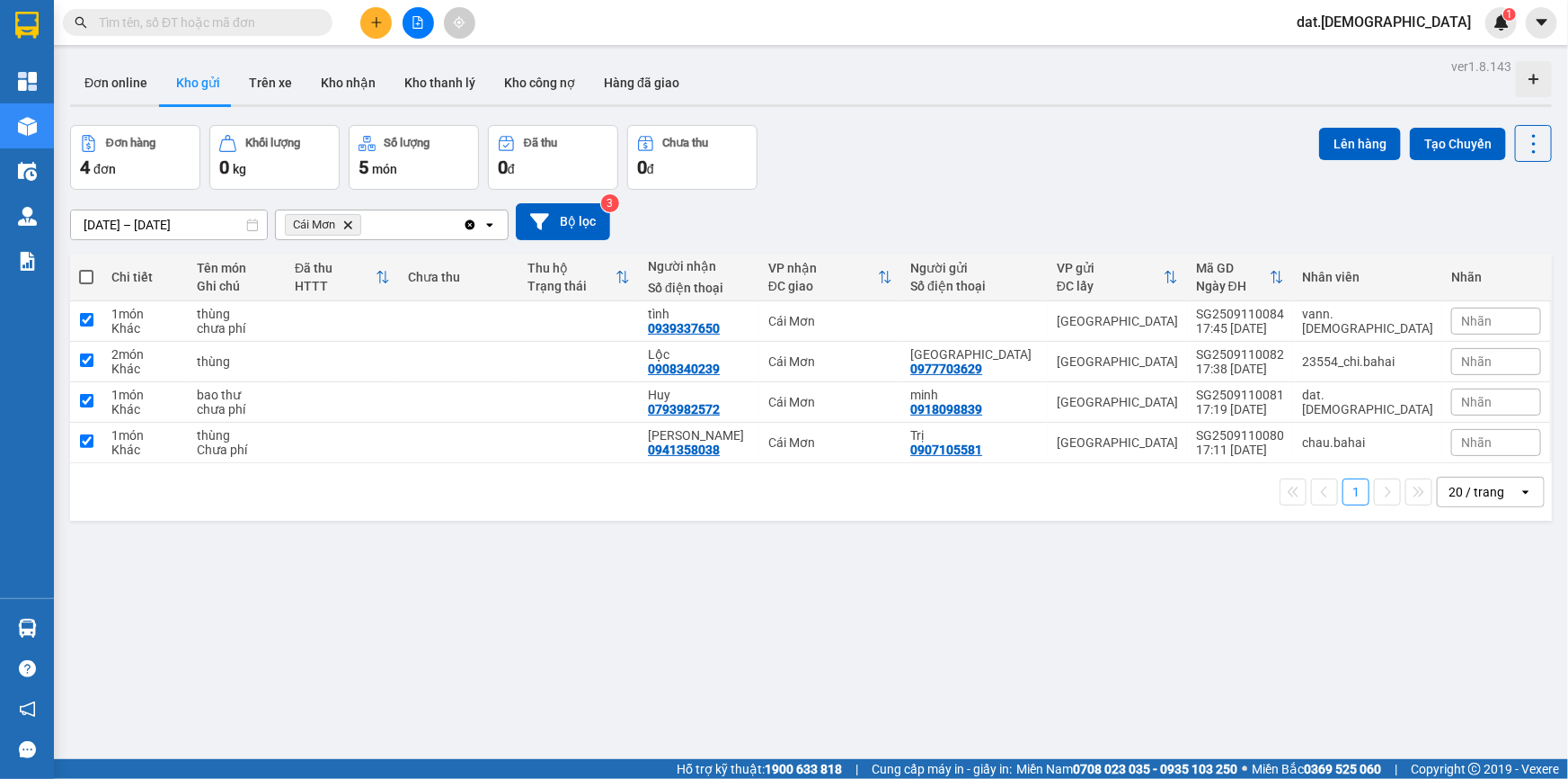
checkbox input "true"
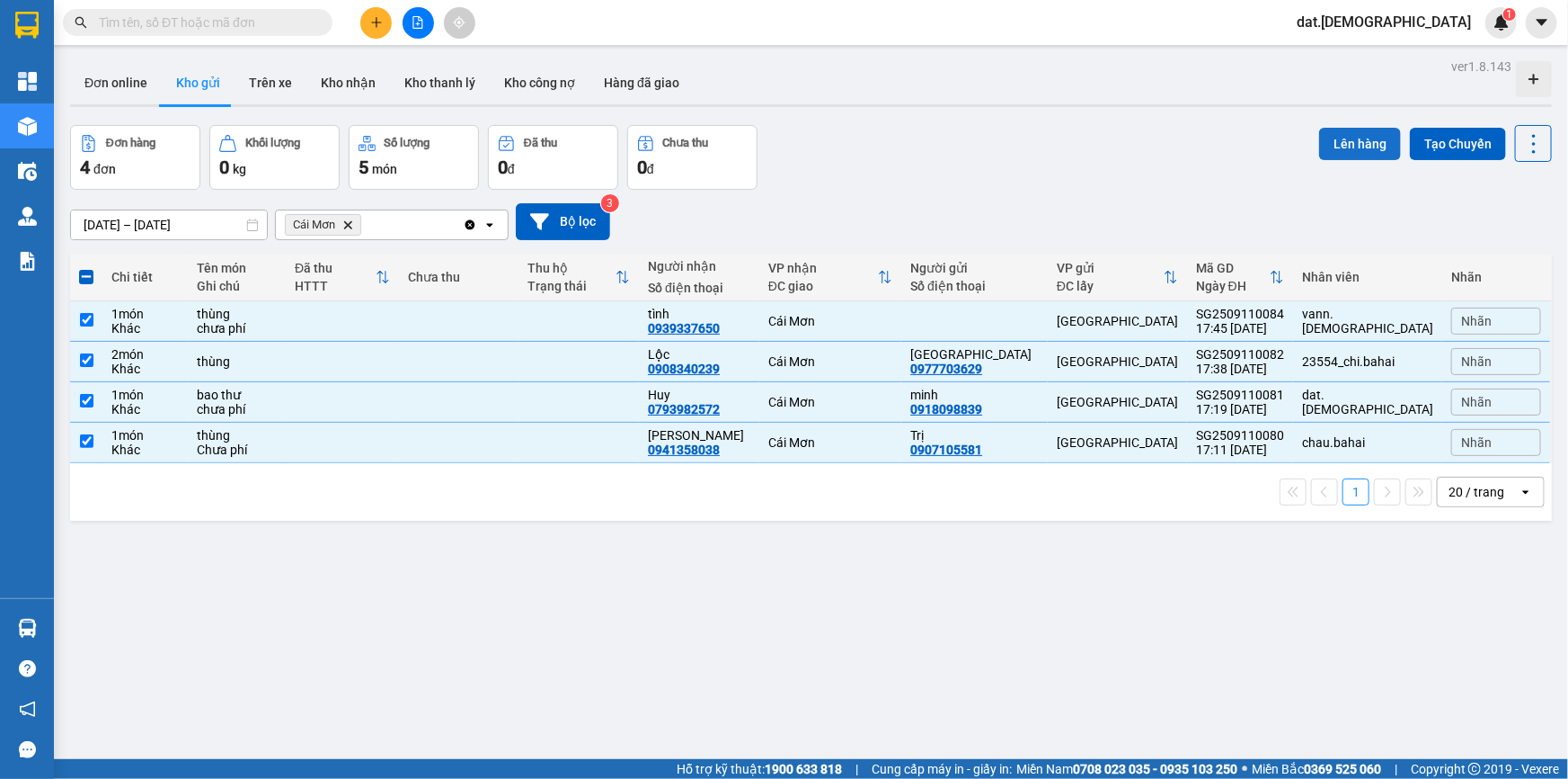
click at [1334, 145] on button "Lên hàng" at bounding box center [1360, 144] width 81 height 33
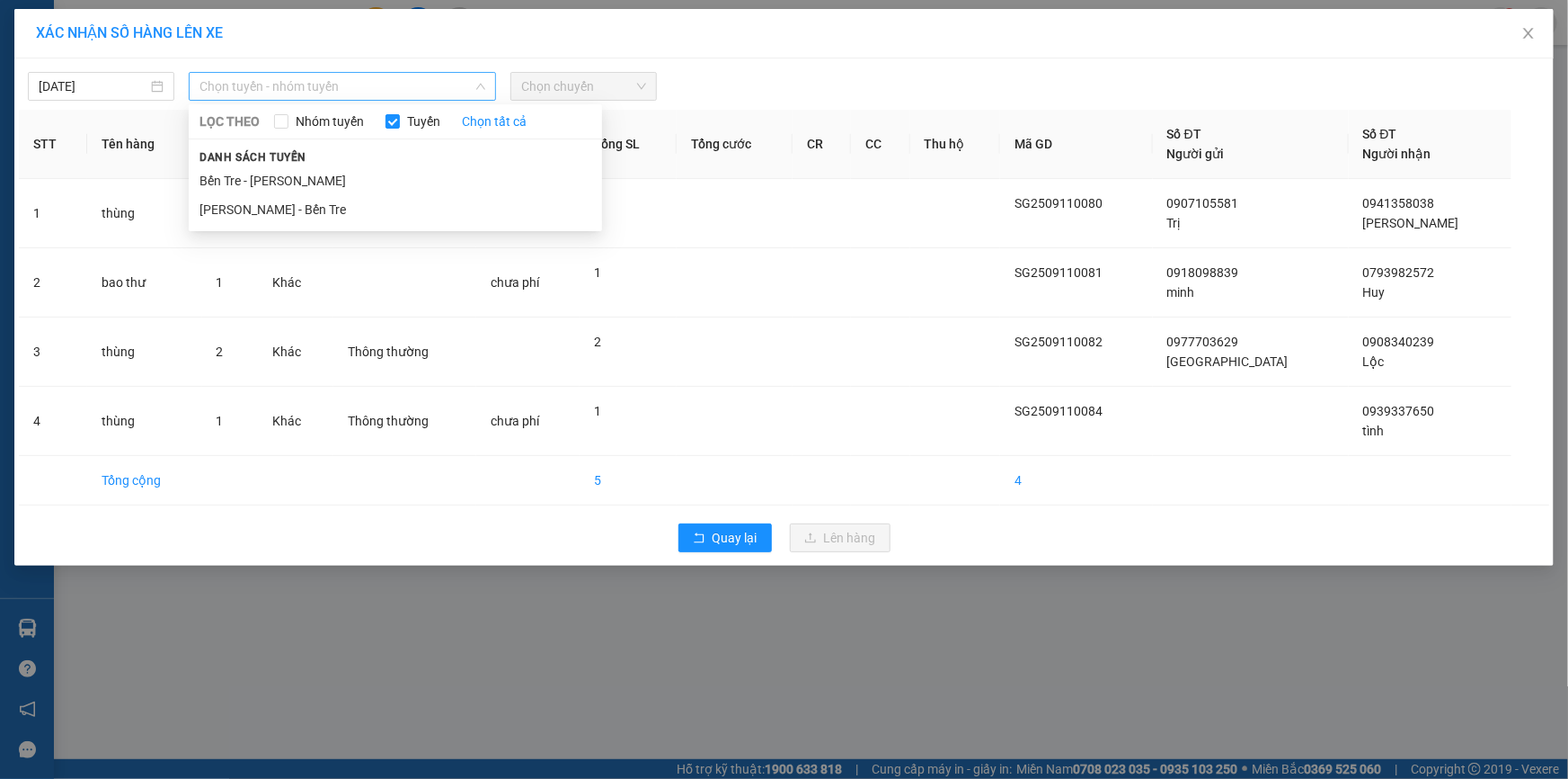
click at [386, 87] on span "Chọn tuyến - nhóm tuyến" at bounding box center [342, 86] width 286 height 27
click at [320, 212] on li "[PERSON_NAME] - Bến Tre" at bounding box center [395, 209] width 414 height 29
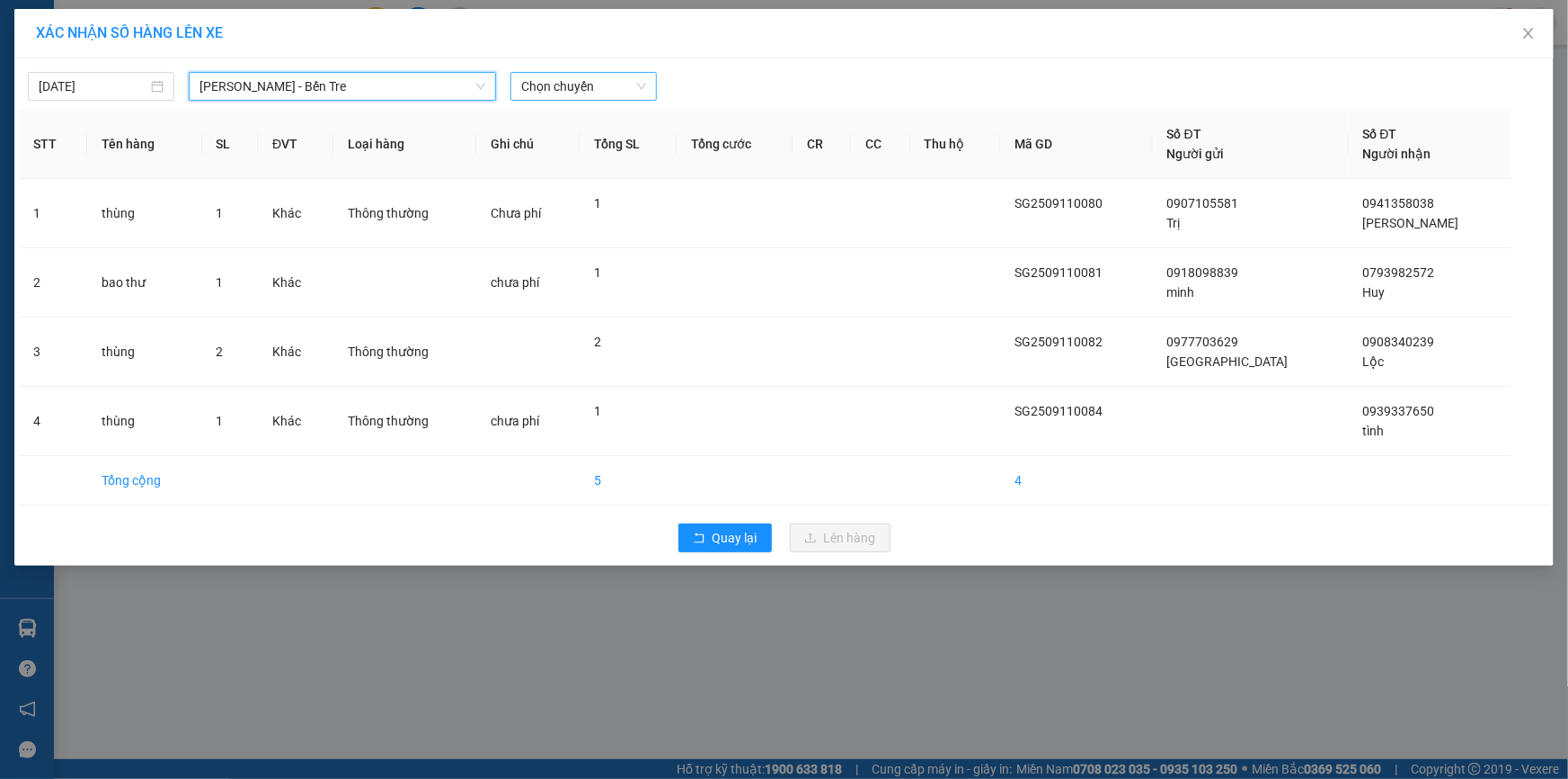
click at [598, 80] on span "Chọn chuyến" at bounding box center [584, 86] width 125 height 27
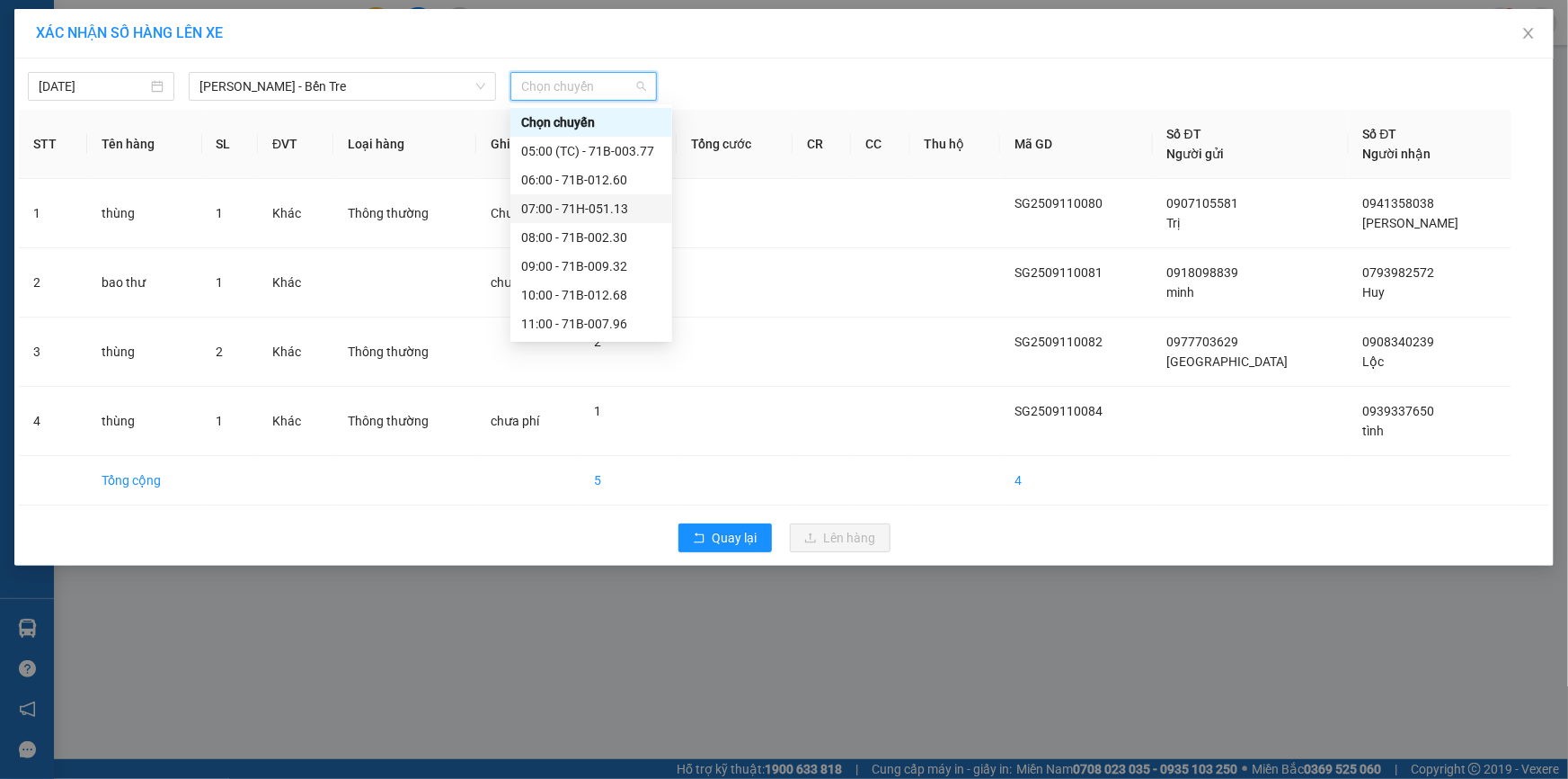
scroll to position [200, 0]
click at [558, 321] on div "18:00" at bounding box center [591, 324] width 140 height 20
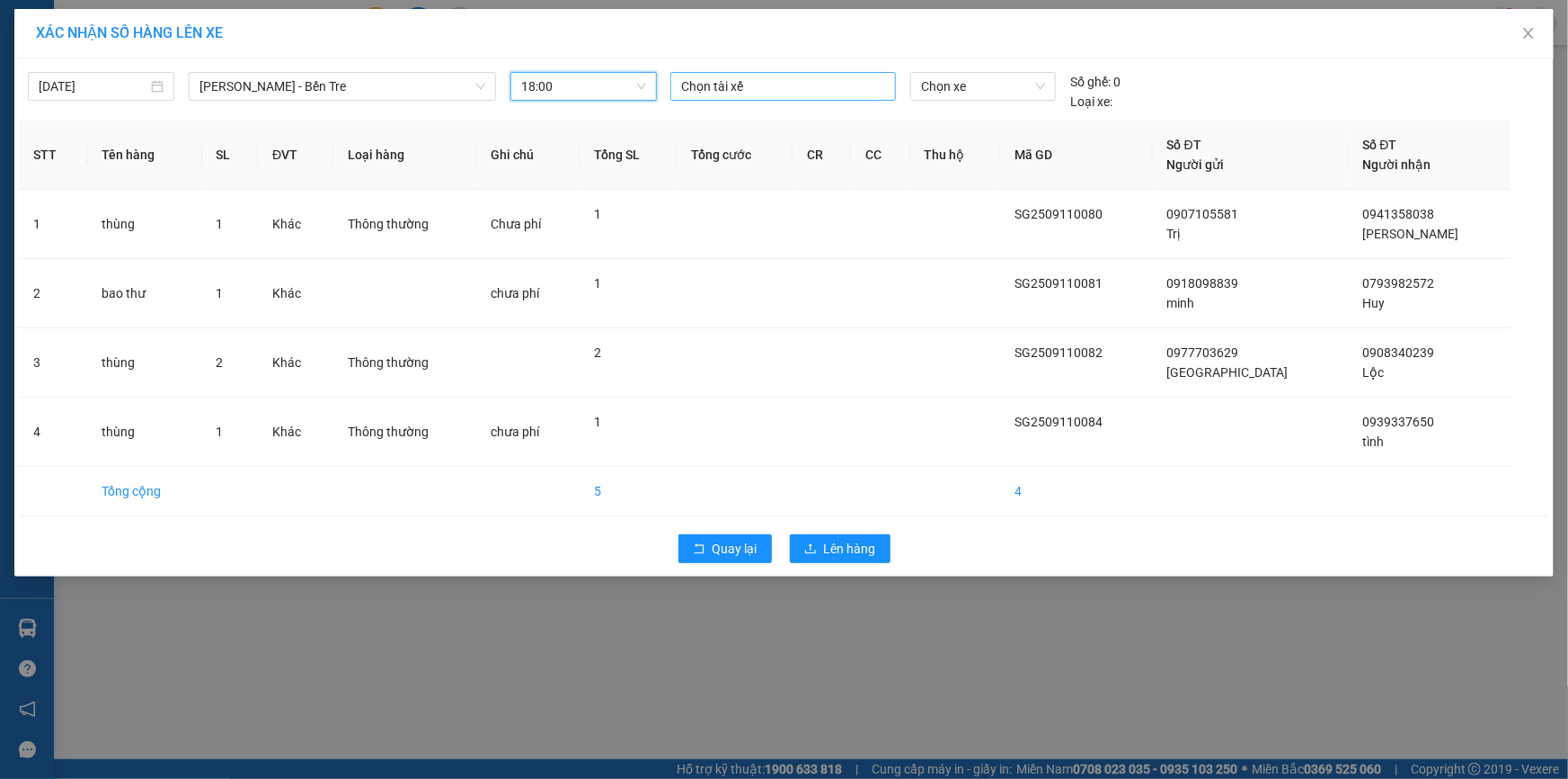
click at [714, 83] on div at bounding box center [782, 86] width 216 height 22
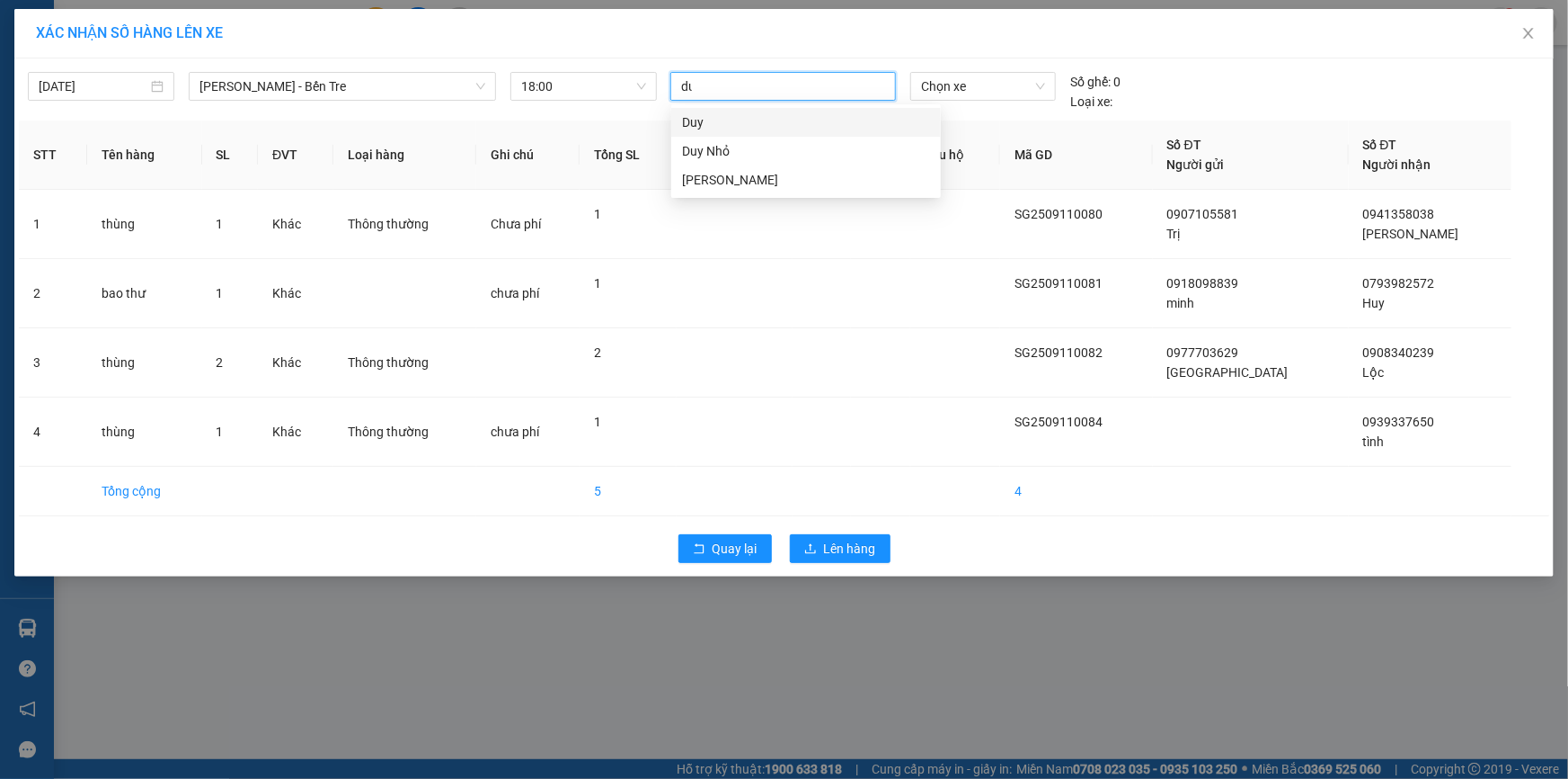
type input "duy"
click at [720, 155] on div "Duy Nhỏ" at bounding box center [806, 151] width 248 height 20
click at [973, 89] on span "Chọn xe" at bounding box center [982, 86] width 124 height 27
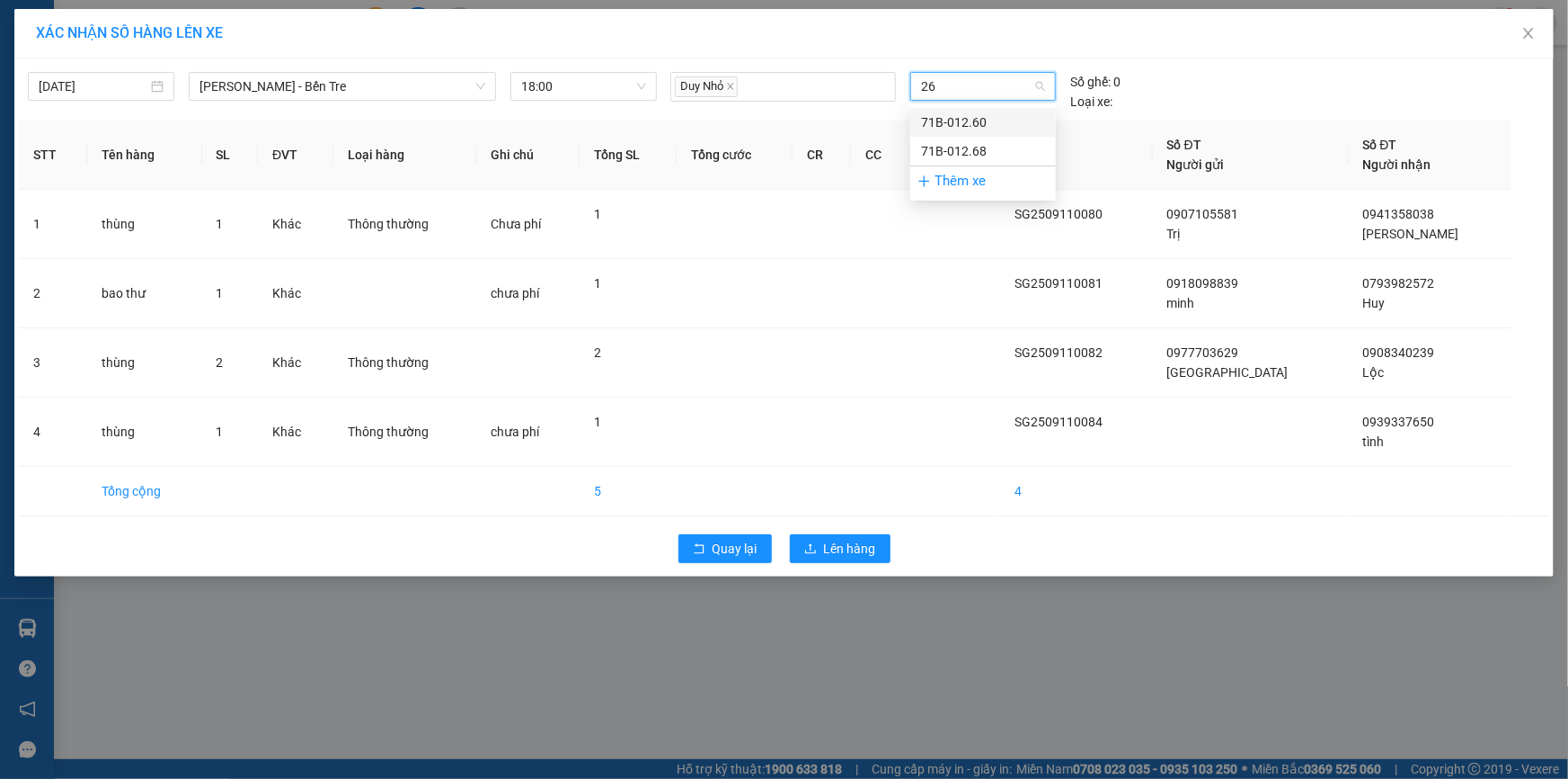
type input "268"
click at [953, 120] on div "71B-012.68" at bounding box center [982, 122] width 124 height 20
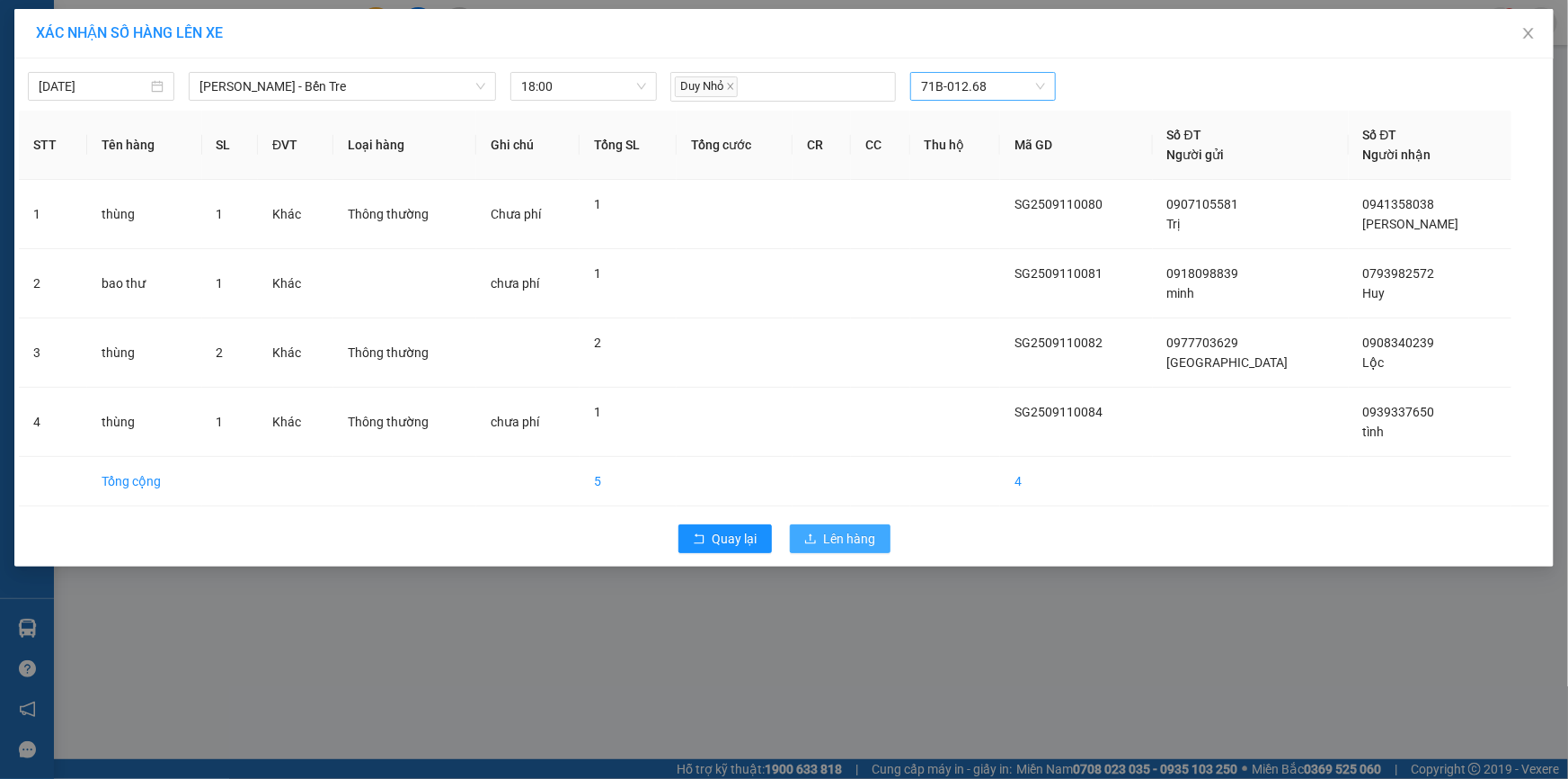
click at [844, 541] on span "Lên hàng" at bounding box center [850, 539] width 53 height 20
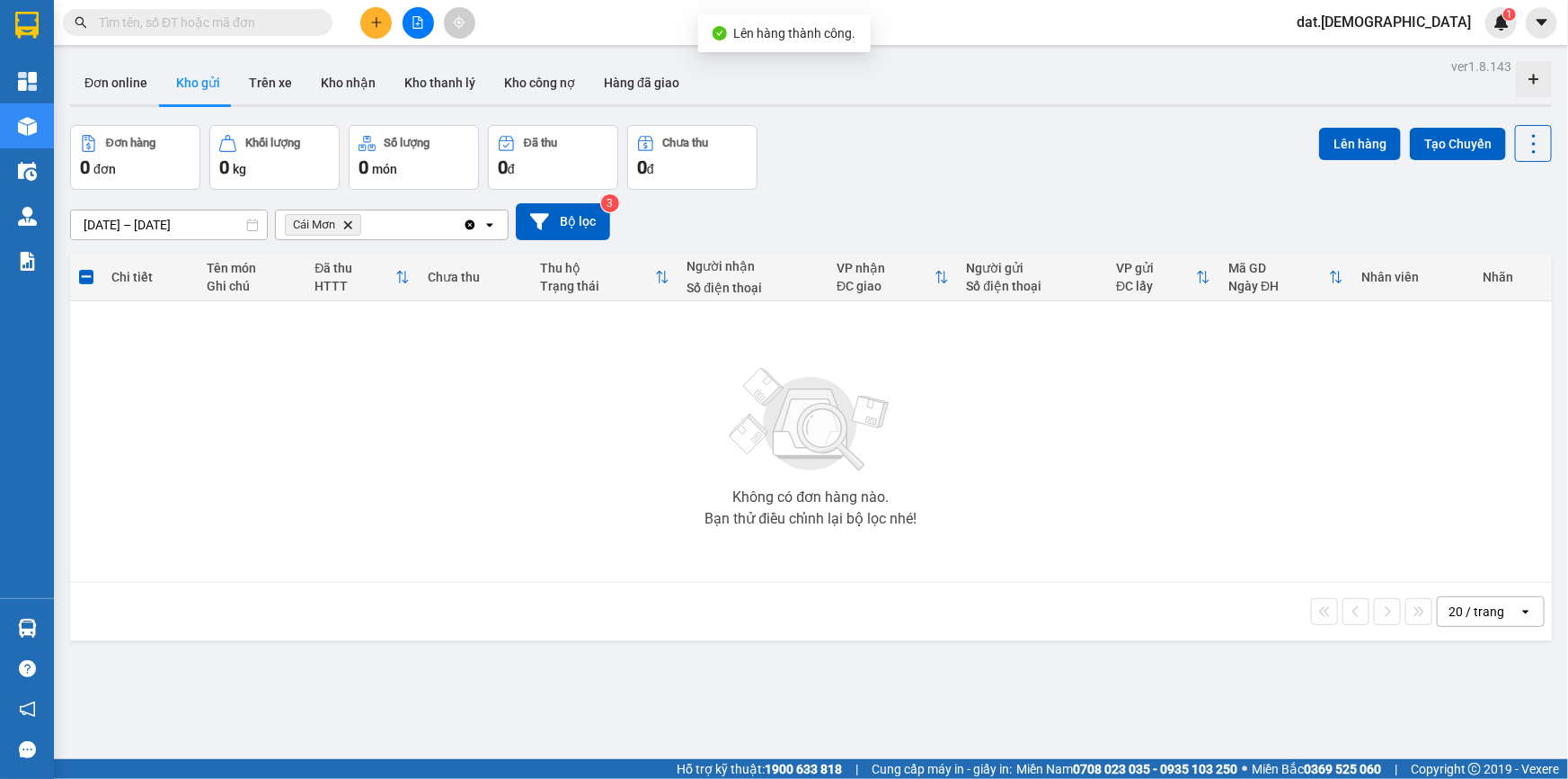
click at [349, 222] on icon "Delete" at bounding box center [348, 225] width 11 height 11
